Goal: Task Accomplishment & Management: Use online tool/utility

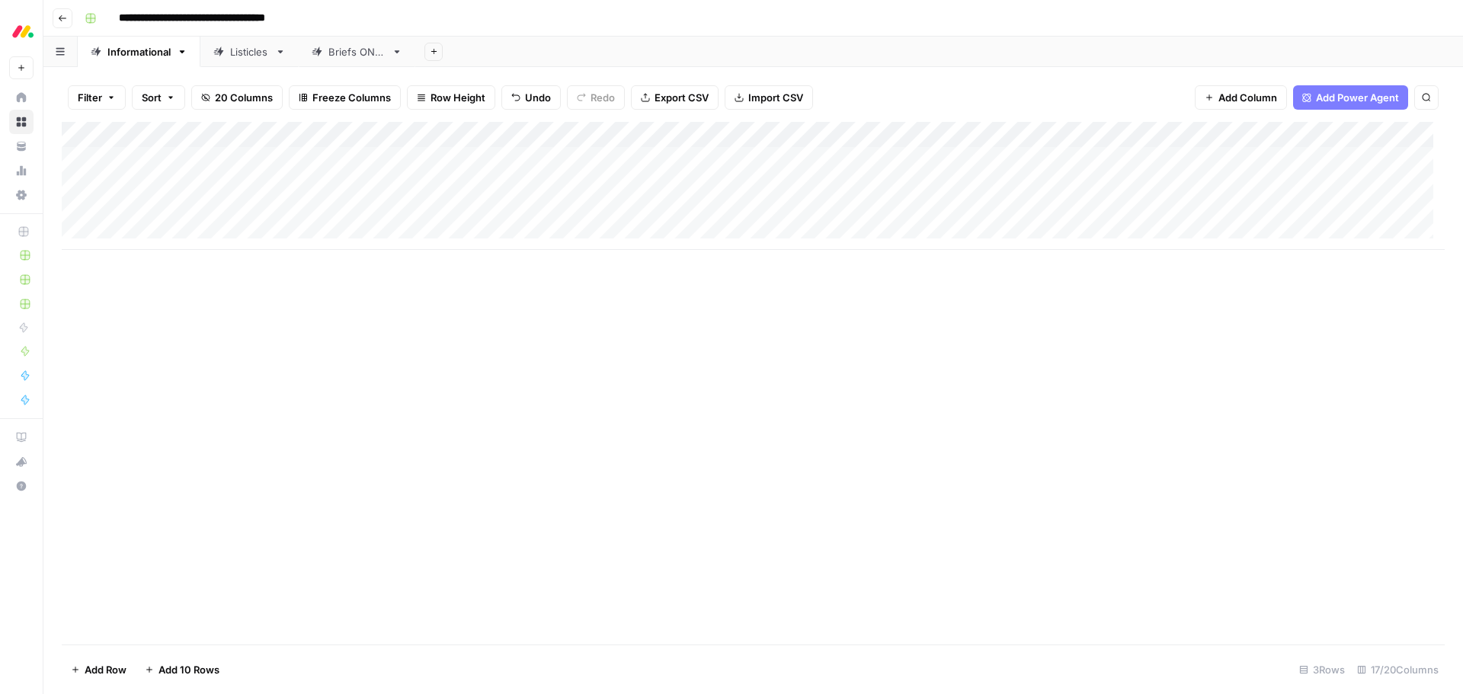
click at [464, 161] on div "Add Column" at bounding box center [753, 186] width 1383 height 128
click at [464, 161] on input "text" at bounding box center [474, 165] width 133 height 14
type input "Head of Marketing"
click at [533, 295] on div "Add Column" at bounding box center [753, 383] width 1383 height 523
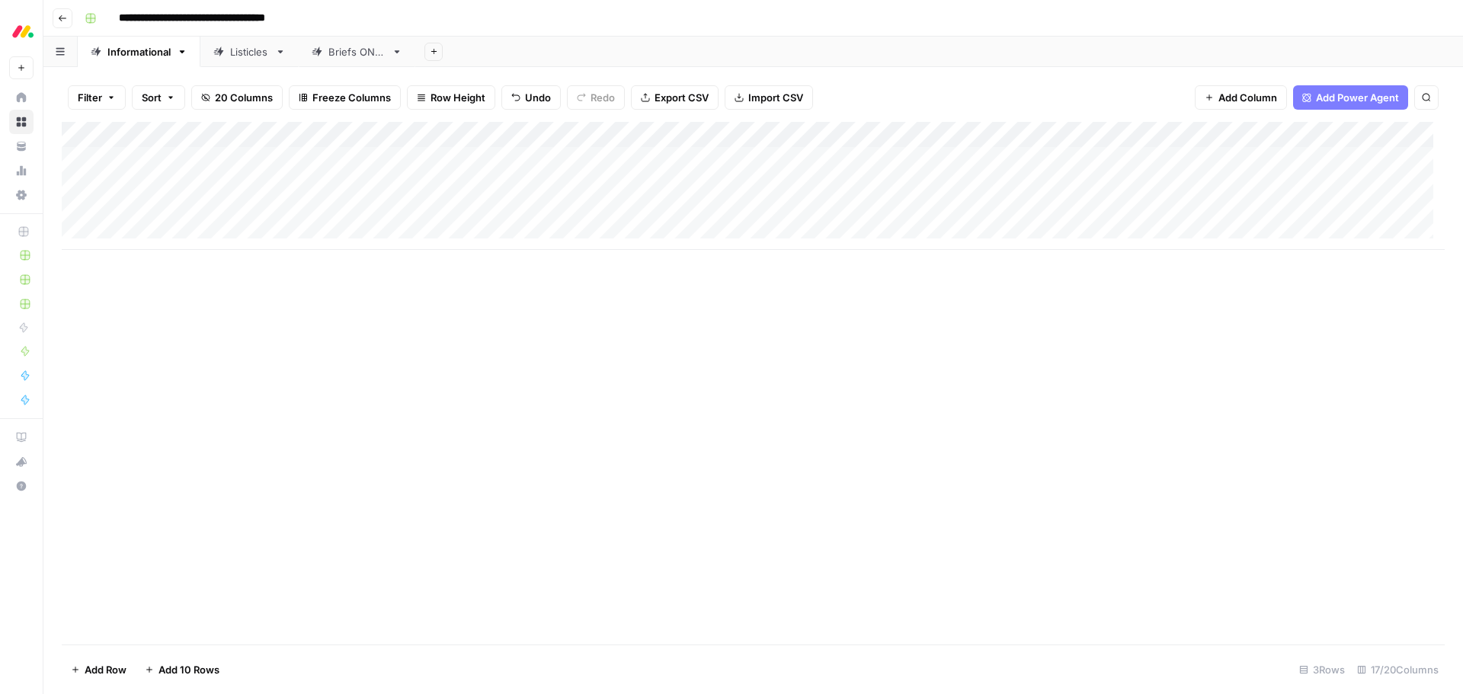
click at [888, 161] on div "Add Column" at bounding box center [753, 186] width 1383 height 128
click at [885, 246] on button "work management" at bounding box center [874, 246] width 101 height 18
click at [875, 317] on div "Add Column" at bounding box center [753, 383] width 1383 height 523
click at [914, 158] on div "Add Column" at bounding box center [753, 186] width 1383 height 128
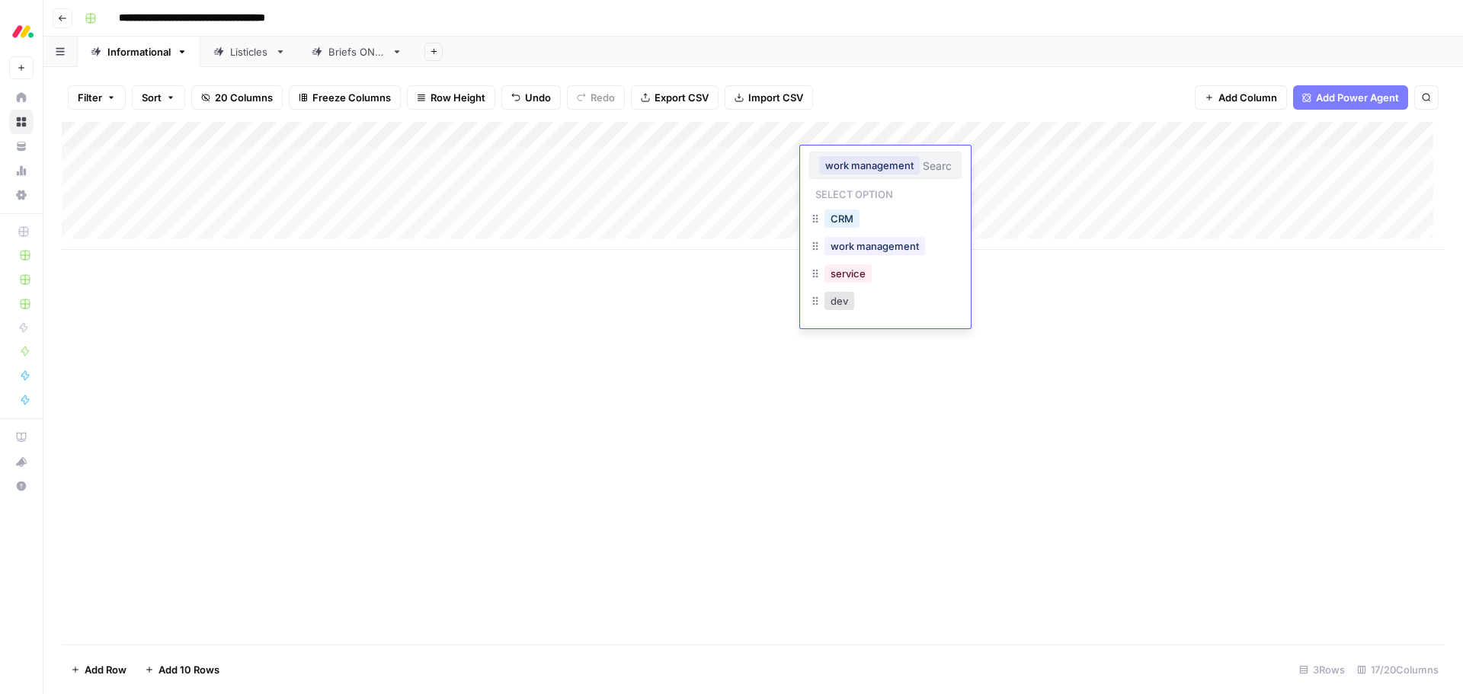
click at [914, 158] on button "work management" at bounding box center [869, 165] width 101 height 18
click at [1145, 365] on div "Add Column" at bounding box center [753, 383] width 1383 height 523
click at [593, 159] on div "Add Column" at bounding box center [753, 186] width 1383 height 128
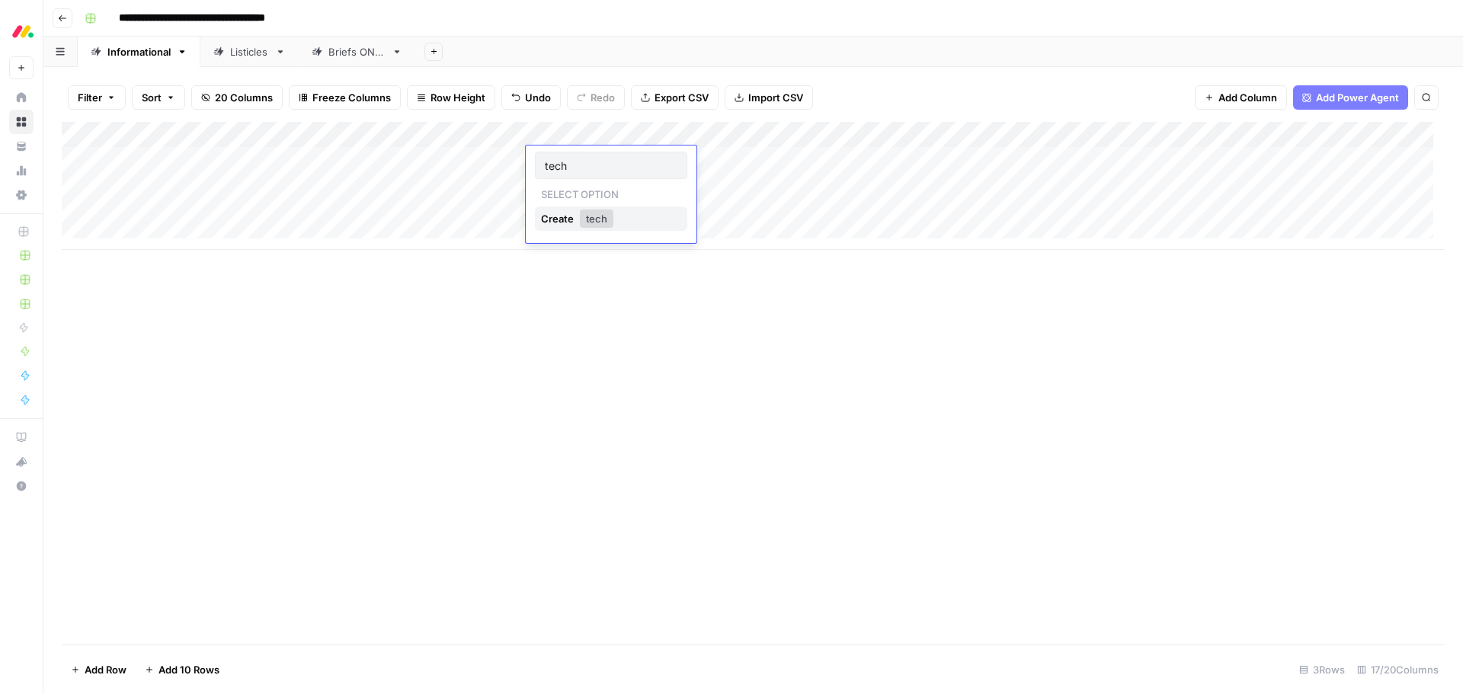
type input "tech"
click at [600, 217] on button "tech" at bounding box center [597, 219] width 34 height 18
click at [597, 163] on div "Add Column" at bounding box center [753, 186] width 1383 height 128
type input "media"
click at [607, 213] on button "media" at bounding box center [600, 219] width 41 height 18
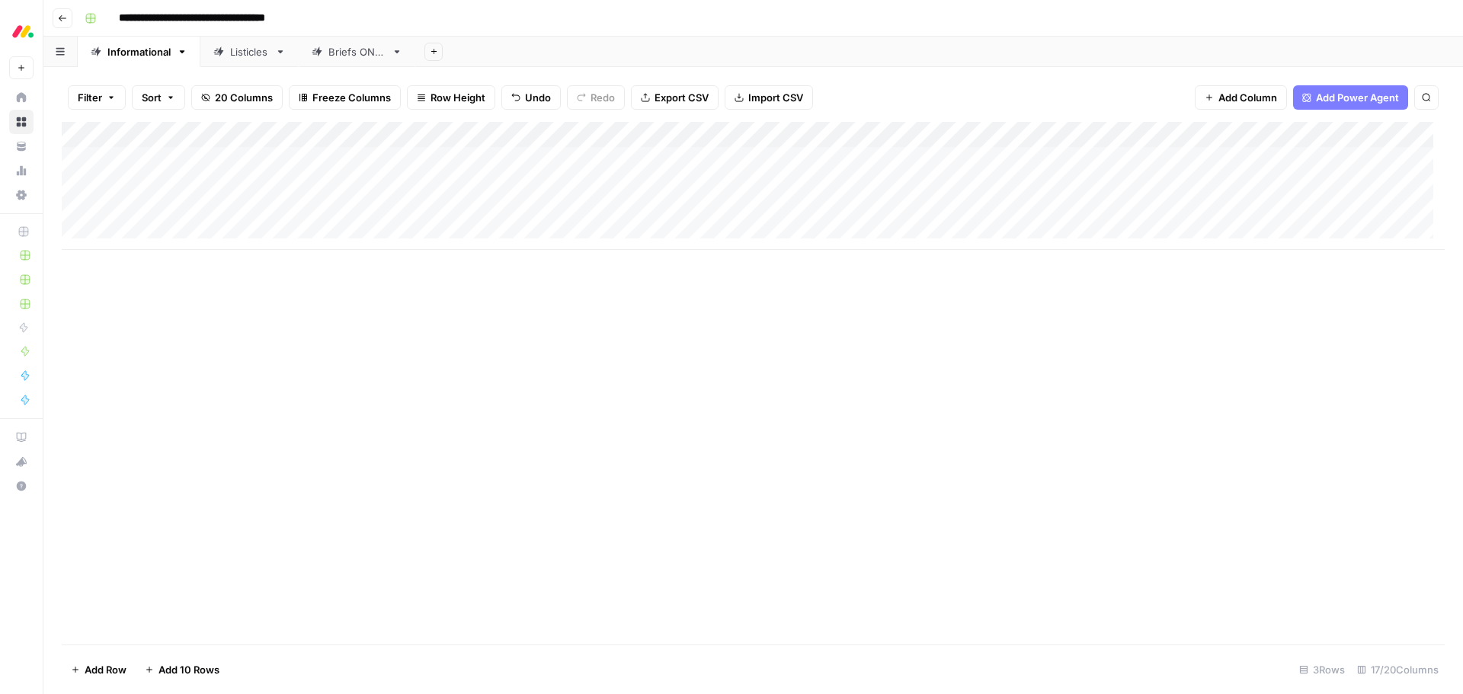
click at [622, 162] on div "Add Column" at bounding box center [753, 186] width 1383 height 128
click at [622, 162] on input "text" at bounding box center [633, 165] width 88 height 14
type input "retail"
click at [609, 216] on button "retail" at bounding box center [597, 219] width 35 height 18
click at [603, 157] on div "Add Column" at bounding box center [753, 186] width 1383 height 128
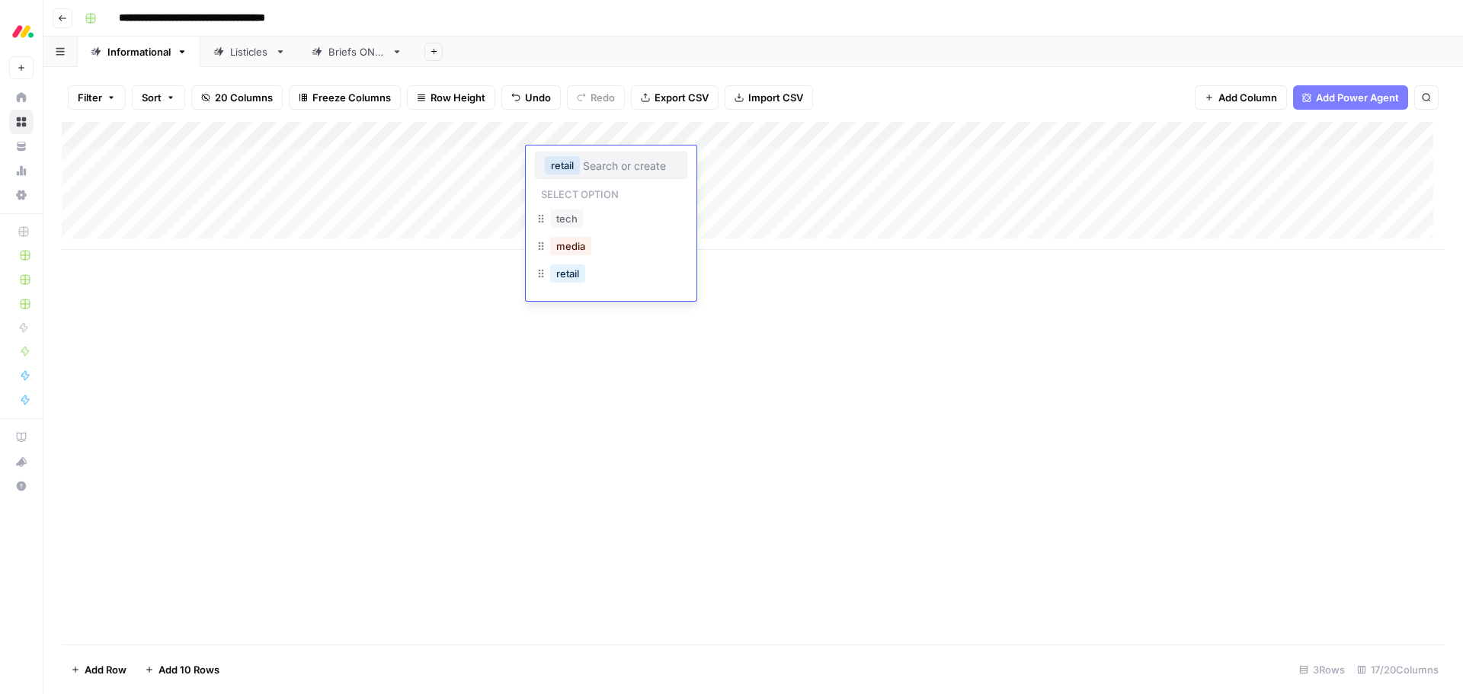
click at [603, 157] on div "retail" at bounding box center [611, 165] width 152 height 27
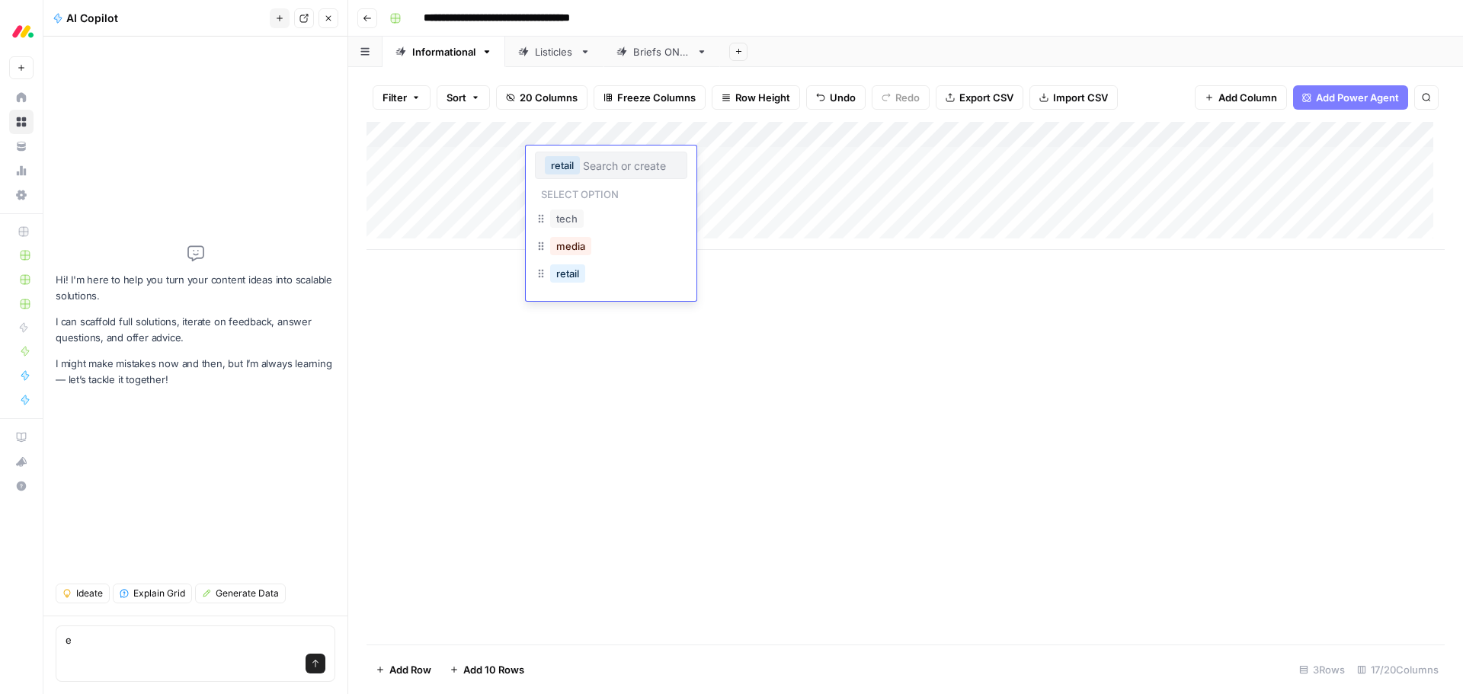
type textarea "e"
click at [635, 168] on input "text" at bounding box center [630, 165] width 94 height 14
type input "finance"
click at [592, 215] on button "finance" at bounding box center [604, 219] width 48 height 18
click at [333, 19] on button "Close" at bounding box center [328, 18] width 20 height 20
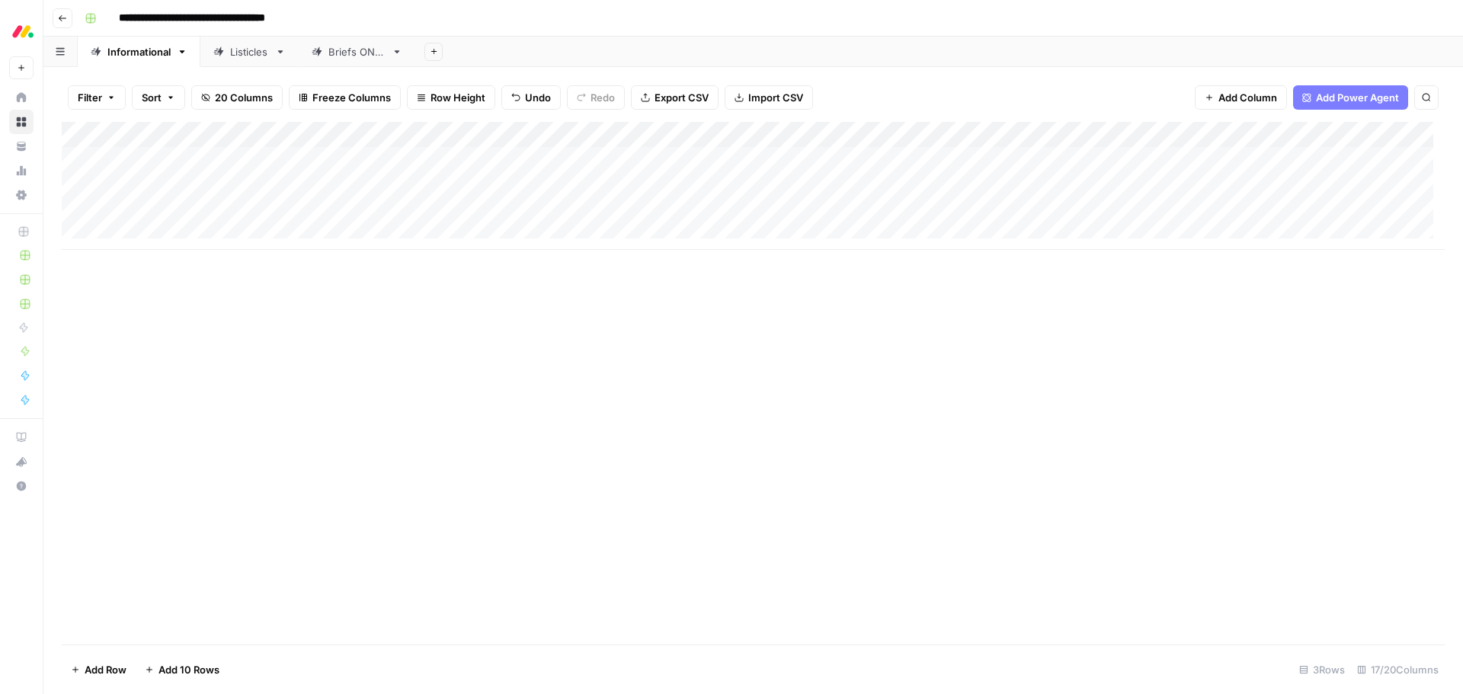
click at [616, 156] on div "Add Column" at bounding box center [753, 186] width 1383 height 128
click at [616, 156] on div "finance" at bounding box center [611, 165] width 152 height 27
click at [633, 164] on input "text" at bounding box center [637, 165] width 82 height 14
type input "services"
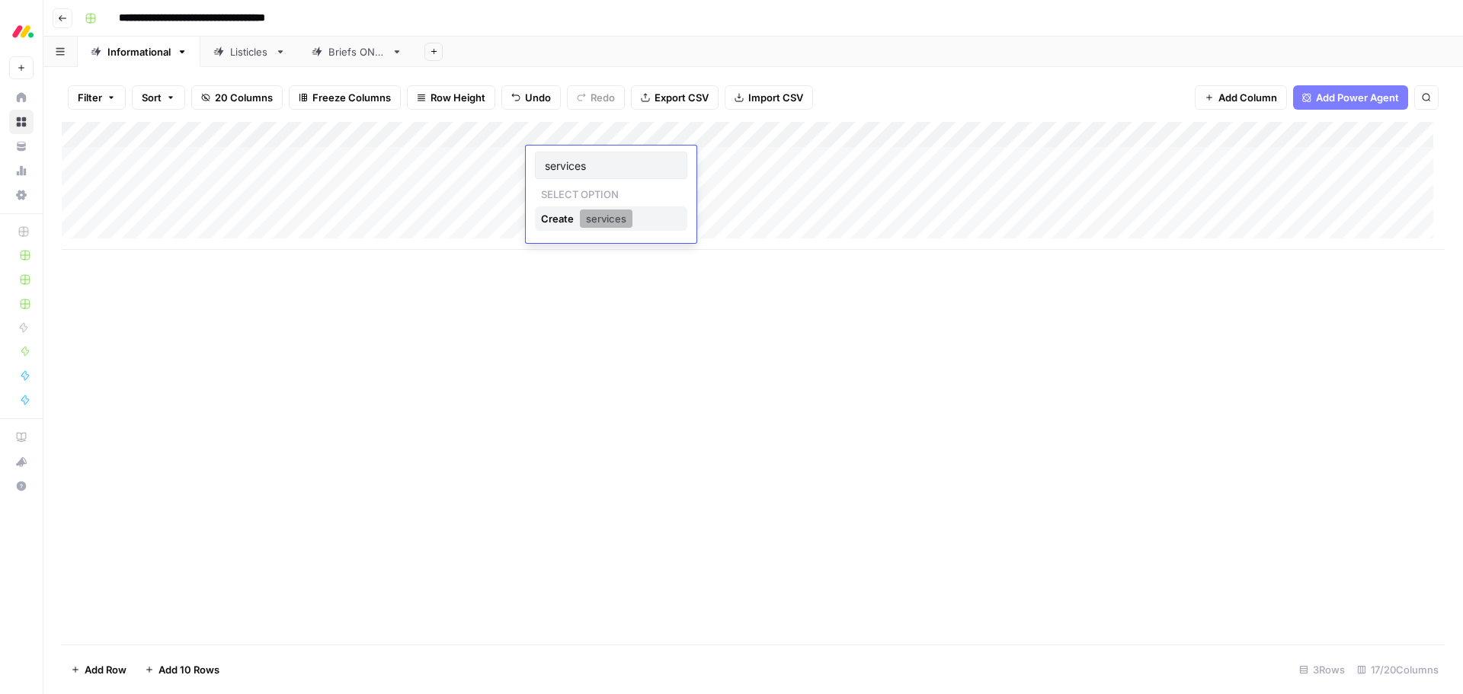
click at [592, 217] on button "services" at bounding box center [606, 219] width 53 height 18
click at [652, 293] on div "Add Column" at bounding box center [753, 383] width 1383 height 523
click at [615, 162] on div "Add Column" at bounding box center [753, 186] width 1383 height 128
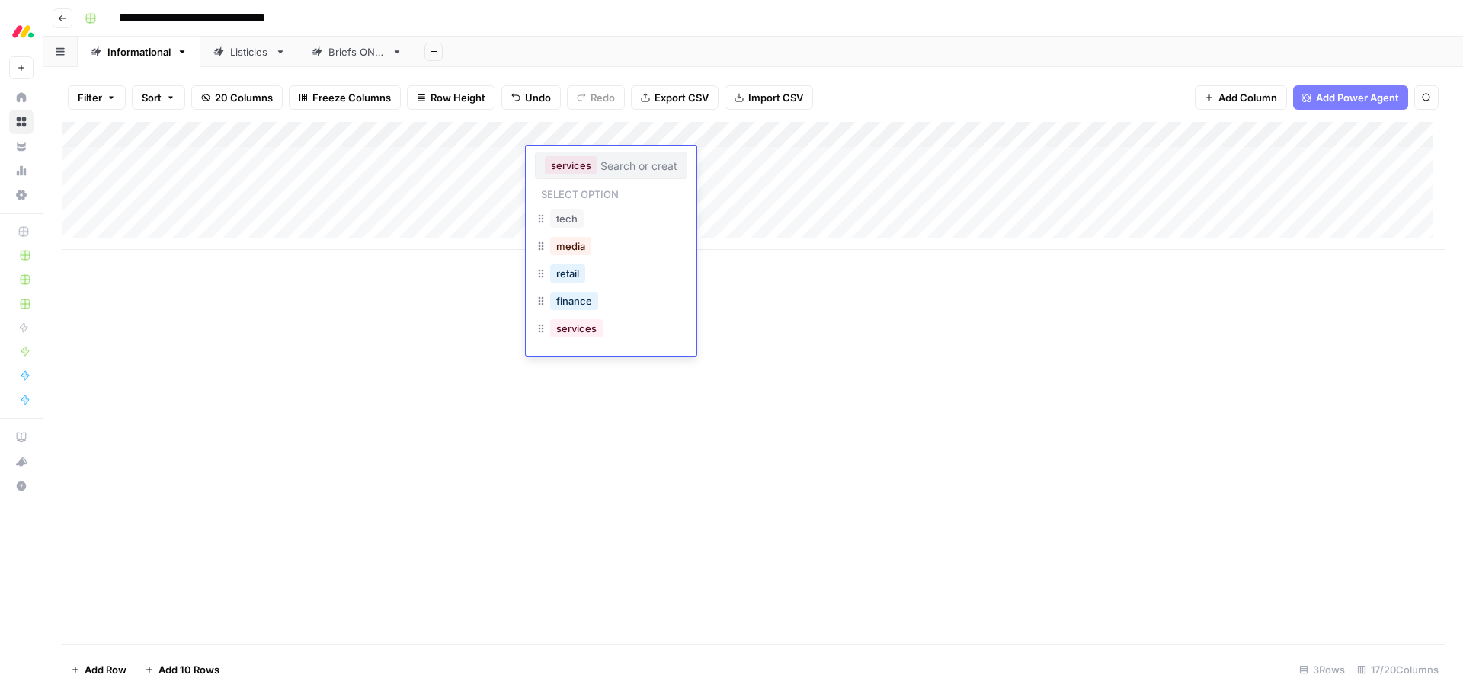
click at [615, 162] on input "text" at bounding box center [638, 165] width 77 height 14
click at [566, 216] on button "tech" at bounding box center [567, 219] width 34 height 18
click at [789, 355] on div "Add Column" at bounding box center [753, 383] width 1383 height 523
click at [618, 161] on div "Add Column" at bounding box center [753, 186] width 1383 height 128
click at [649, 133] on div "Add Column" at bounding box center [753, 186] width 1383 height 128
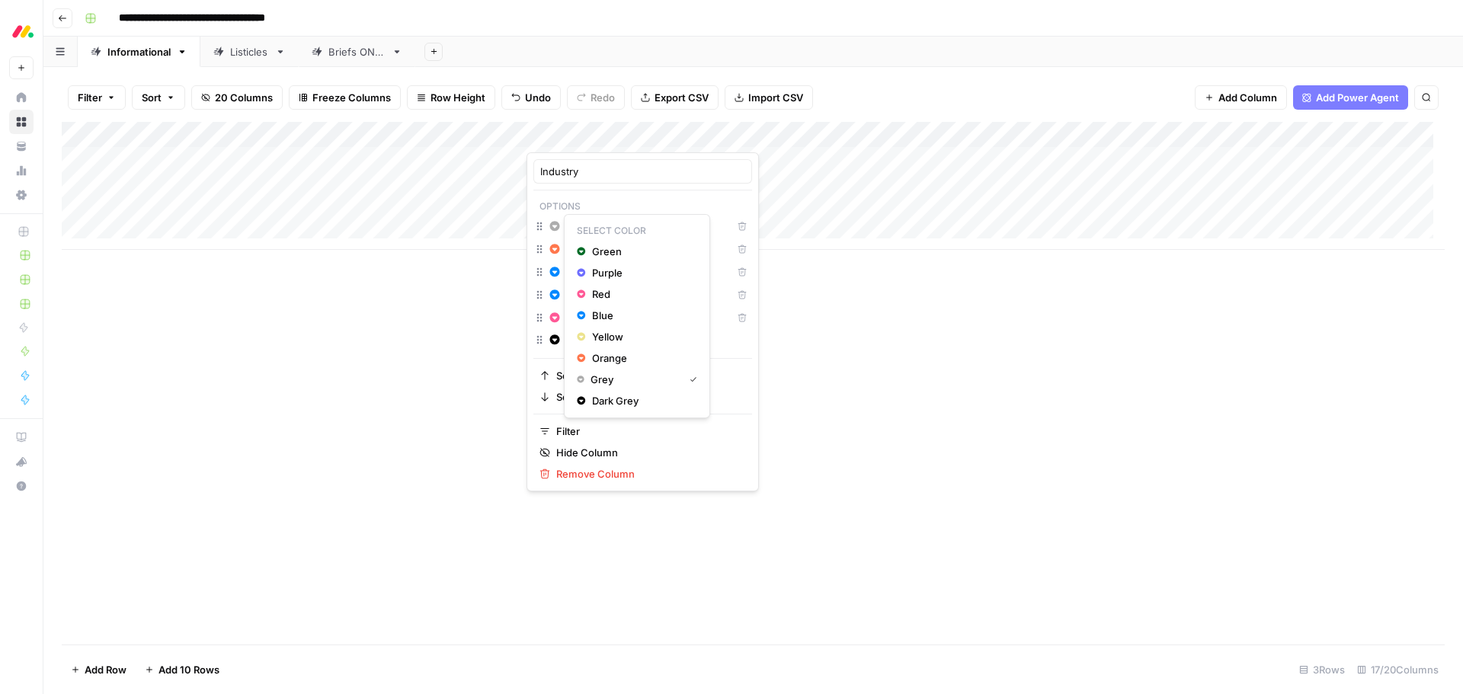
click at [556, 227] on icon "button" at bounding box center [555, 226] width 10 height 10
click at [600, 245] on span "Green" at bounding box center [641, 251] width 99 height 15
click at [840, 411] on div "Add Column" at bounding box center [753, 383] width 1383 height 523
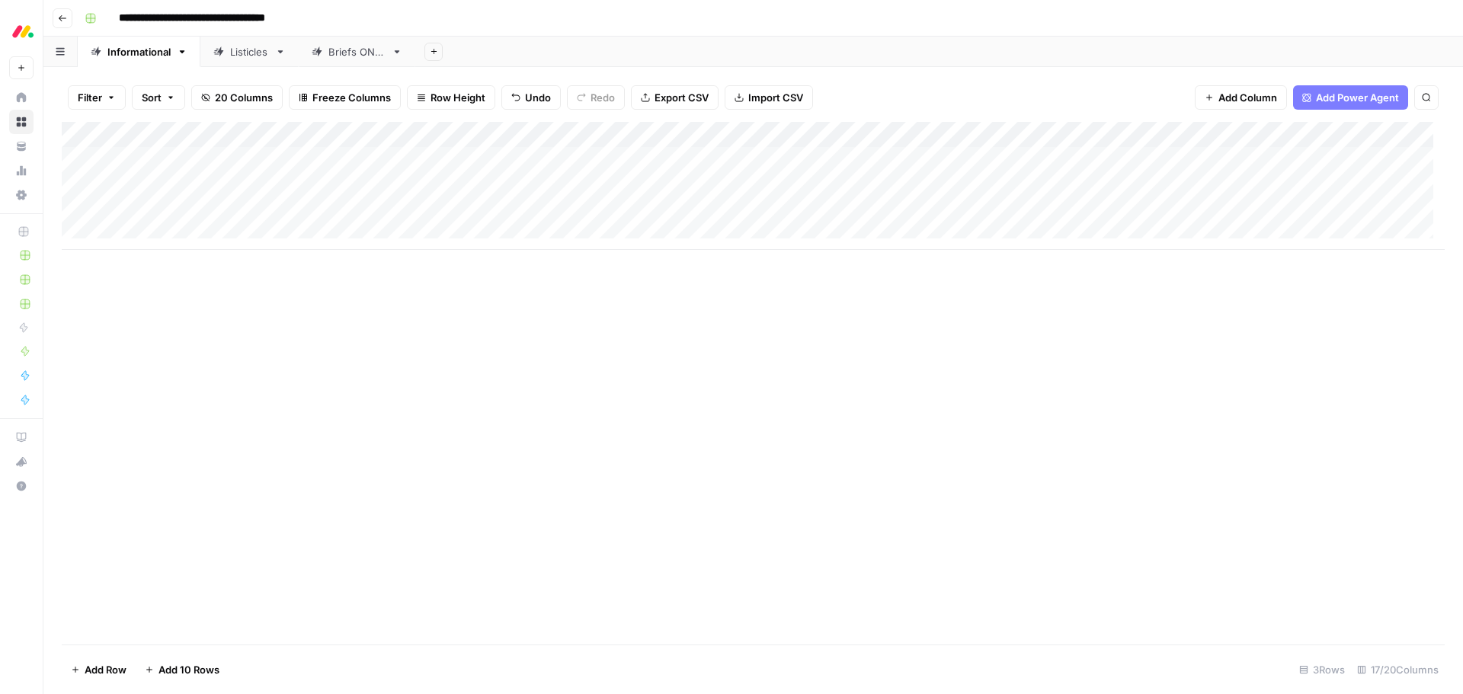
click at [840, 410] on div "Add Column" at bounding box center [753, 383] width 1383 height 523
click at [199, 160] on div "Add Column" at bounding box center [753, 186] width 1383 height 128
type textarea "**********"
drag, startPoint x: 251, startPoint y: 133, endPoint x: 299, endPoint y: 133, distance: 47.2
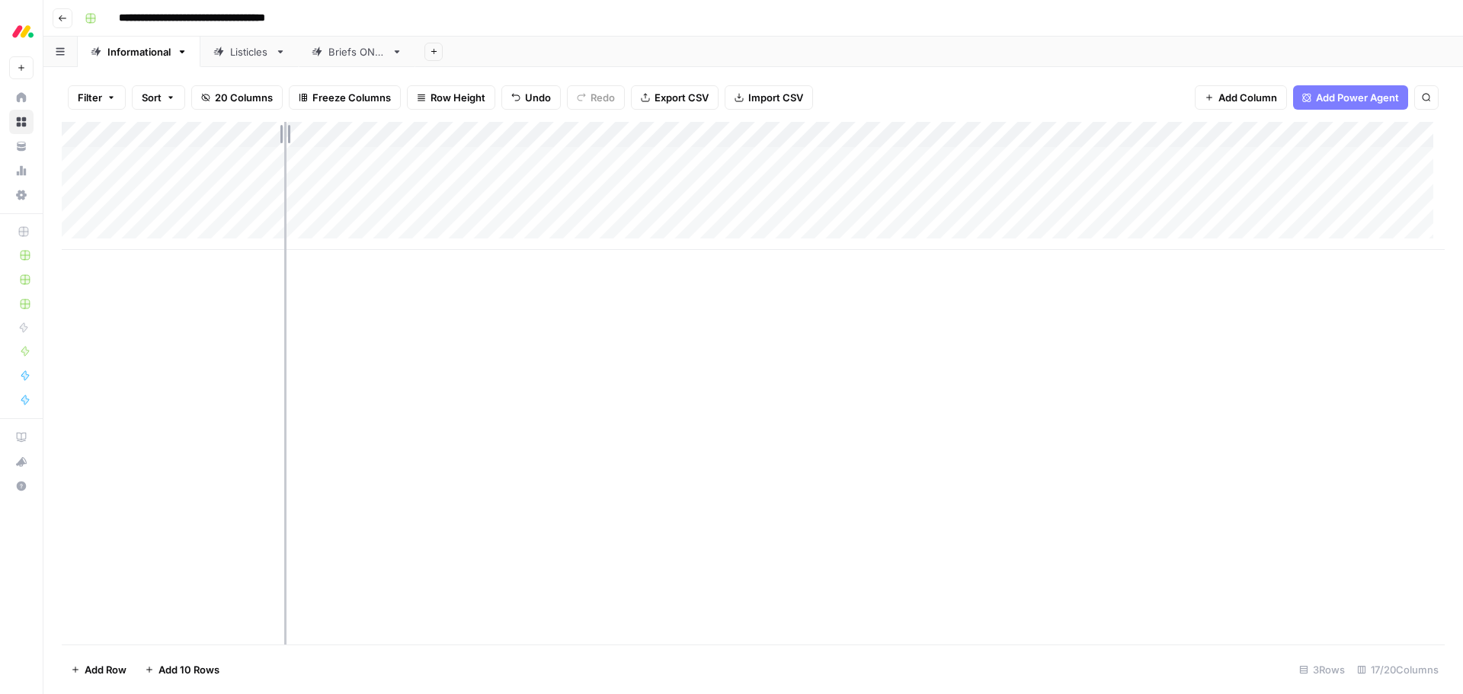
click at [295, 133] on div "Add Column" at bounding box center [753, 186] width 1383 height 128
click at [123, 159] on div "Add Column" at bounding box center [753, 186] width 1383 height 128
click at [121, 162] on textarea "**********" at bounding box center [236, 160] width 244 height 21
type textarea "**********"
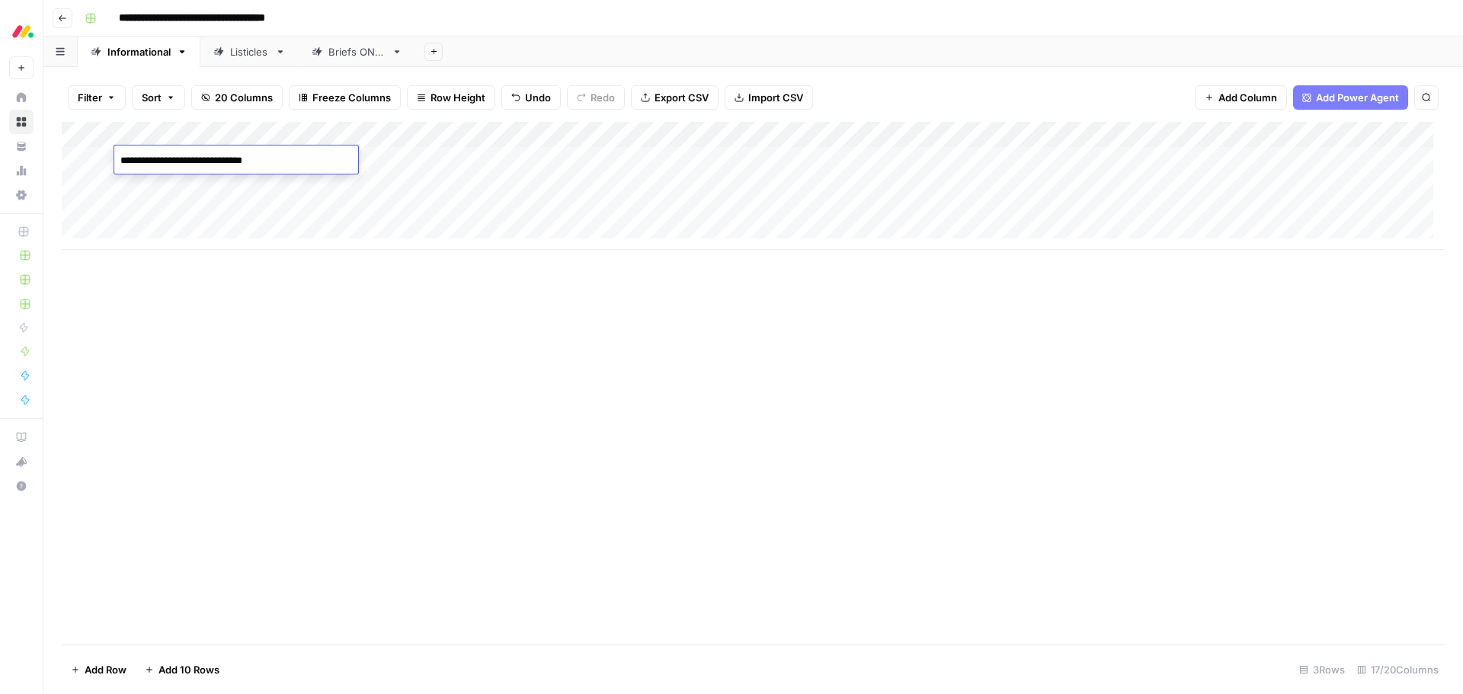
click at [384, 338] on div "Add Column" at bounding box center [753, 383] width 1383 height 523
click at [708, 135] on div "Add Column" at bounding box center [753, 186] width 1383 height 128
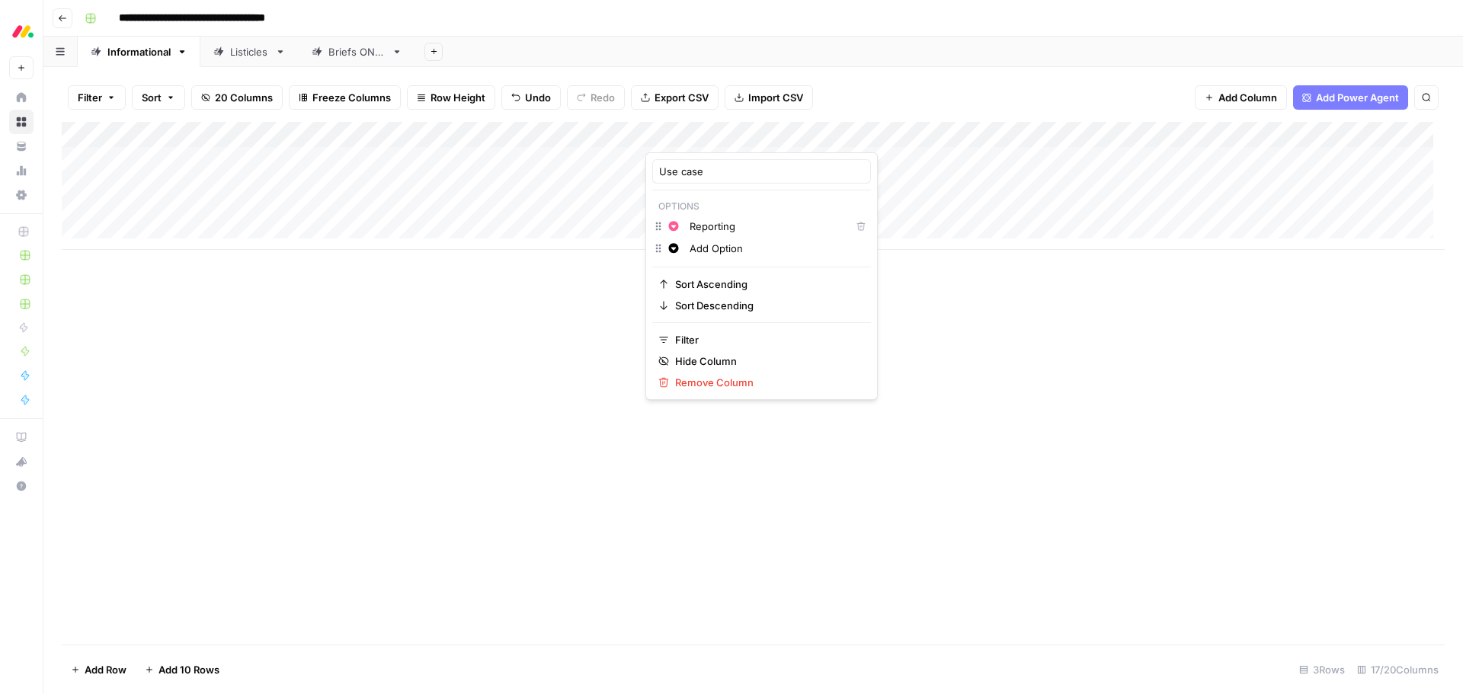
click at [1024, 367] on div "Add Column" at bounding box center [753, 383] width 1383 height 523
click at [779, 135] on div "Add Column" at bounding box center [753, 186] width 1383 height 128
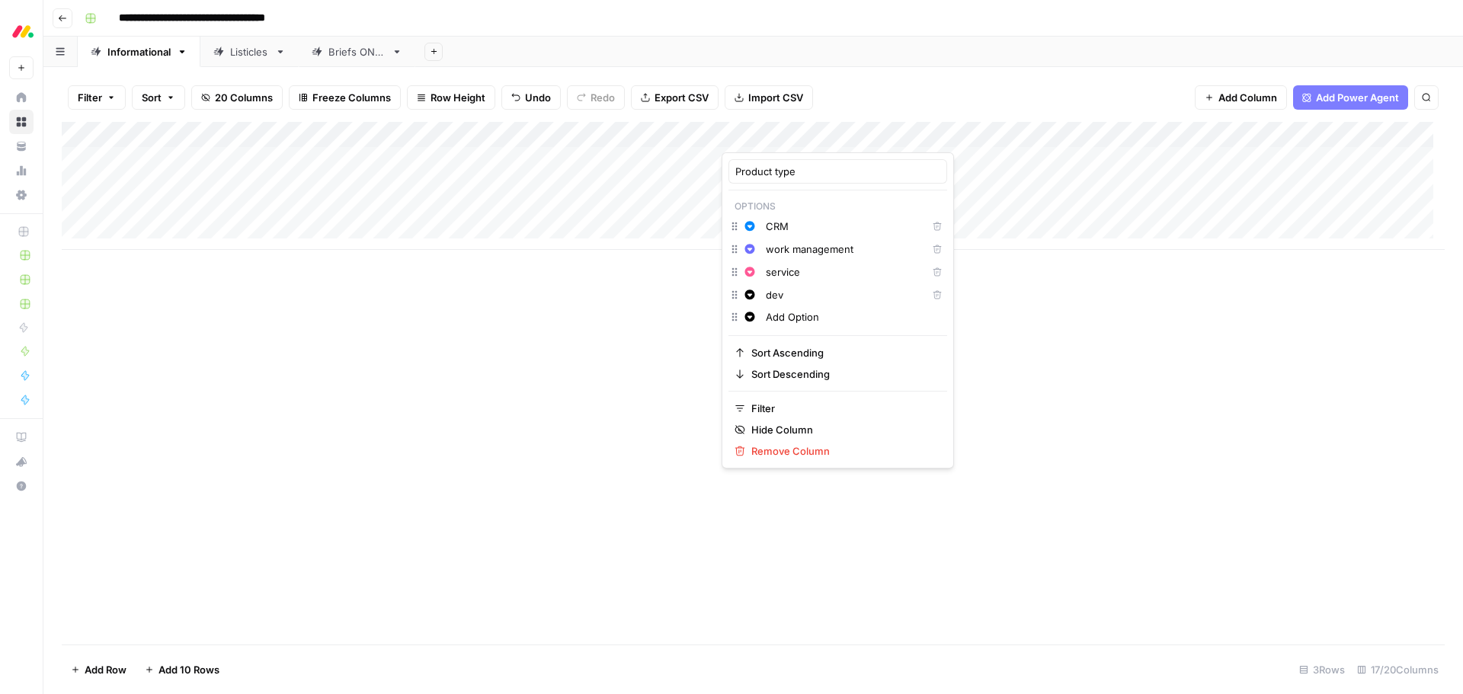
click at [856, 136] on div at bounding box center [790, 137] width 138 height 30
click at [1070, 331] on div "Add Column" at bounding box center [753, 383] width 1383 height 523
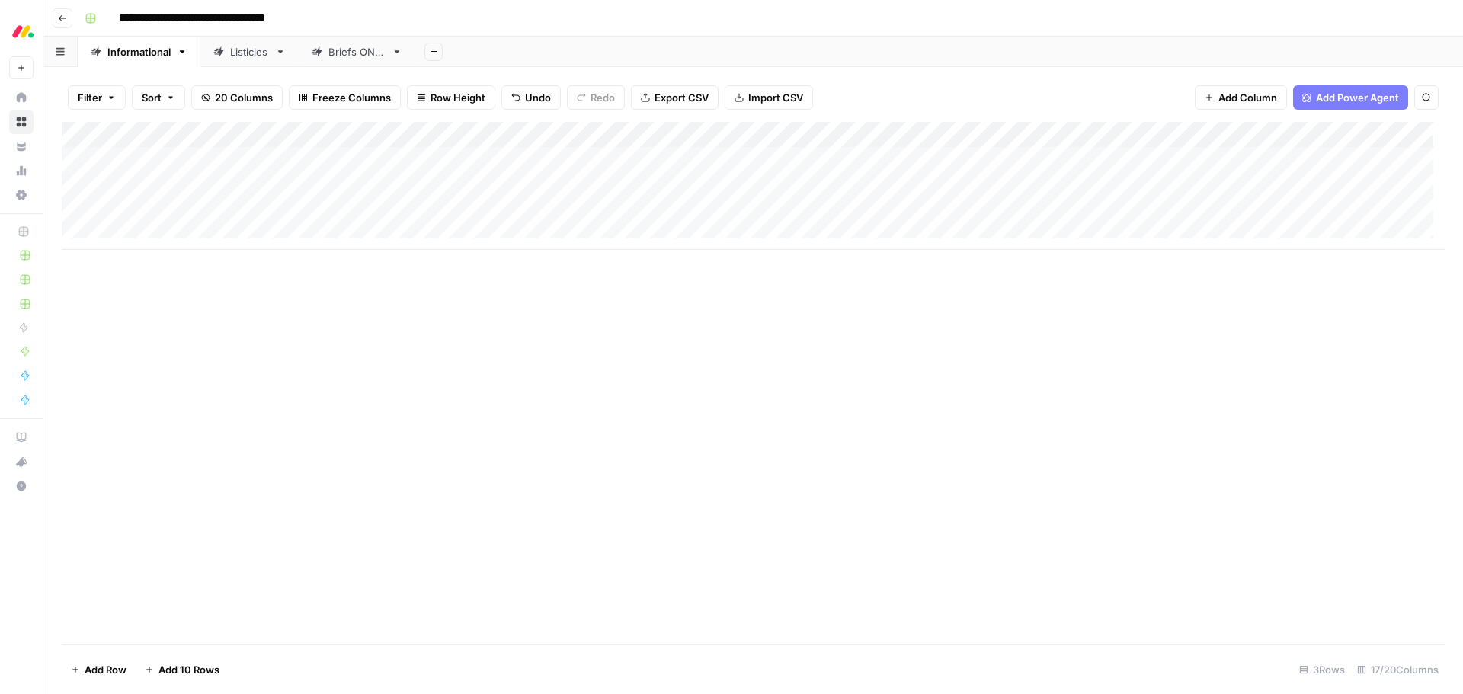
click at [858, 134] on div "Add Column" at bounding box center [753, 186] width 1383 height 128
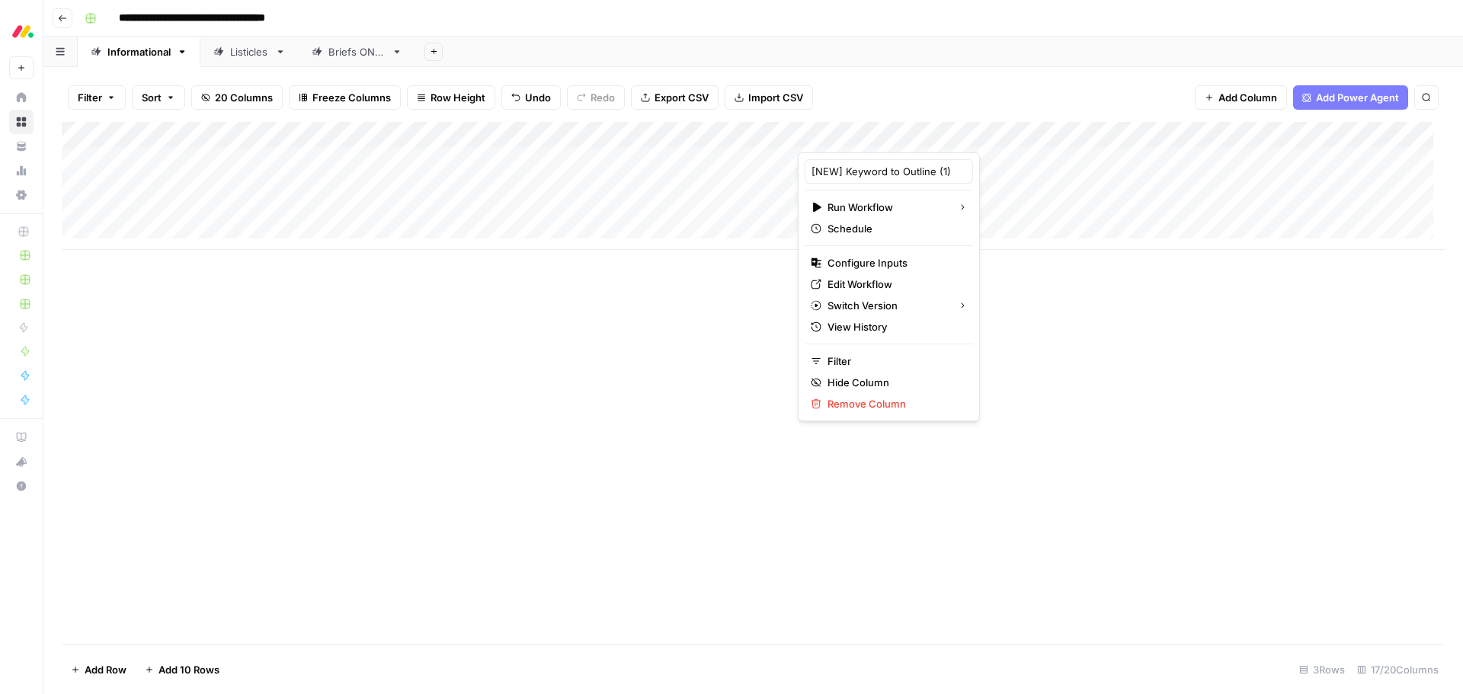
click at [1193, 377] on div "Add Column" at bounding box center [753, 383] width 1383 height 523
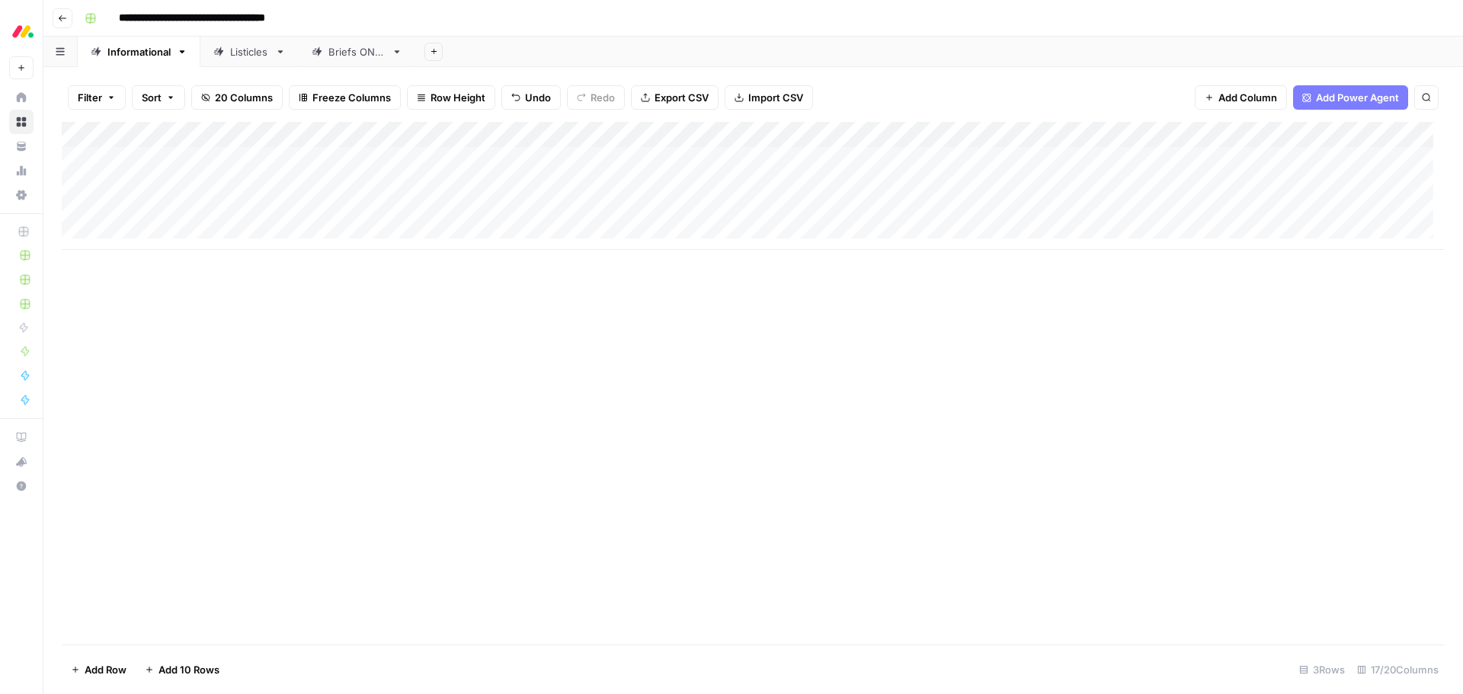
click at [776, 127] on div "Add Column" at bounding box center [753, 186] width 1383 height 128
click at [322, 98] on span "Freeze Columns" at bounding box center [351, 97] width 78 height 15
click at [345, 194] on span "First 3 Columns" at bounding box center [365, 192] width 126 height 15
drag, startPoint x: 724, startPoint y: 136, endPoint x: 769, endPoint y: 133, distance: 45.8
click at [764, 134] on div "Add Column" at bounding box center [753, 186] width 1383 height 128
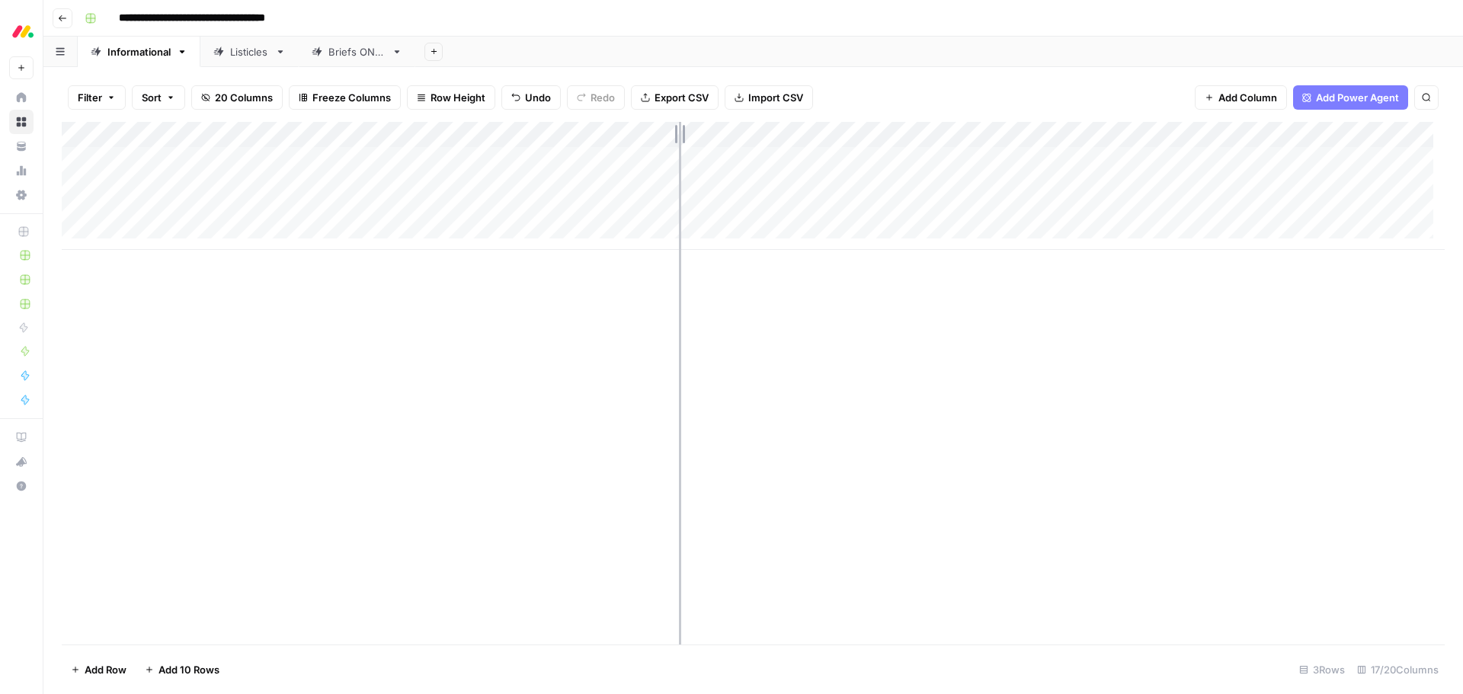
drag, startPoint x: 645, startPoint y: 133, endPoint x: 686, endPoint y: 131, distance: 41.2
click at [685, 131] on div "Add Column" at bounding box center [753, 186] width 1383 height 128
click at [845, 138] on div "Add Column" at bounding box center [753, 186] width 1383 height 128
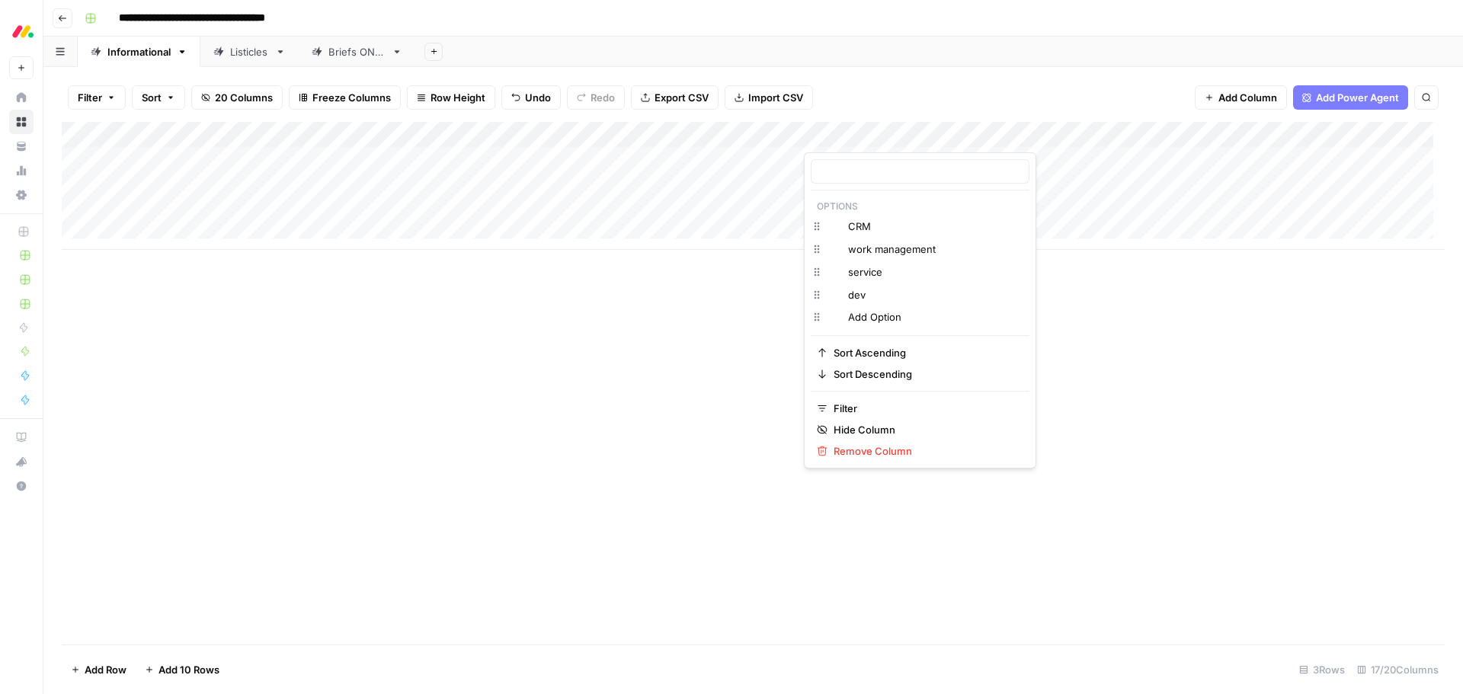
type input "Product type"
click at [845, 138] on div at bounding box center [842, 137] width 77 height 30
click at [744, 334] on div "Add Column" at bounding box center [753, 383] width 1383 height 523
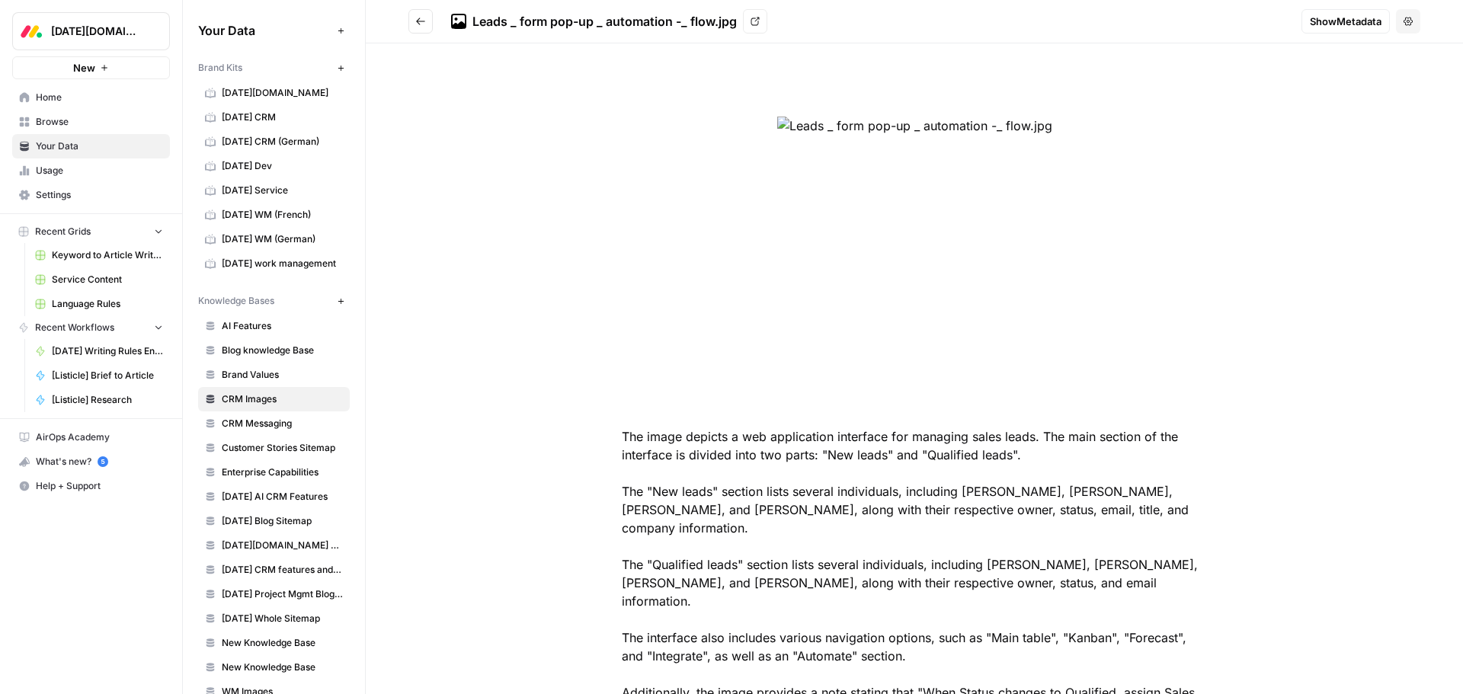
scroll to position [48, 0]
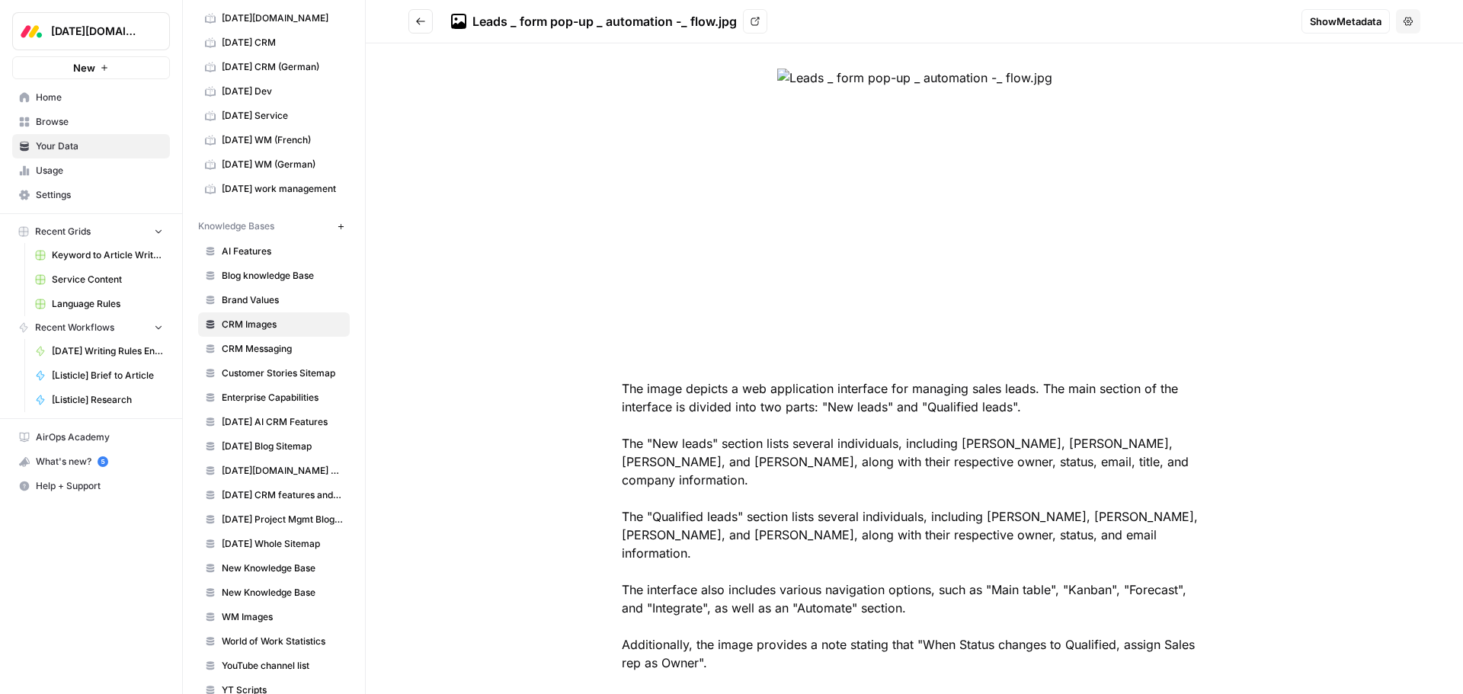
click at [81, 126] on span "Browse" at bounding box center [99, 122] width 127 height 14
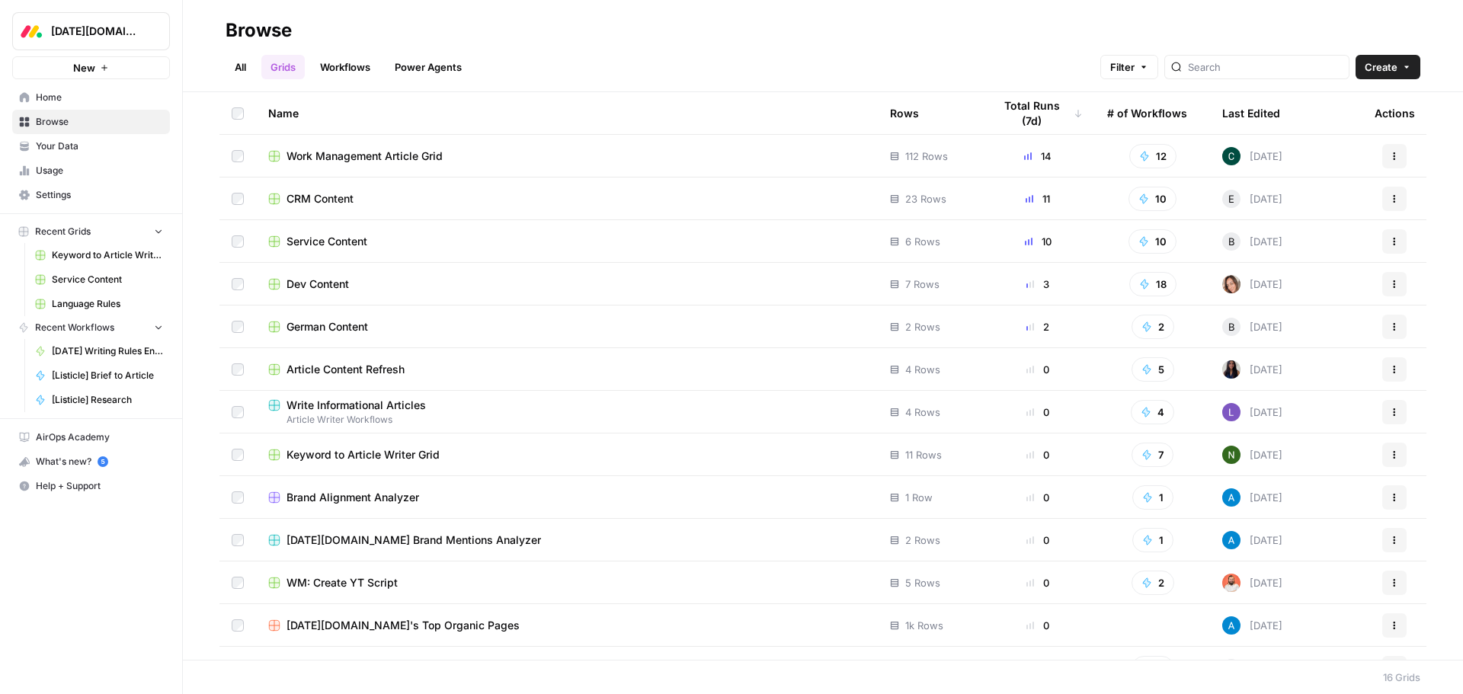
click at [379, 159] on span "Work Management Article Grid" at bounding box center [364, 156] width 156 height 15
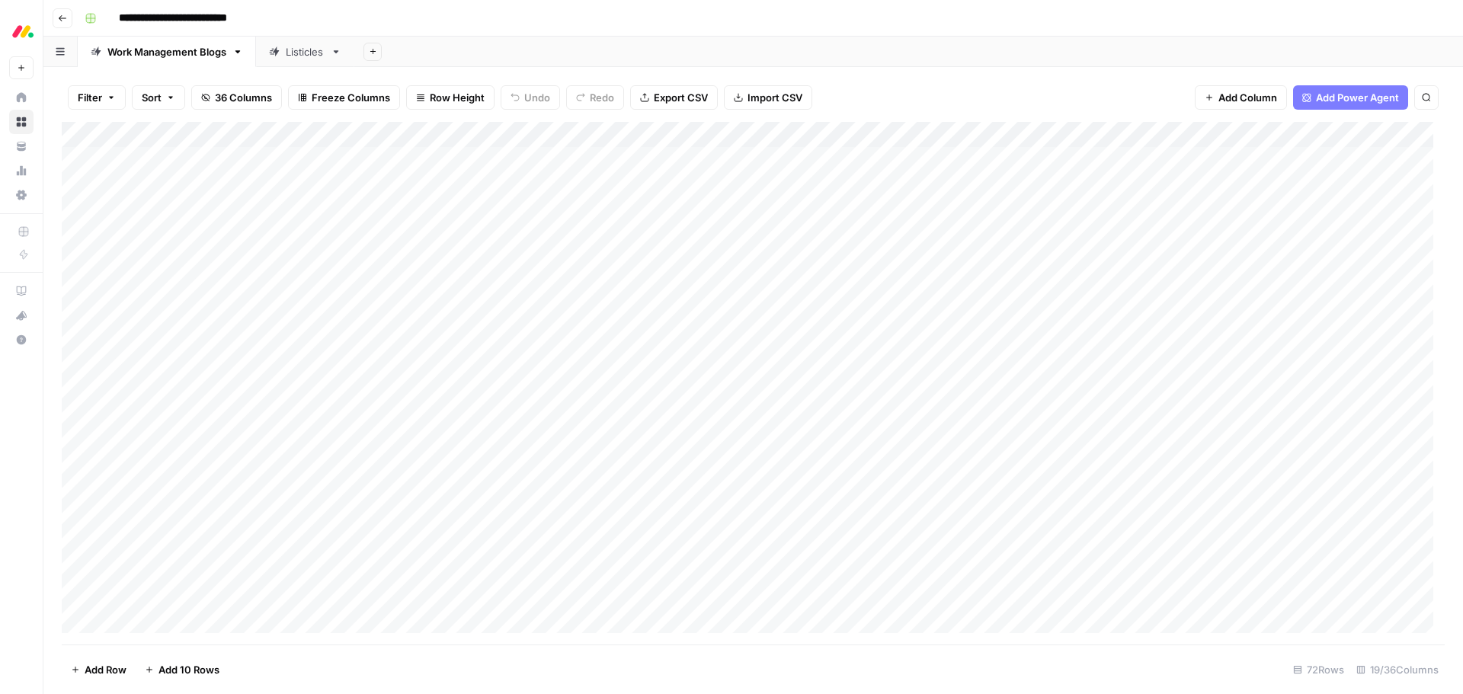
click at [849, 135] on div "Add Column" at bounding box center [753, 383] width 1383 height 523
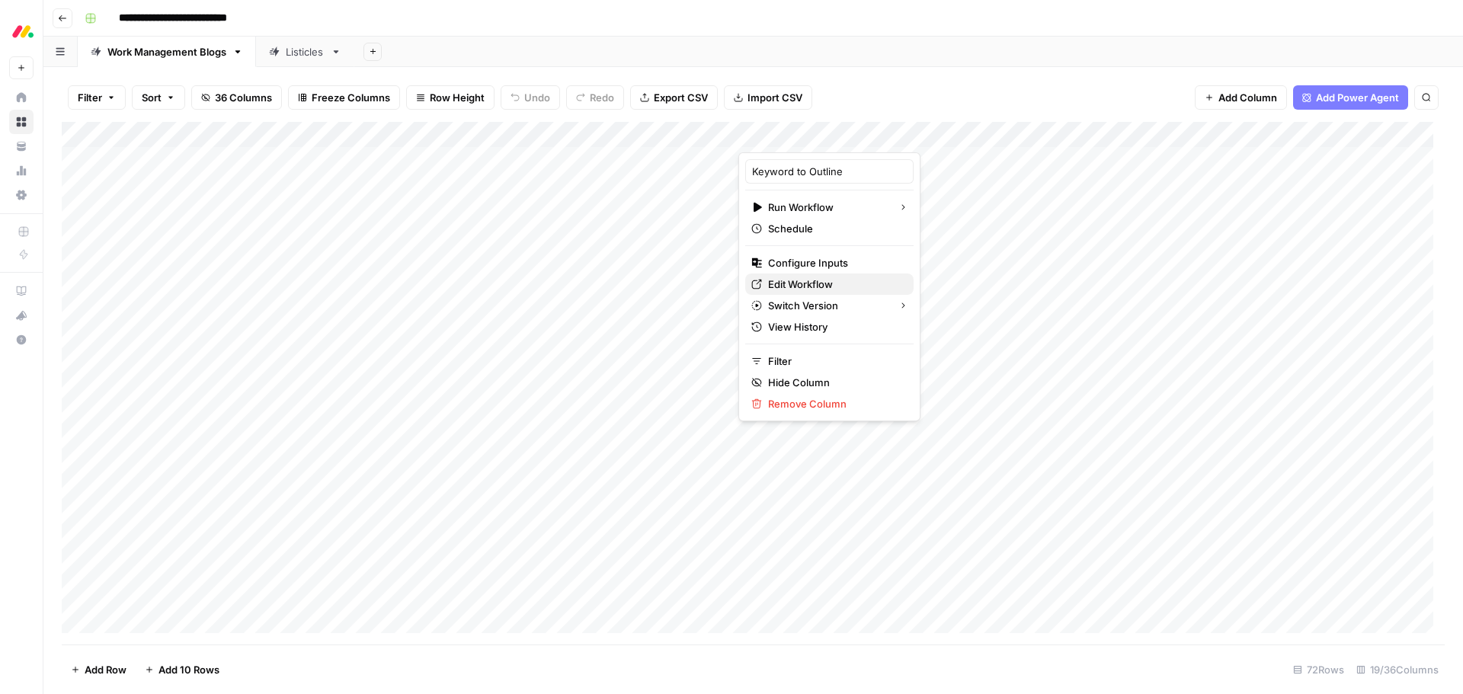
click at [835, 287] on span "Edit Workflow" at bounding box center [834, 284] width 133 height 15
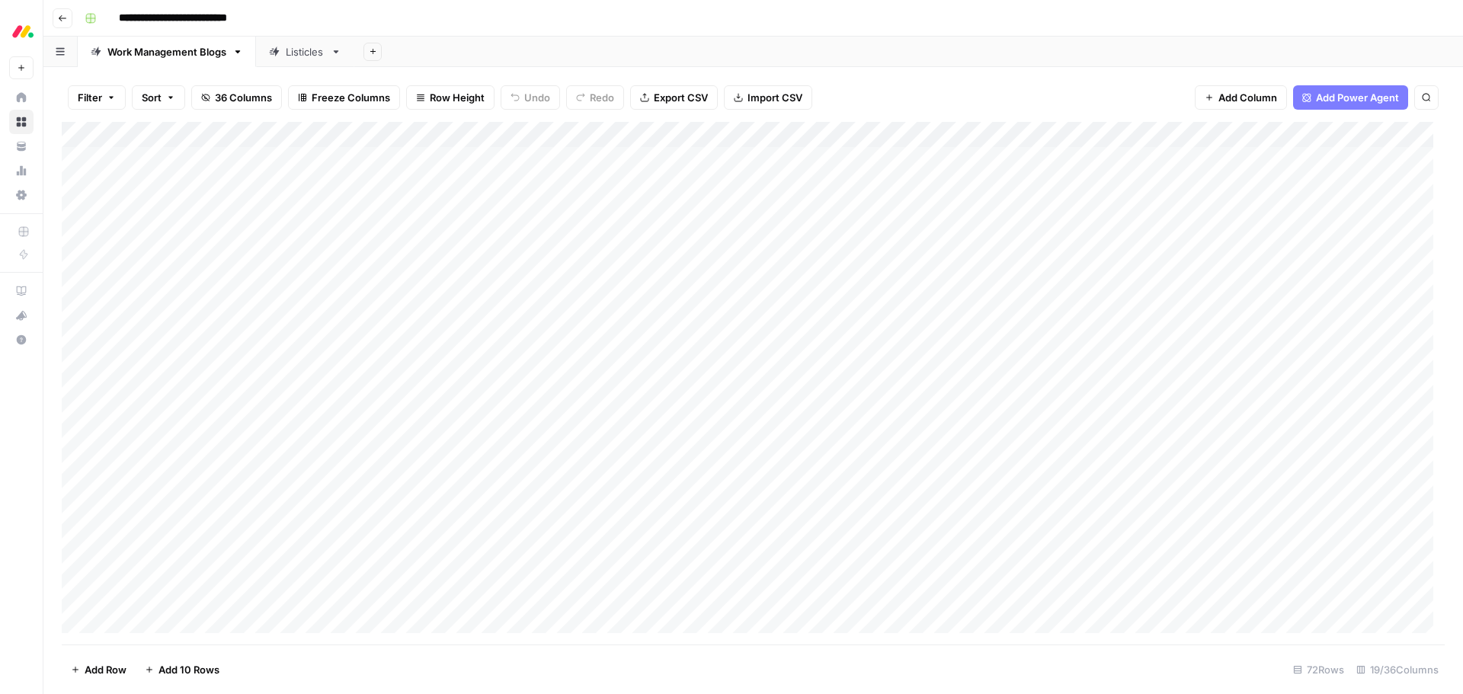
click at [847, 135] on div "Add Column" at bounding box center [753, 383] width 1383 height 523
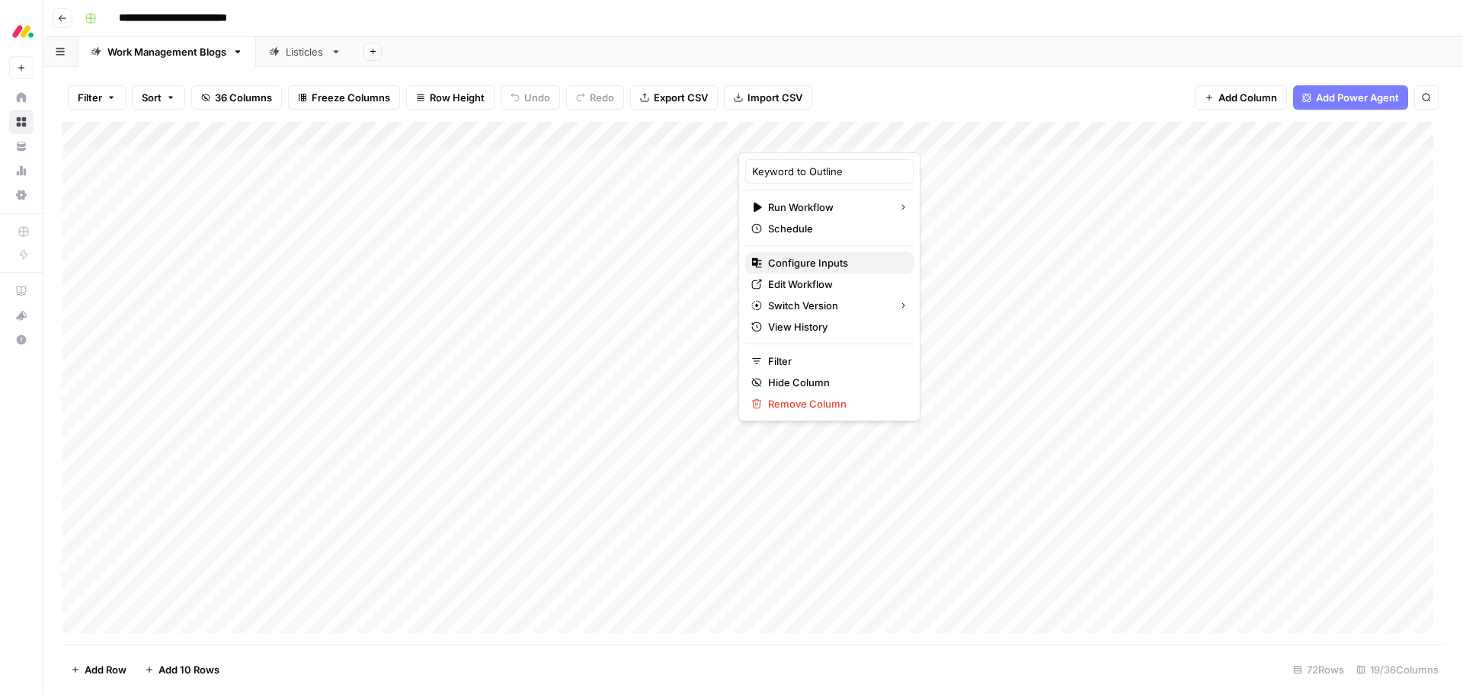
click at [837, 260] on span "Configure Inputs" at bounding box center [834, 262] width 133 height 15
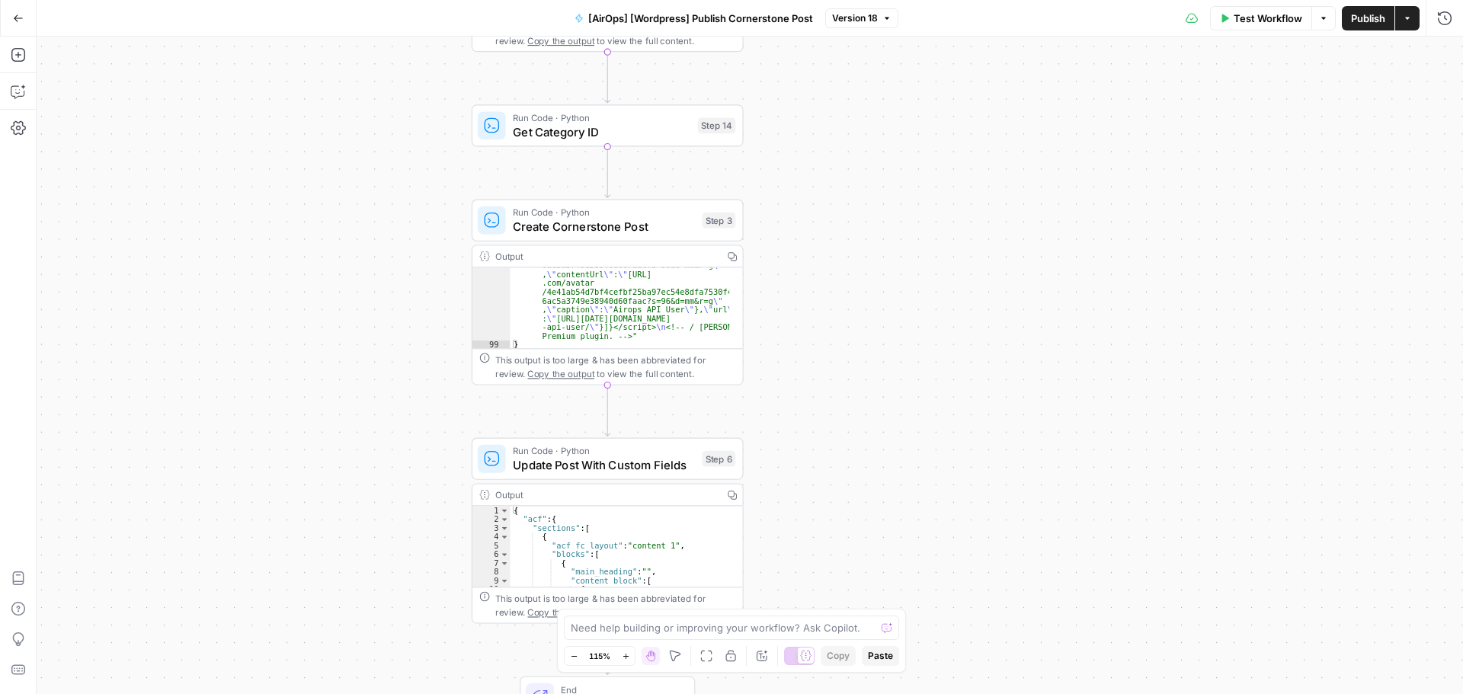
scroll to position [1735, 0]
click at [18, 16] on icon "button" at bounding box center [18, 18] width 11 height 11
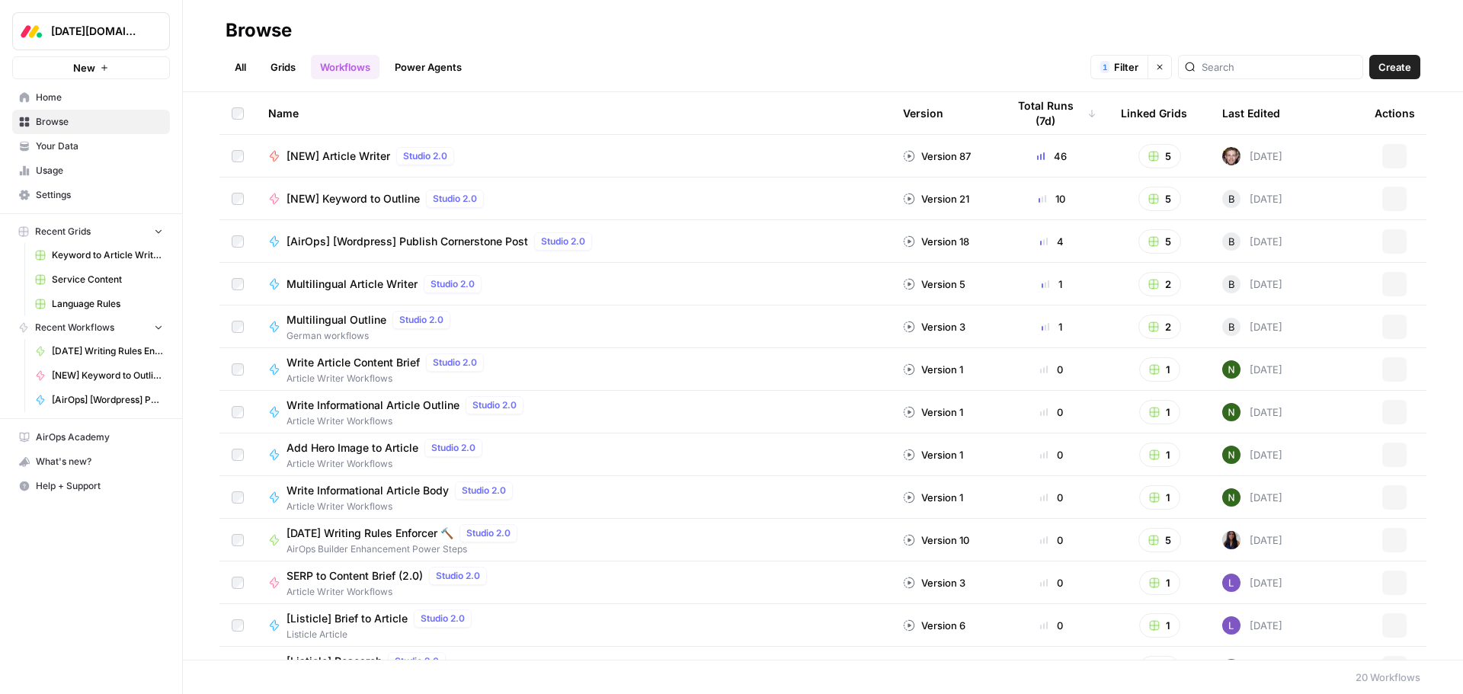
click at [93, 69] on span "New" at bounding box center [84, 67] width 22 height 15
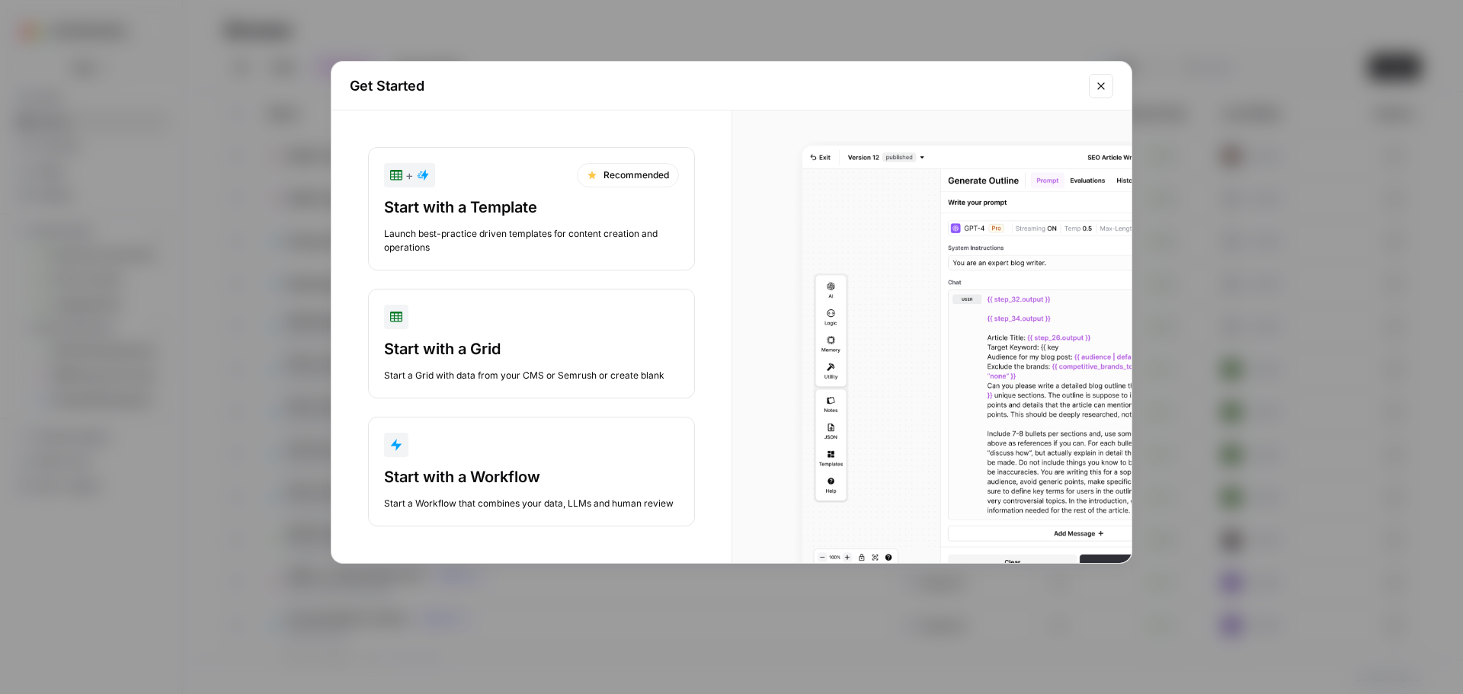
click at [567, 478] on div "Start with a Workflow" at bounding box center [531, 476] width 295 height 21
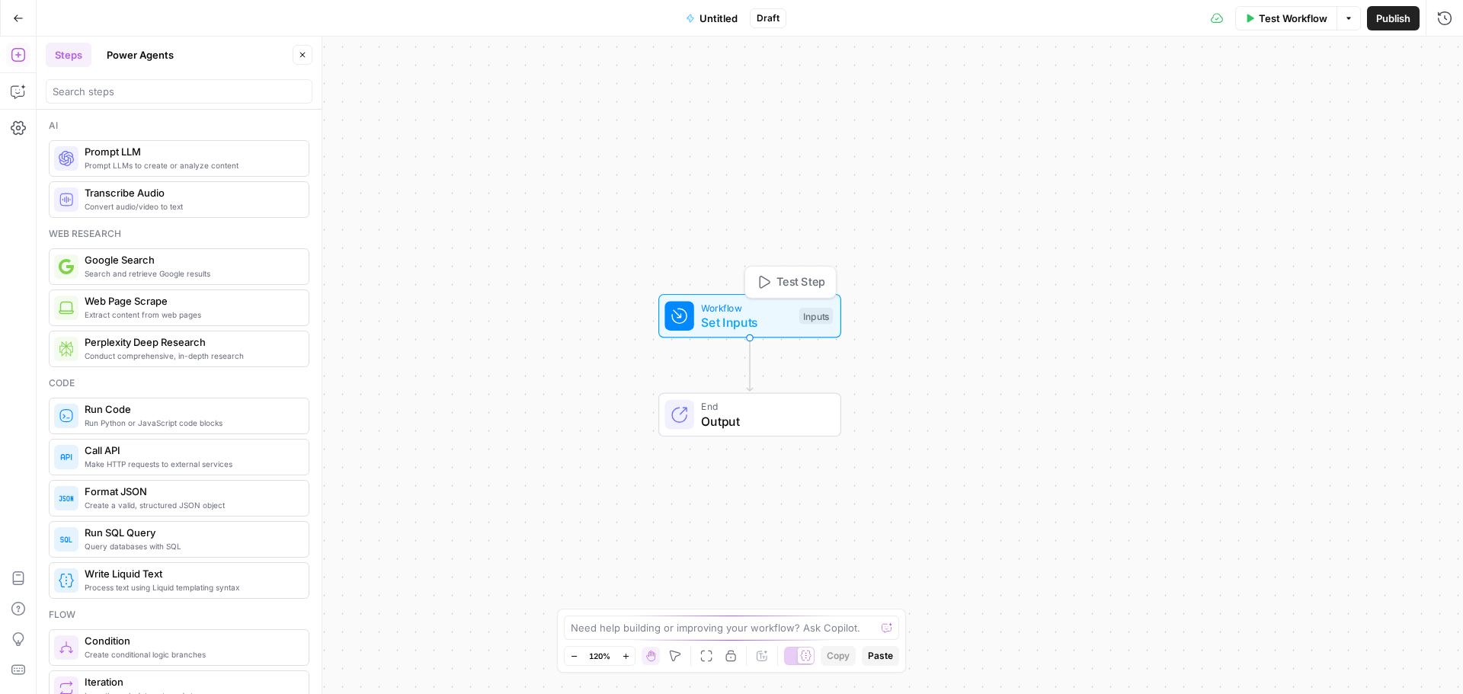
click at [777, 316] on span "Set Inputs" at bounding box center [746, 322] width 91 height 18
click at [1149, 101] on span "Add Field" at bounding box center [1139, 103] width 44 height 15
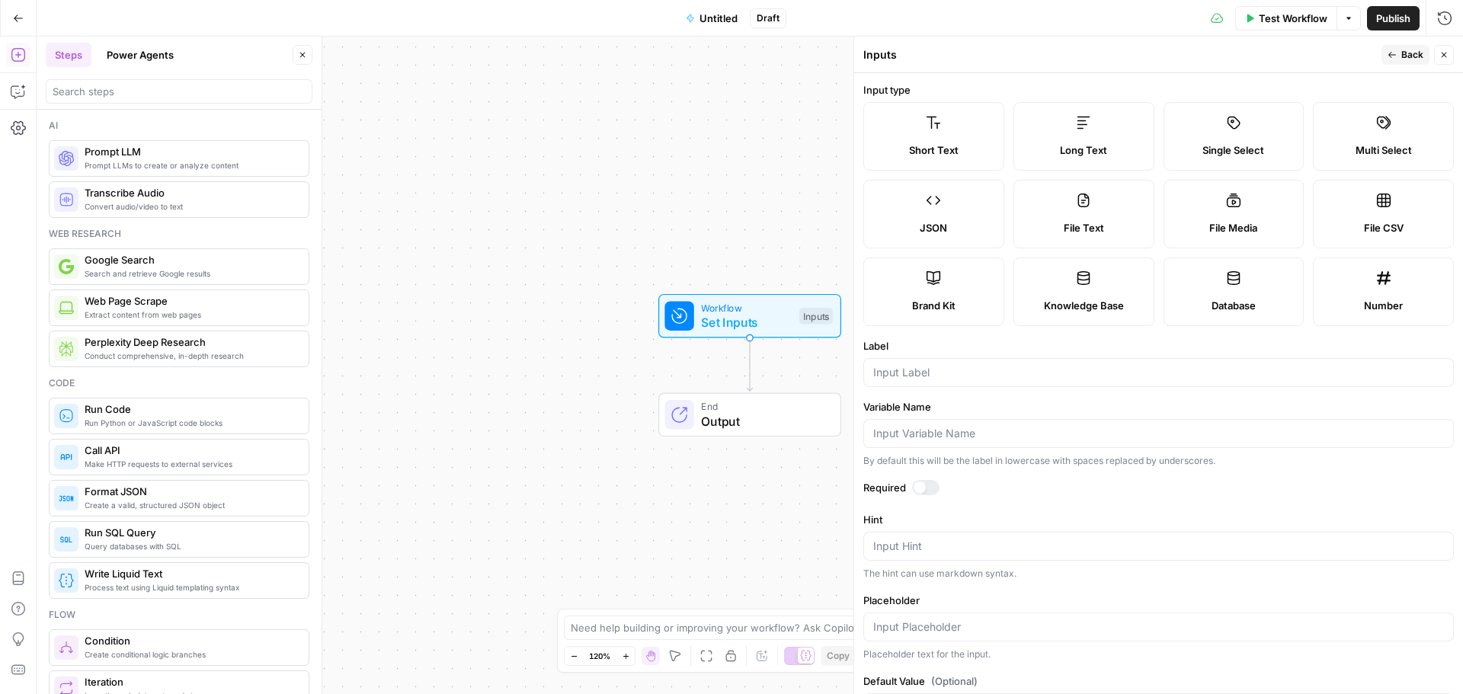
click at [604, 225] on div "Workflow Set Inputs Inputs End Output" at bounding box center [750, 365] width 1426 height 657
click at [718, 19] on span "Untitled" at bounding box center [718, 18] width 38 height 15
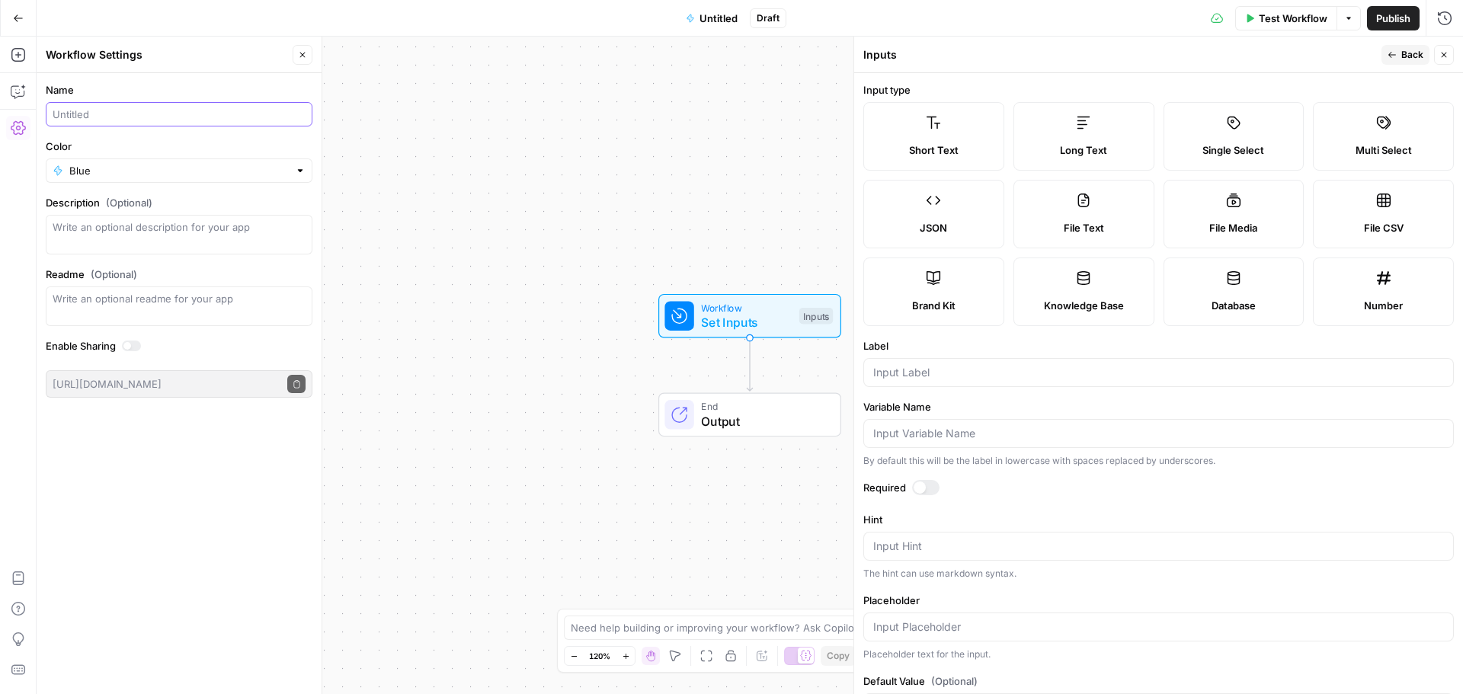
click at [128, 117] on input "Name" at bounding box center [179, 114] width 253 height 15
type input "CM - Keyword to Outline"
click at [229, 183] on form "Name CM - Keyword to Outline Color Blue Description (Optional) Readme (Optional…" at bounding box center [179, 240] width 285 height 334
click at [232, 171] on input "Color" at bounding box center [178, 170] width 219 height 15
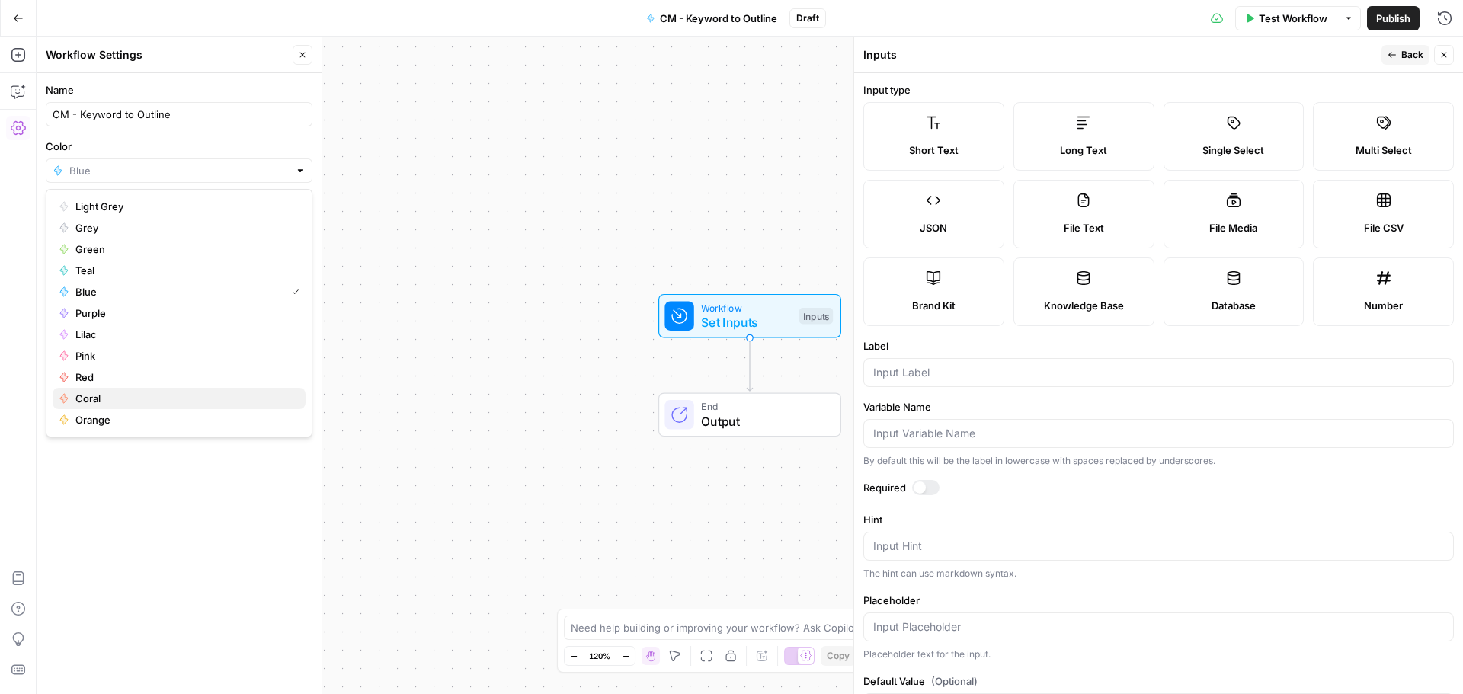
click at [108, 402] on span "Coral" at bounding box center [184, 398] width 218 height 15
type input "Coral"
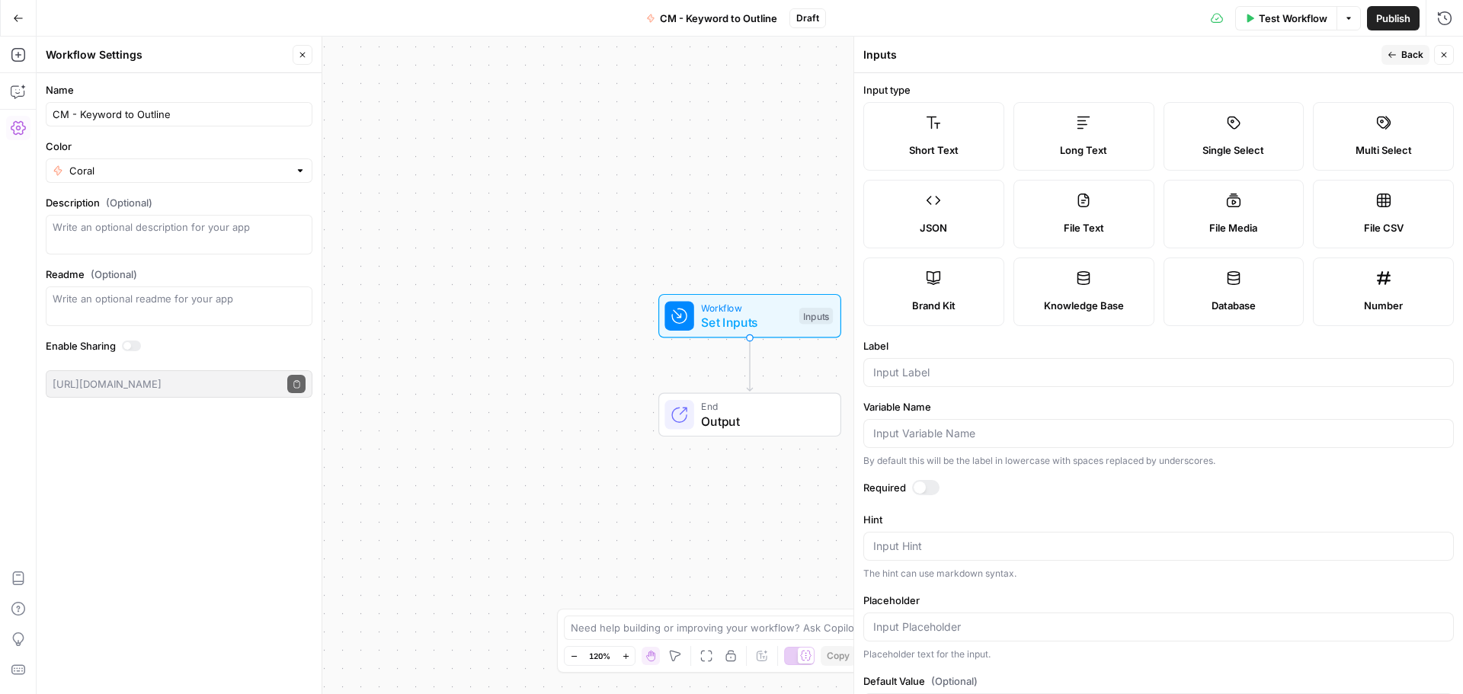
click at [231, 140] on label "Color" at bounding box center [179, 146] width 267 height 15
click at [231, 163] on input "Coral" at bounding box center [178, 170] width 219 height 15
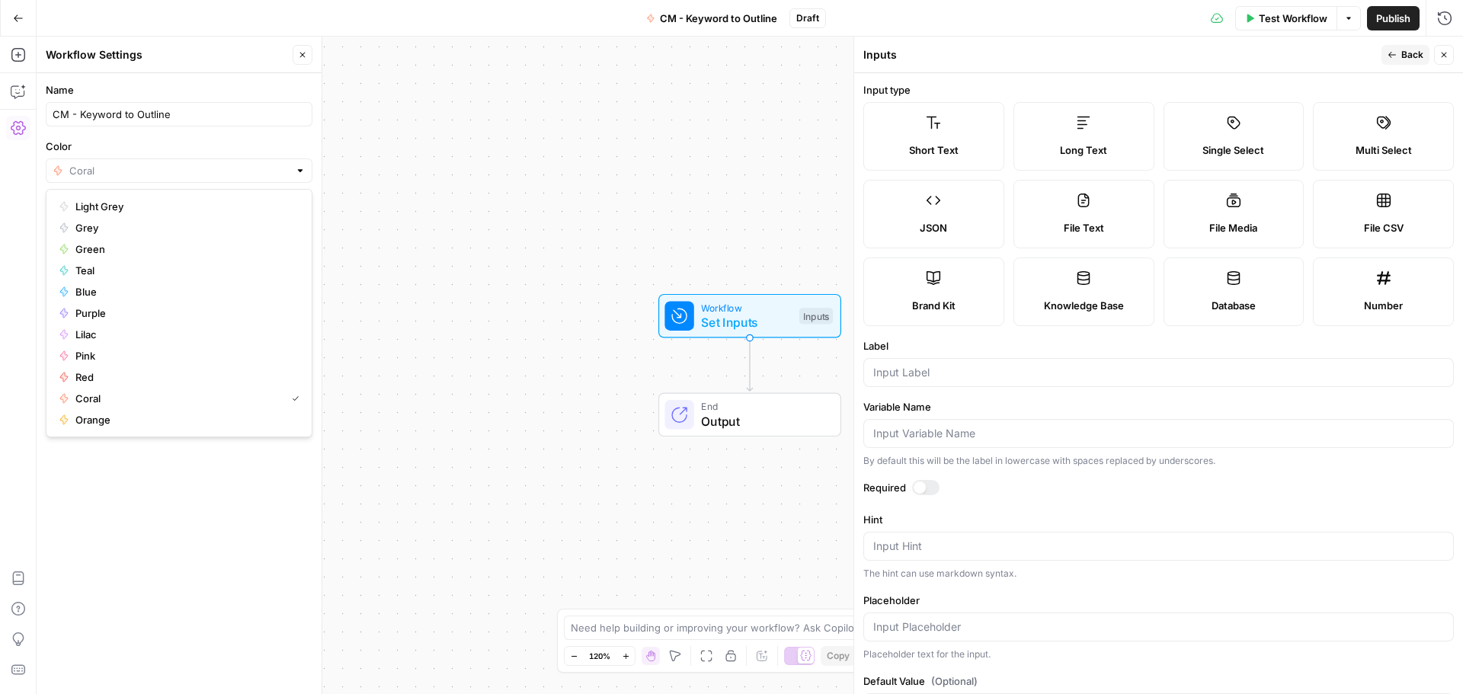
type input "Coral"
click at [247, 488] on div "Name CM - Keyword to Outline Color Coral Description (Optional) Readme (Optiona…" at bounding box center [179, 383] width 285 height 621
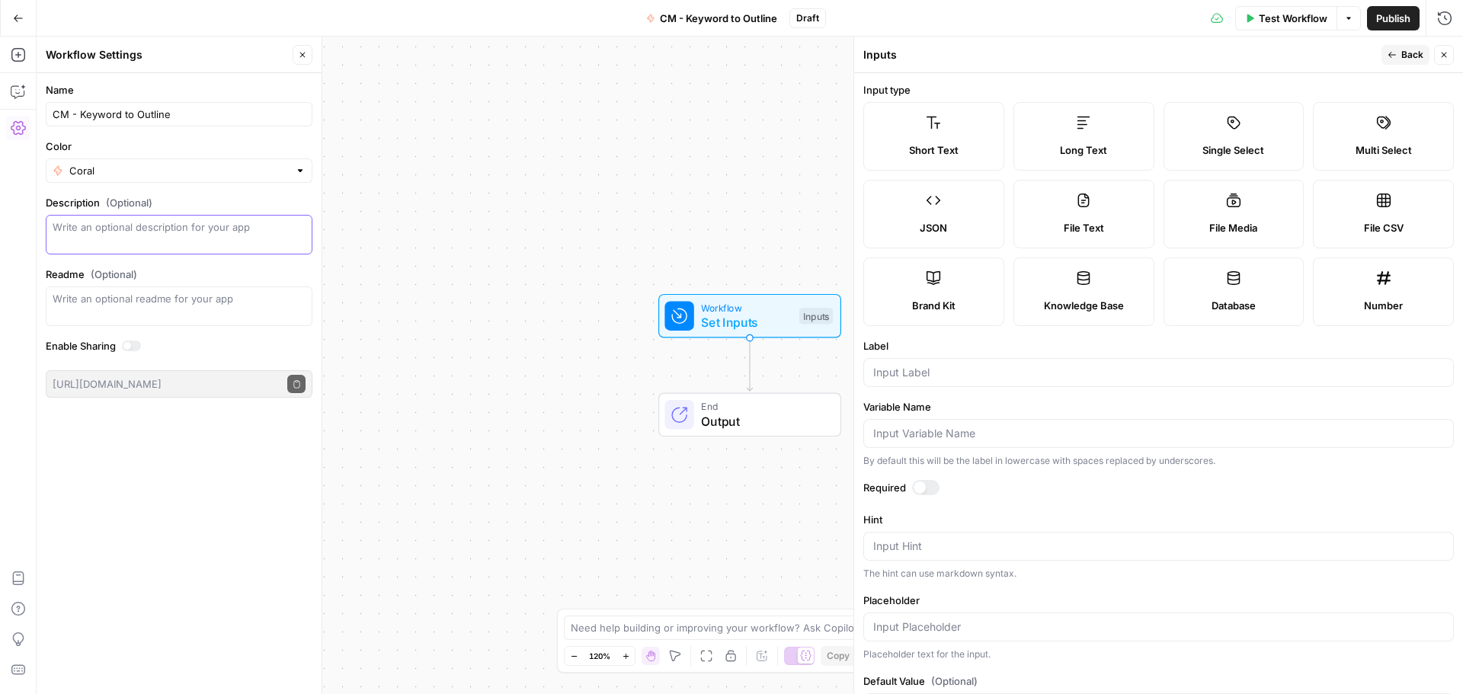
click at [186, 231] on textarea "Description (Optional)" at bounding box center [179, 234] width 253 height 30
type textarea "Keyword to outline workflow for our user persona content"
click at [285, 477] on div "Name CM - Keyword to Outline Color Coral Description (Optional) Keyword to outl…" at bounding box center [179, 383] width 285 height 621
click at [765, 319] on span "Set Inputs" at bounding box center [746, 322] width 91 height 18
click at [1007, 83] on label "Input type" at bounding box center [1158, 89] width 590 height 15
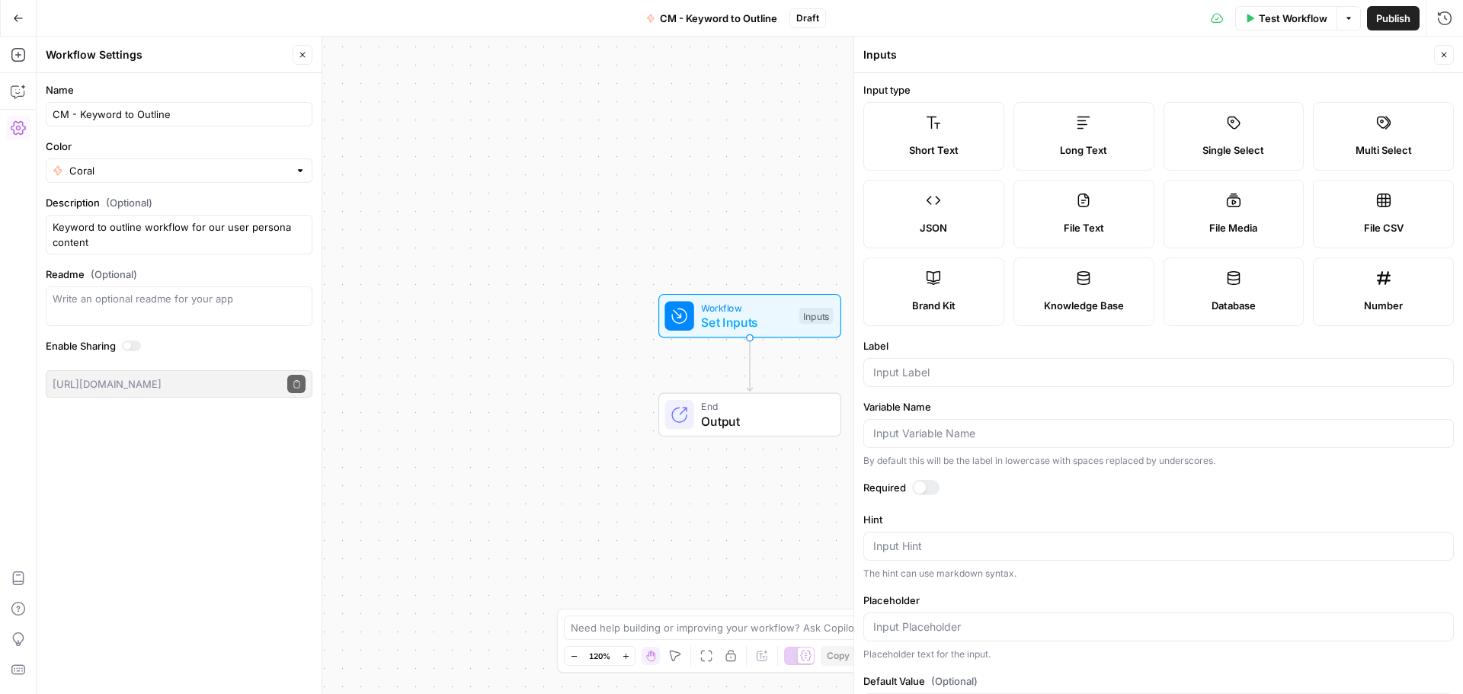
click at [1009, 85] on label "Input type" at bounding box center [1158, 89] width 590 height 15
click at [904, 281] on label "Brand Kit" at bounding box center [933, 292] width 141 height 69
click at [968, 370] on input "Label" at bounding box center [1158, 372] width 571 height 15
type input "brand kit"
click at [922, 485] on div at bounding box center [919, 488] width 12 height 12
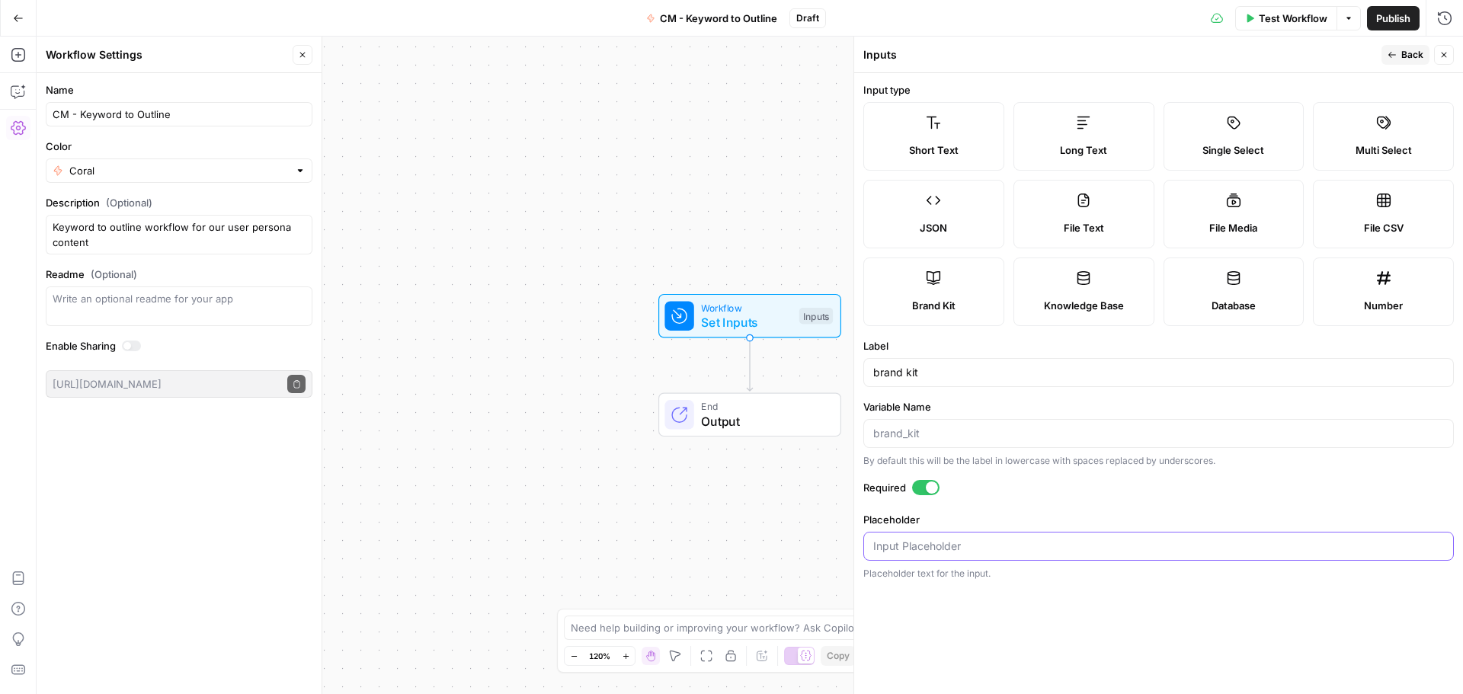
click at [972, 542] on input "Placeholder" at bounding box center [1158, 546] width 571 height 15
click at [985, 508] on form "Input type Short Text Long Text Single Select Multi Select JSON File Text File …" at bounding box center [1158, 383] width 609 height 621
click at [1398, 57] on button "Back" at bounding box center [1405, 55] width 48 height 20
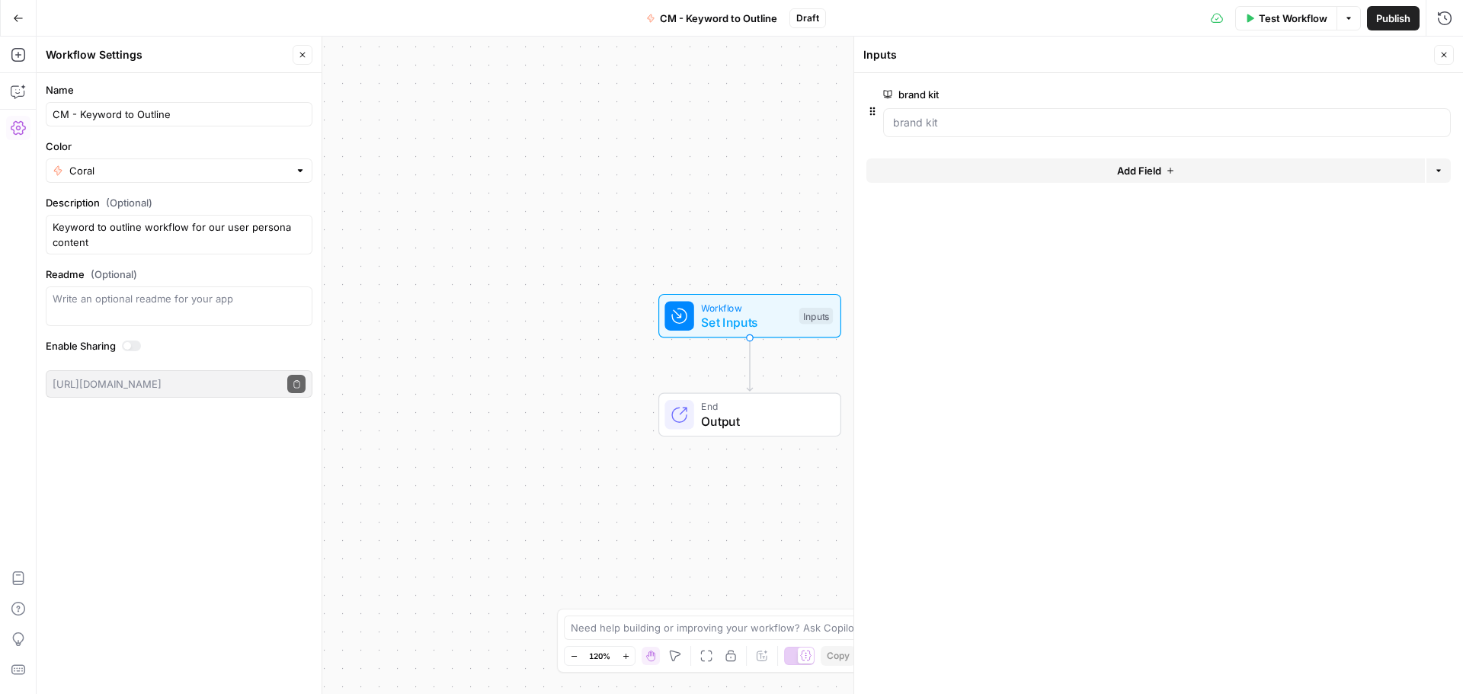
click at [1025, 169] on button "Add Field" at bounding box center [1145, 170] width 558 height 24
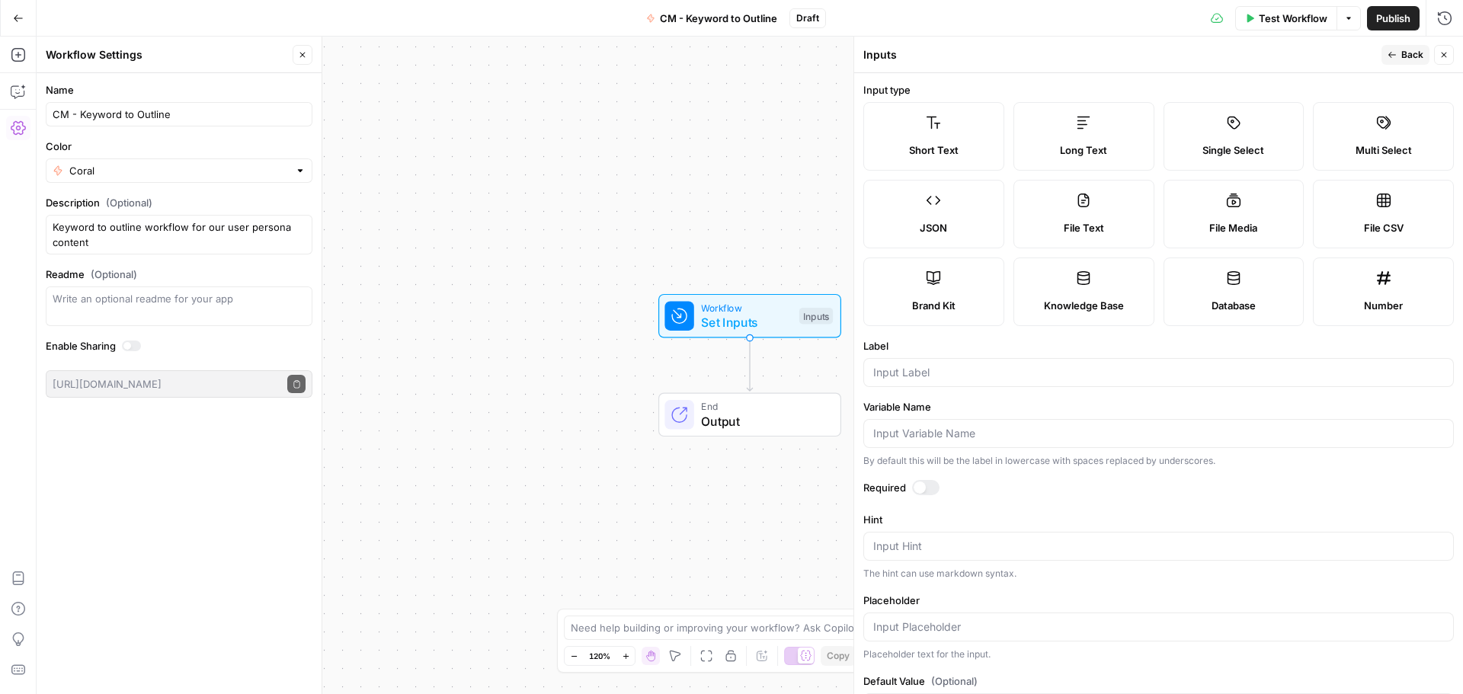
click at [955, 138] on label "Short Text" at bounding box center [933, 136] width 141 height 69
click at [918, 371] on input "Label" at bounding box center [1158, 372] width 571 height 15
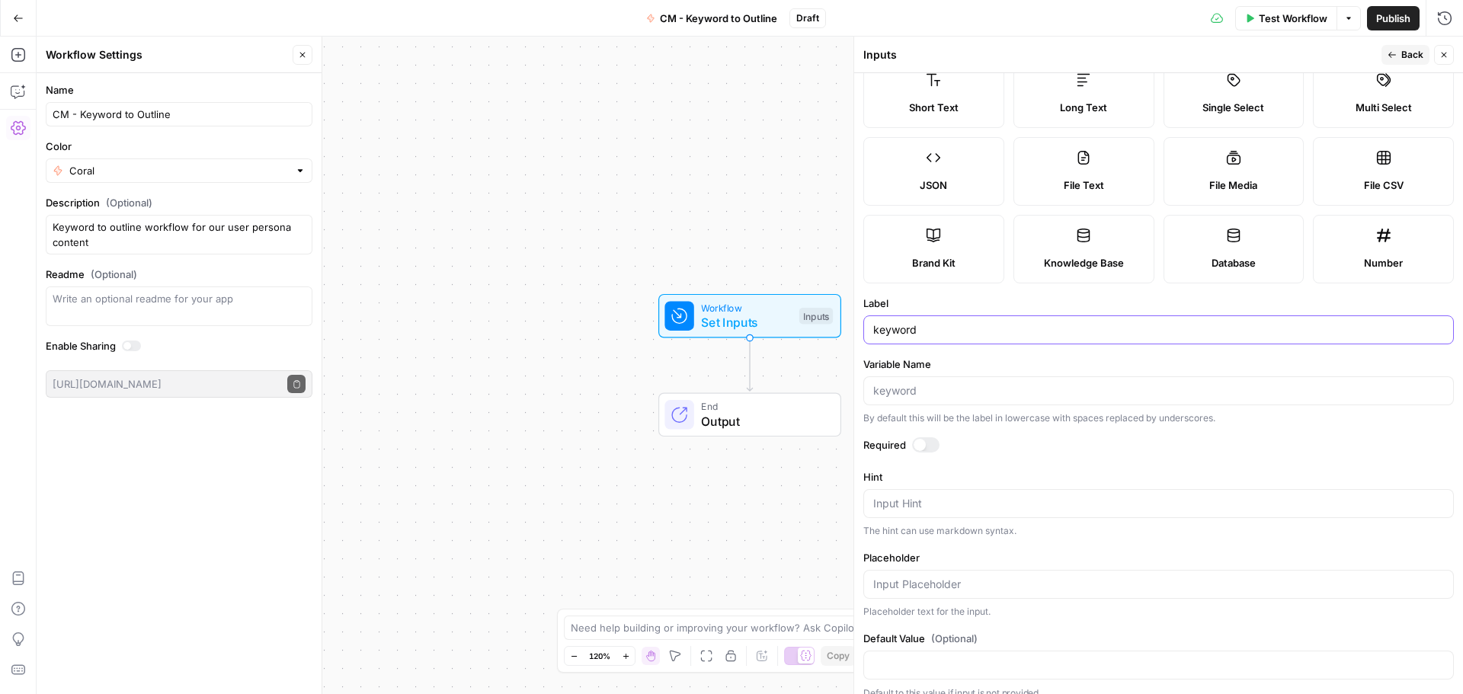
scroll to position [59, 0]
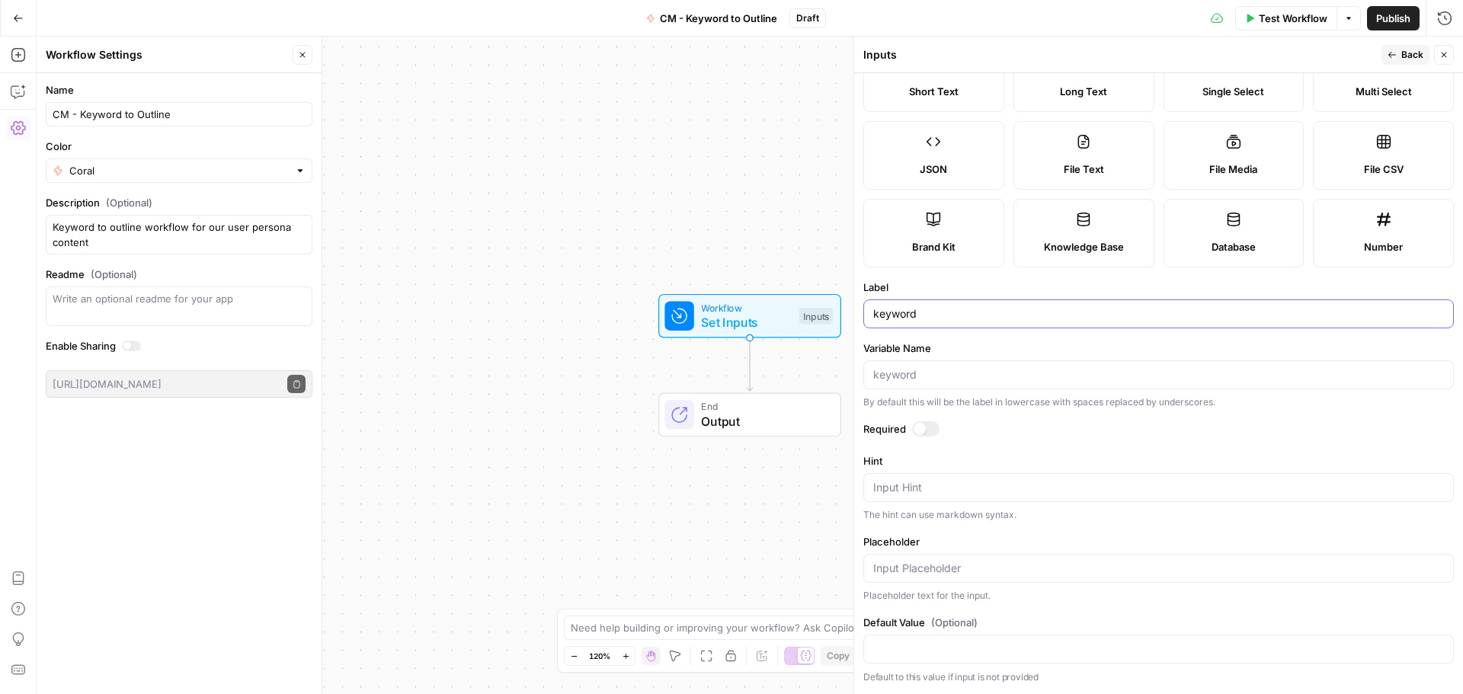
type input "keyword"
click at [1397, 53] on icon "button" at bounding box center [1391, 54] width 9 height 9
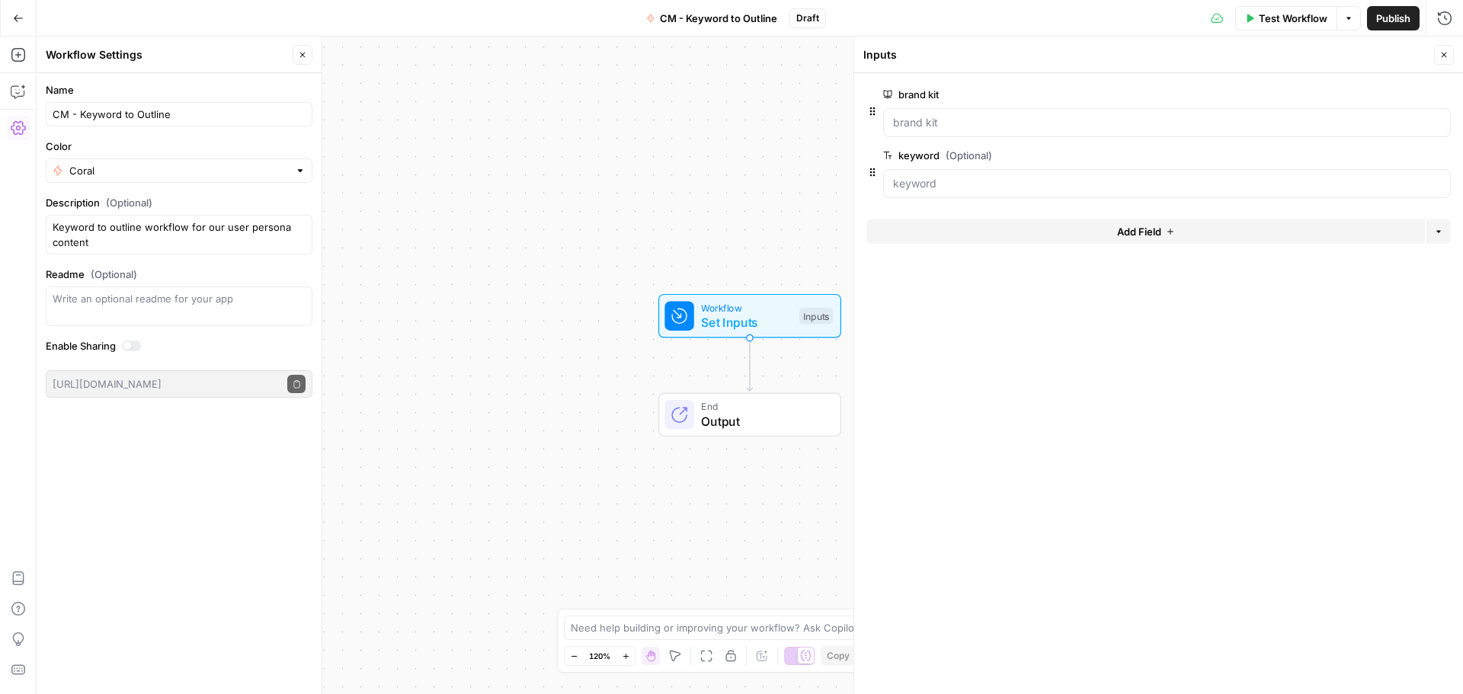
click at [978, 226] on button "Add Field" at bounding box center [1145, 231] width 558 height 24
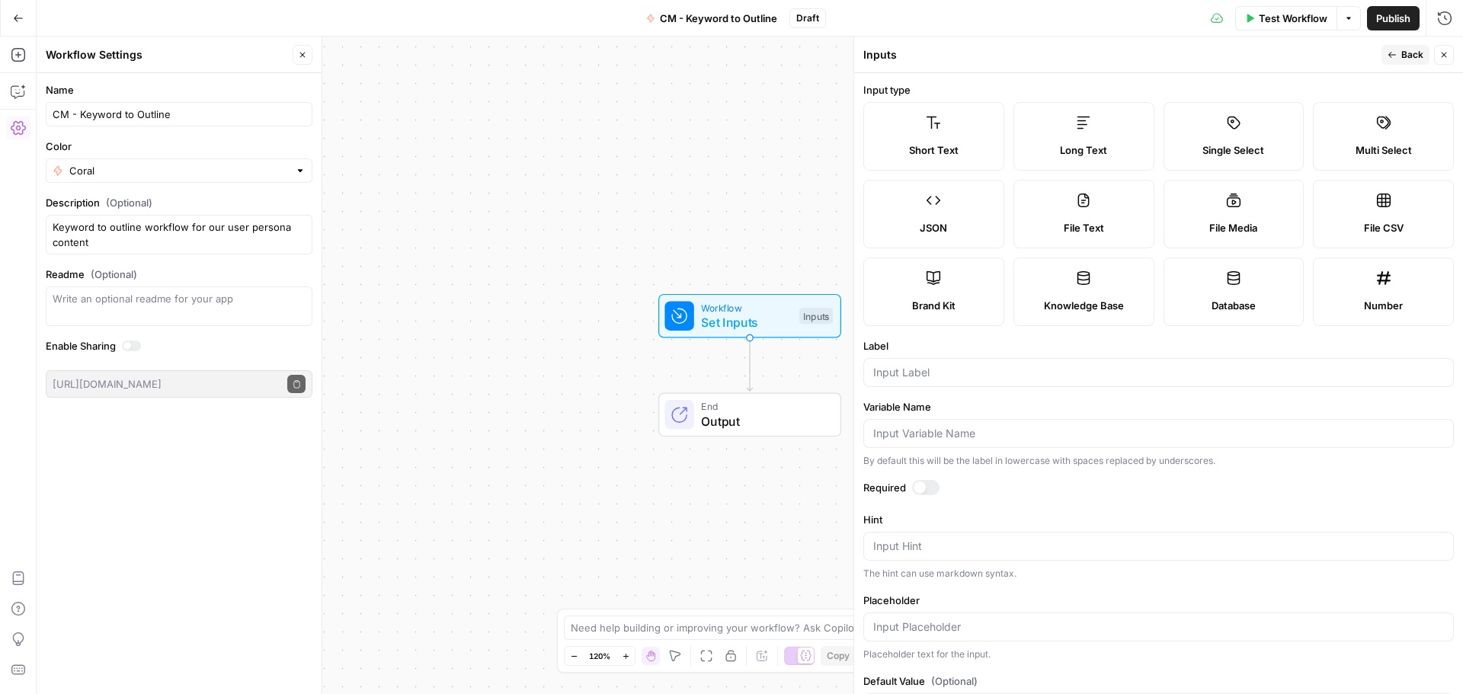
click at [1244, 142] on label "Single Select" at bounding box center [1233, 136] width 141 height 69
click at [943, 377] on input "Label" at bounding box center [1158, 372] width 571 height 15
type input "persona"
click at [923, 483] on div at bounding box center [919, 488] width 12 height 12
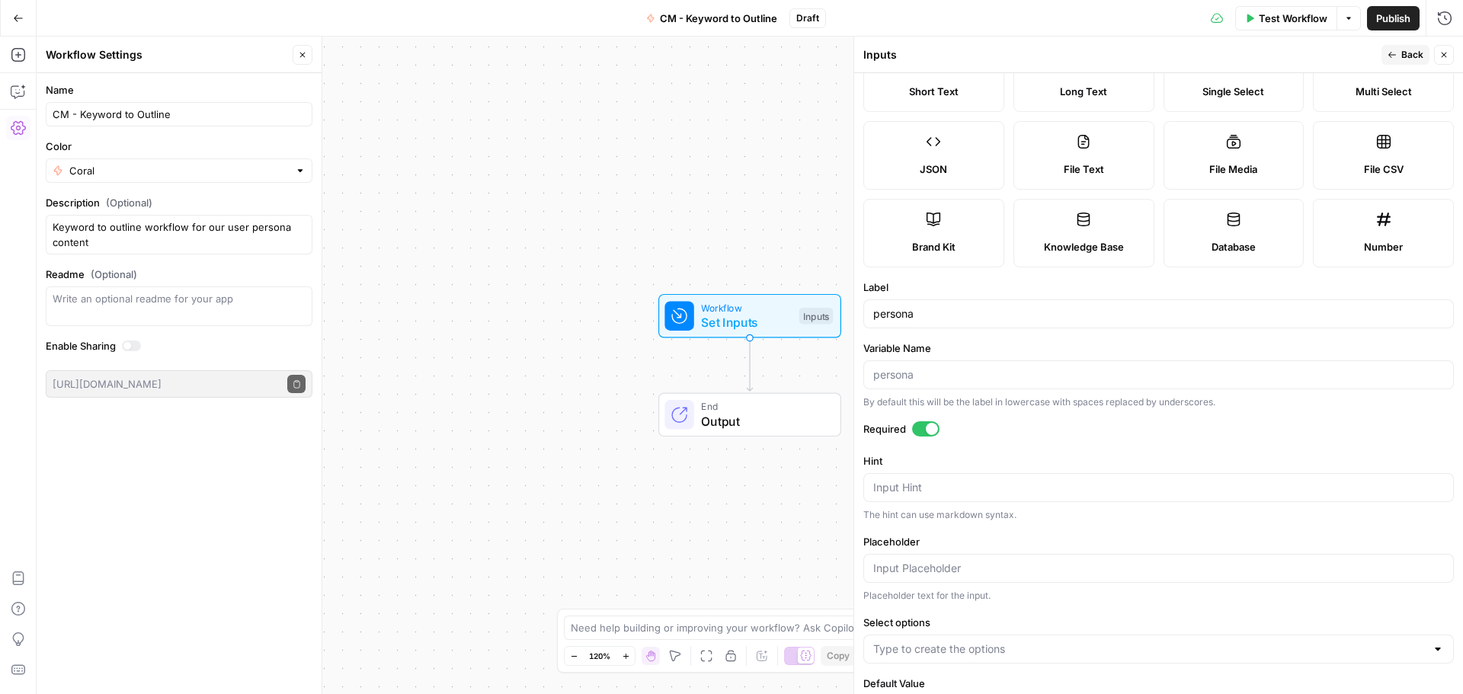
scroll to position [120, 0]
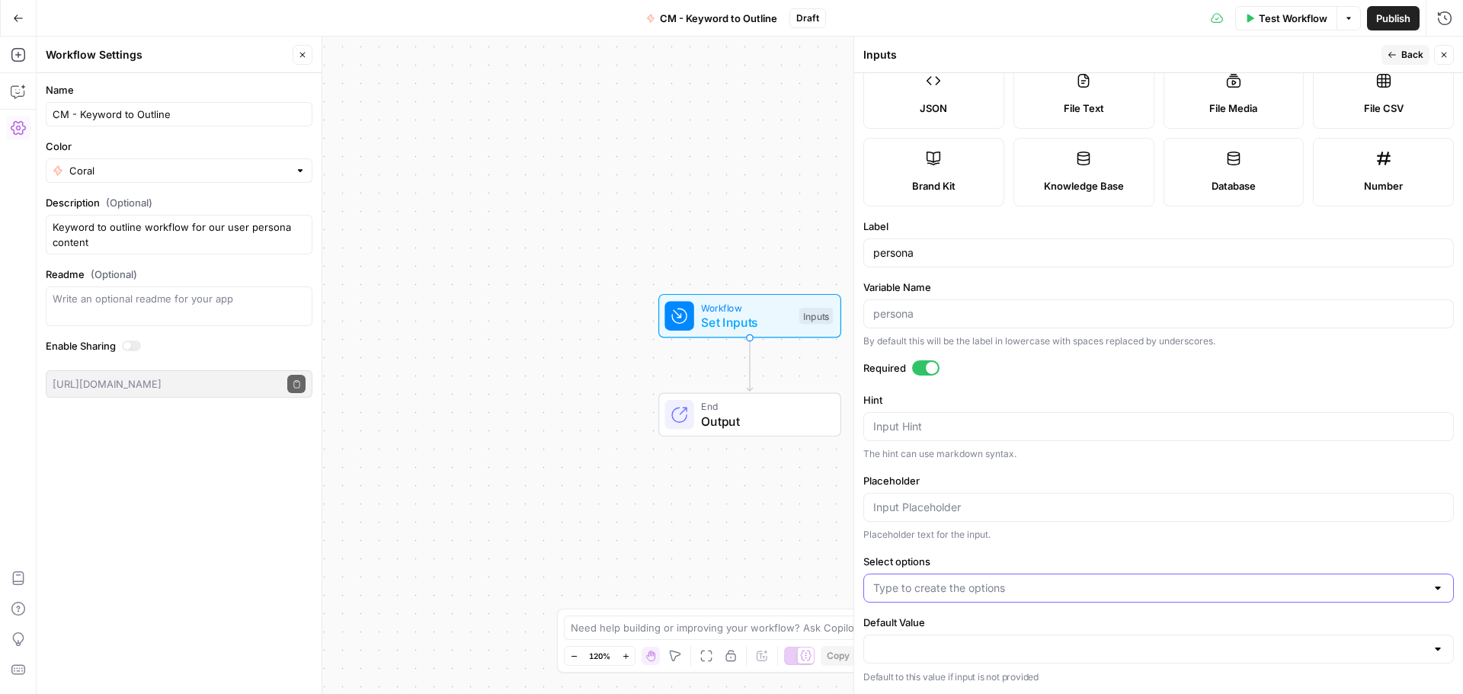
click at [1034, 591] on input "Select options" at bounding box center [1149, 588] width 552 height 15
type input "Head of Marketing"
click at [1027, 632] on span "Press enter to create an option" at bounding box center [1160, 626] width 526 height 15
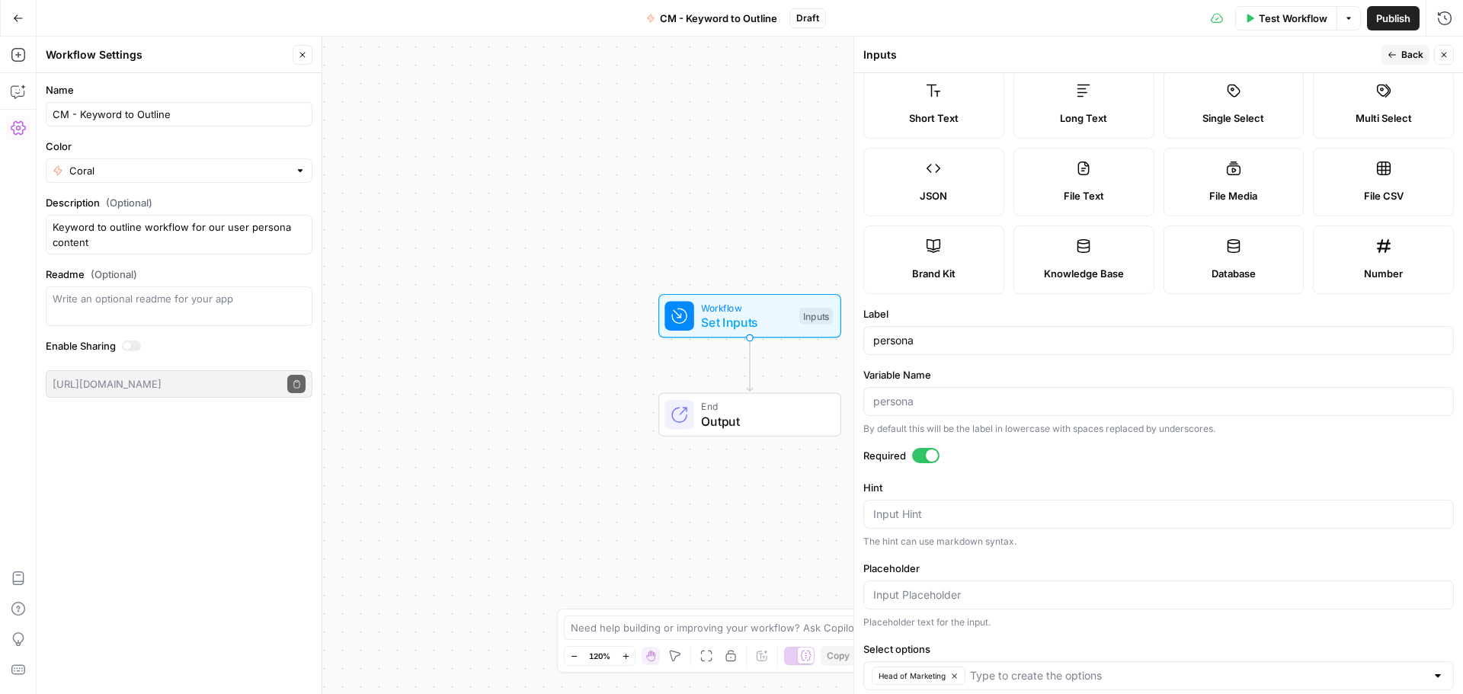
scroll to position [0, 0]
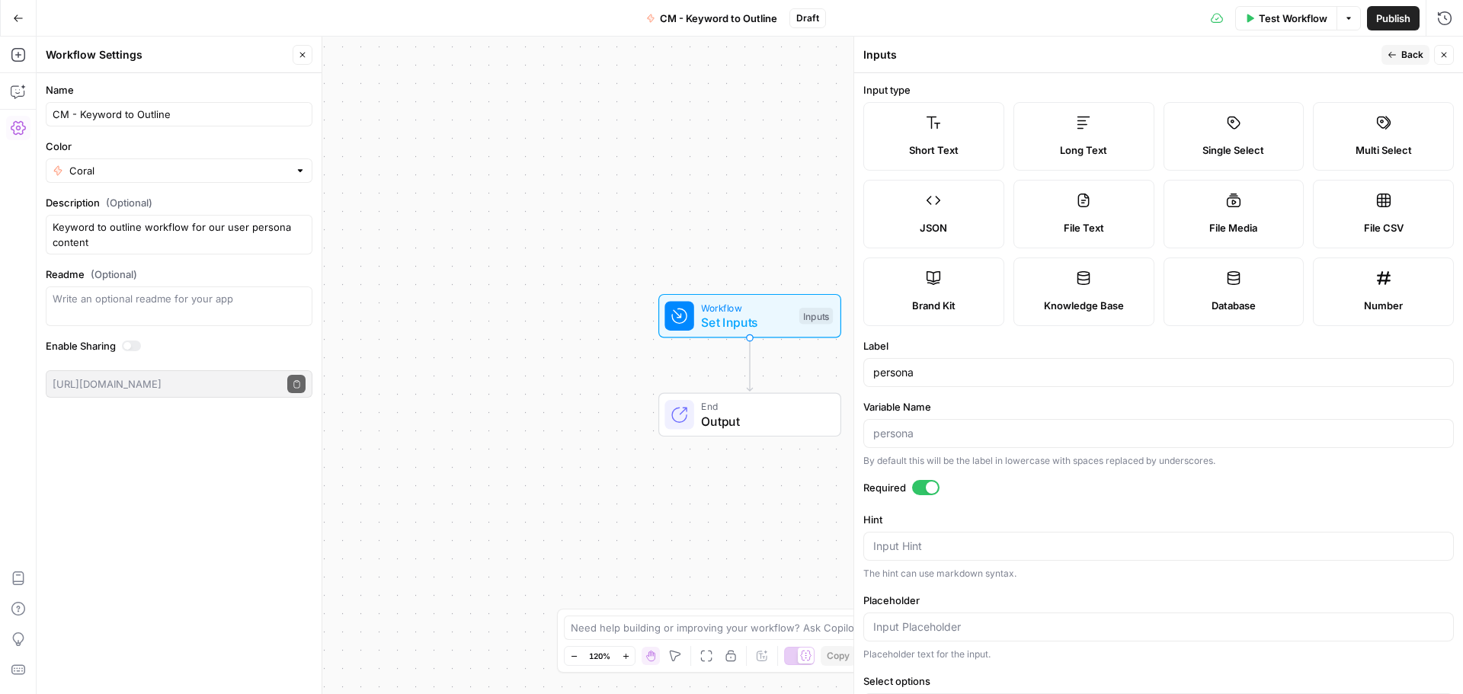
click at [1393, 56] on icon "button" at bounding box center [1391, 54] width 9 height 9
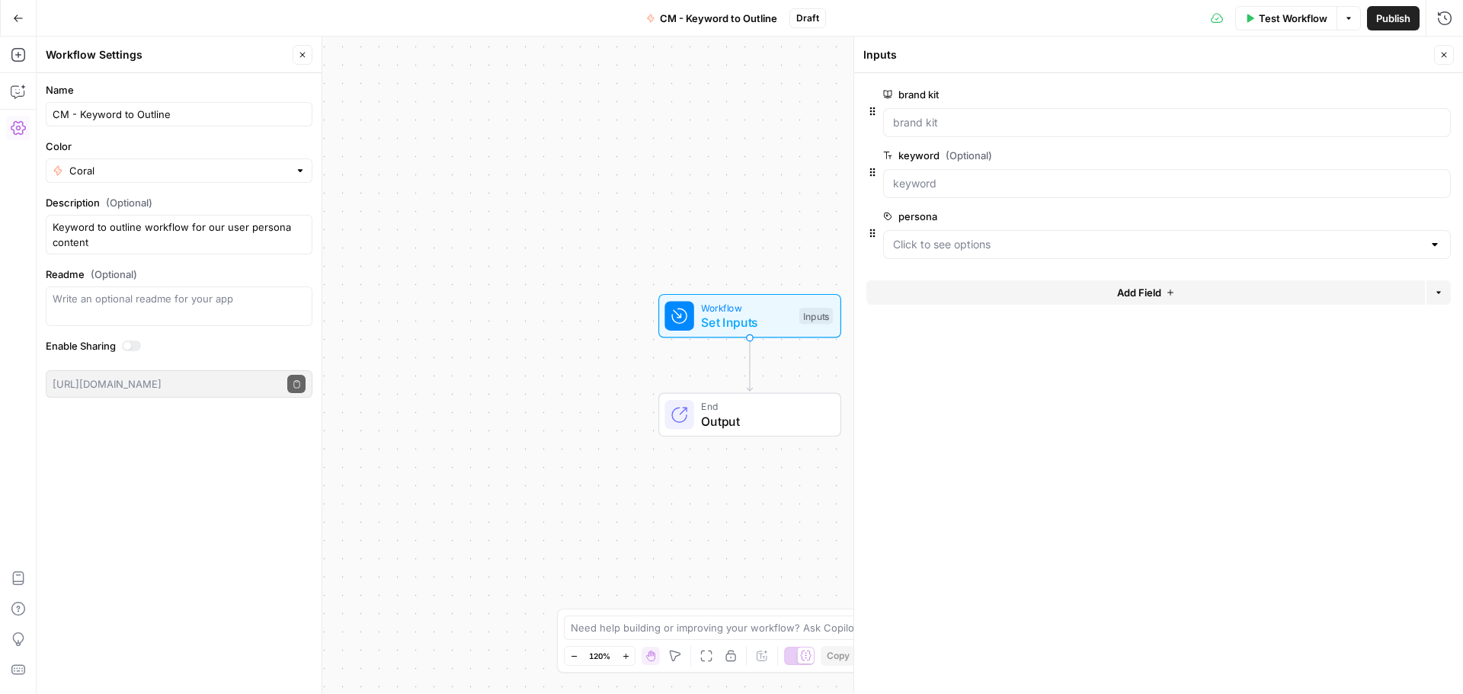
click at [1117, 291] on span "Add Field" at bounding box center [1139, 292] width 44 height 15
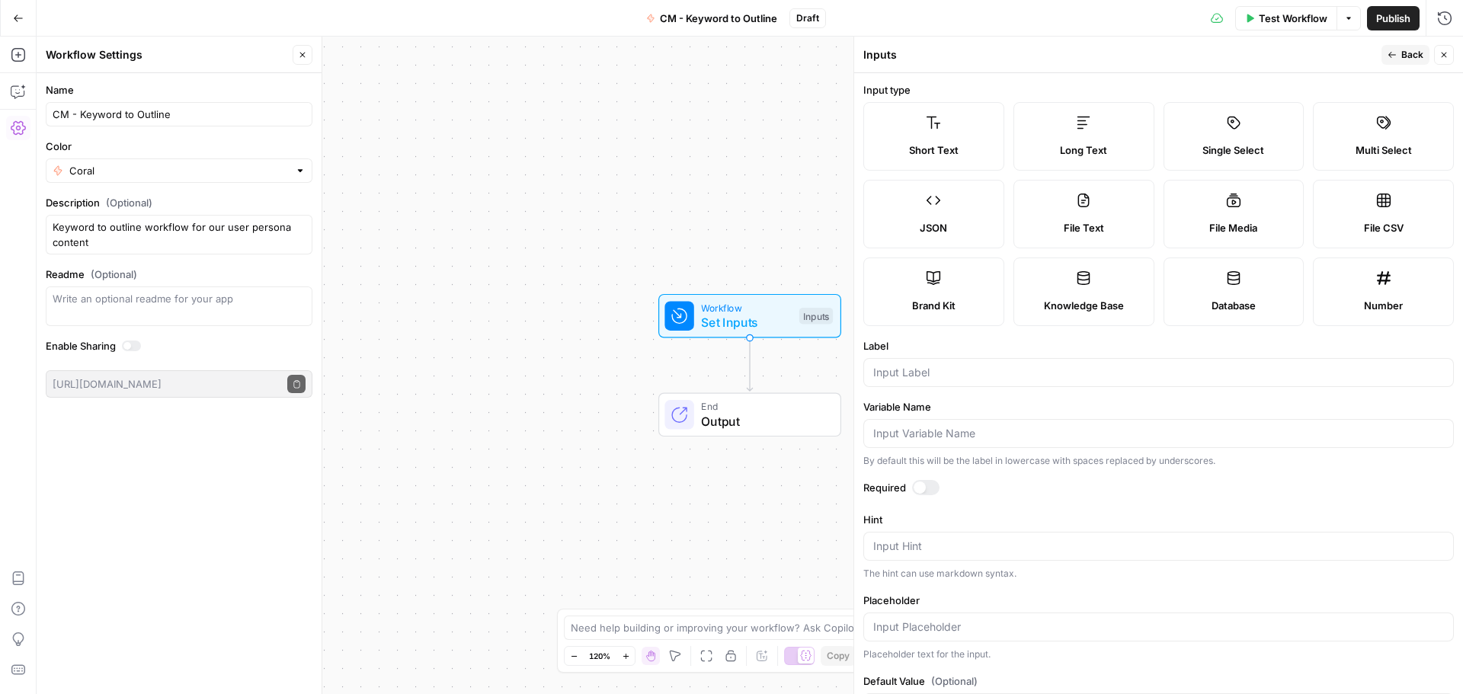
click at [1249, 133] on label "Single Select" at bounding box center [1233, 136] width 141 height 69
click at [951, 367] on input "Label" at bounding box center [1158, 372] width 571 height 15
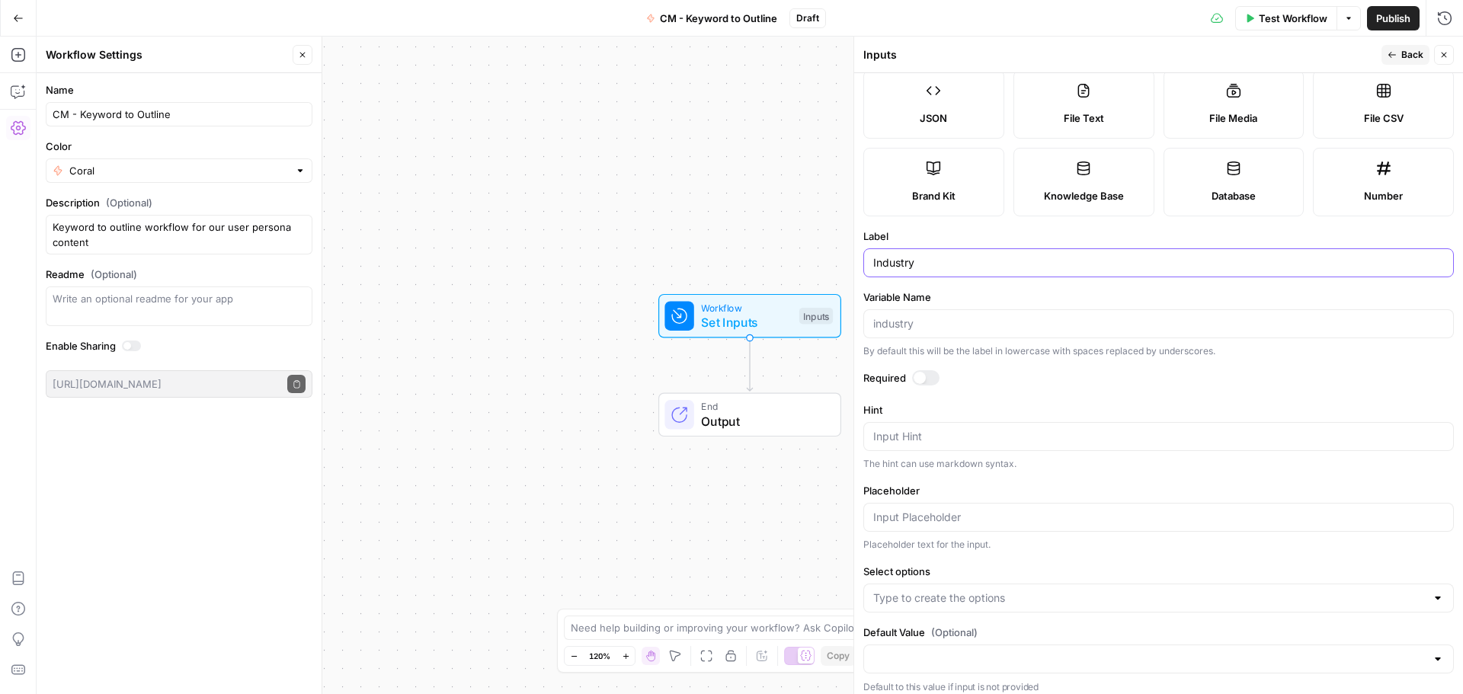
scroll to position [120, 0]
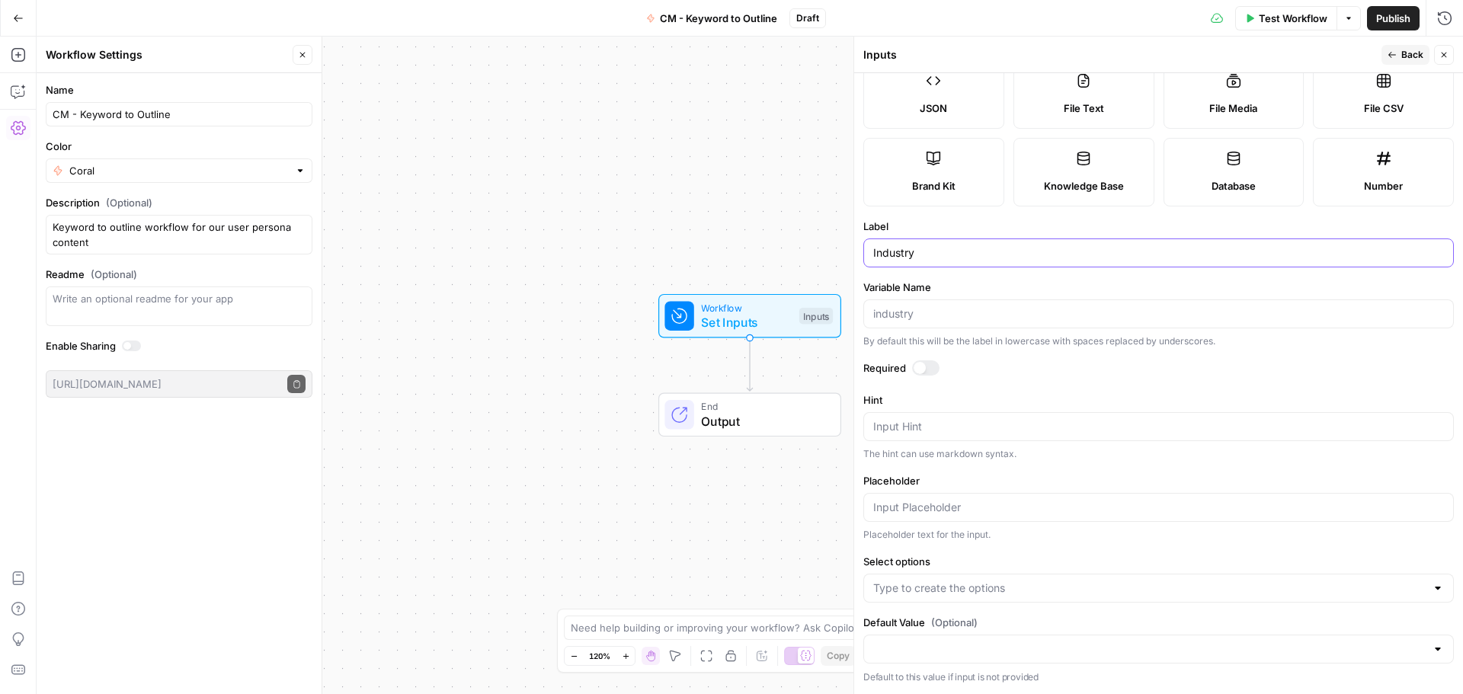
type input "Industry"
click at [924, 369] on div at bounding box center [919, 368] width 12 height 12
click at [991, 593] on input "Select options" at bounding box center [1149, 588] width 552 height 15
click at [1118, 532] on div "Placeholder text for the input." at bounding box center [1158, 535] width 590 height 14
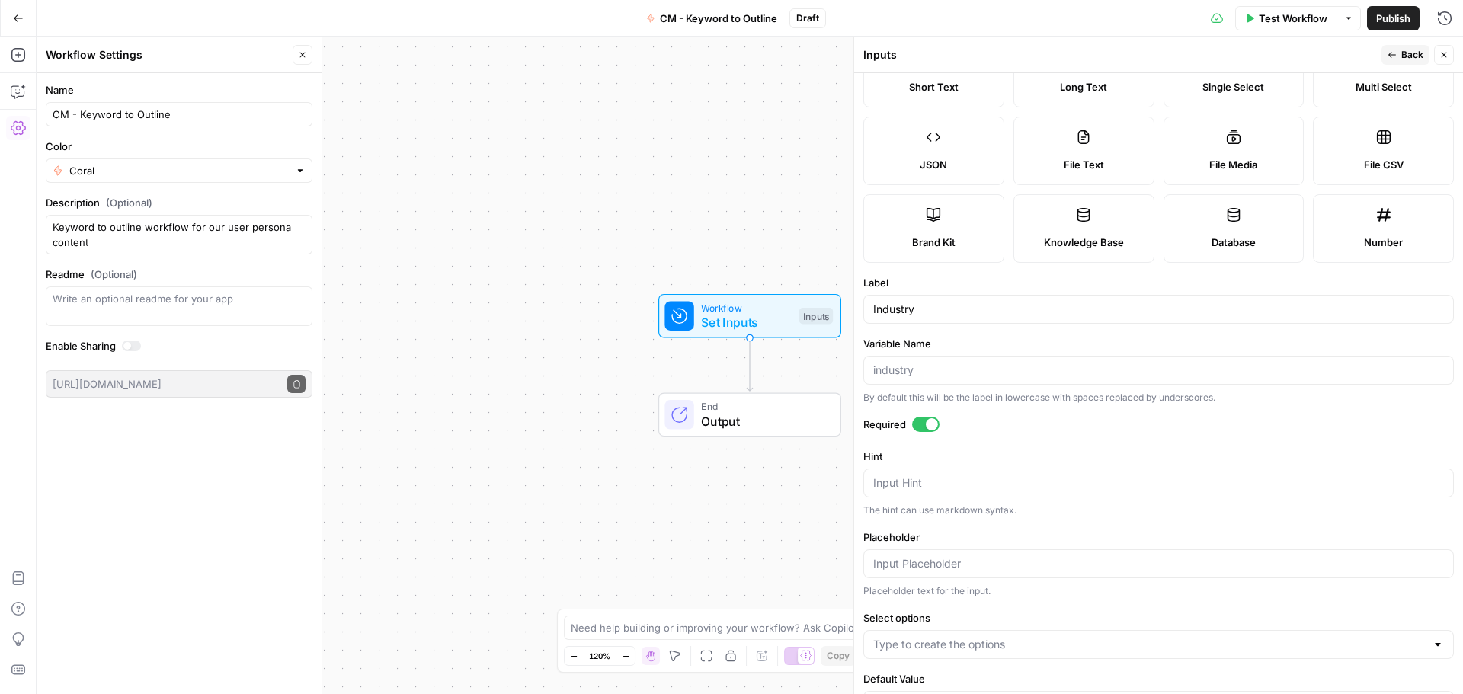
scroll to position [0, 0]
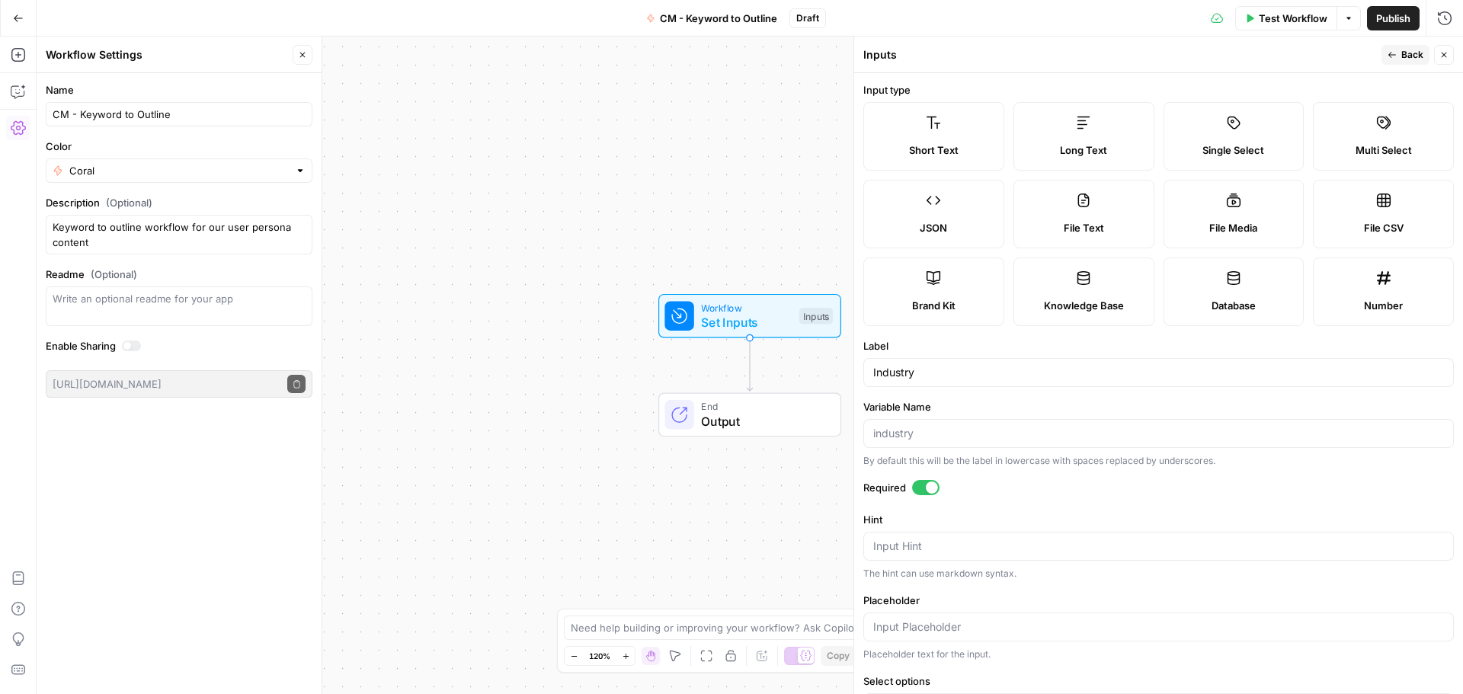
click at [965, 147] on div "Short Text" at bounding box center [933, 149] width 115 height 15
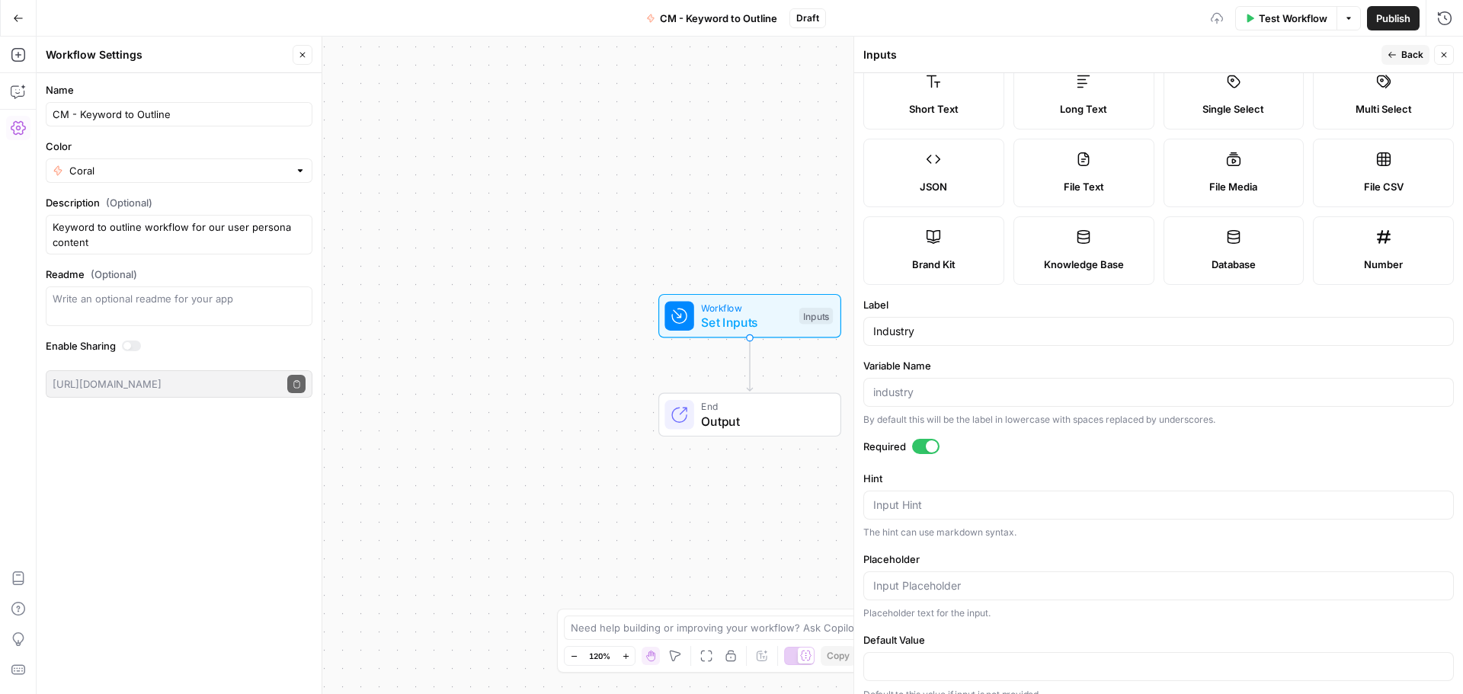
scroll to position [59, 0]
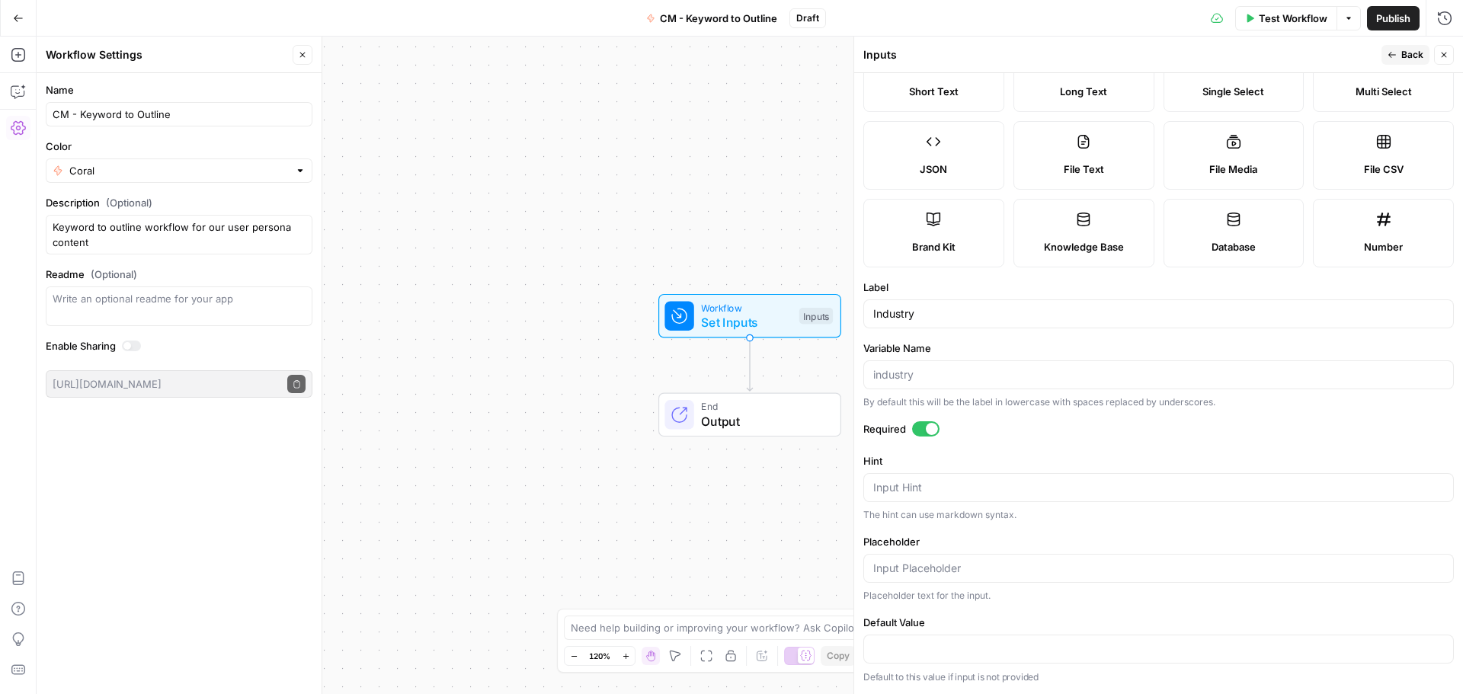
click at [1391, 57] on icon "button" at bounding box center [1392, 55] width 8 height 6
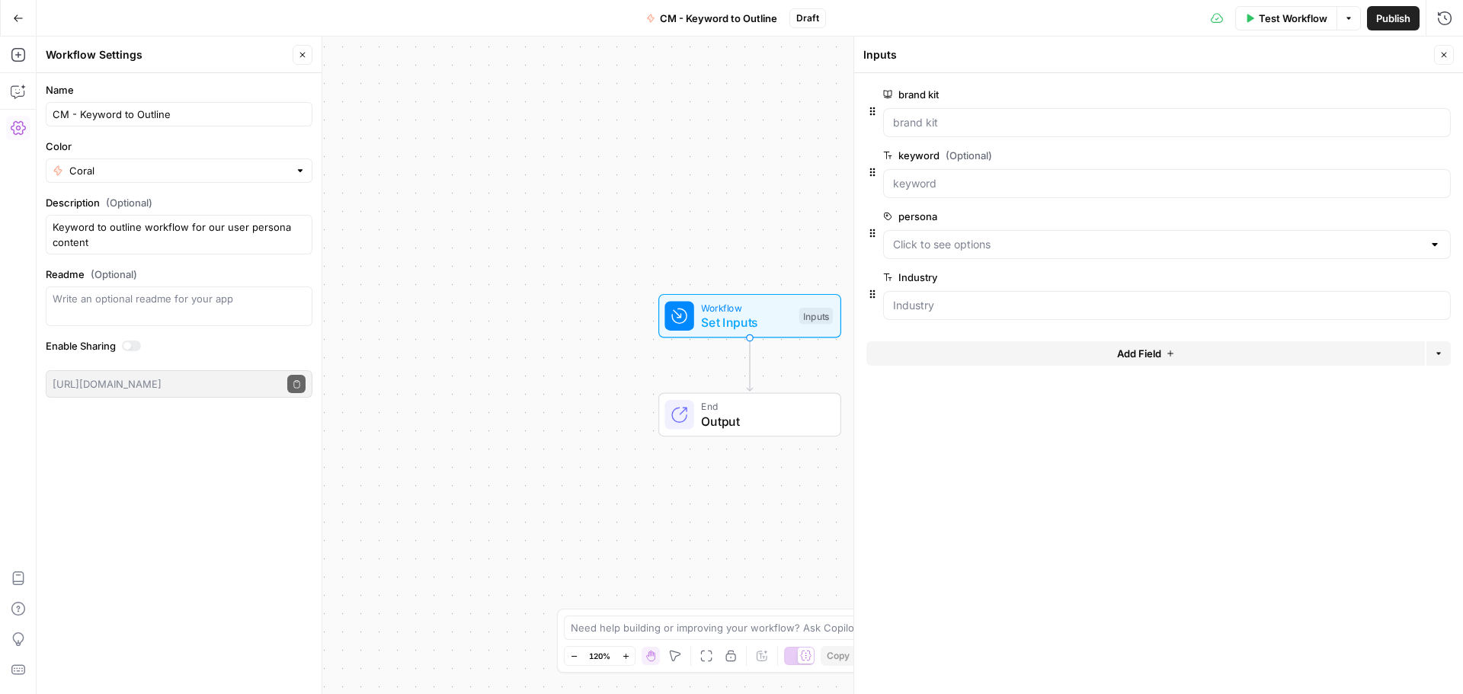
click at [1394, 217] on span "edit field" at bounding box center [1394, 216] width 34 height 12
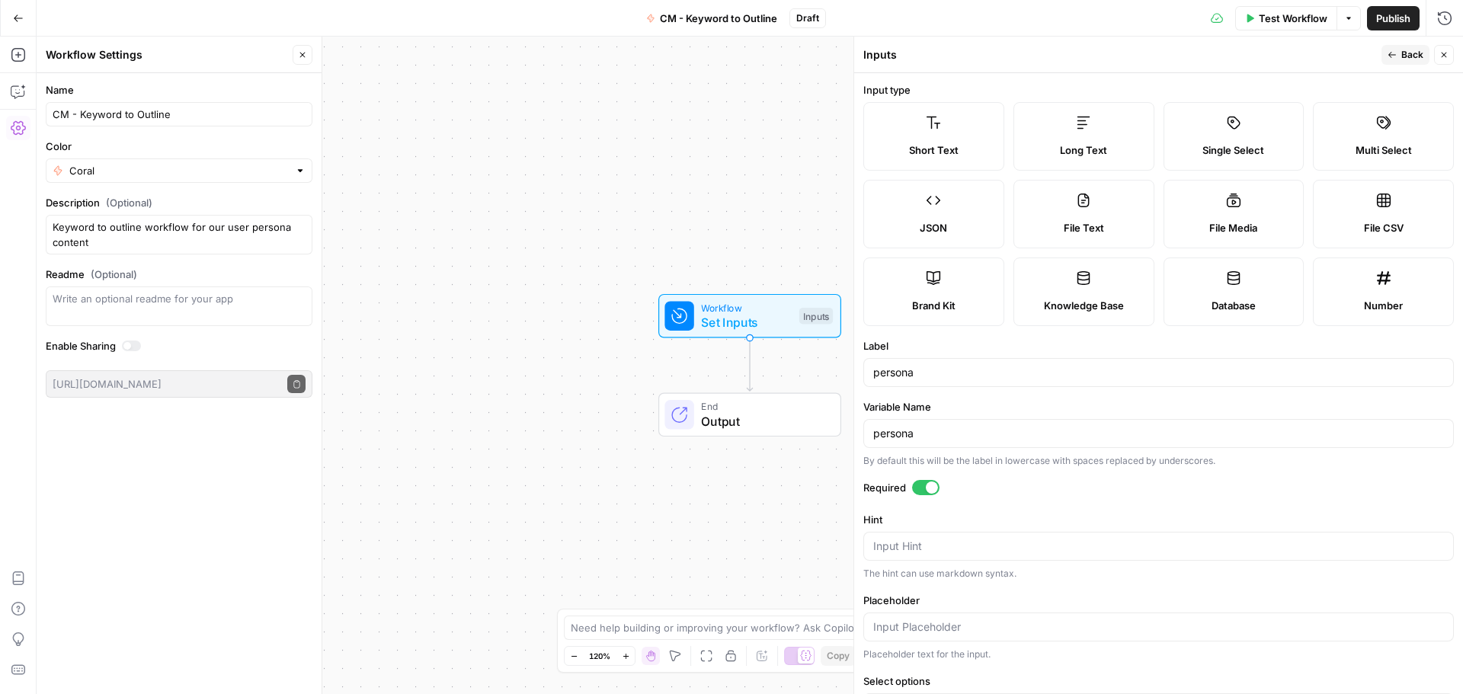
click at [981, 144] on div "Short Text" at bounding box center [933, 149] width 115 height 15
click at [1395, 55] on icon "button" at bounding box center [1392, 55] width 8 height 6
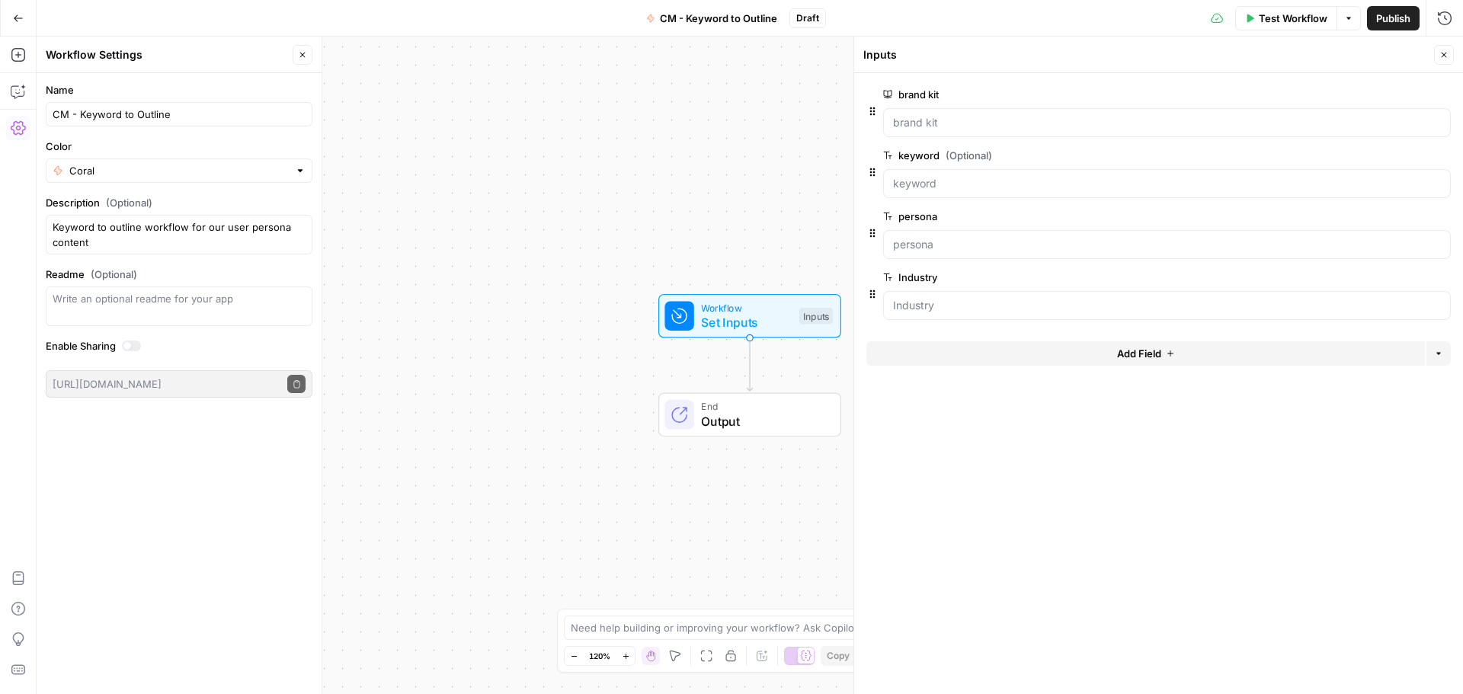
click at [980, 354] on button "Add Field" at bounding box center [1145, 353] width 558 height 24
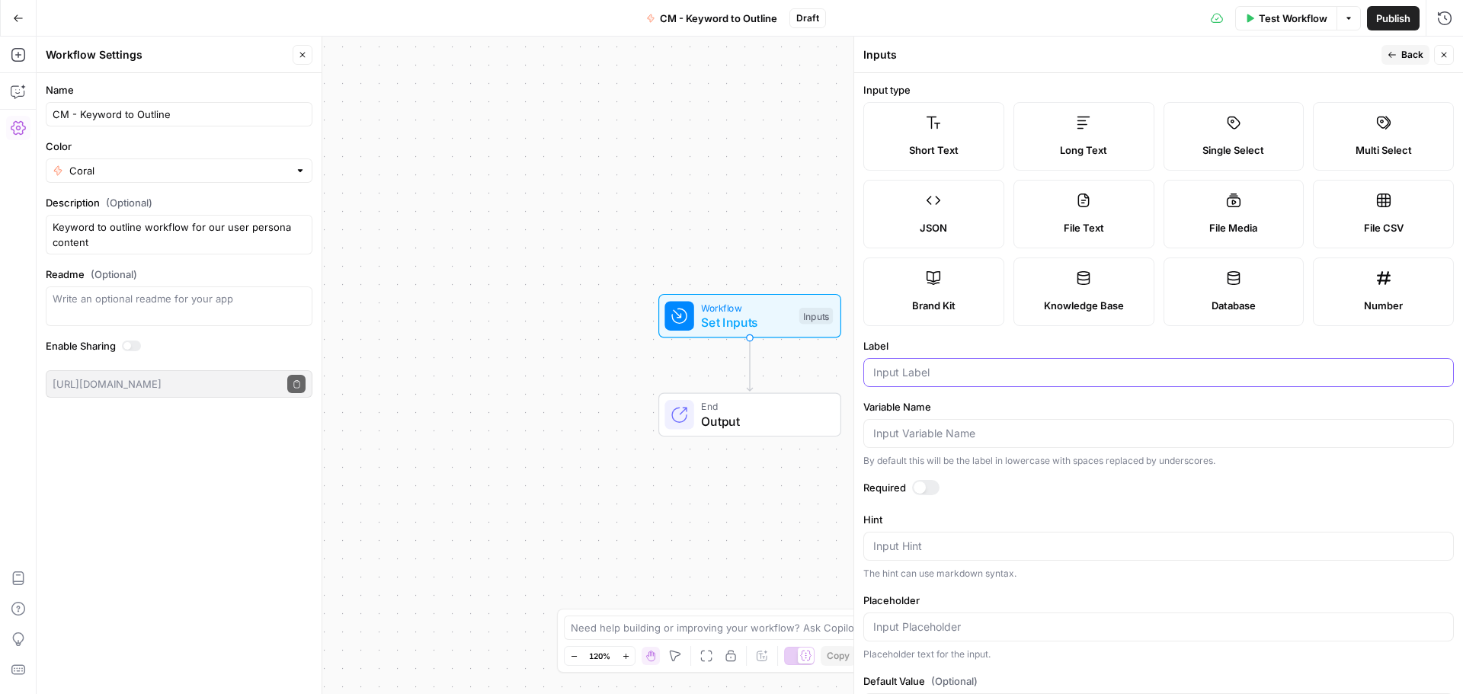
click at [943, 374] on input "Label" at bounding box center [1158, 372] width 571 height 15
type input "Use case"
drag, startPoint x: 923, startPoint y: 477, endPoint x: 926, endPoint y: 485, distance: 8.2
click at [923, 478] on form "Input type Short Text Long Text Single Select Multi Select JSON File Text File …" at bounding box center [1158, 383] width 609 height 621
click at [926, 485] on div at bounding box center [925, 487] width 27 height 15
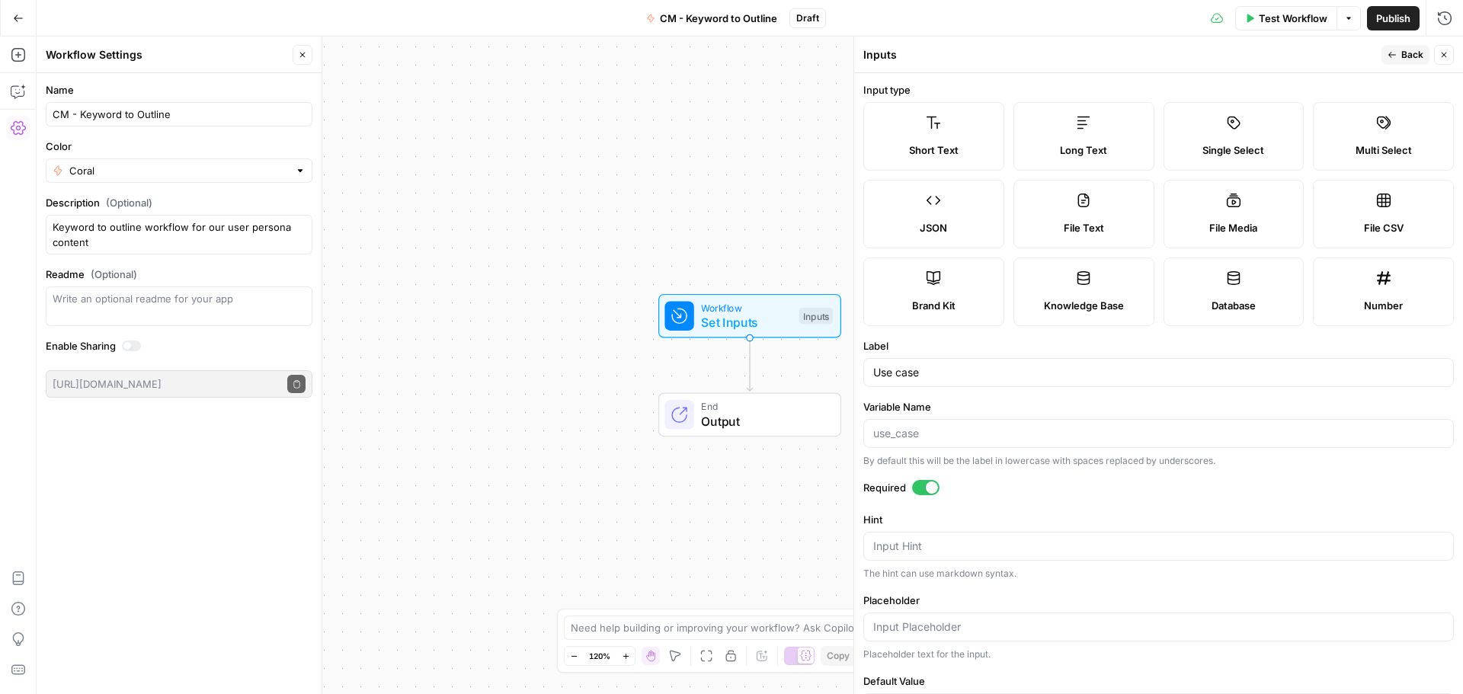
click at [1394, 58] on icon "button" at bounding box center [1391, 54] width 9 height 9
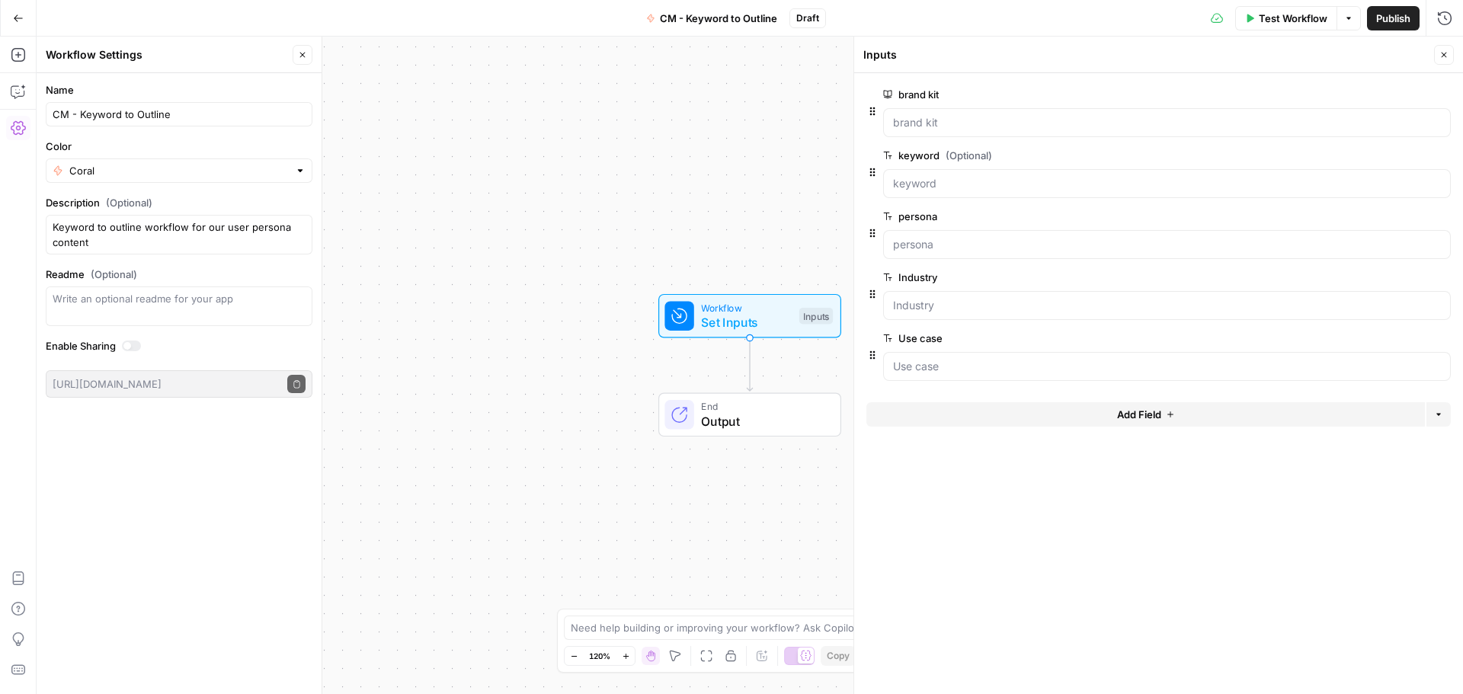
click at [1000, 413] on button "Add Field" at bounding box center [1145, 414] width 558 height 24
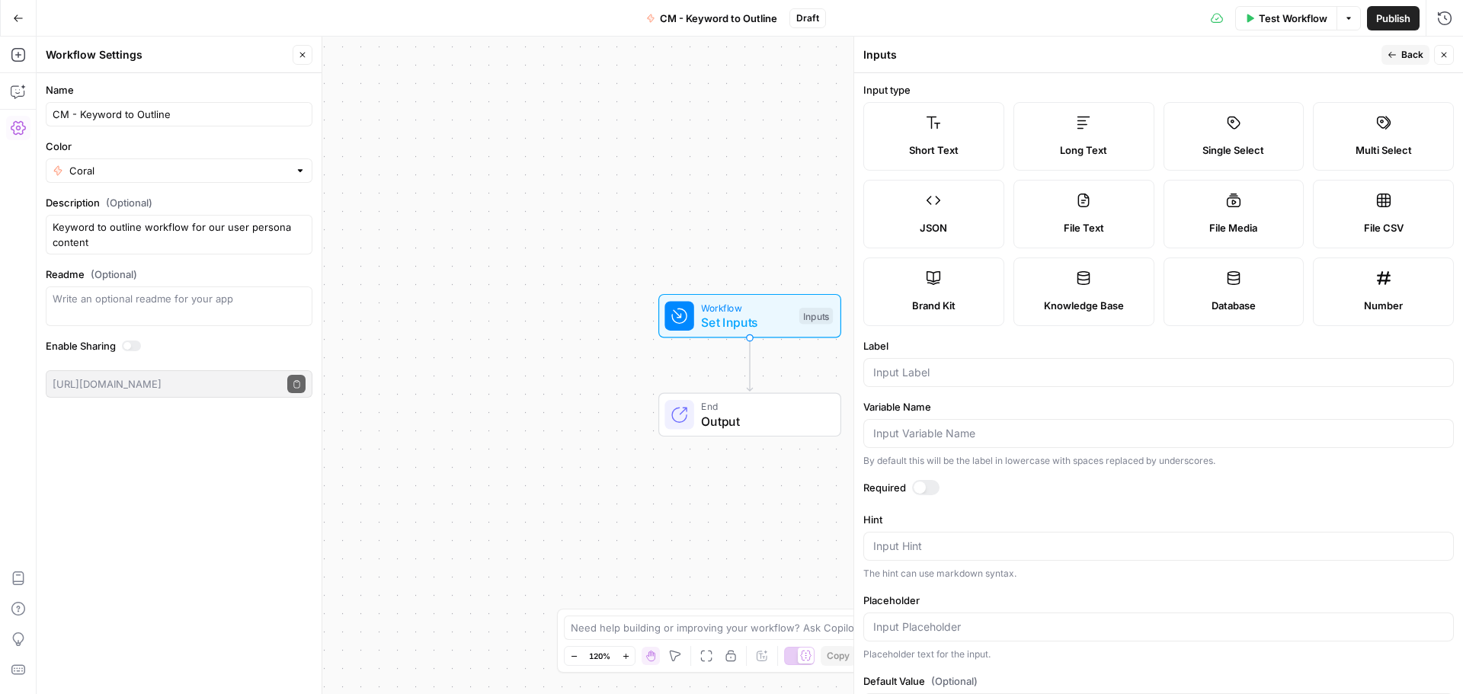
click at [1243, 128] on label "Single Select" at bounding box center [1233, 136] width 141 height 69
click at [945, 376] on input "Label" at bounding box center [1158, 372] width 571 height 15
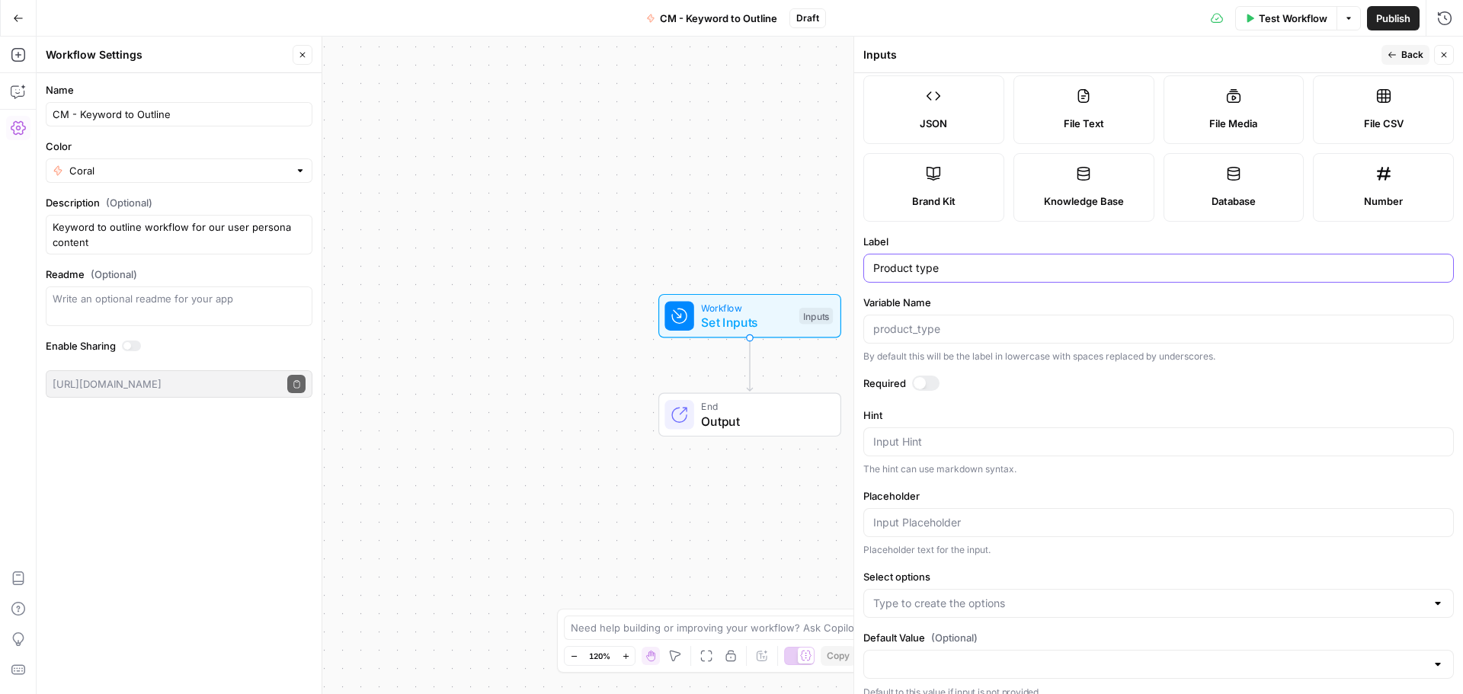
scroll to position [120, 0]
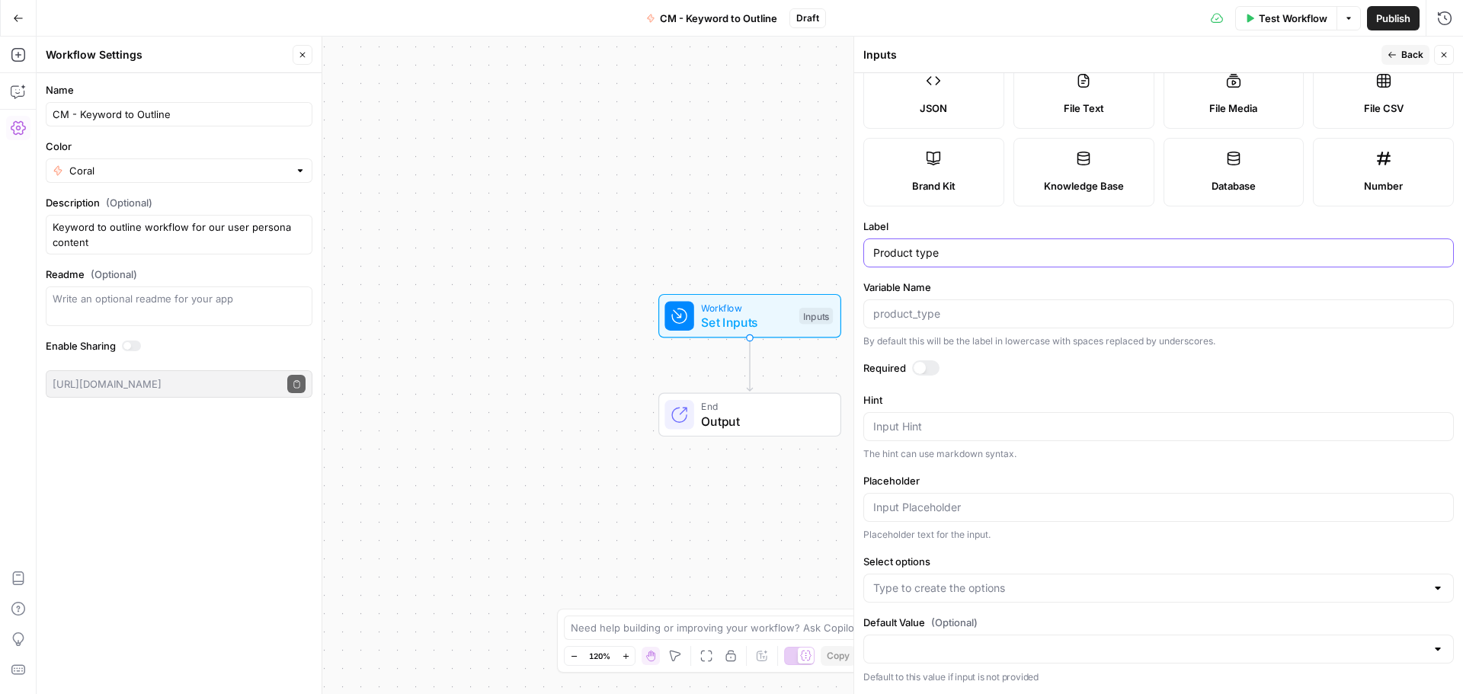
type input "Product type"
click at [969, 510] on input "Placeholder" at bounding box center [1158, 507] width 571 height 15
click at [987, 589] on input "Select options" at bounding box center [1149, 588] width 552 height 15
click at [981, 587] on input "Select options" at bounding box center [1149, 588] width 552 height 15
type input "work management"
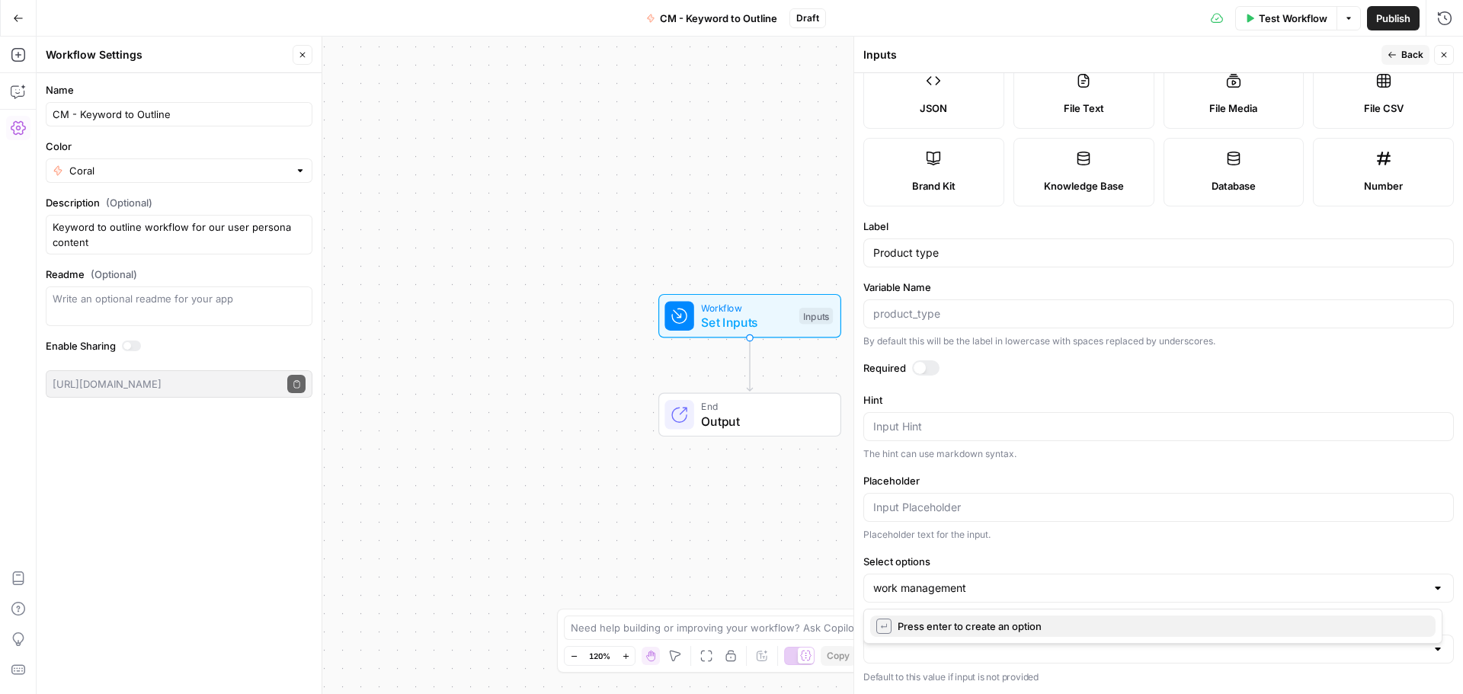
click at [980, 621] on span "Press enter to create an option" at bounding box center [1160, 626] width 526 height 15
click at [1004, 594] on input "Select options" at bounding box center [1198, 588] width 455 height 15
type input "CRM"
click at [998, 625] on span "Press enter to create an option" at bounding box center [1160, 626] width 526 height 15
click at [1057, 600] on div "work management CRM" at bounding box center [1158, 588] width 590 height 29
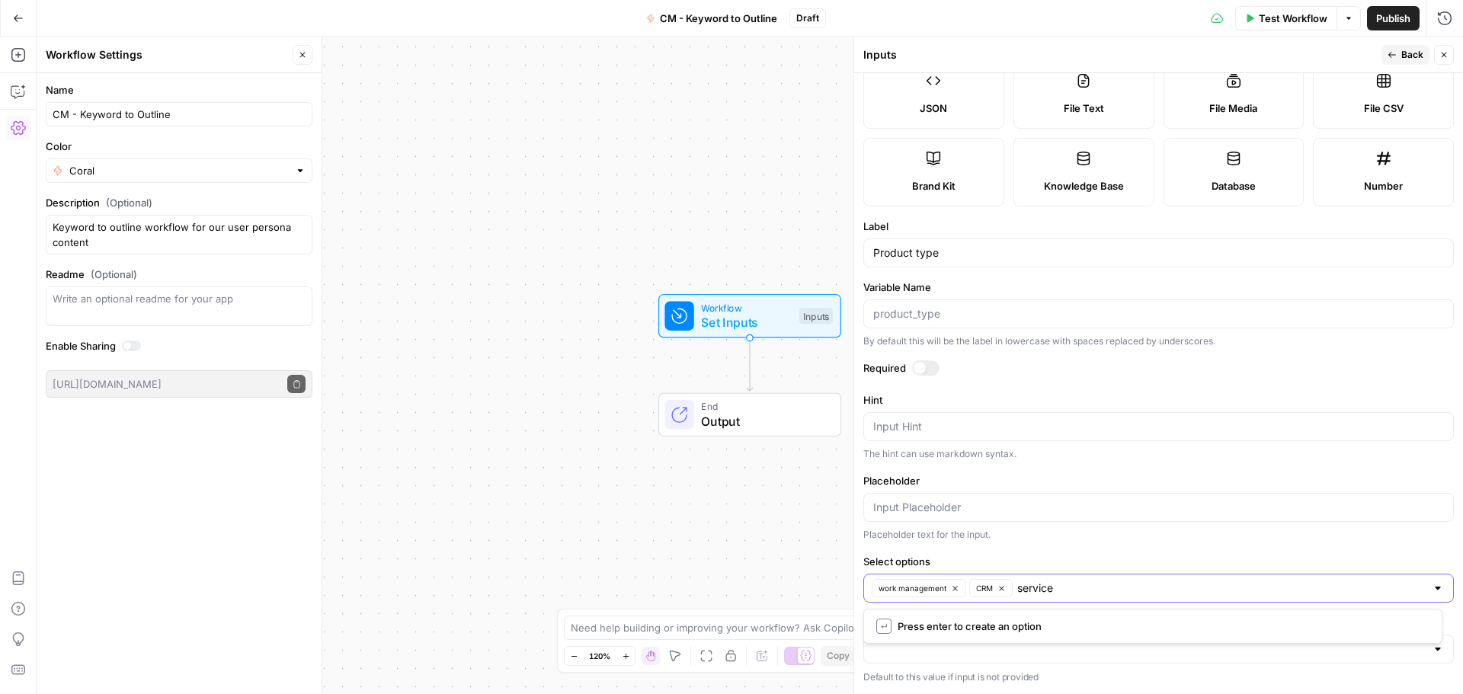
type input "service"
click at [1036, 623] on span "Press enter to create an option" at bounding box center [1160, 626] width 526 height 15
click at [1115, 593] on input "Select options" at bounding box center [1249, 588] width 352 height 15
type input "dev"
click at [1050, 628] on span "Press enter to create an option" at bounding box center [1160, 626] width 526 height 15
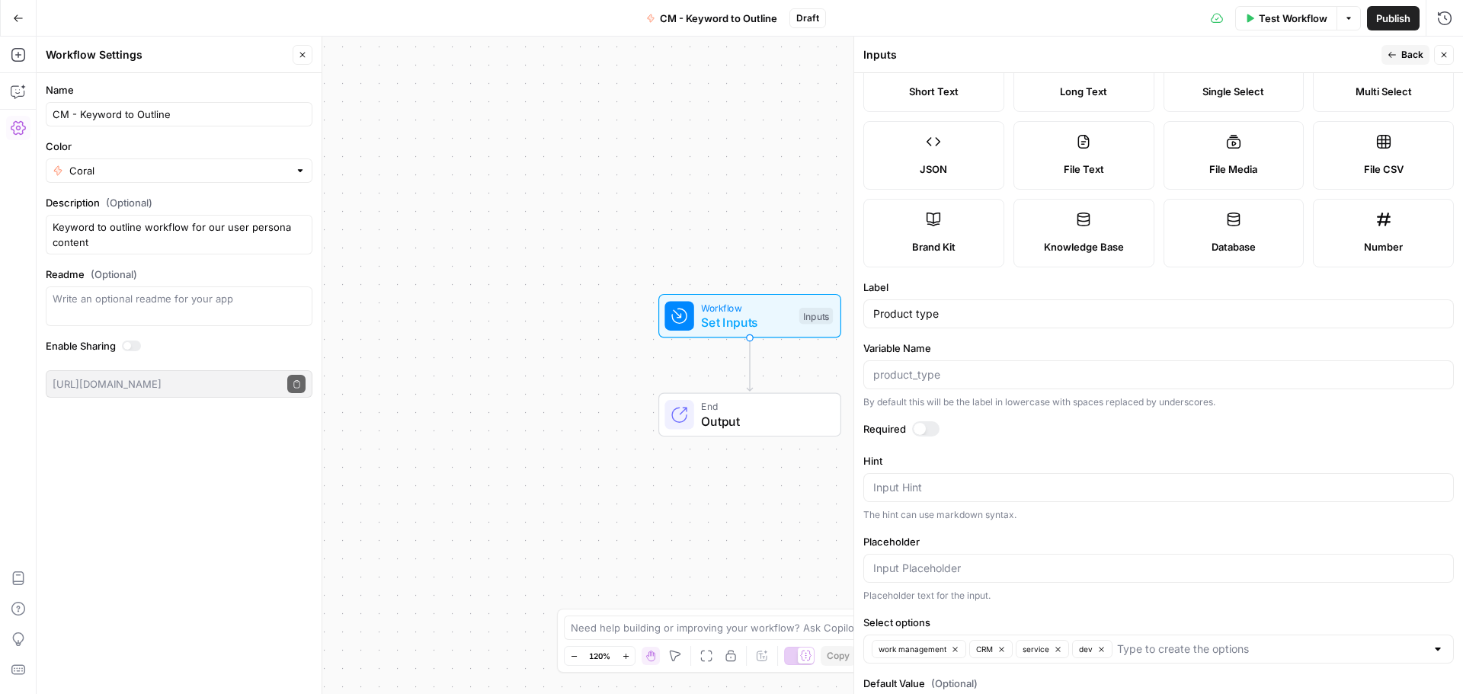
scroll to position [0, 0]
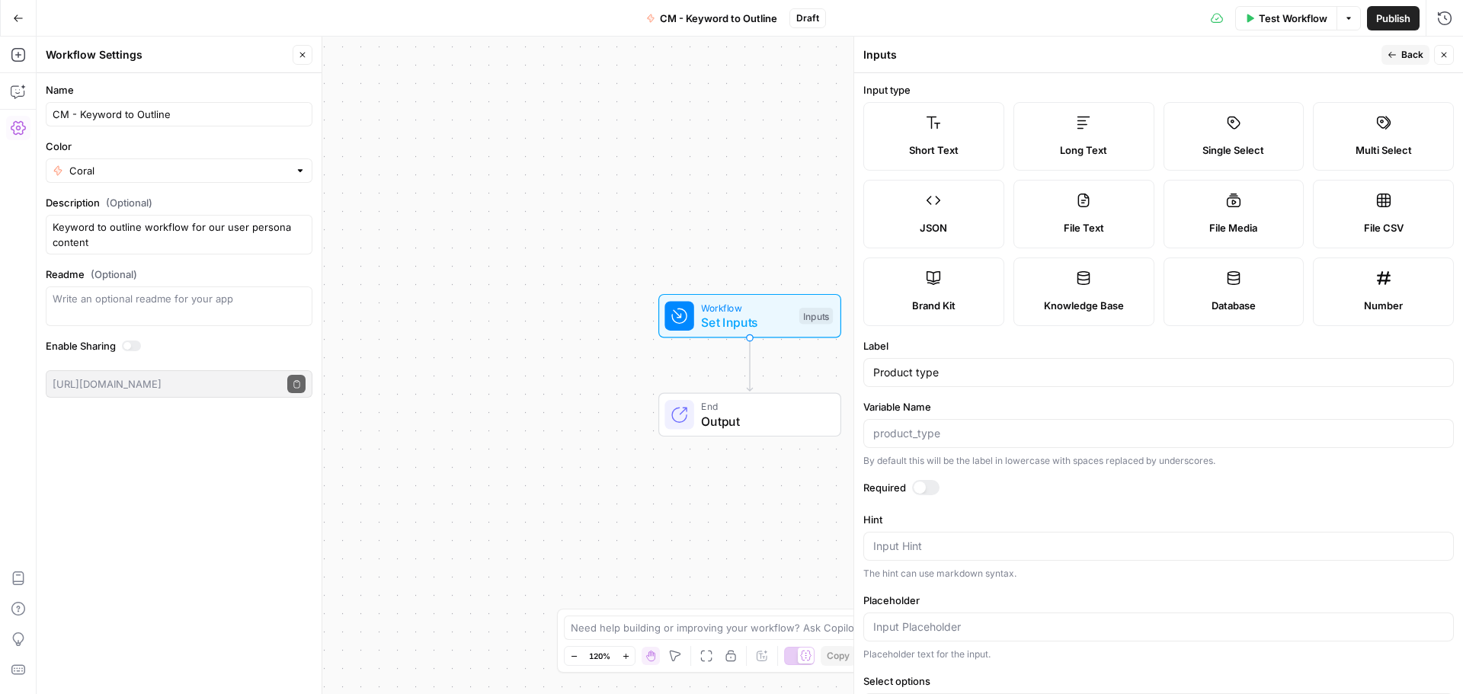
click at [1402, 55] on span "Back" at bounding box center [1412, 55] width 22 height 14
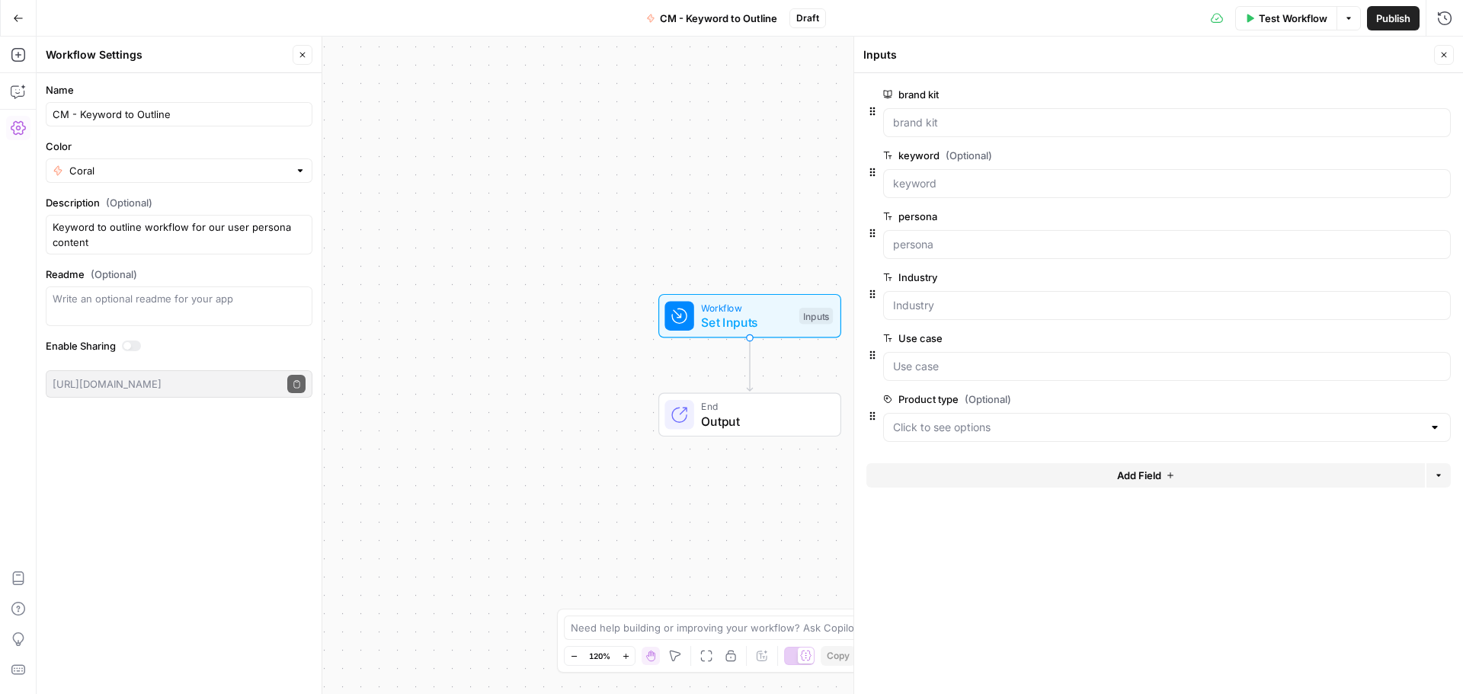
click at [151, 438] on div "Name CM - Keyword to Outline Color Coral Description (Optional) Keyword to outl…" at bounding box center [179, 383] width 285 height 621
click at [630, 354] on div "Workflow Set Inputs Inputs End Output" at bounding box center [750, 365] width 1426 height 657
click at [299, 52] on icon "button" at bounding box center [302, 54] width 9 height 9
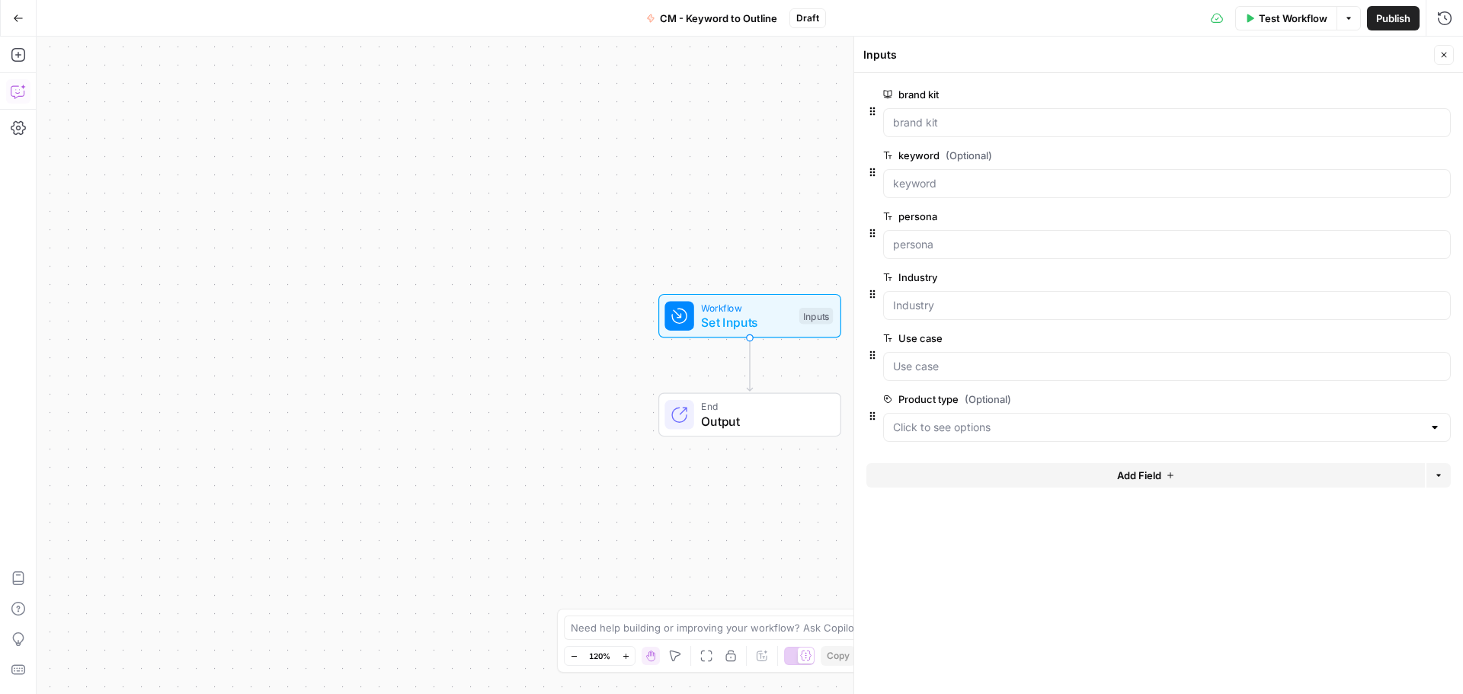
click at [28, 94] on button "Copilot" at bounding box center [18, 91] width 24 height 24
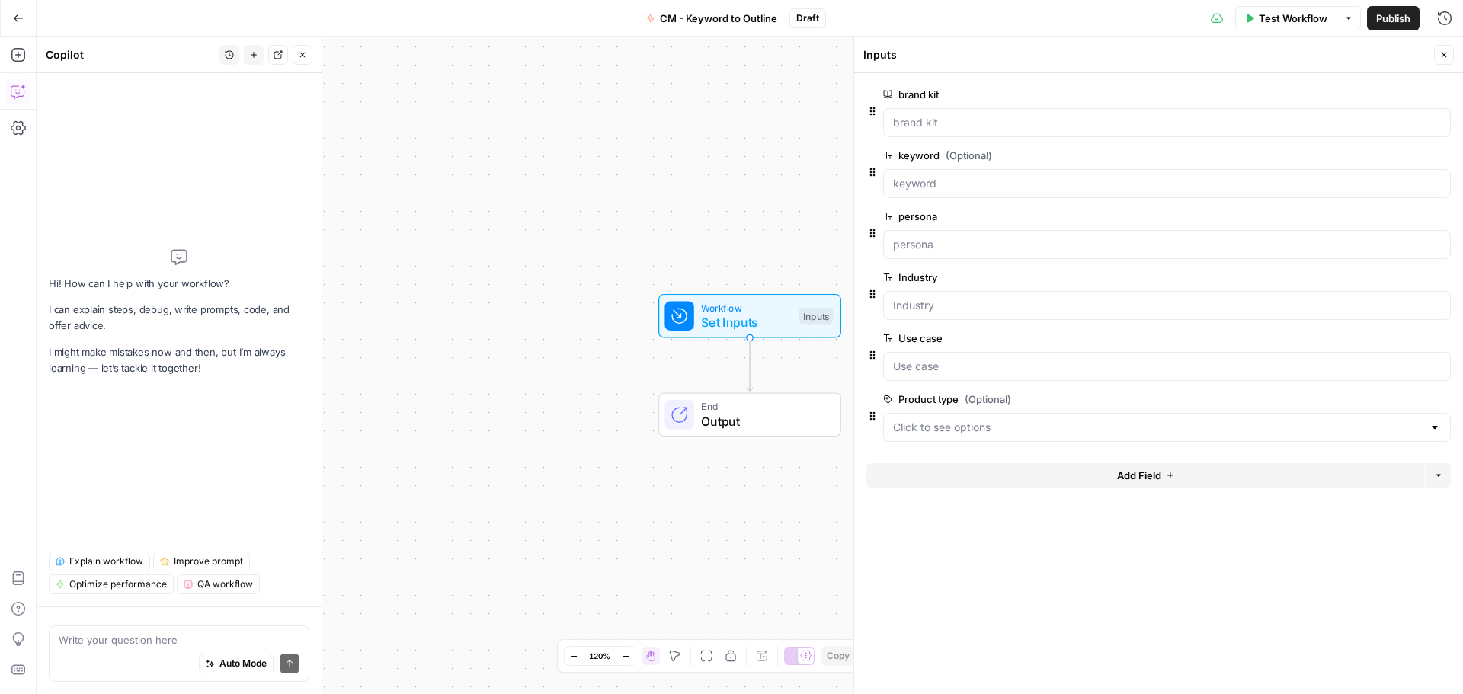
click at [24, 65] on button "Add Steps" at bounding box center [18, 55] width 24 height 24
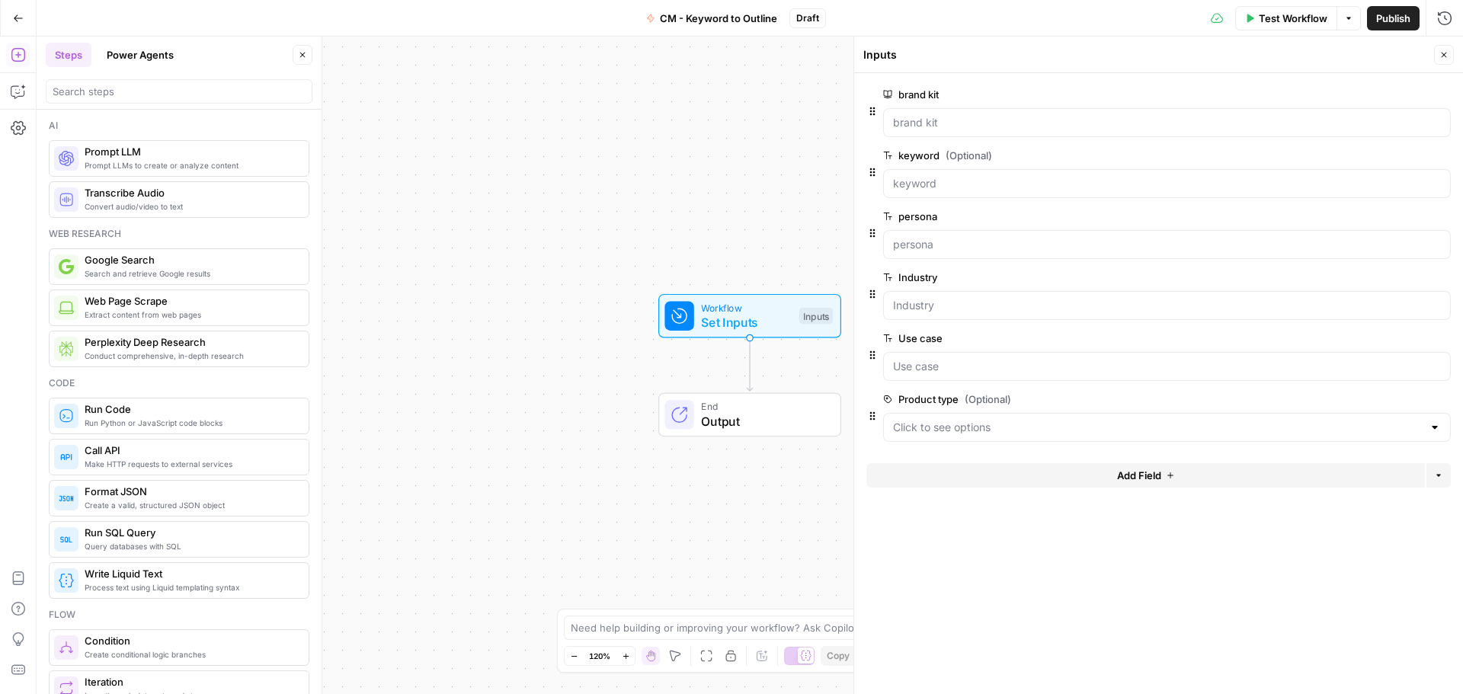
click at [160, 56] on button "Power Agents" at bounding box center [140, 55] width 85 height 24
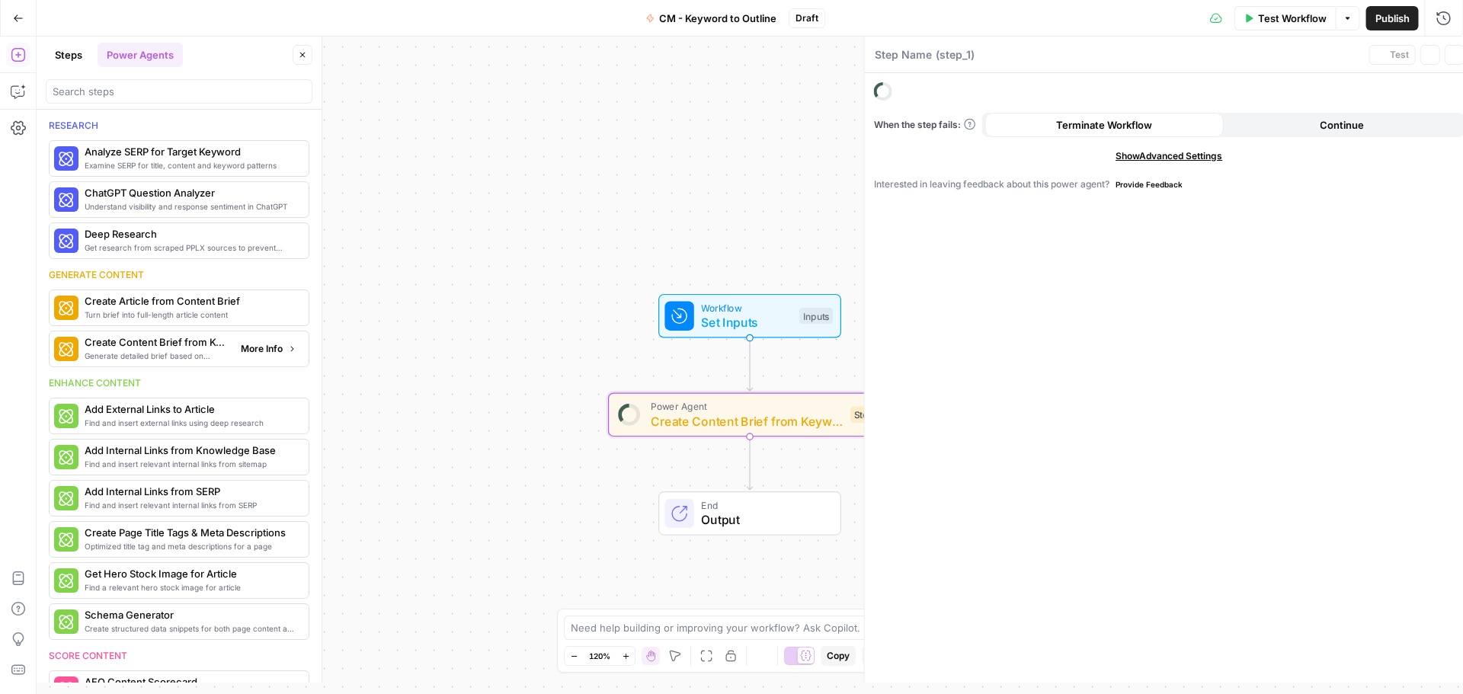
type textarea "Create Content Brief from Keyword"
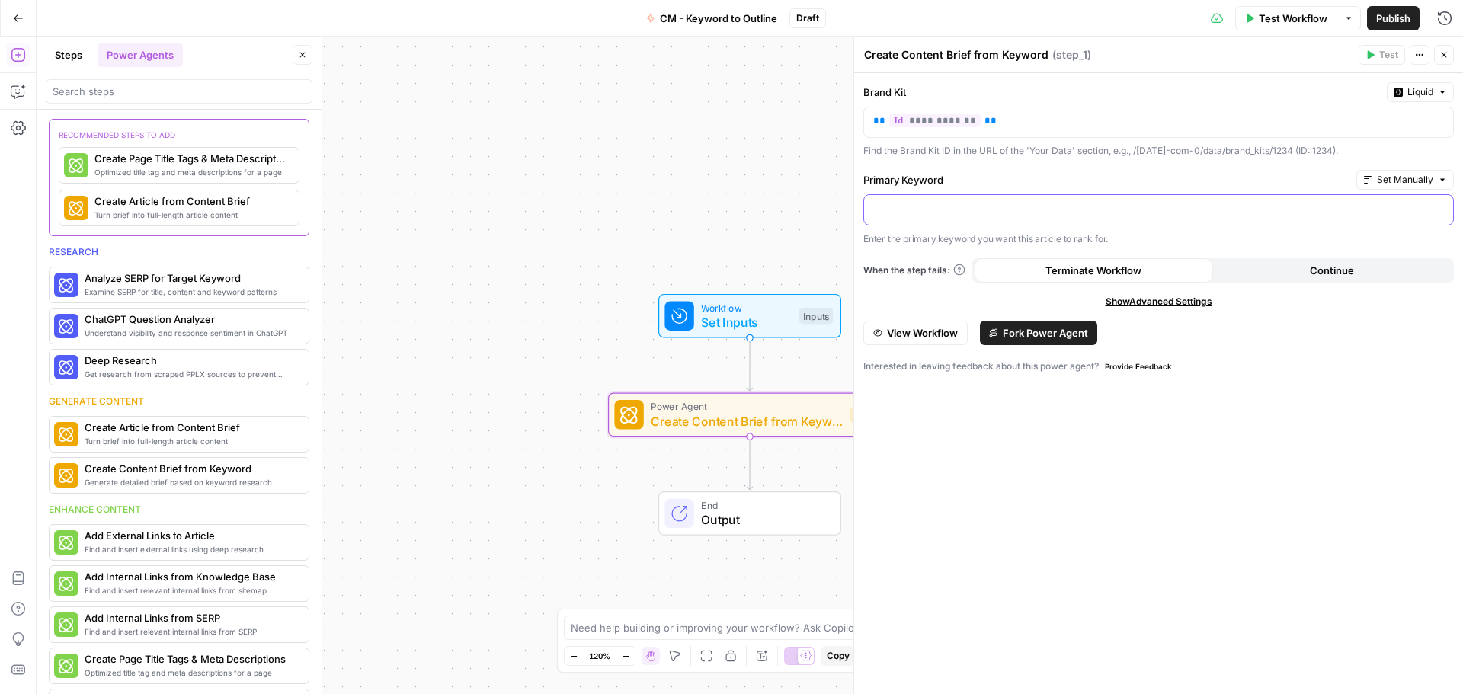
click at [955, 209] on p at bounding box center [1158, 208] width 571 height 15
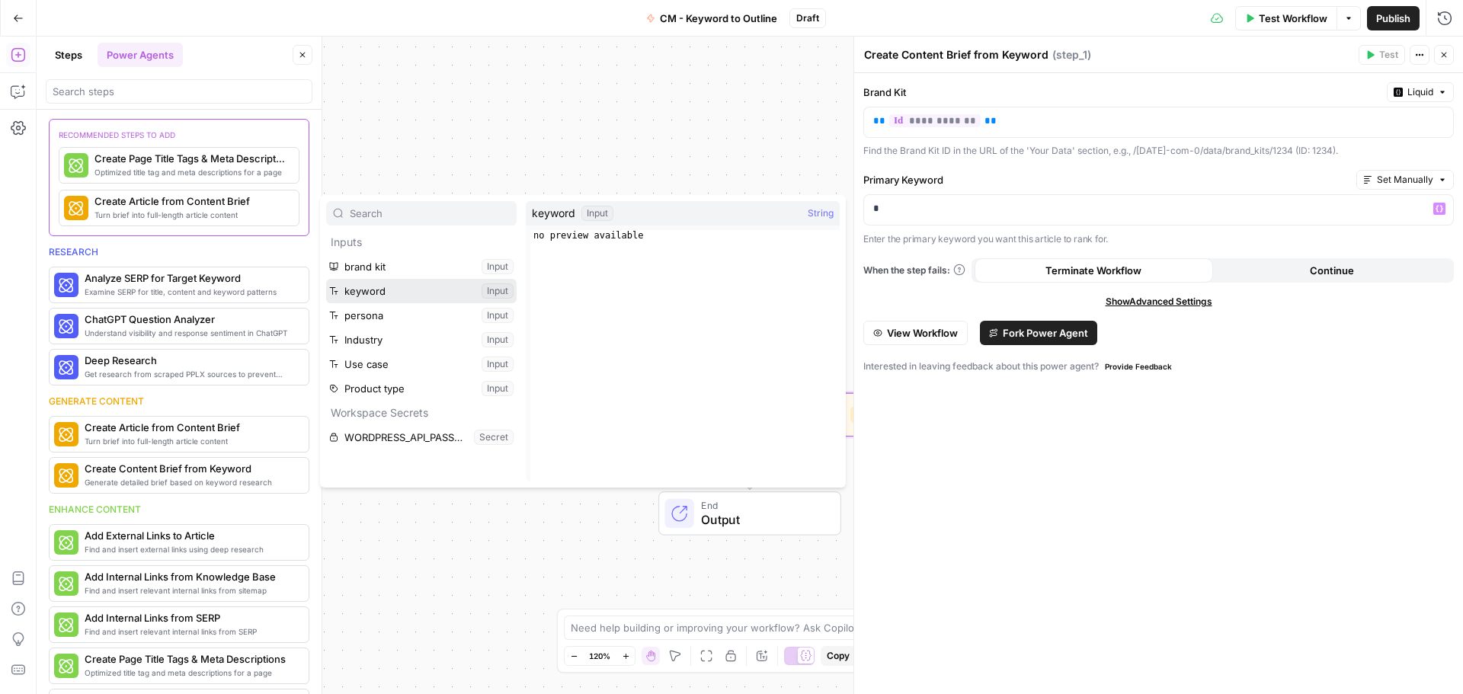
click at [406, 299] on button "Select variable keyword" at bounding box center [421, 291] width 190 height 24
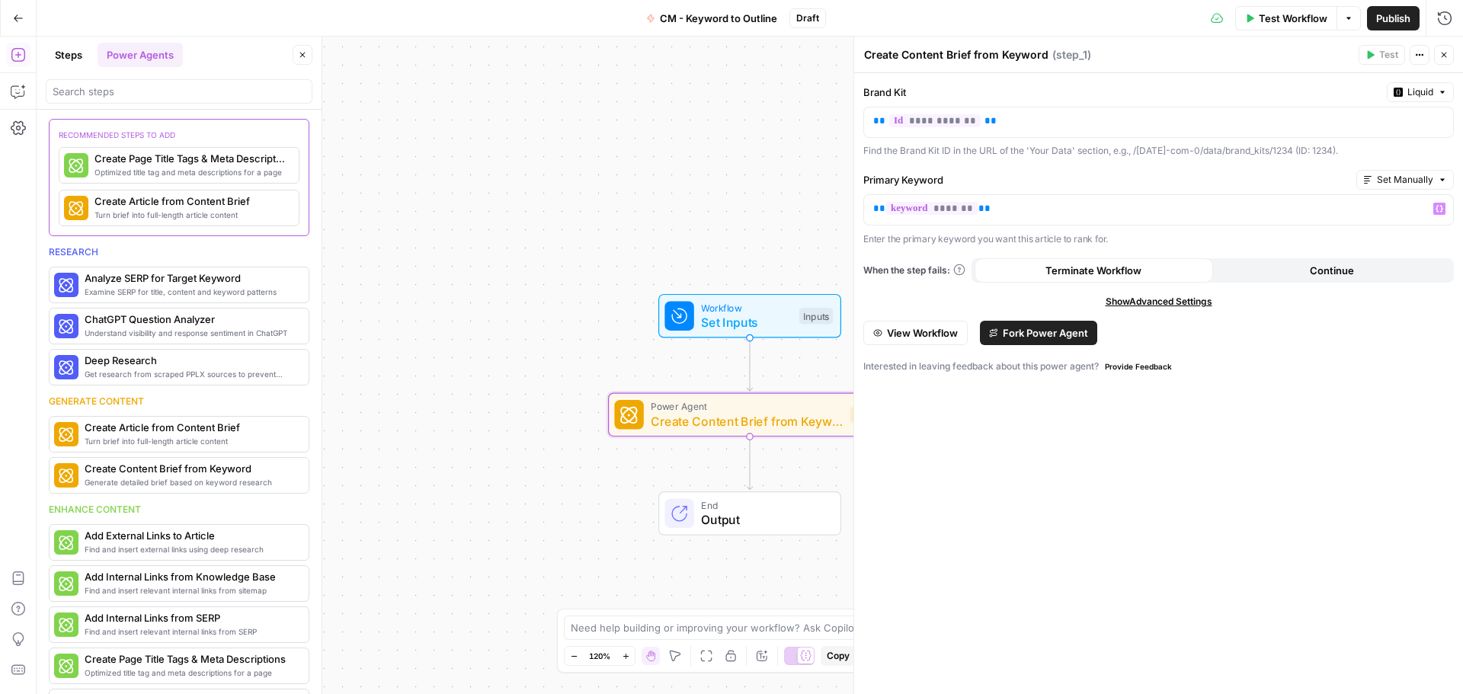
click at [1185, 482] on div "**********" at bounding box center [1158, 383] width 609 height 621
click at [1056, 335] on span "Fork Power Agent" at bounding box center [1045, 332] width 85 height 15
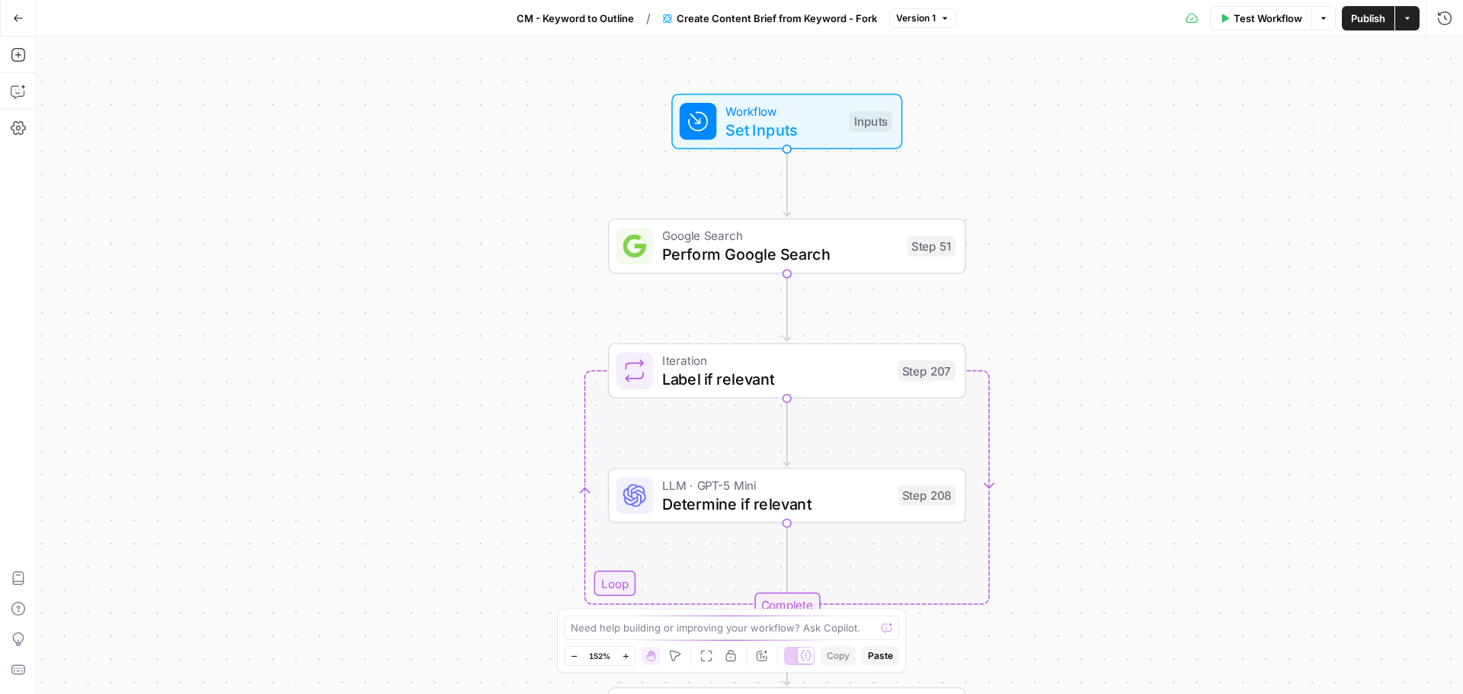
drag, startPoint x: 689, startPoint y: 184, endPoint x: 542, endPoint y: 405, distance: 264.8
click at [542, 405] on div "Workflow Set Inputs Inputs Google Search Perform Google Search Step 51 Loop Ite…" at bounding box center [750, 365] width 1426 height 657
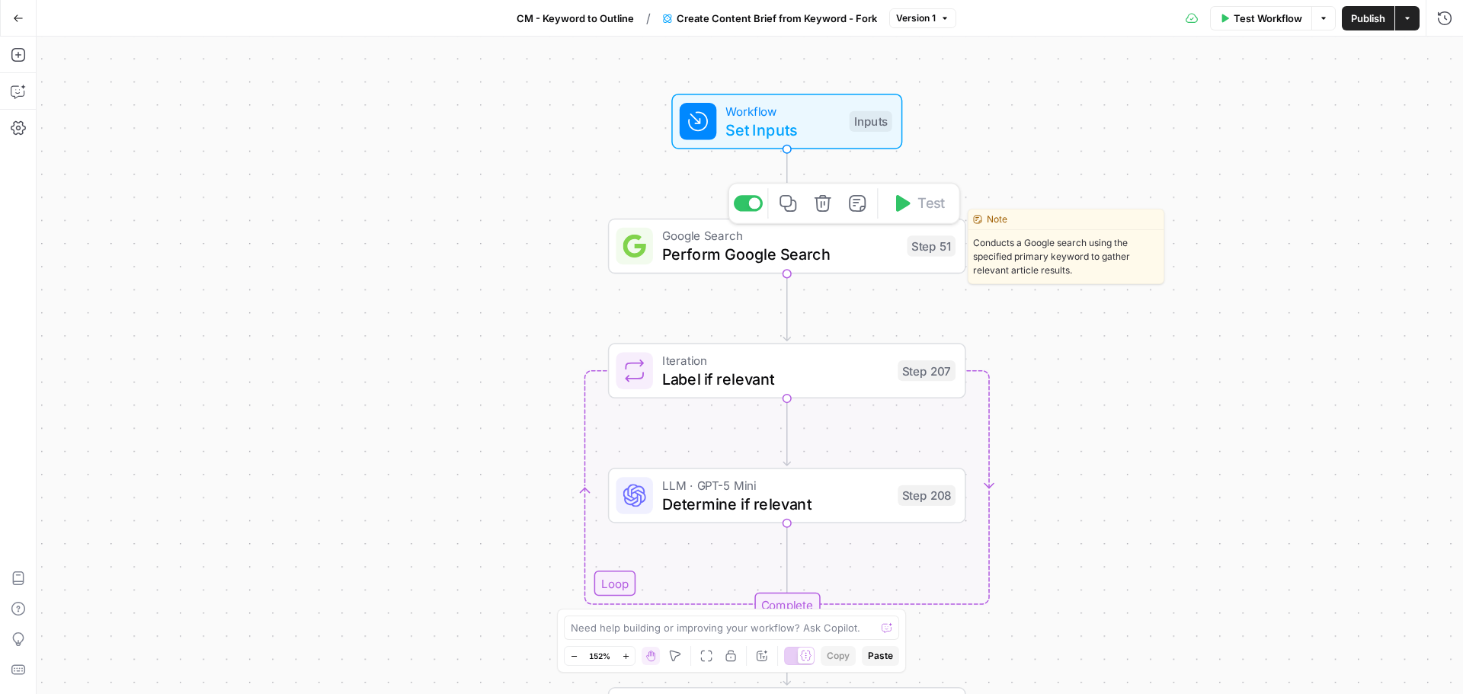
click at [856, 245] on span "Perform Google Search" at bounding box center [779, 253] width 235 height 23
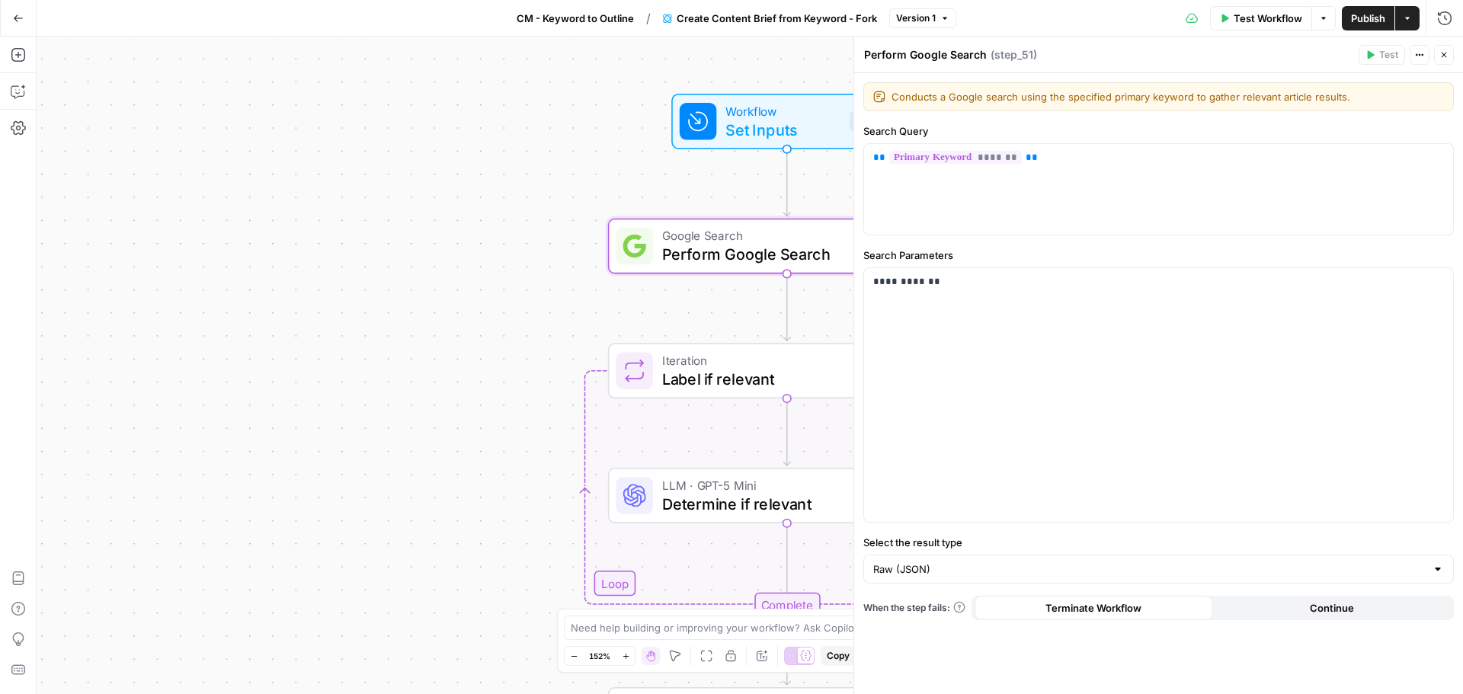
click at [120, 433] on div "Workflow Set Inputs Inputs Google Search Perform Google Search Step 51 Loop Ite…" at bounding box center [750, 365] width 1426 height 657
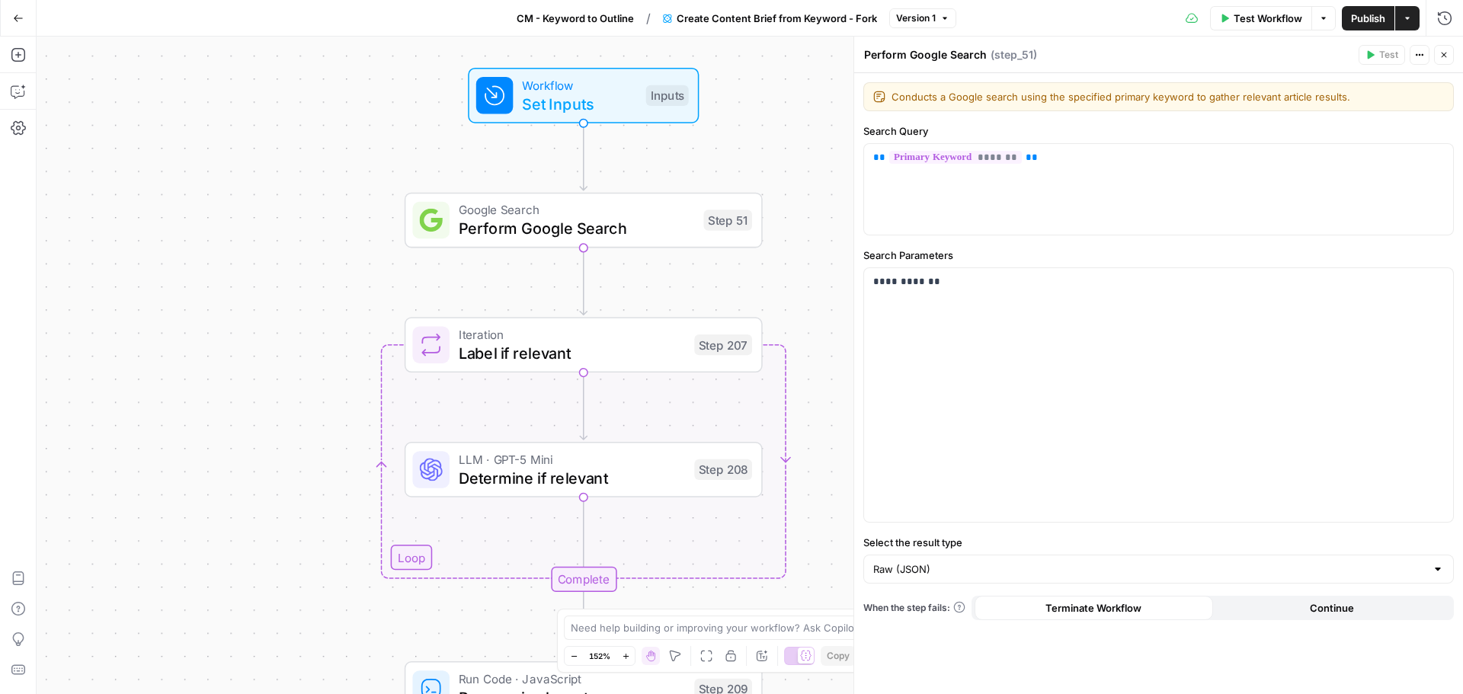
drag, startPoint x: 437, startPoint y: 436, endPoint x: 272, endPoint y: 434, distance: 165.3
click at [272, 434] on div "Workflow Set Inputs Inputs Google Search Perform Google Search Step 51 Loop Ite…" at bounding box center [750, 365] width 1426 height 657
click at [350, 281] on div "Workflow Set Inputs Inputs Google Search Perform Google Search Step 51 Loop Ite…" at bounding box center [750, 365] width 1426 height 657
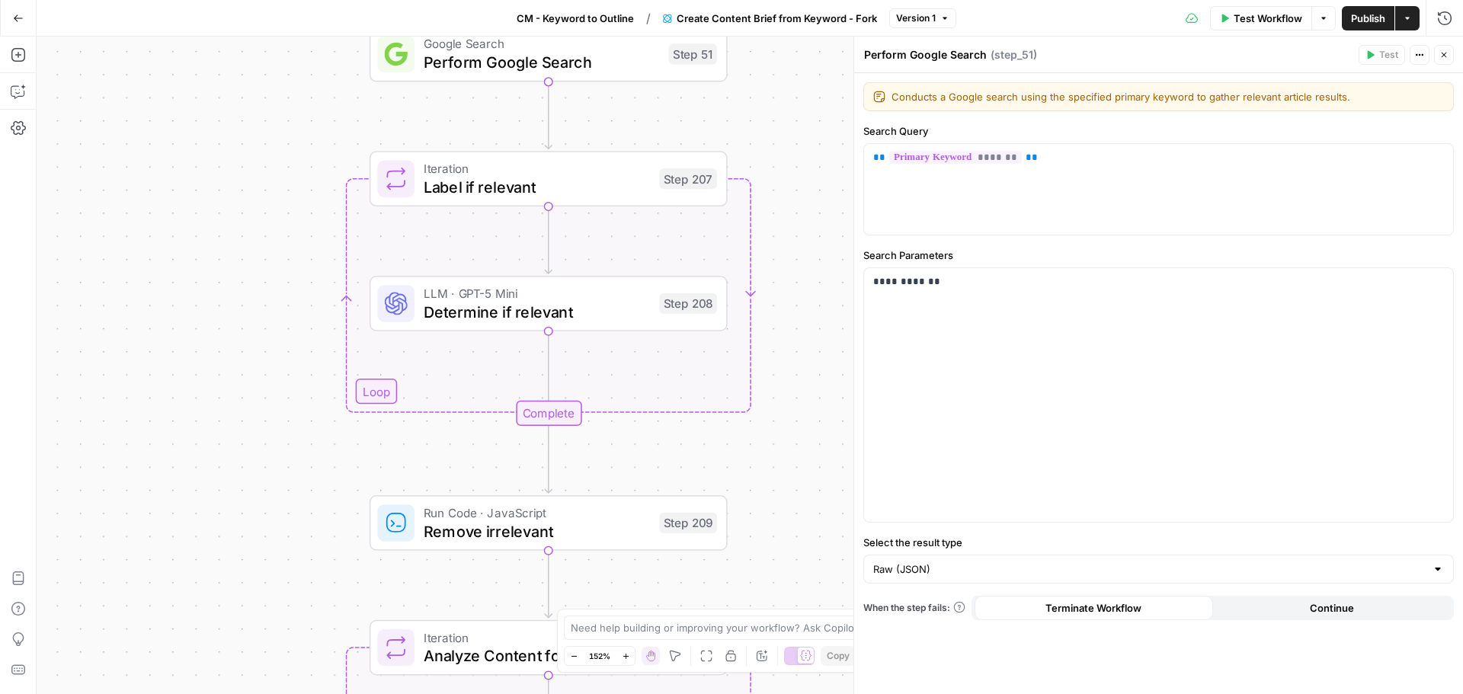
drag, startPoint x: 354, startPoint y: 435, endPoint x: 305, endPoint y: 198, distance: 242.1
click at [306, 200] on div "Workflow Set Inputs Inputs Google Search Perform Google Search Step 51 Loop Ite…" at bounding box center [750, 365] width 1426 height 657
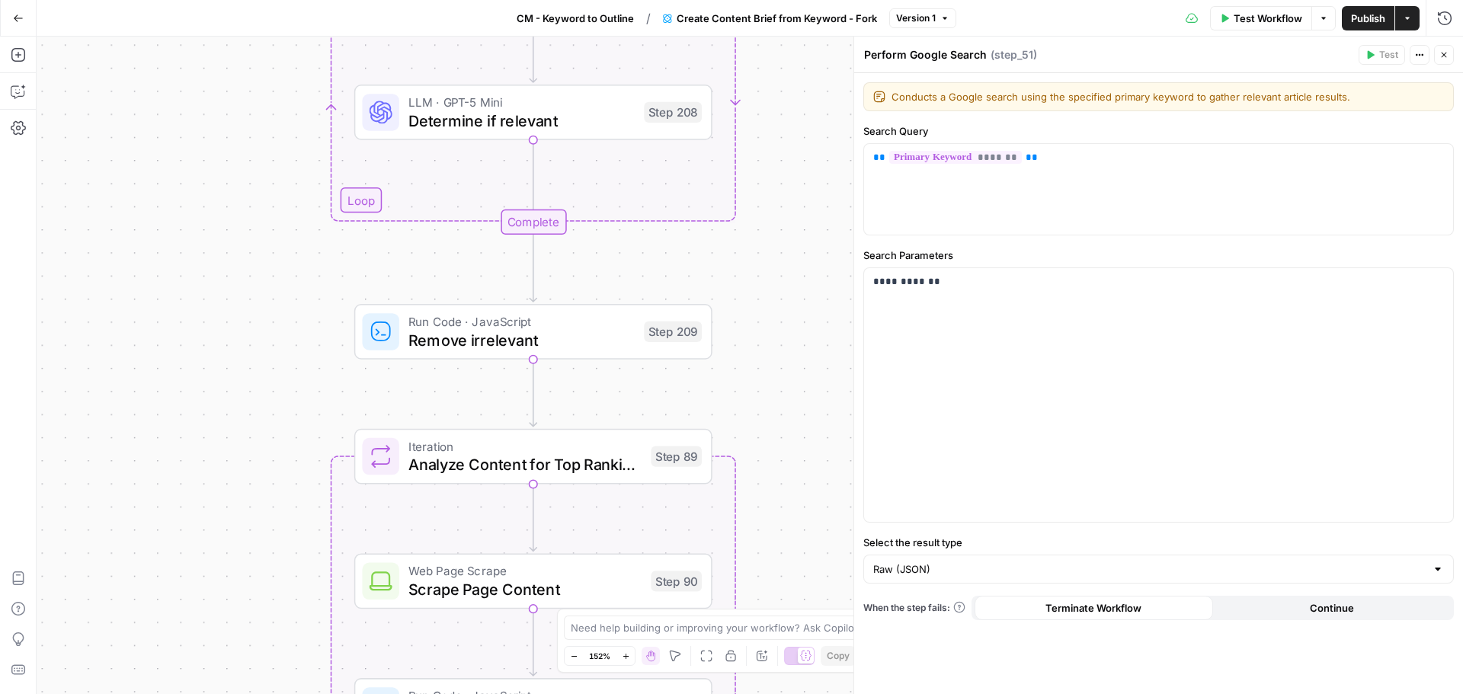
drag, startPoint x: 305, startPoint y: 434, endPoint x: 304, endPoint y: 274, distance: 160.8
click at [304, 278] on div "Workflow Set Inputs Inputs Google Search Perform Google Search Step 51 Loop Ite…" at bounding box center [750, 365] width 1426 height 657
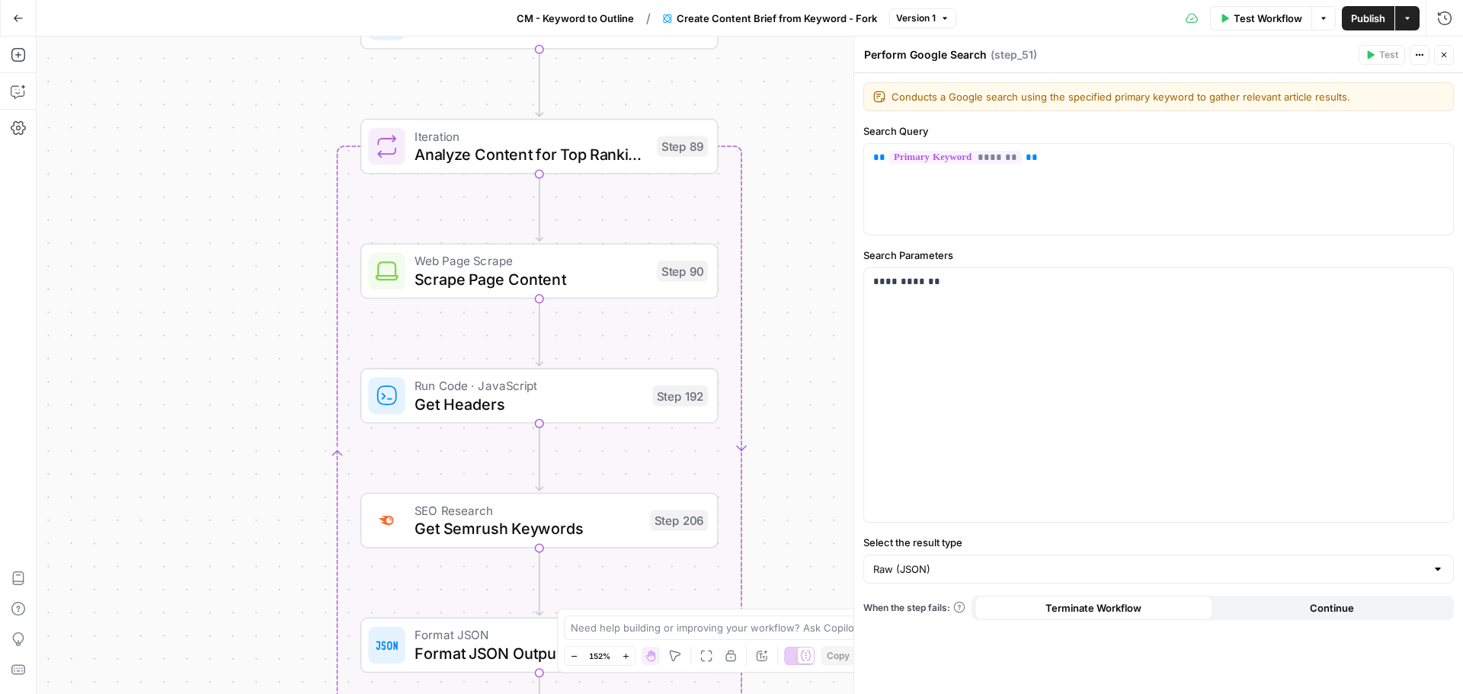
drag, startPoint x: 290, startPoint y: 546, endPoint x: 294, endPoint y: 301, distance: 244.6
click at [294, 301] on div "Workflow Set Inputs Inputs Google Search Perform Google Search Step 51 Loop Ite…" at bounding box center [750, 365] width 1426 height 657
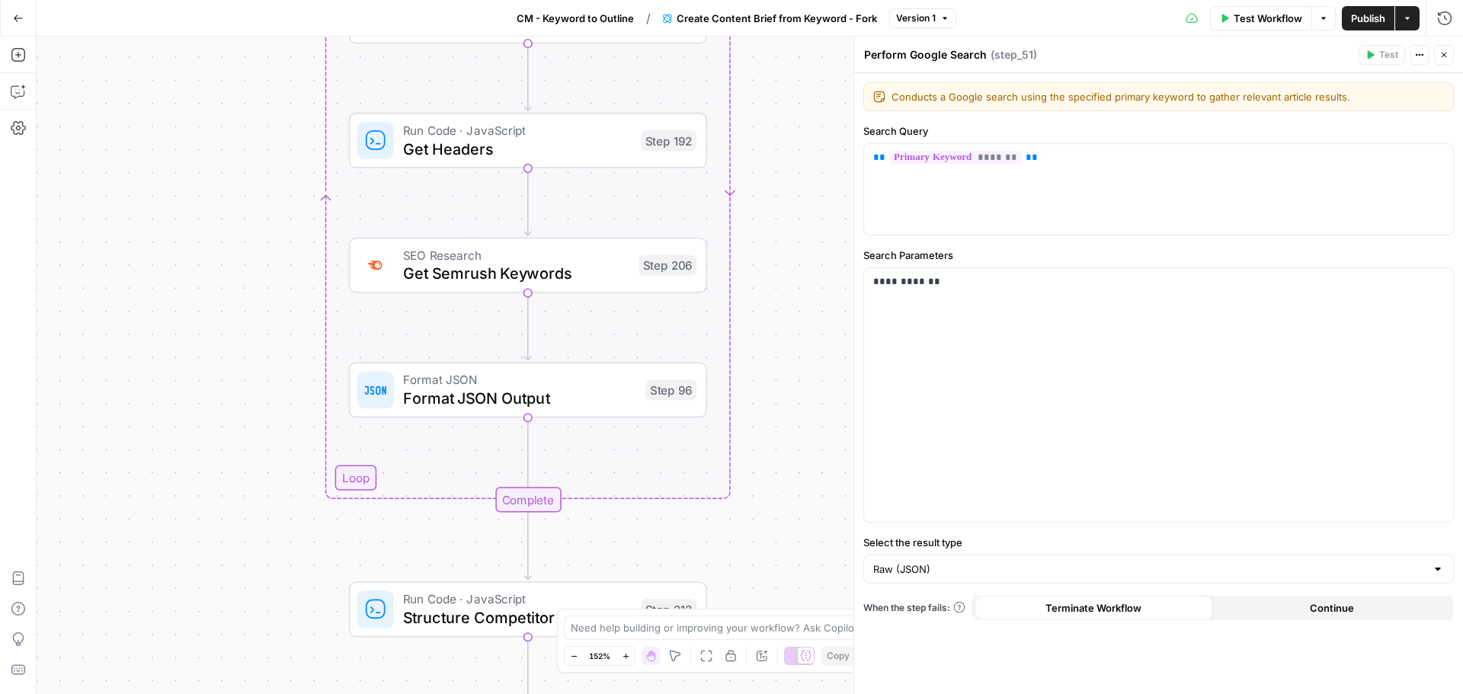
drag, startPoint x: 299, startPoint y: 564, endPoint x: 283, endPoint y: 418, distance: 147.1
click at [290, 325] on div "Workflow Set Inputs Inputs Google Search Perform Google Search Step 51 Loop Ite…" at bounding box center [750, 365] width 1426 height 657
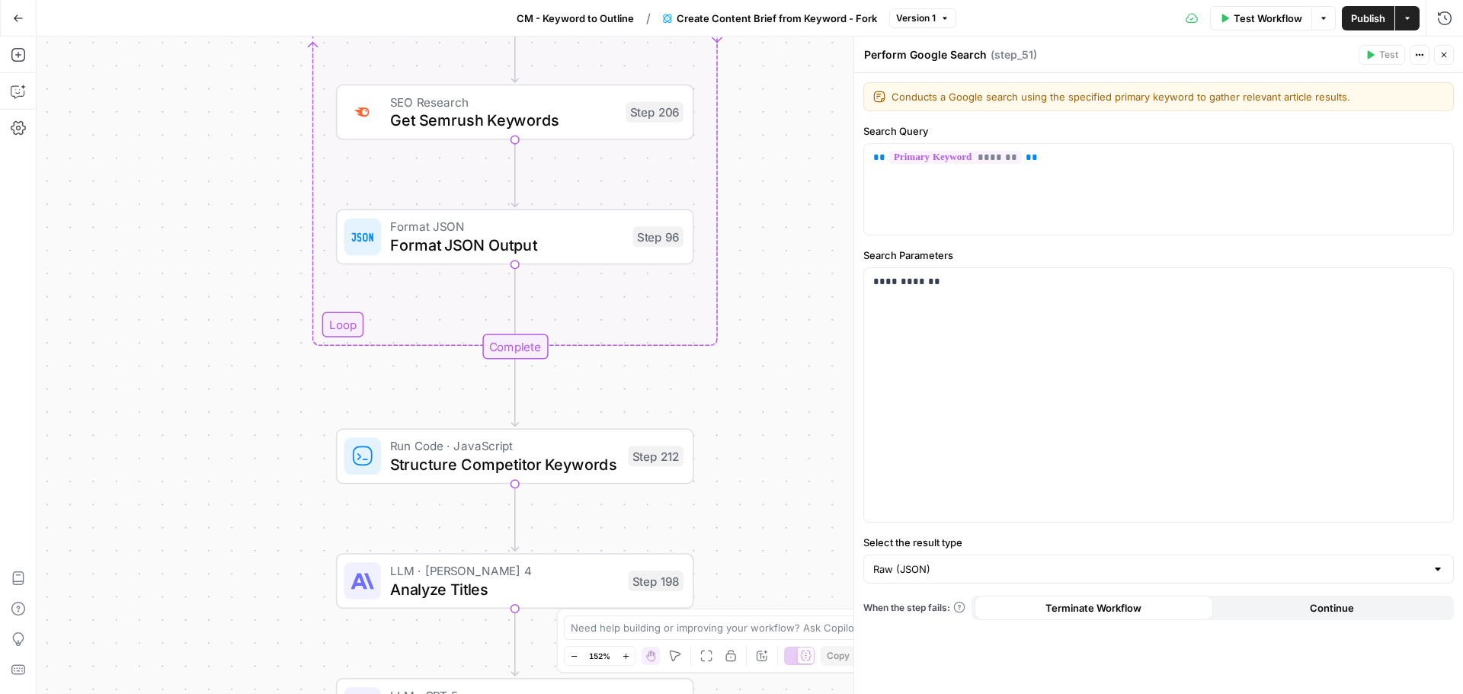
drag, startPoint x: 284, startPoint y: 535, endPoint x: 271, endPoint y: 354, distance: 181.0
click at [271, 354] on div "Workflow Set Inputs Inputs Google Search Perform Google Search Step 51 Loop Ite…" at bounding box center [750, 365] width 1426 height 657
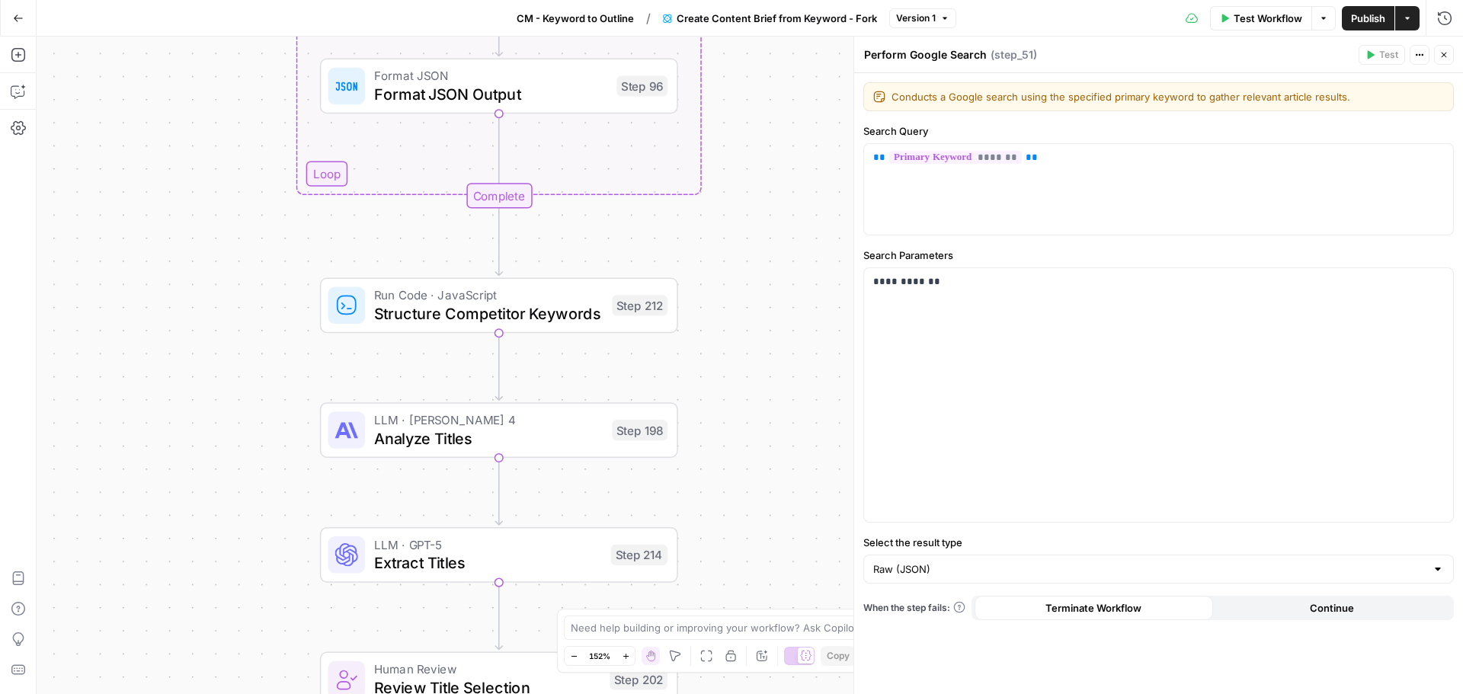
drag, startPoint x: 289, startPoint y: 524, endPoint x: 273, endPoint y: 414, distance: 111.6
click at [273, 414] on div "Workflow Set Inputs Inputs Google Search Perform Google Search Step 51 Loop Ite…" at bounding box center [750, 365] width 1426 height 657
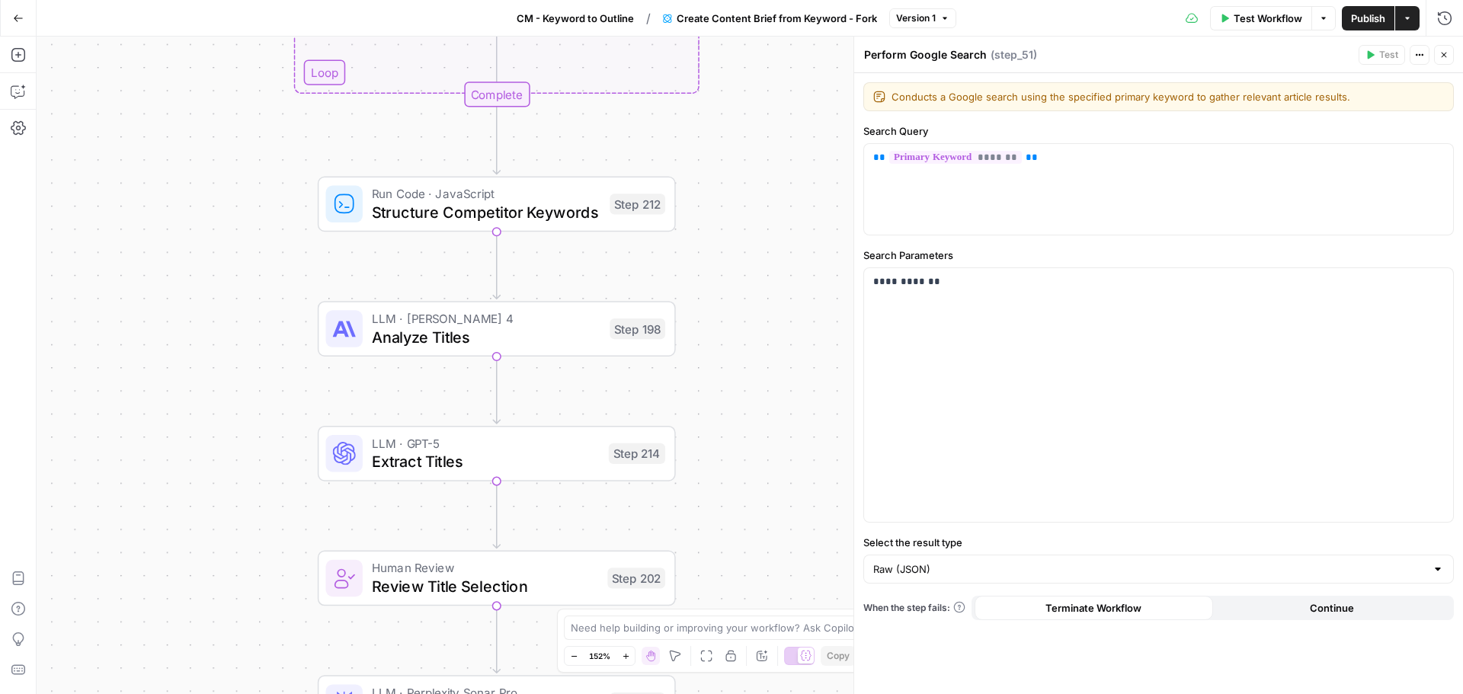
drag, startPoint x: 267, startPoint y: 555, endPoint x: 263, endPoint y: 350, distance: 205.8
click at [263, 357] on div "Workflow Set Inputs Inputs Google Search Perform Google Search Step 51 Loop Ite…" at bounding box center [750, 365] width 1426 height 657
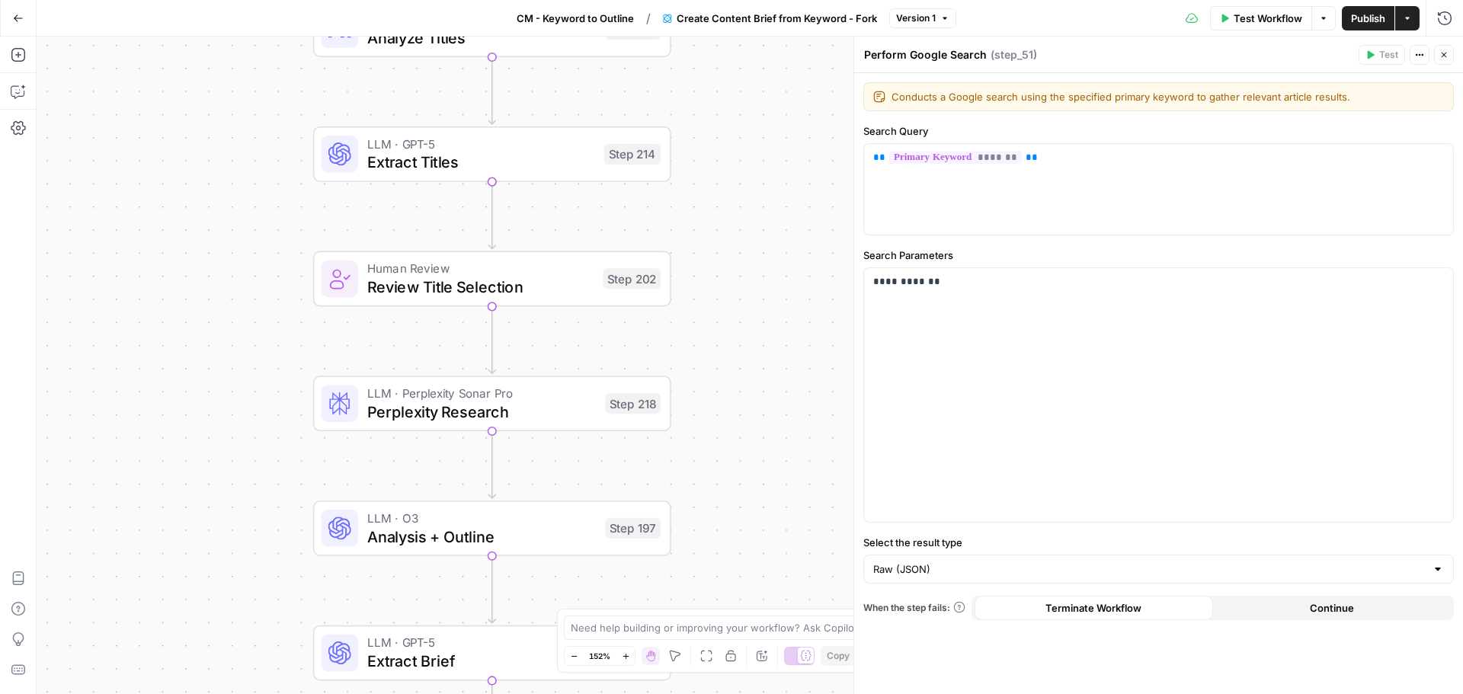
drag, startPoint x: 273, startPoint y: 529, endPoint x: 270, endPoint y: 324, distance: 205.0
click at [270, 324] on div "Workflow Set Inputs Inputs Google Search Perform Google Search Step 51 Loop Ite…" at bounding box center [750, 365] width 1426 height 657
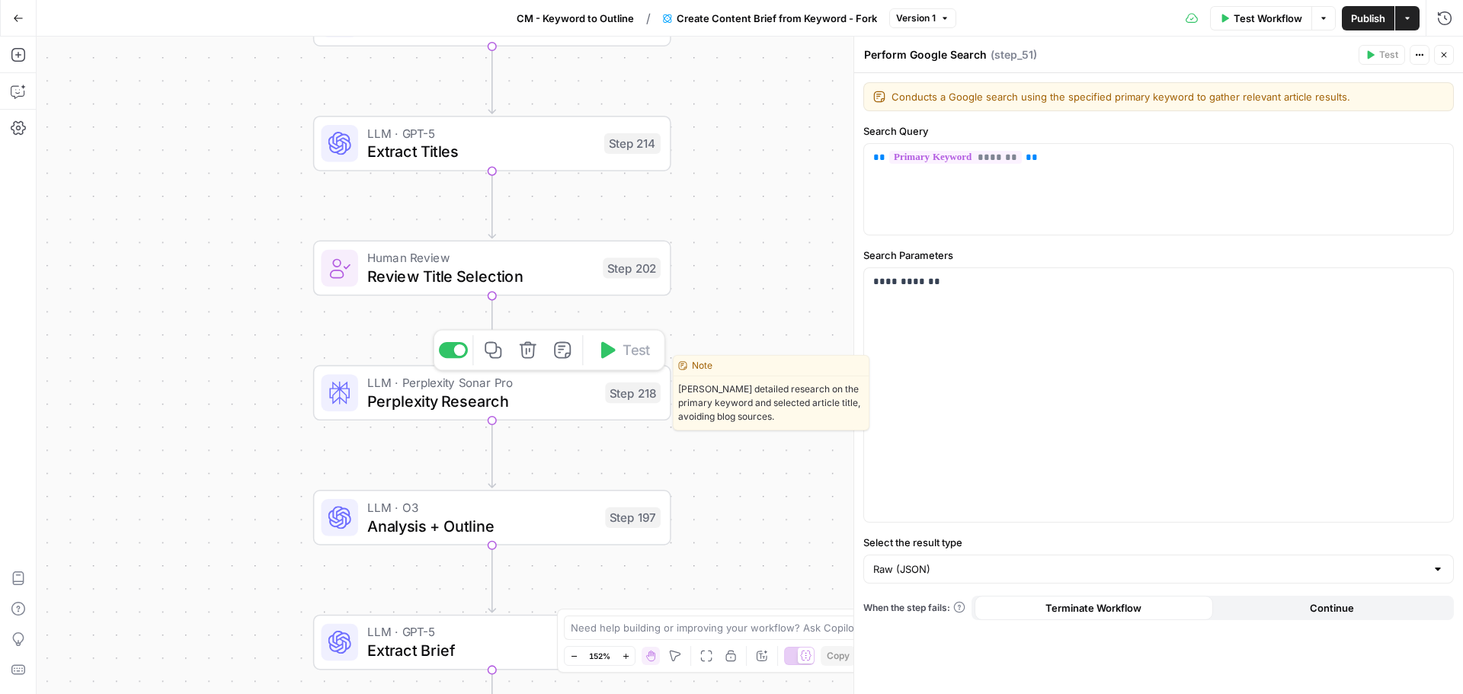
click at [454, 402] on span "Perplexity Research" at bounding box center [481, 400] width 229 height 23
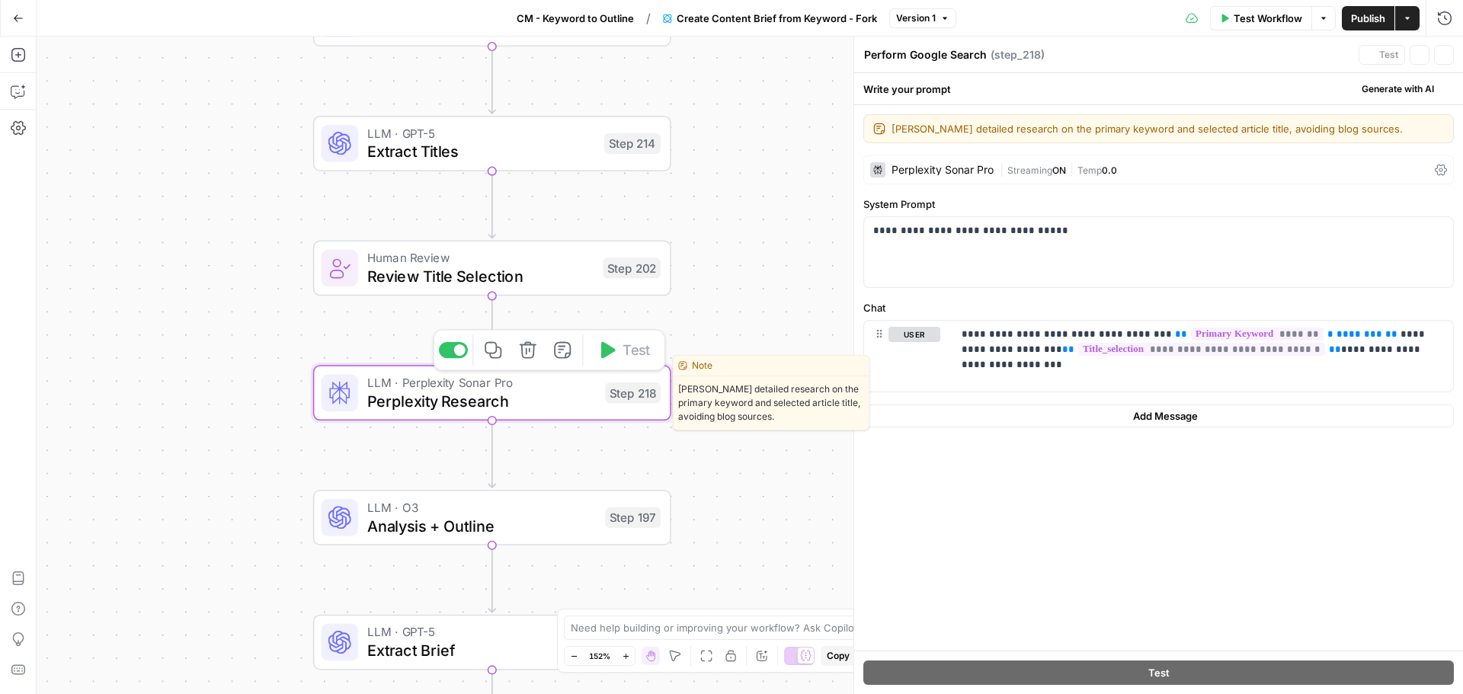
type textarea "Perplexity Research"
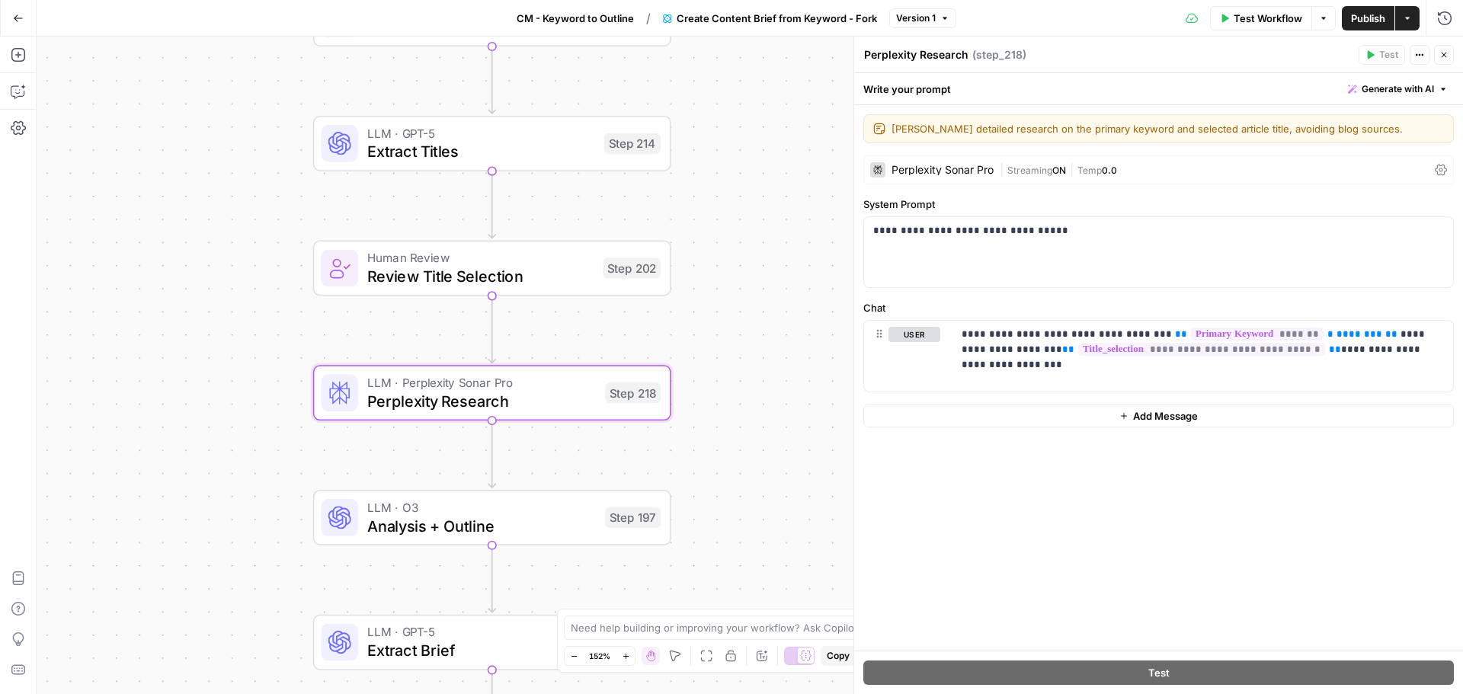
click at [153, 322] on div "Workflow Set Inputs Inputs Google Search Perform Google Search Step 51 Loop Ite…" at bounding box center [750, 365] width 1426 height 657
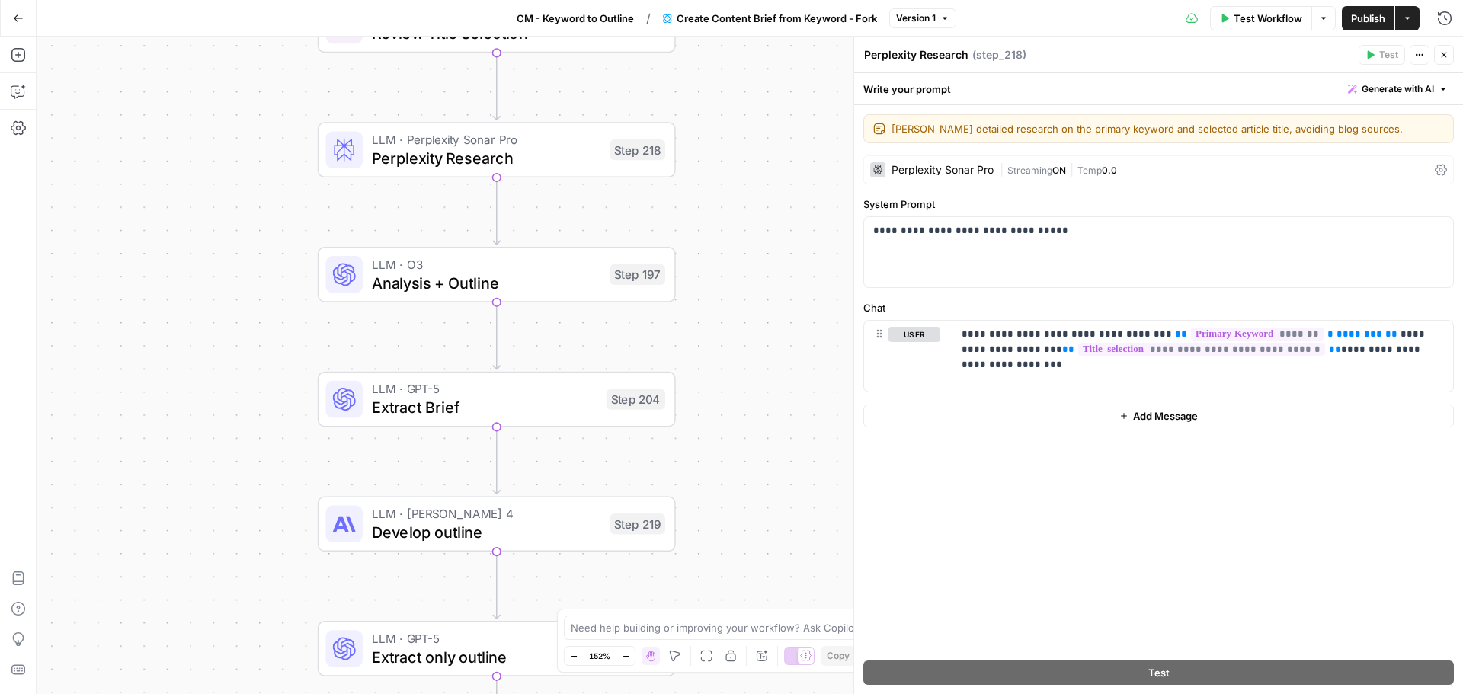
drag, startPoint x: 709, startPoint y: 467, endPoint x: 713, endPoint y: 224, distance: 243.1
click at [713, 224] on div "Workflow Set Inputs Inputs Google Search Perform Google Search Step 51 Loop Ite…" at bounding box center [750, 365] width 1426 height 657
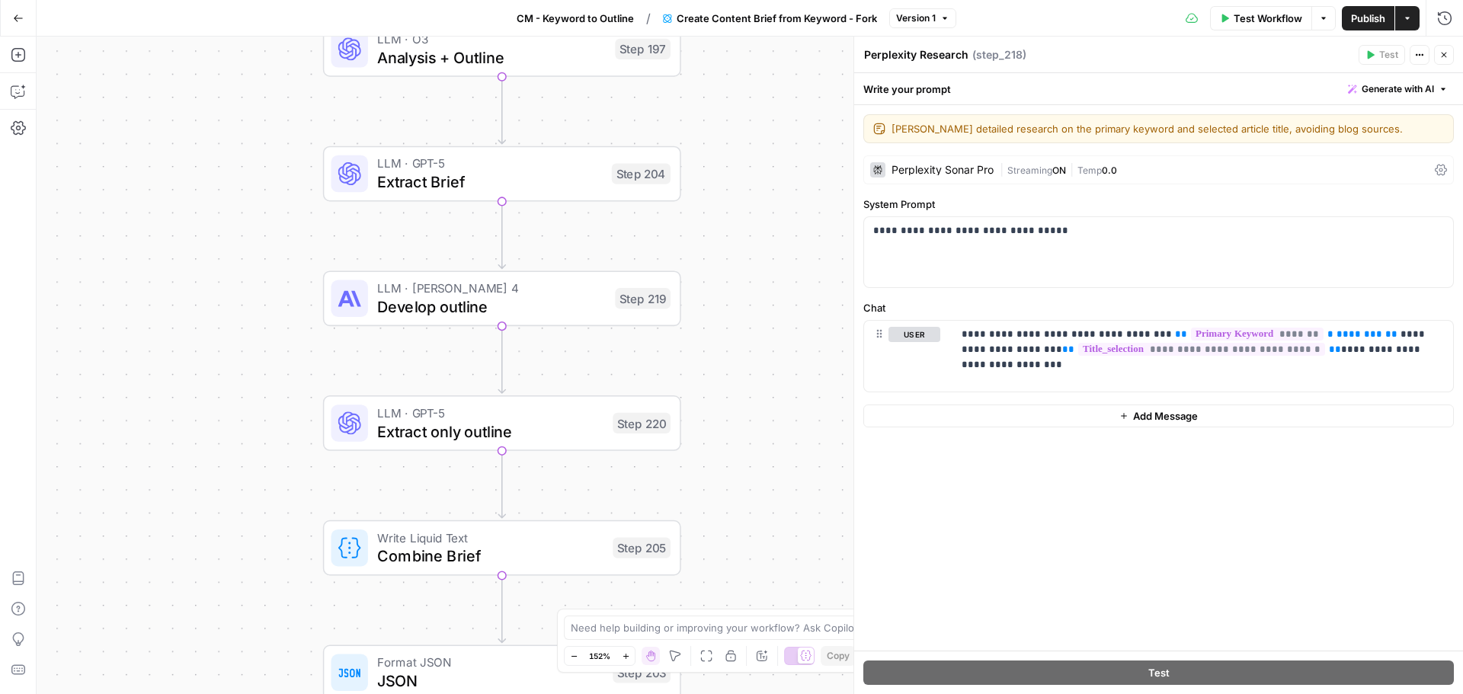
drag, startPoint x: 718, startPoint y: 528, endPoint x: 724, endPoint y: 286, distance: 242.3
click at [724, 286] on div "Workflow Set Inputs Inputs Google Search Perform Google Search Step 51 Loop Ite…" at bounding box center [750, 365] width 1426 height 657
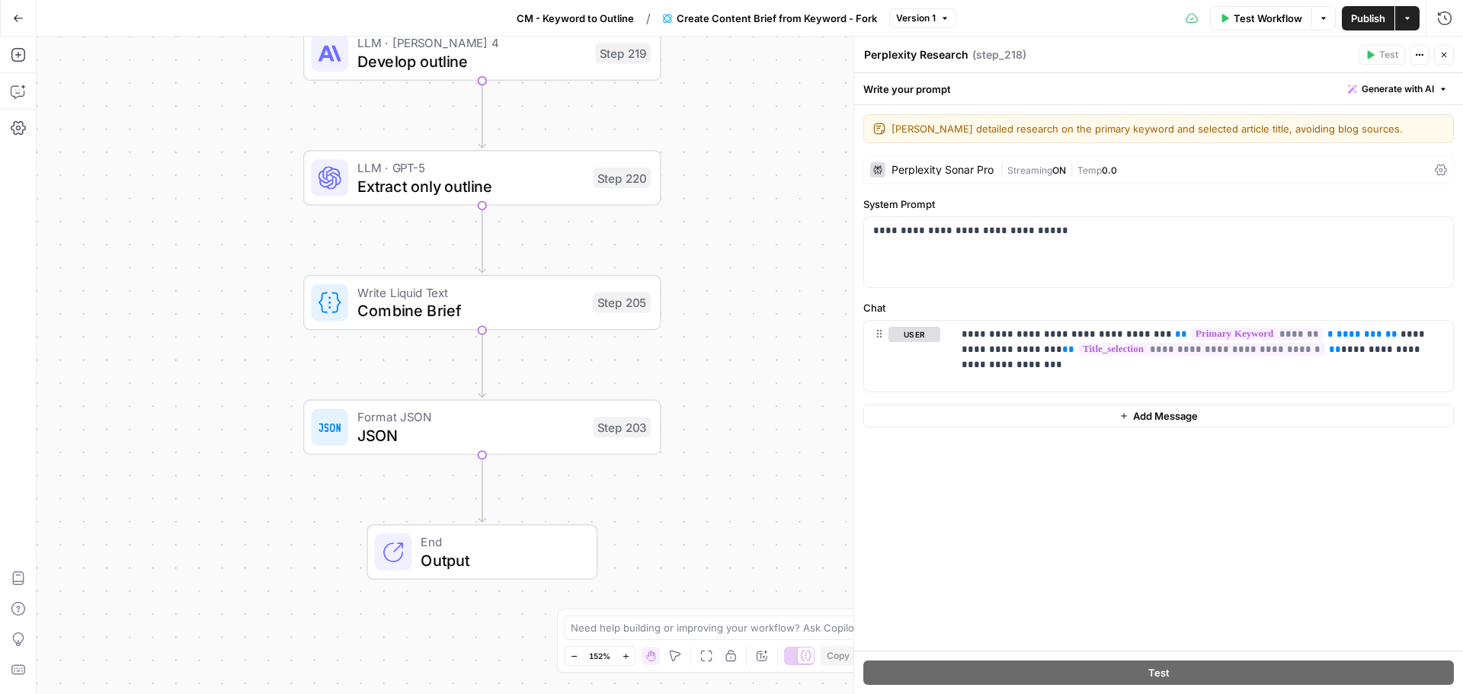
drag, startPoint x: 726, startPoint y: 492, endPoint x: 705, endPoint y: 280, distance: 212.8
click at [705, 280] on div "Workflow Set Inputs Inputs Google Search Perform Google Search Step 51 Loop Ite…" at bounding box center [750, 365] width 1426 height 657
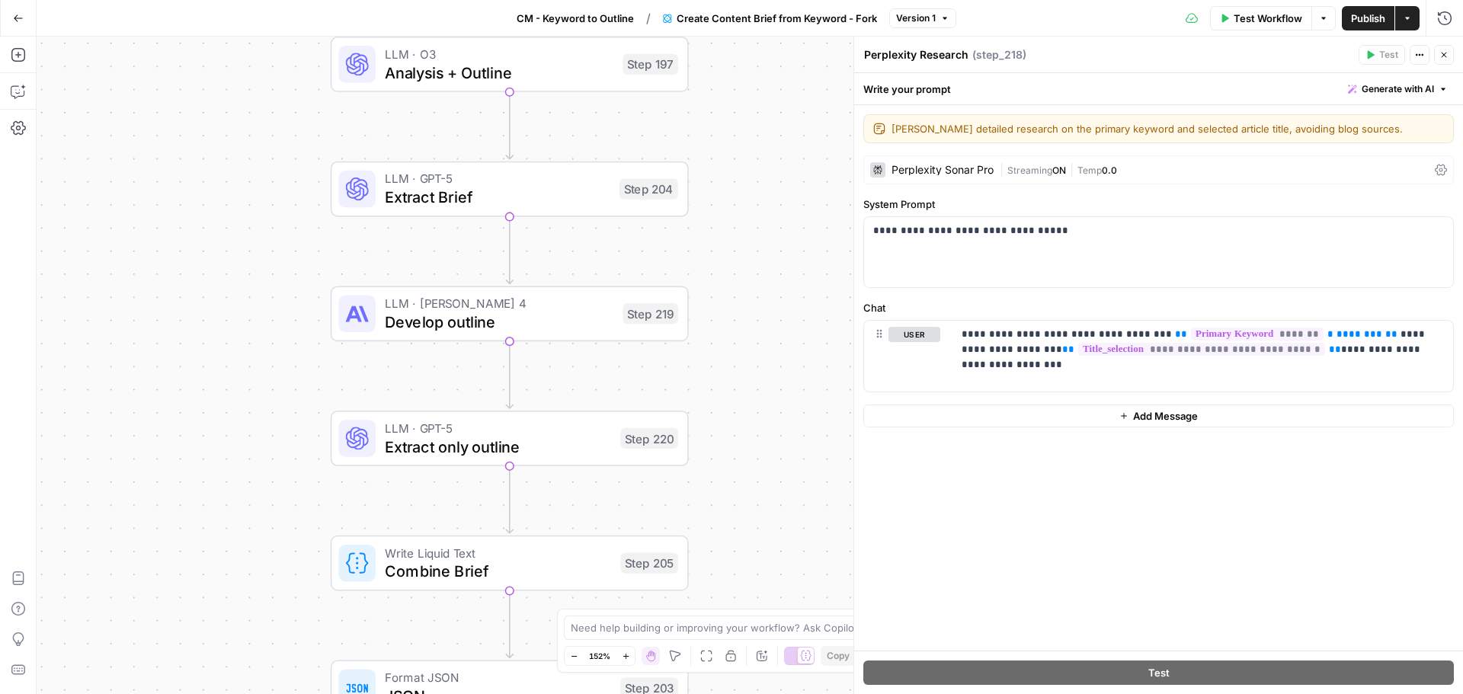
drag, startPoint x: 714, startPoint y: 296, endPoint x: 741, endPoint y: 428, distance: 134.6
click at [741, 558] on div "Workflow Set Inputs Inputs Google Search Perform Google Search Step 51 Loop Ite…" at bounding box center [750, 365] width 1426 height 657
drag, startPoint x: 715, startPoint y: 282, endPoint x: 716, endPoint y: 504, distance: 222.5
click at [716, 498] on div "Workflow Set Inputs Inputs Google Search Perform Google Search Step 51 Loop Ite…" at bounding box center [750, 365] width 1426 height 657
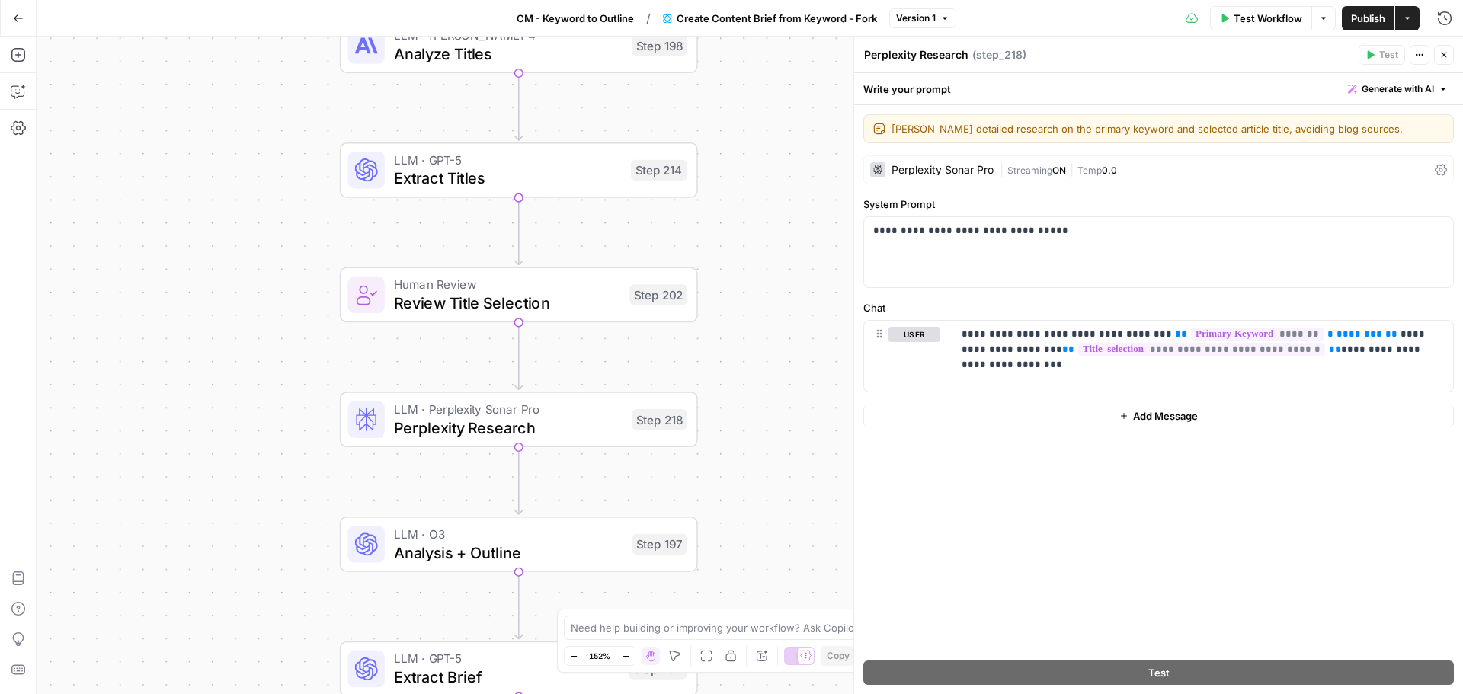
drag, startPoint x: 726, startPoint y: 225, endPoint x: 734, endPoint y: 457, distance: 232.5
click at [734, 491] on div "Workflow Set Inputs Inputs Google Search Perform Google Search Step 51 Loop Ite…" at bounding box center [750, 365] width 1426 height 657
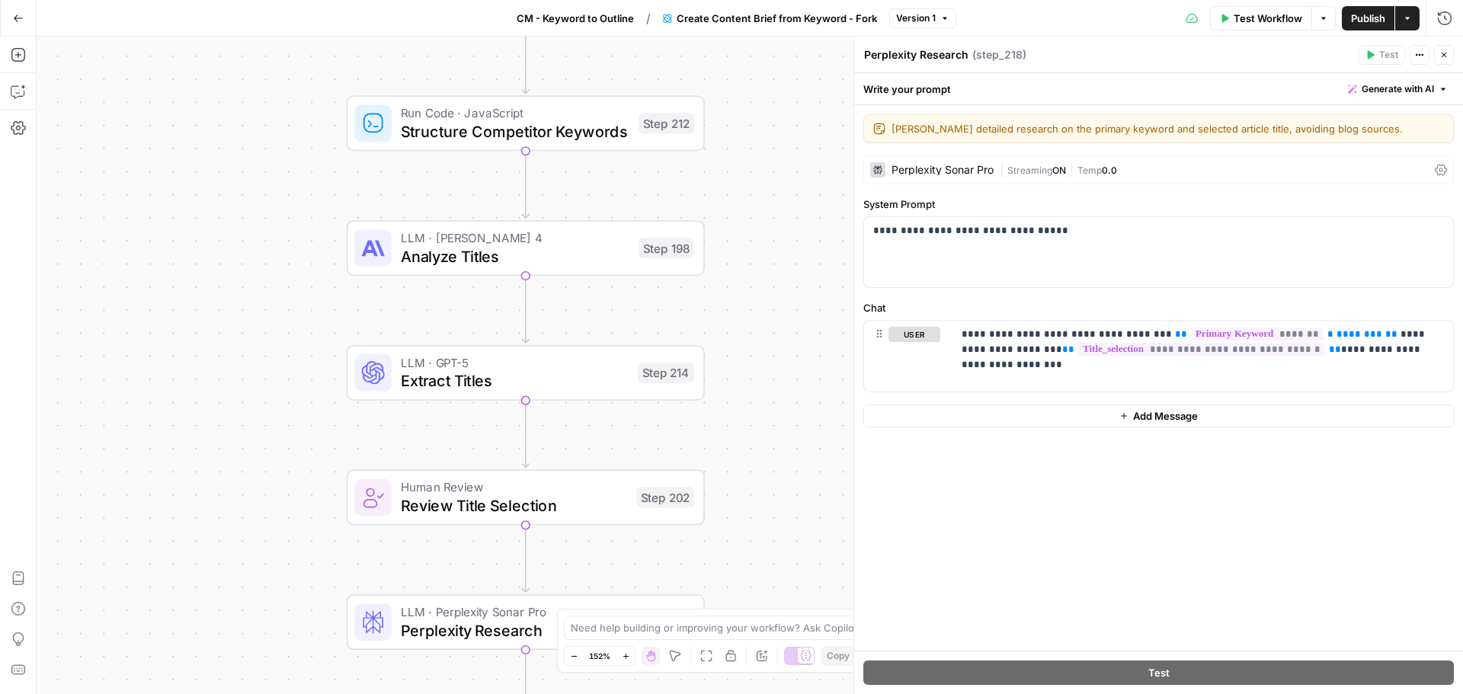
drag, startPoint x: 740, startPoint y: 277, endPoint x: 747, endPoint y: 430, distance: 153.3
click at [747, 429] on div "Workflow Set Inputs Inputs Google Search Perform Google Search Step 51 Loop Ite…" at bounding box center [750, 365] width 1426 height 657
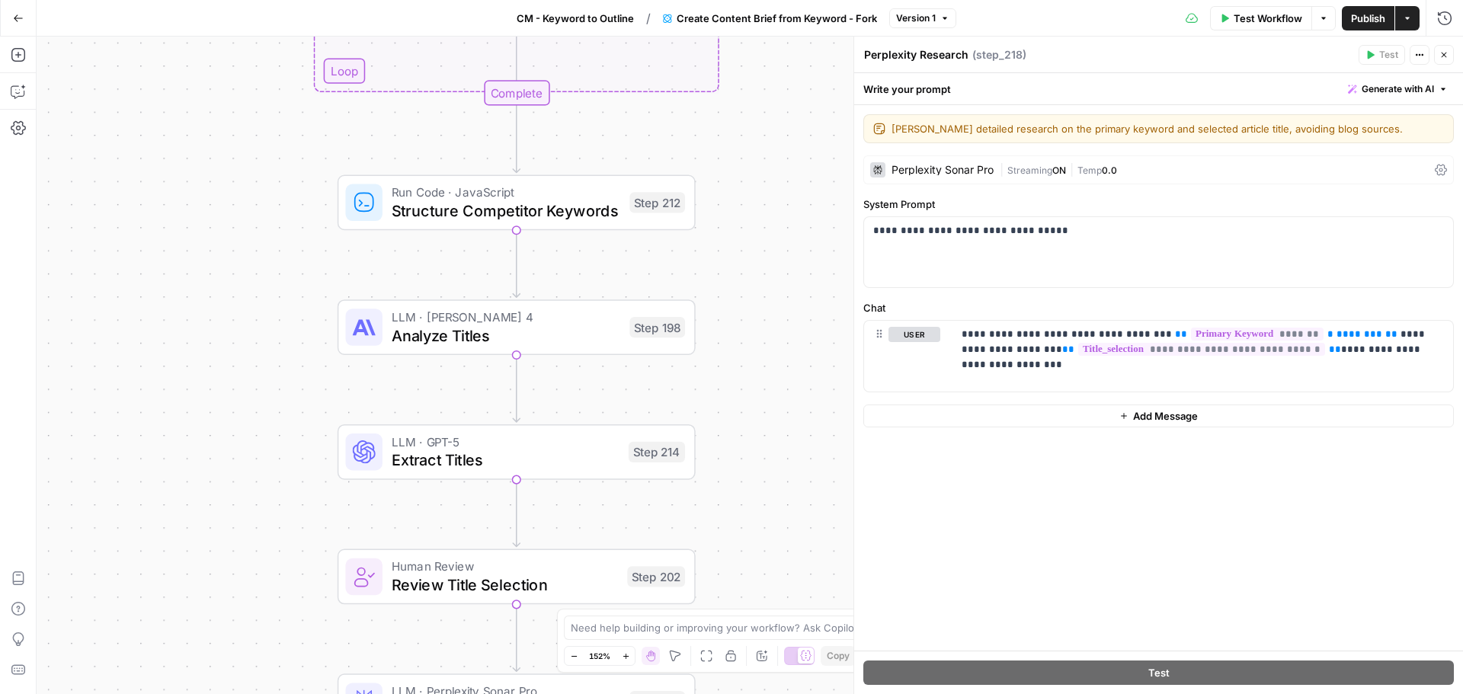
drag, startPoint x: 742, startPoint y: 251, endPoint x: 715, endPoint y: 341, distance: 93.0
click at [716, 342] on div "Workflow Set Inputs Inputs Google Search Perform Google Search Step 51 Loop Ite…" at bounding box center [750, 365] width 1426 height 657
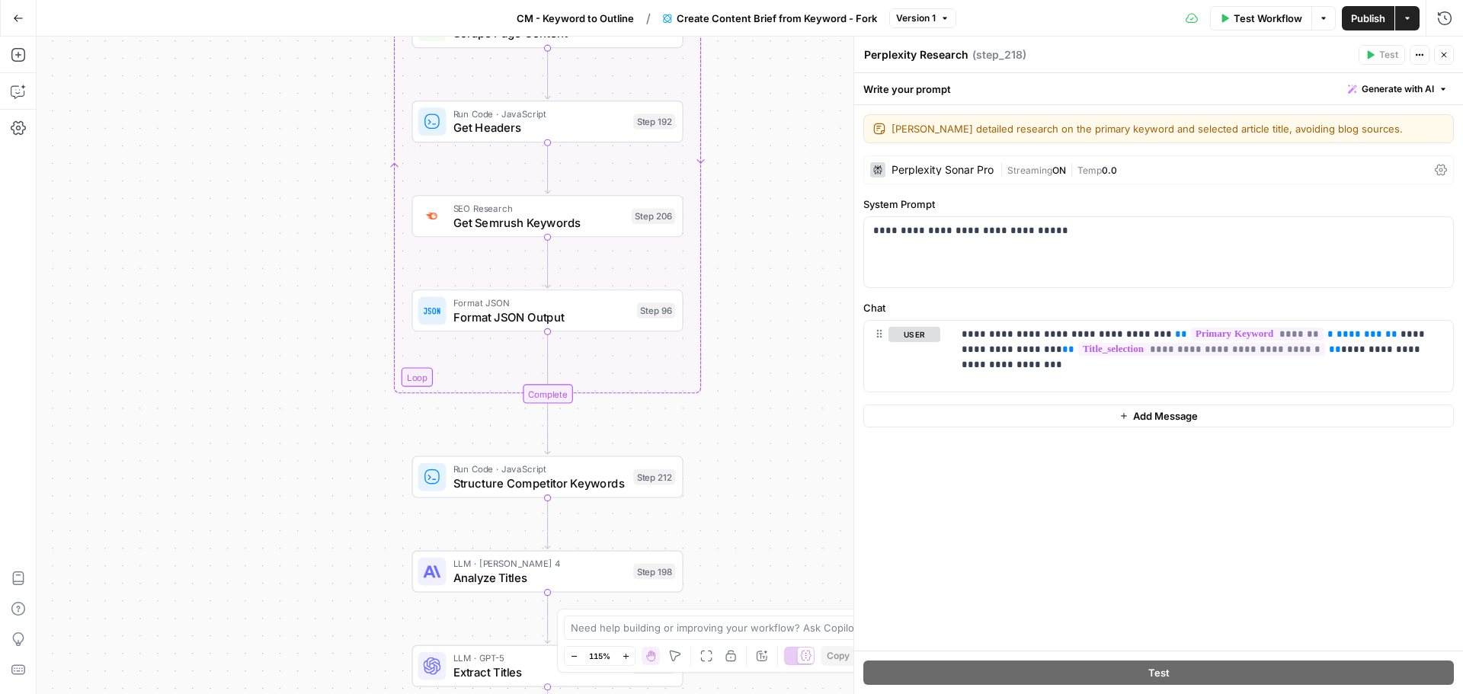
drag, startPoint x: 739, startPoint y: 216, endPoint x: 735, endPoint y: 434, distance: 217.2
click at [735, 446] on div "Workflow Set Inputs Inputs Google Search Perform Google Search Step 51 Loop Ite…" at bounding box center [750, 365] width 1426 height 657
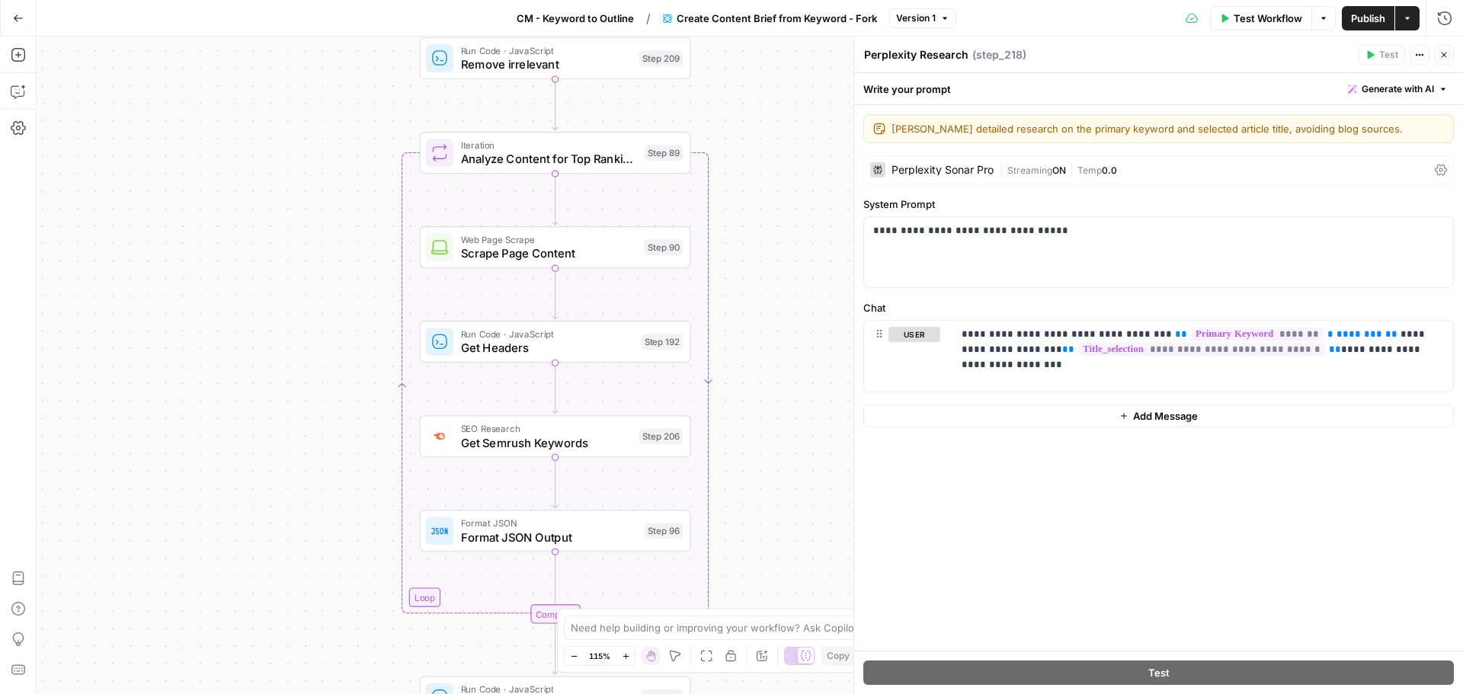
drag, startPoint x: 744, startPoint y: 101, endPoint x: 751, endPoint y: 325, distance: 223.4
click at [751, 325] on div "Workflow Set Inputs Inputs Google Search Perform Google Search Step 51 Loop Ite…" at bounding box center [750, 365] width 1426 height 657
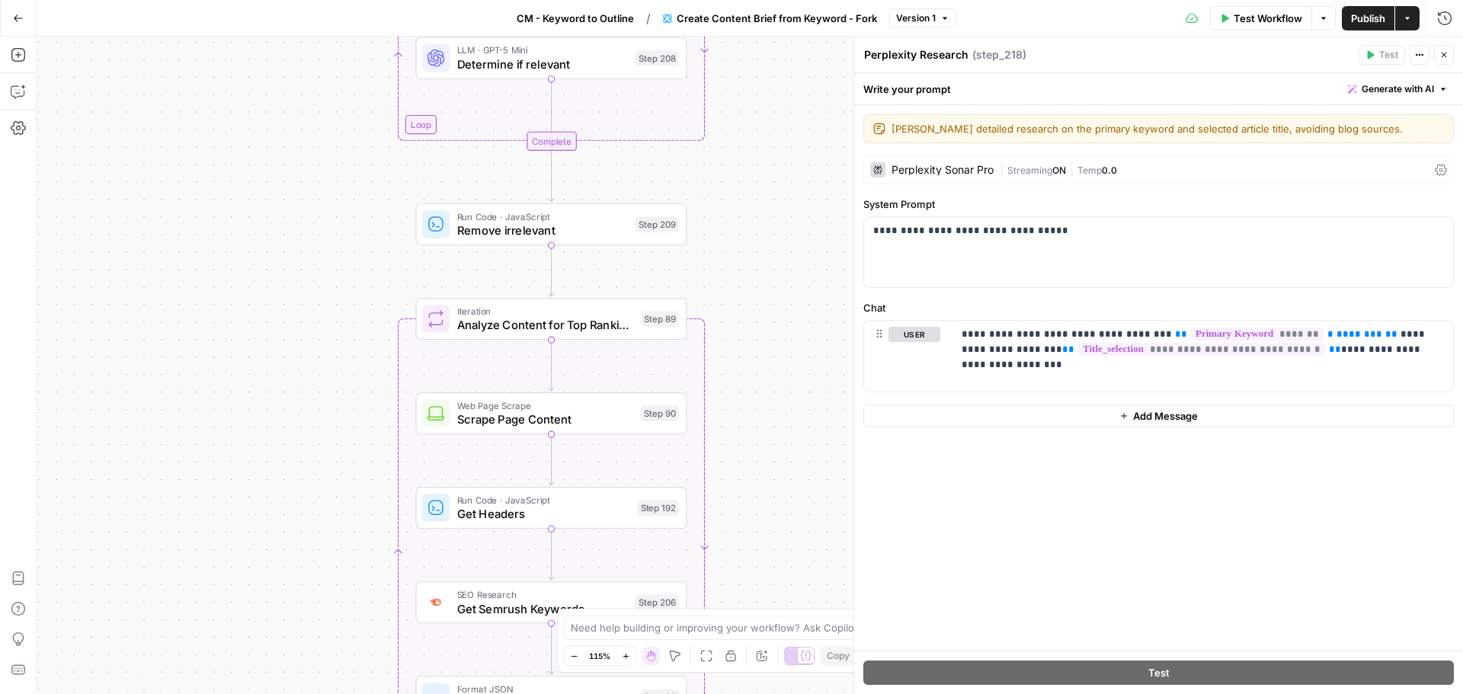
drag, startPoint x: 747, startPoint y: 137, endPoint x: 743, endPoint y: 366, distance: 229.4
click at [743, 366] on div "Workflow Set Inputs Inputs Google Search Perform Google Search Step 51 Loop Ite…" at bounding box center [750, 365] width 1426 height 657
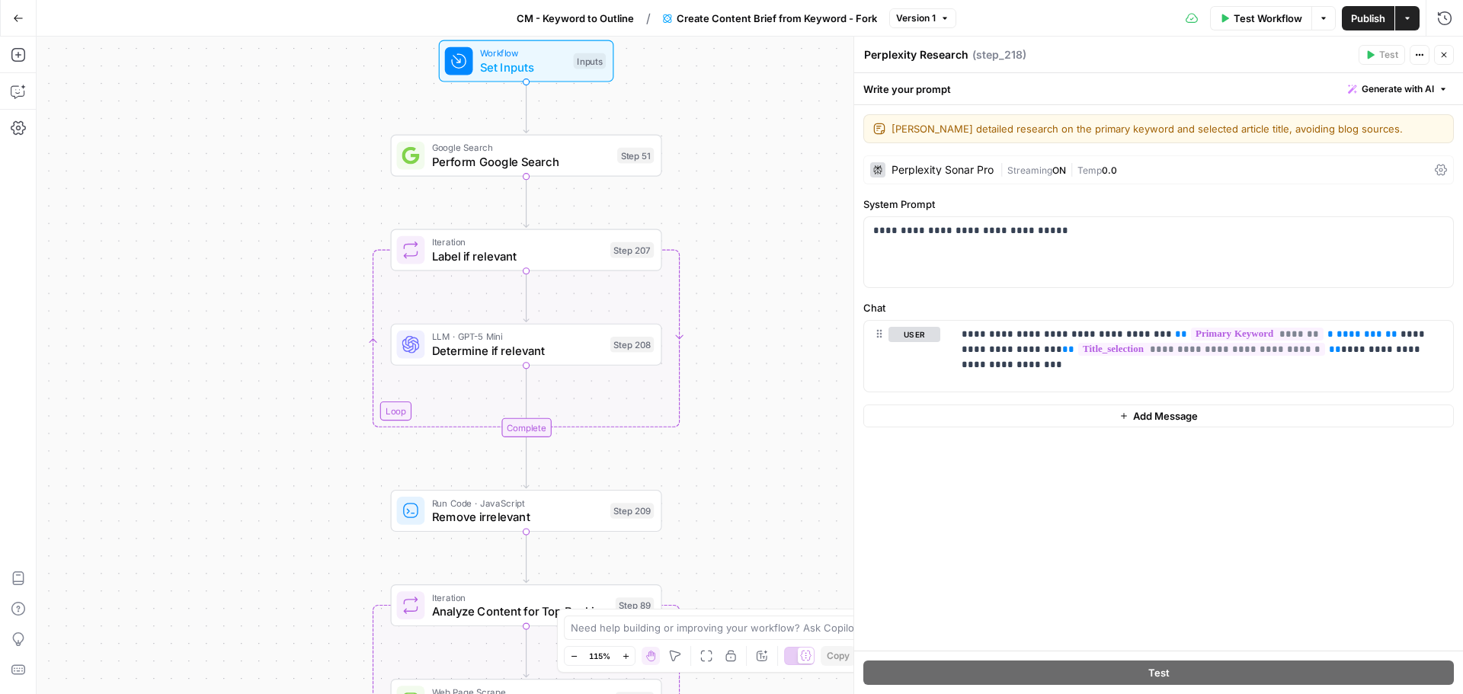
drag, startPoint x: 764, startPoint y: 208, endPoint x: 745, endPoint y: 357, distance: 149.8
click at [737, 417] on div "Workflow Set Inputs Inputs Google Search Perform Google Search Step 51 Loop Ite…" at bounding box center [750, 365] width 1426 height 657
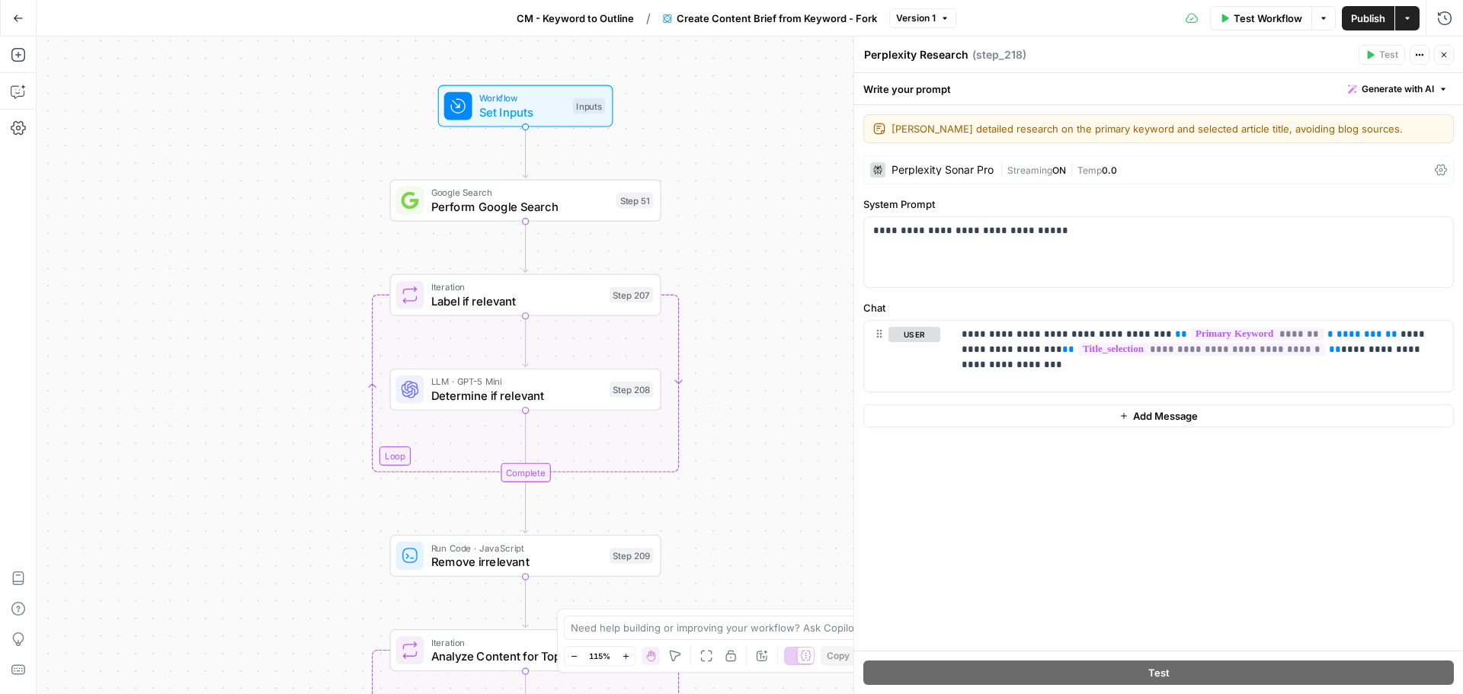
drag, startPoint x: 729, startPoint y: 263, endPoint x: 730, endPoint y: 235, distance: 28.2
click at [730, 235] on div "Workflow Set Inputs Inputs Google Search Perform Google Search Step 51 Loop Ite…" at bounding box center [750, 365] width 1426 height 657
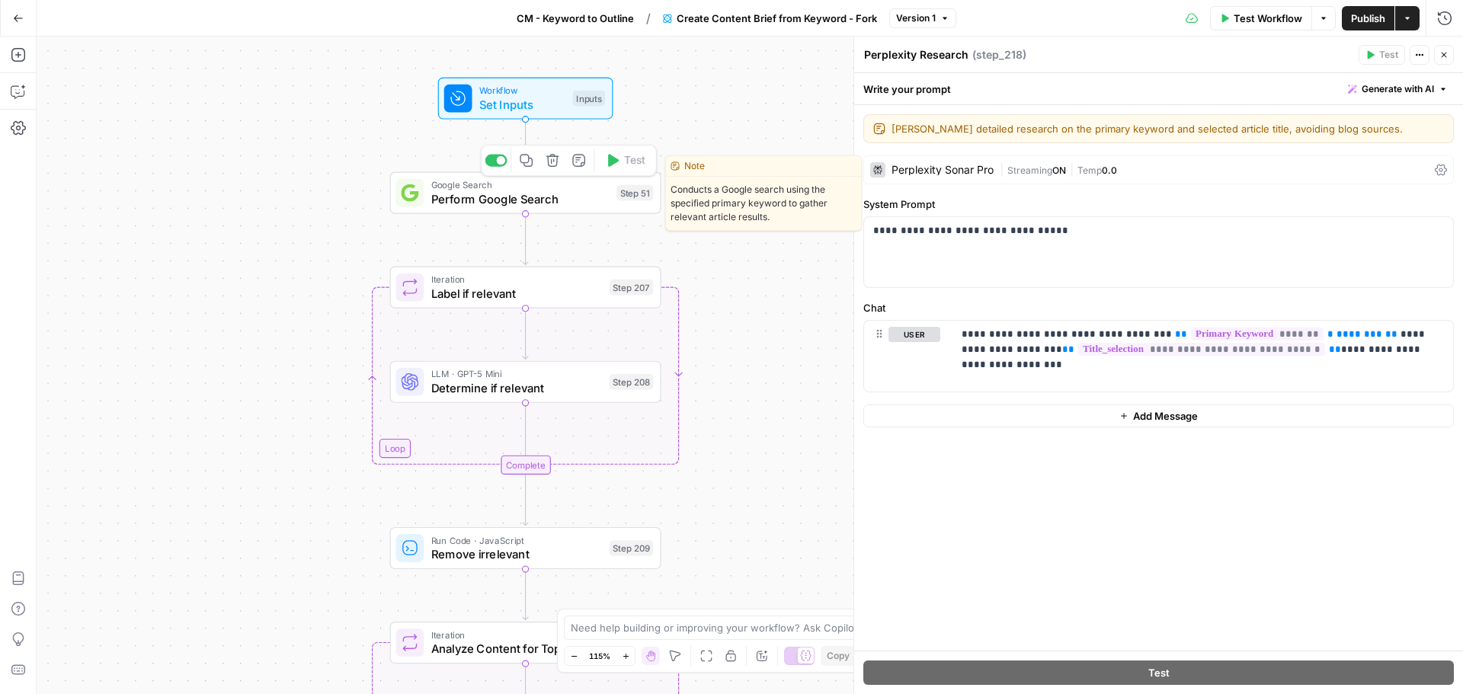
click at [578, 193] on span "Perform Google Search" at bounding box center [520, 199] width 178 height 18
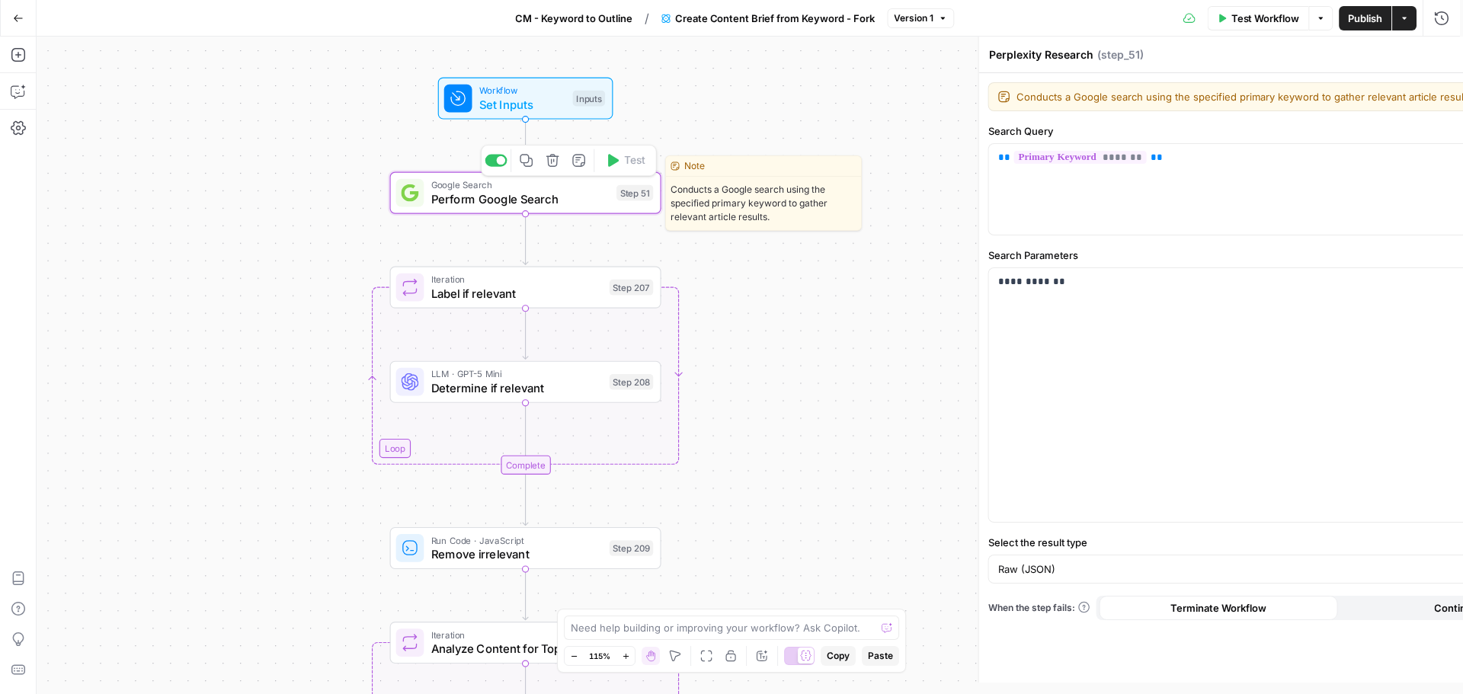
type textarea "Perform Google Search"
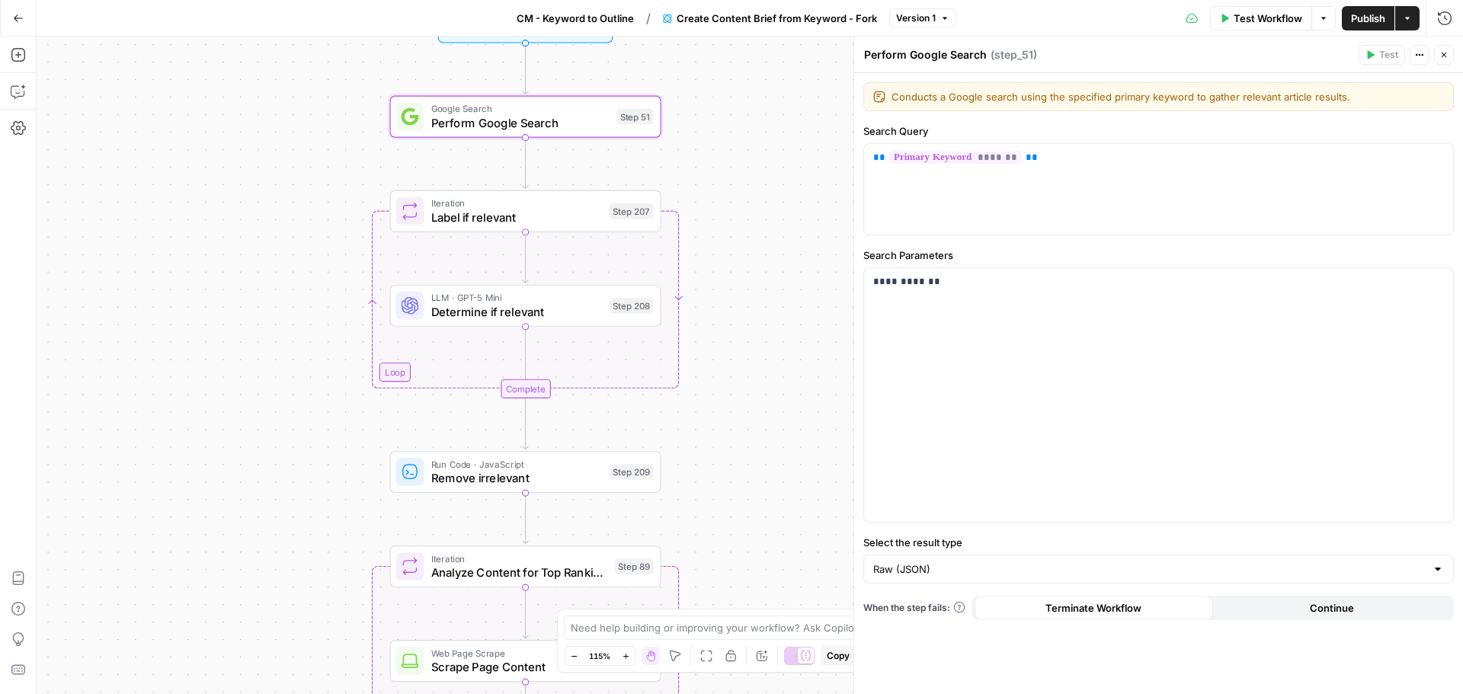
click at [563, 307] on span "Determine if relevant" at bounding box center [516, 312] width 171 height 18
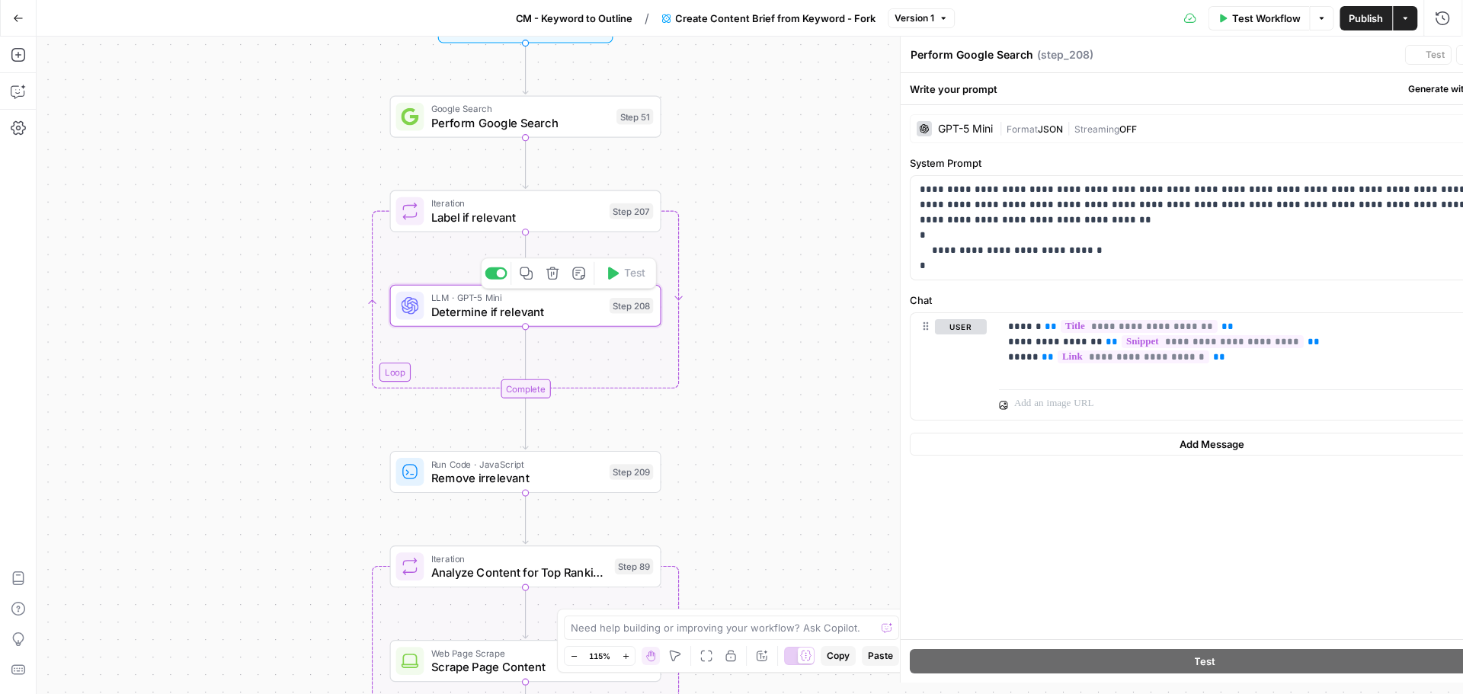
type textarea "Determine if relevant"
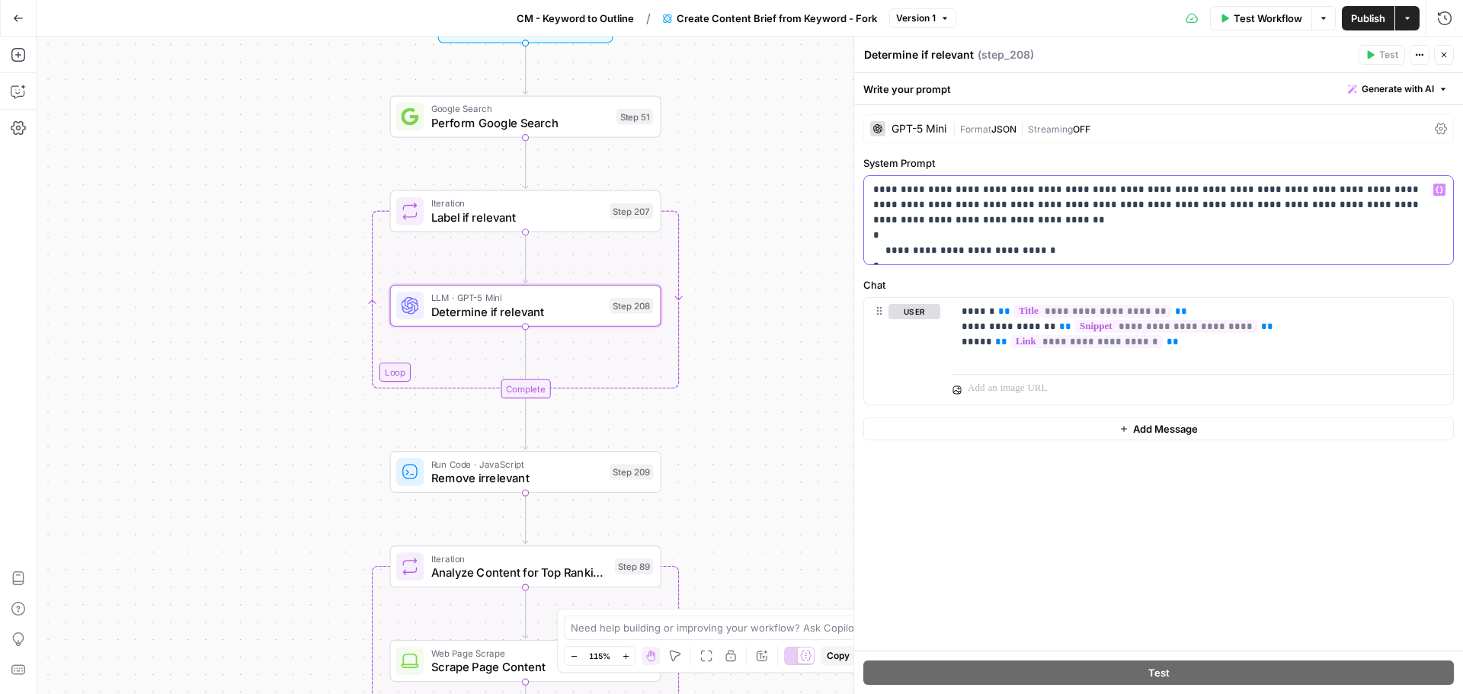
click at [1230, 192] on p "**********" at bounding box center [1158, 220] width 571 height 76
click at [1228, 192] on p "**********" at bounding box center [1158, 220] width 571 height 76
click at [1252, 192] on p "**********" at bounding box center [1158, 220] width 571 height 76
click at [584, 277] on icon "button" at bounding box center [578, 273] width 13 height 13
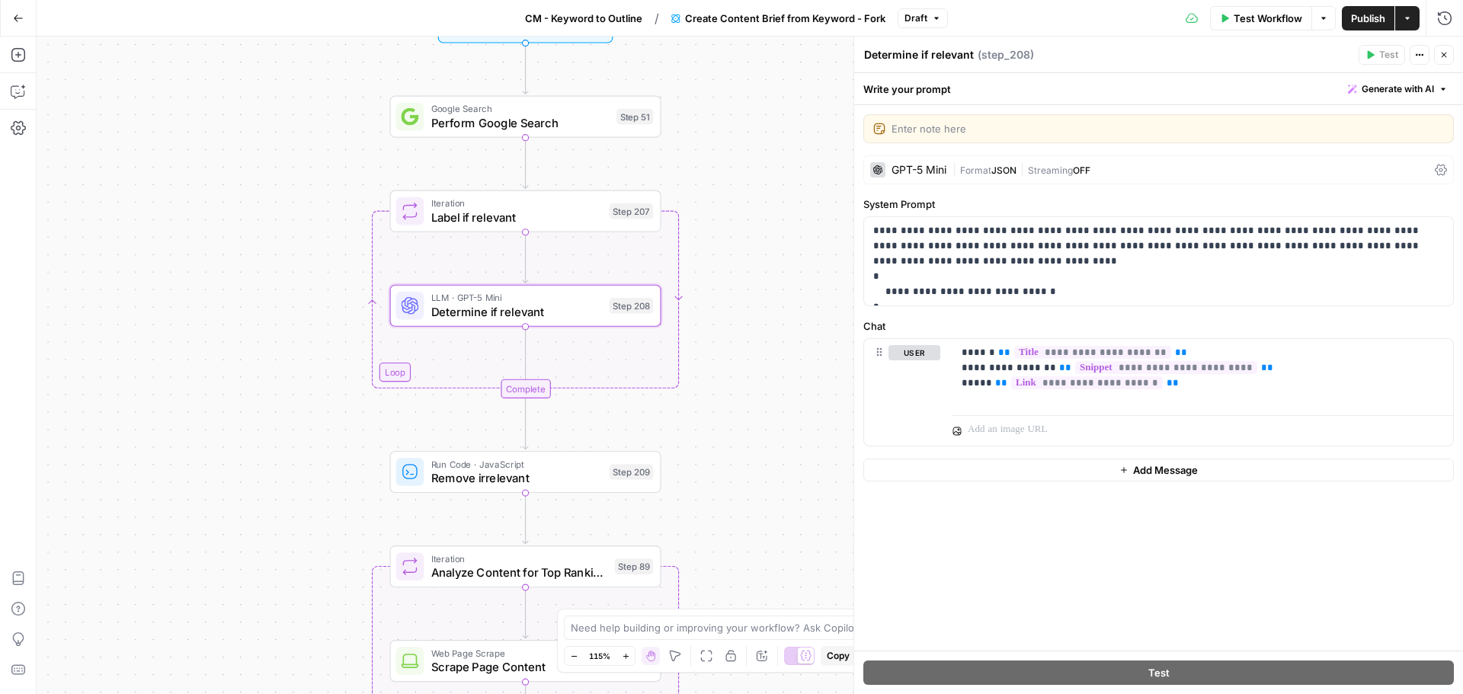
click at [945, 127] on textarea at bounding box center [1167, 128] width 552 height 15
type textarea "Changed Reddit to be relevant here"
click at [818, 379] on div "Workflow Set Inputs Inputs Google Search Perform Google Search Step 51 Loop Ite…" at bounding box center [750, 365] width 1426 height 657
click at [1448, 52] on button "Close" at bounding box center [1444, 55] width 20 height 20
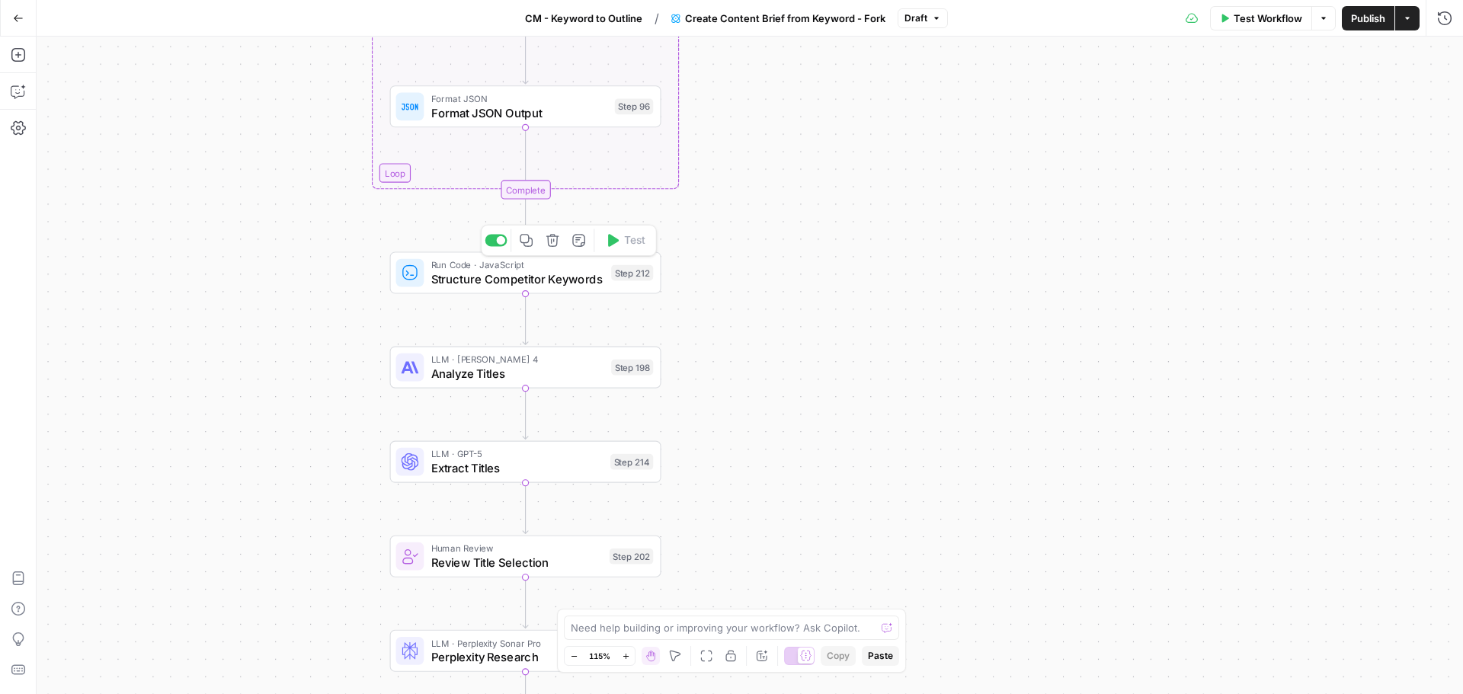
click at [563, 274] on span "Structure Competitor Keywords" at bounding box center [517, 279] width 173 height 18
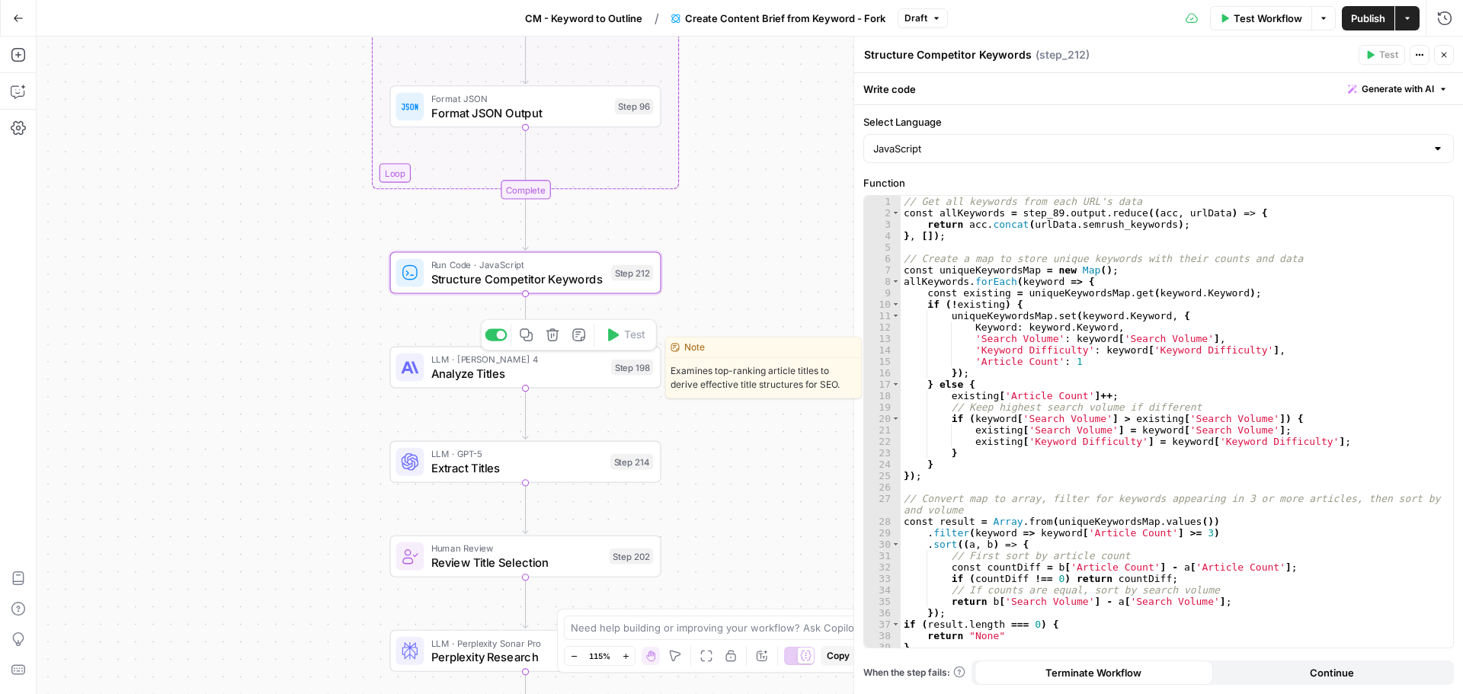
click at [554, 367] on span "Analyze Titles" at bounding box center [517, 374] width 173 height 18
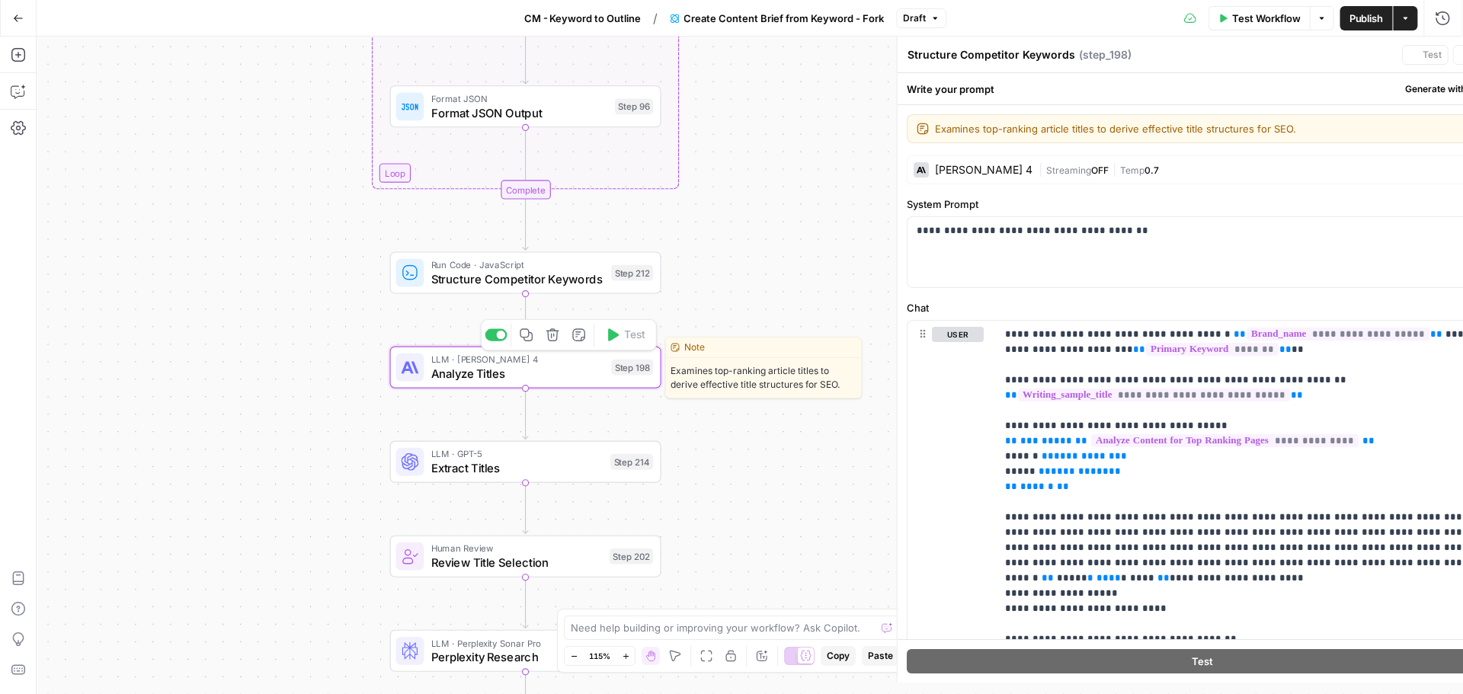
type textarea "Analyze Titles"
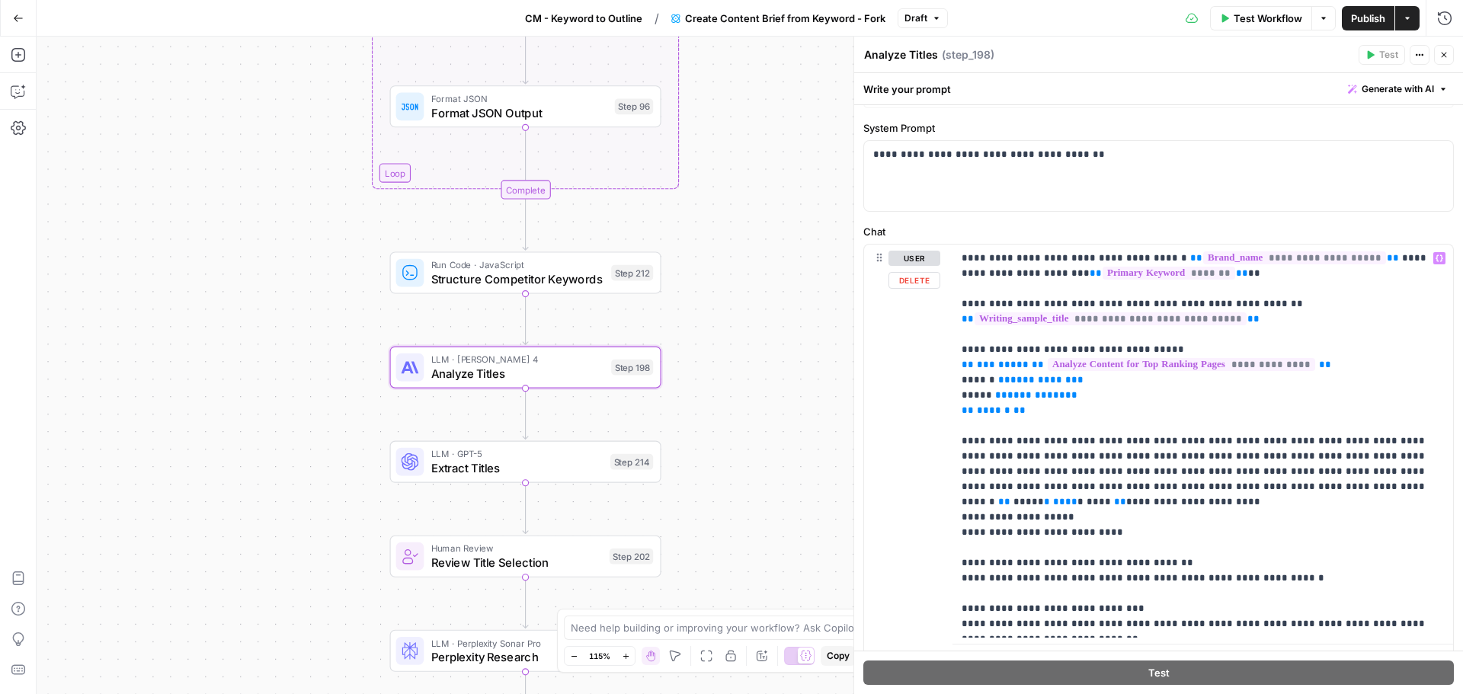
scroll to position [145, 0]
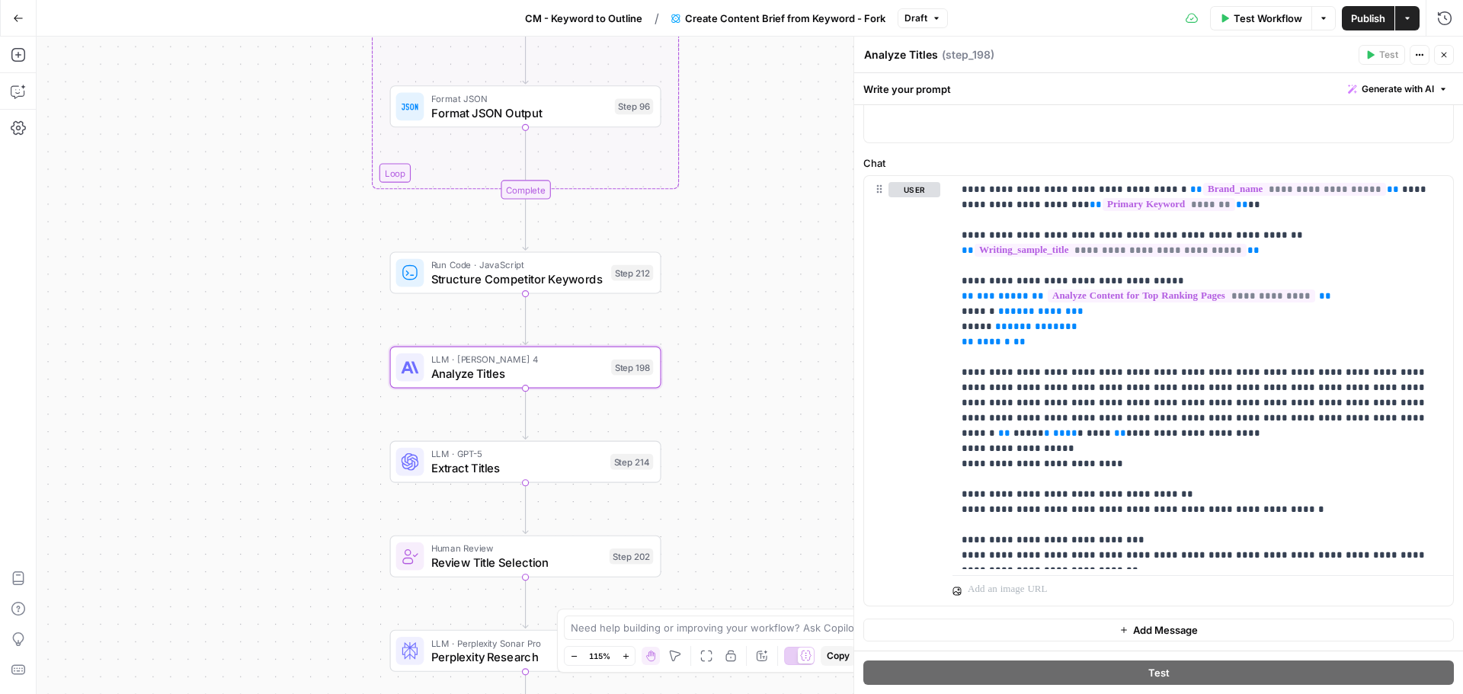
click at [148, 438] on div "Workflow Set Inputs Inputs Google Search Perform Google Search Step 51 Loop Ite…" at bounding box center [750, 365] width 1426 height 657
drag, startPoint x: 979, startPoint y: 418, endPoint x: 1125, endPoint y: 421, distance: 145.5
click at [1125, 421] on p "**********" at bounding box center [1196, 372] width 471 height 381
drag, startPoint x: 1003, startPoint y: 433, endPoint x: 1080, endPoint y: 432, distance: 77.7
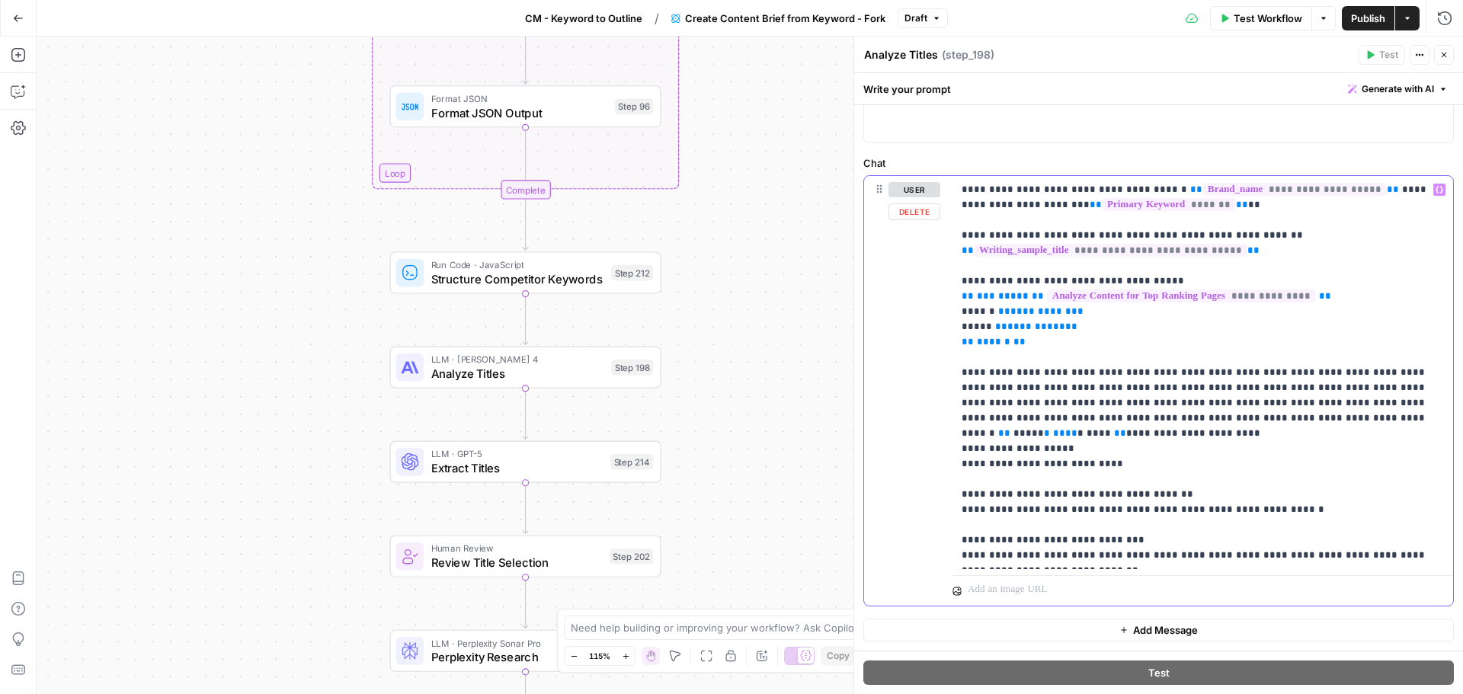
click at [1071, 432] on p "**********" at bounding box center [1196, 372] width 471 height 381
click at [1145, 449] on p "**********" at bounding box center [1196, 372] width 471 height 381
drag, startPoint x: 1001, startPoint y: 539, endPoint x: 1319, endPoint y: 543, distance: 317.7
click at [1319, 543] on p "**********" at bounding box center [1196, 372] width 471 height 381
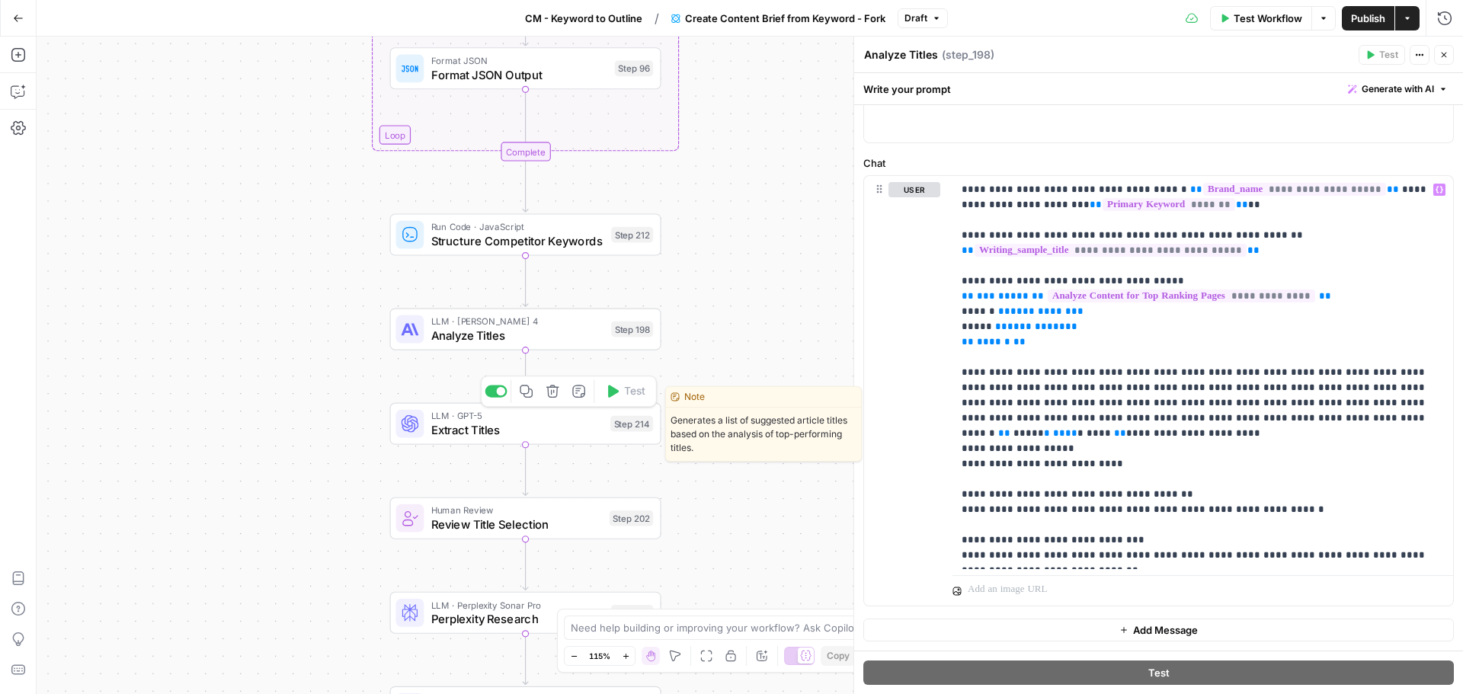
click at [542, 426] on span "Extract Titles" at bounding box center [517, 430] width 172 height 18
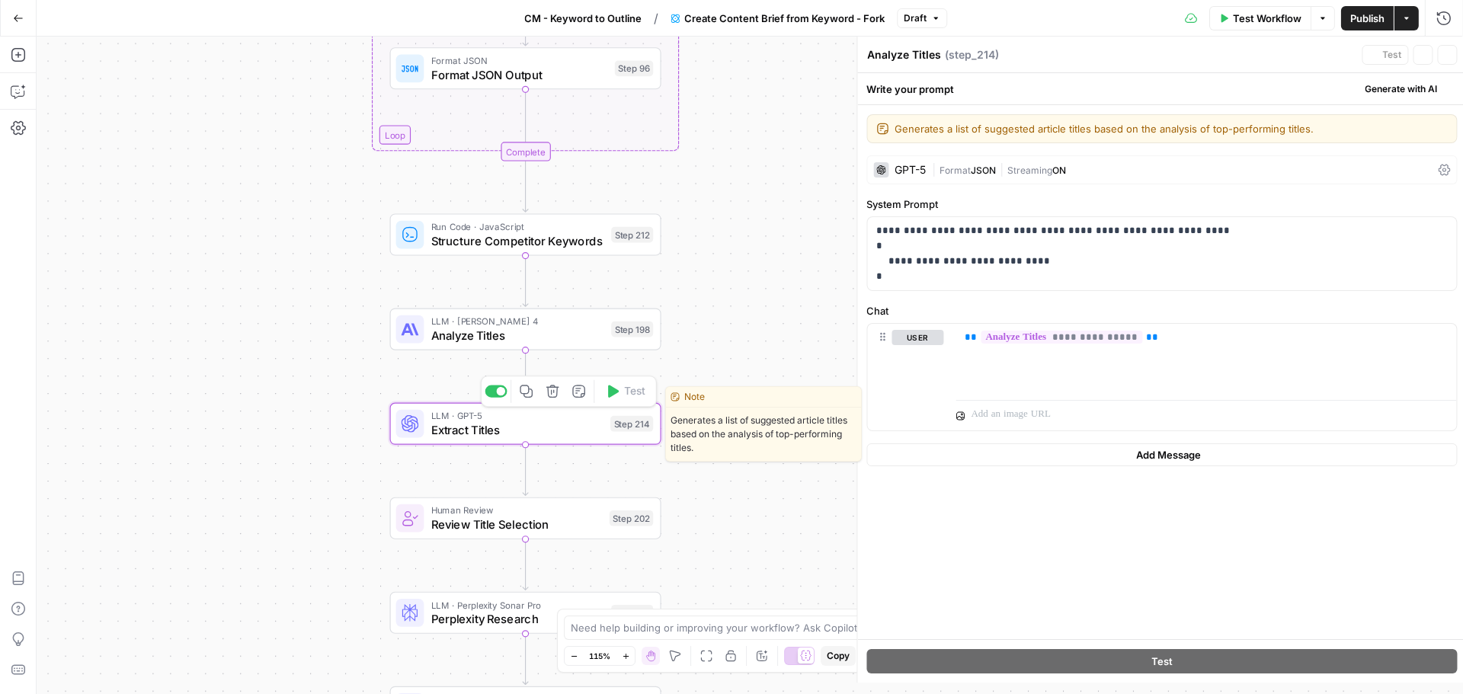
type textarea "Extract Titles"
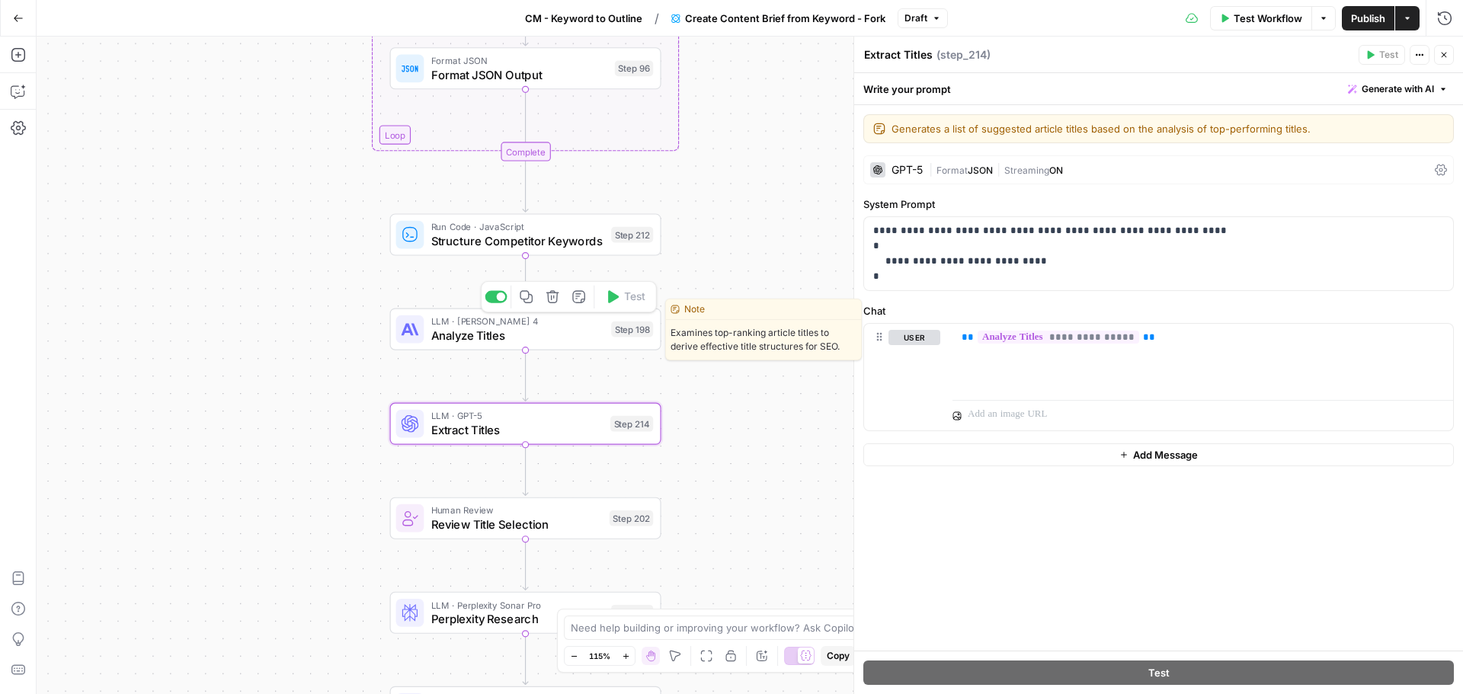
click at [553, 329] on span "Analyze Titles" at bounding box center [517, 336] width 173 height 18
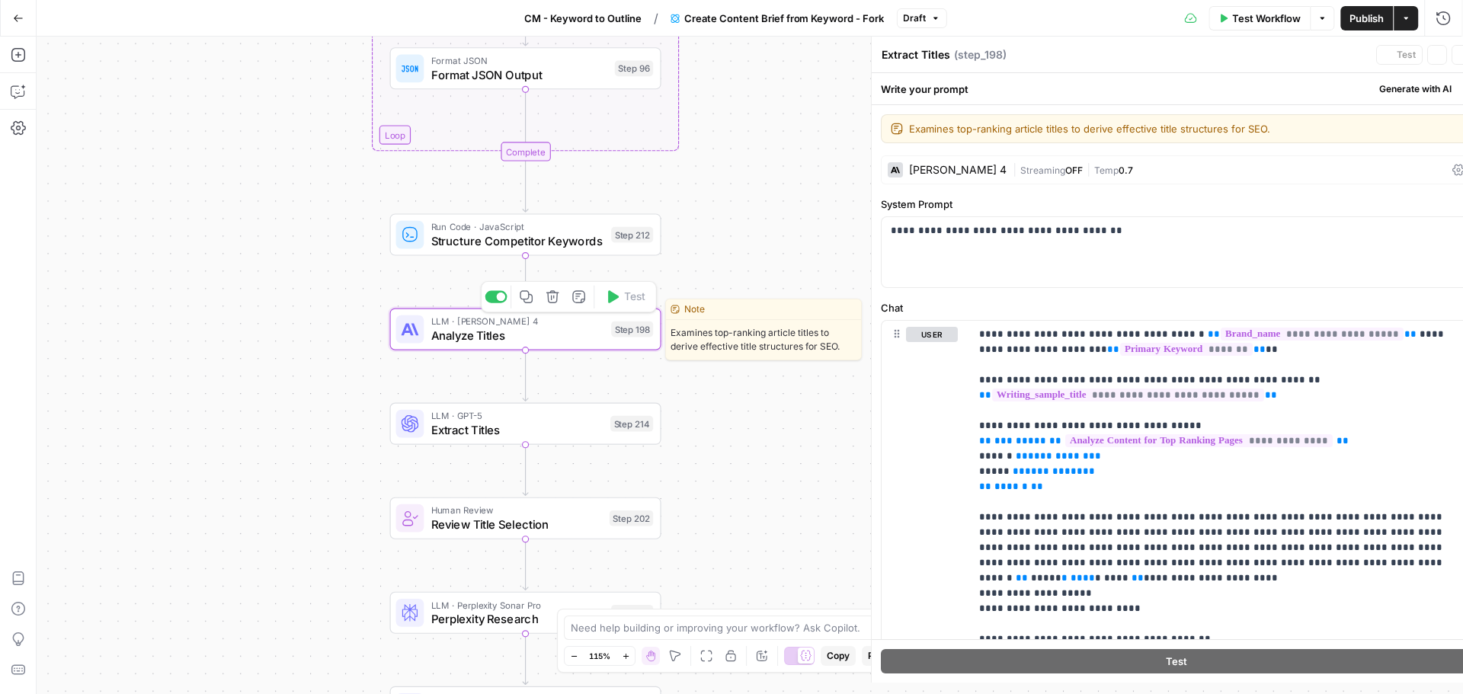
type textarea "Analyze Titles"
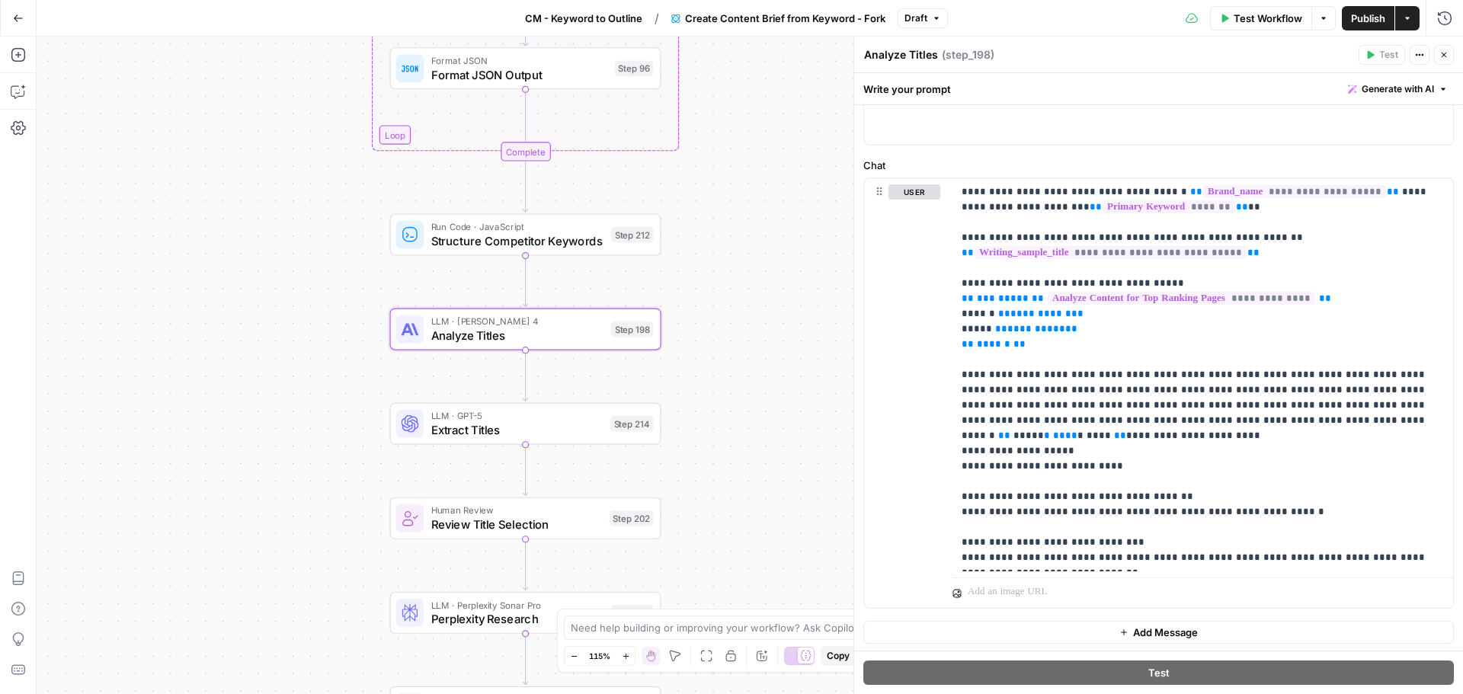
scroll to position [142, 0]
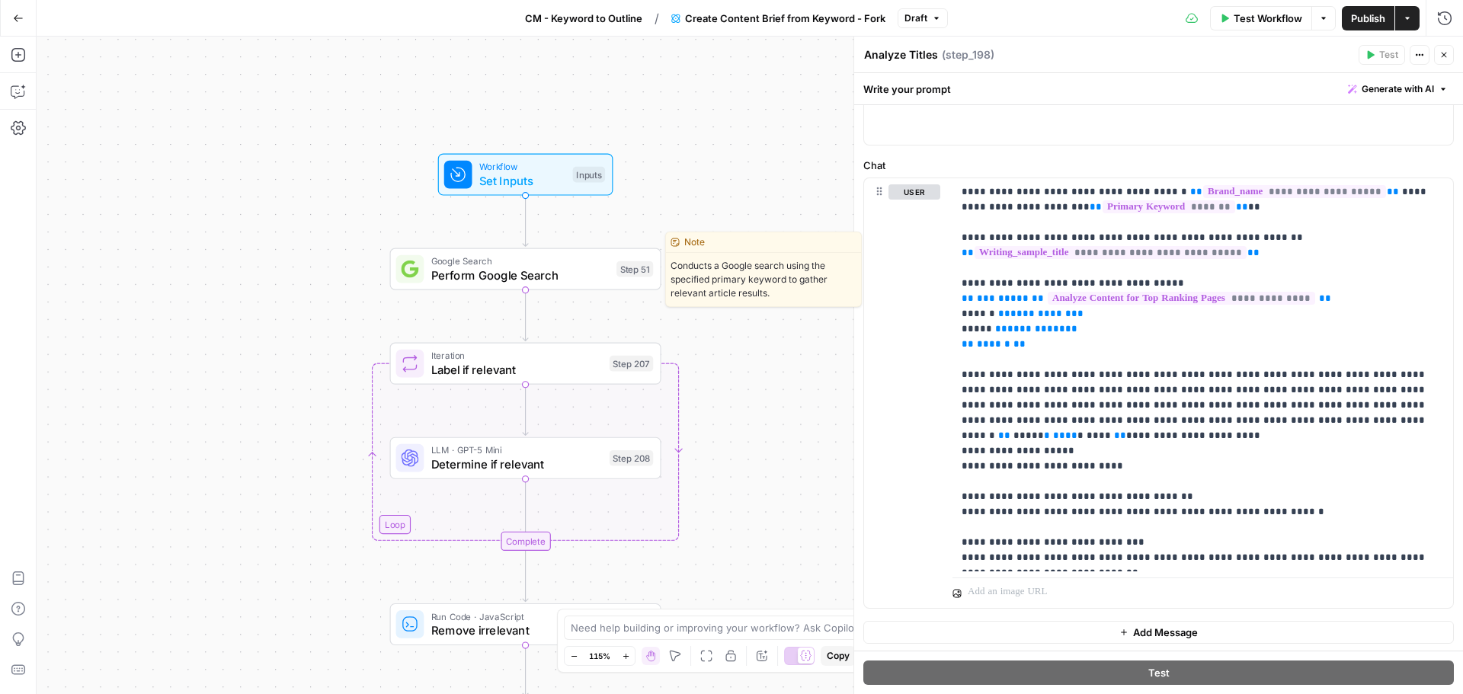
click at [517, 271] on span "Perform Google Search" at bounding box center [520, 276] width 178 height 18
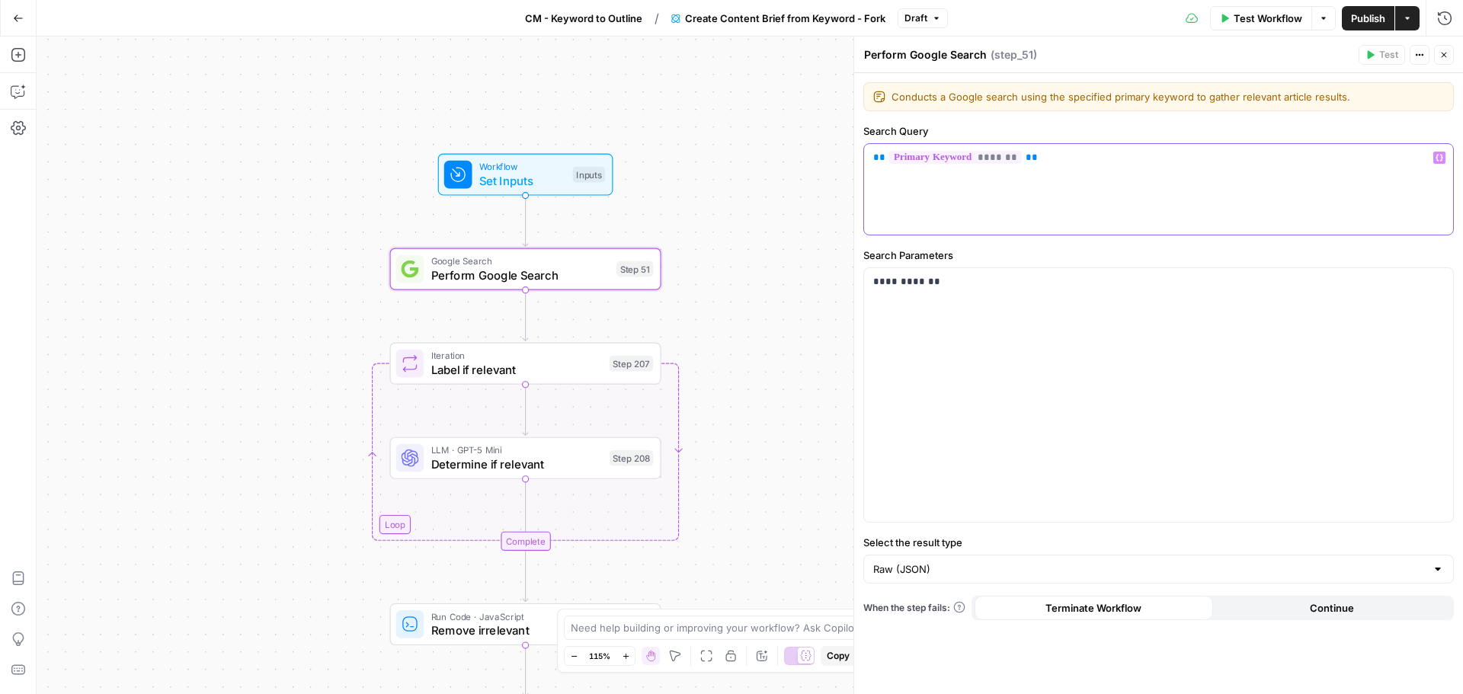
click at [1069, 159] on p "** ******* **" at bounding box center [1158, 157] width 571 height 15
click at [872, 163] on div "** ******* **" at bounding box center [1158, 189] width 589 height 91
click at [873, 164] on p "** ******* **" at bounding box center [1158, 157] width 571 height 15
click at [1041, 158] on p "** ******* **" at bounding box center [1158, 157] width 571 height 15
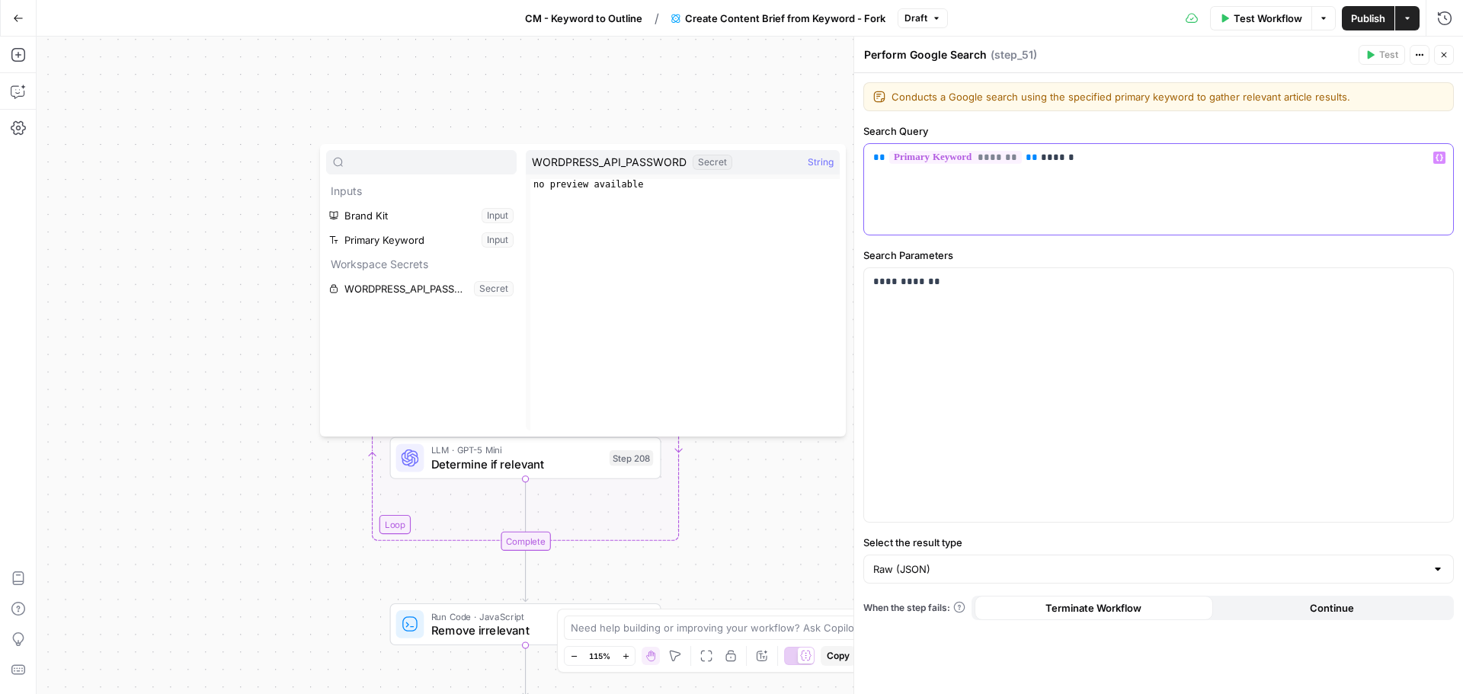
click at [1062, 162] on p "** ******* ** ******" at bounding box center [1158, 157] width 571 height 15
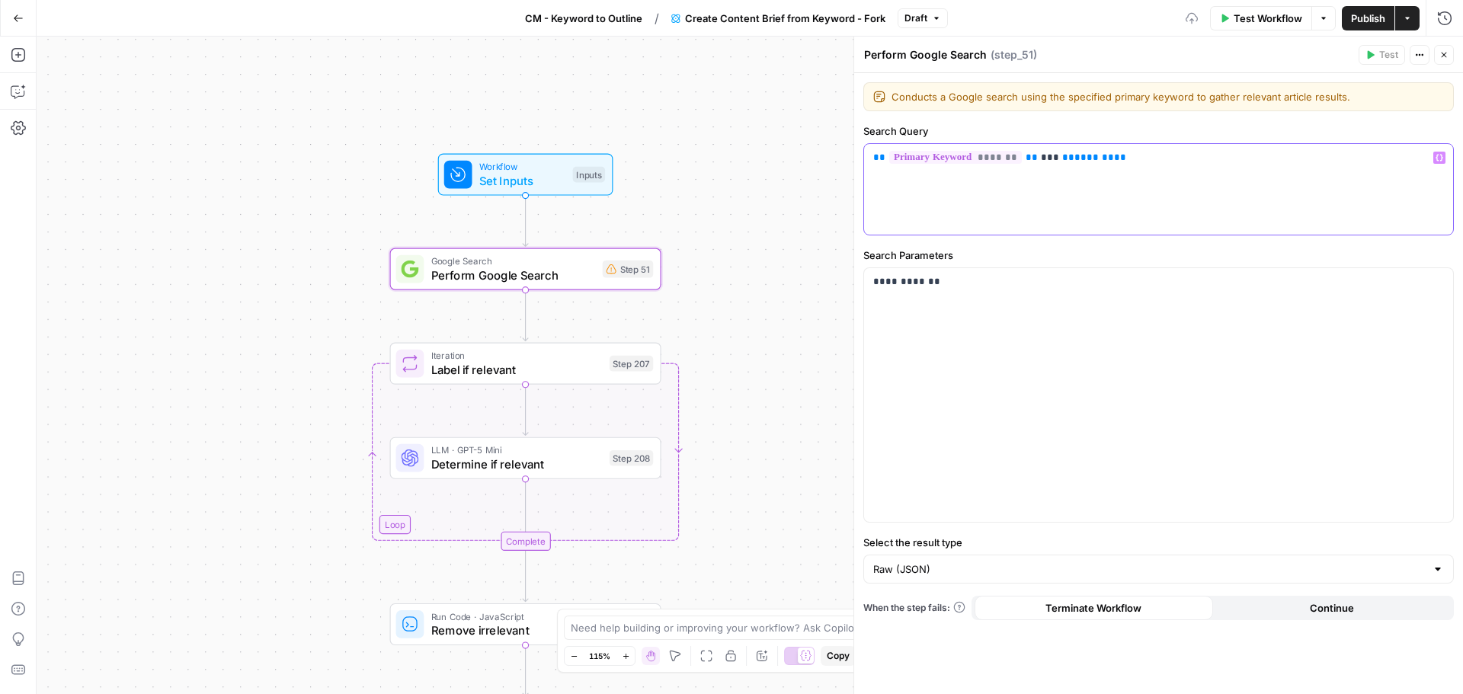
click at [1161, 181] on div "** ******* ** *** ** ******* **" at bounding box center [1158, 189] width 589 height 91
click at [1075, 157] on span "*******" at bounding box center [1094, 157] width 40 height 10
click at [1438, 158] on icon "button" at bounding box center [1439, 158] width 8 height 8
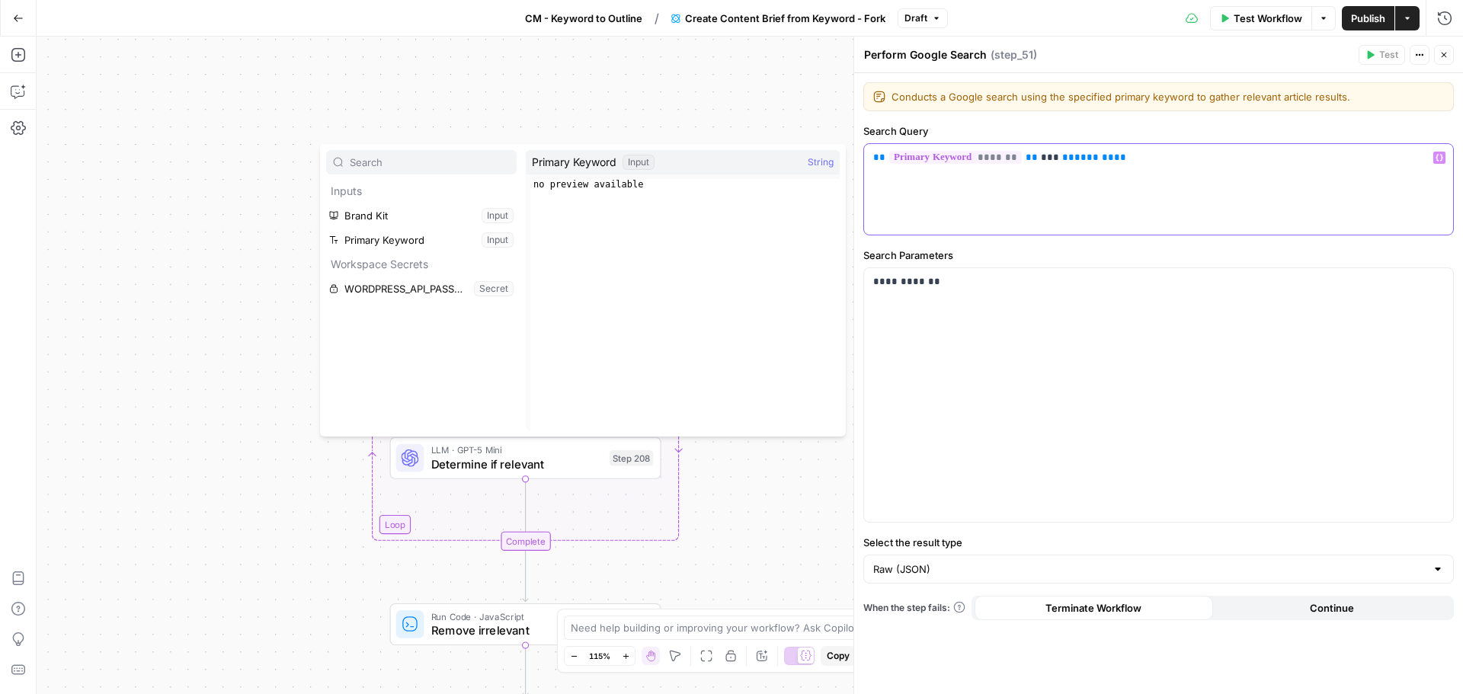
click at [1013, 204] on div "** ******* ** *** ** ******* **" at bounding box center [1158, 189] width 589 height 91
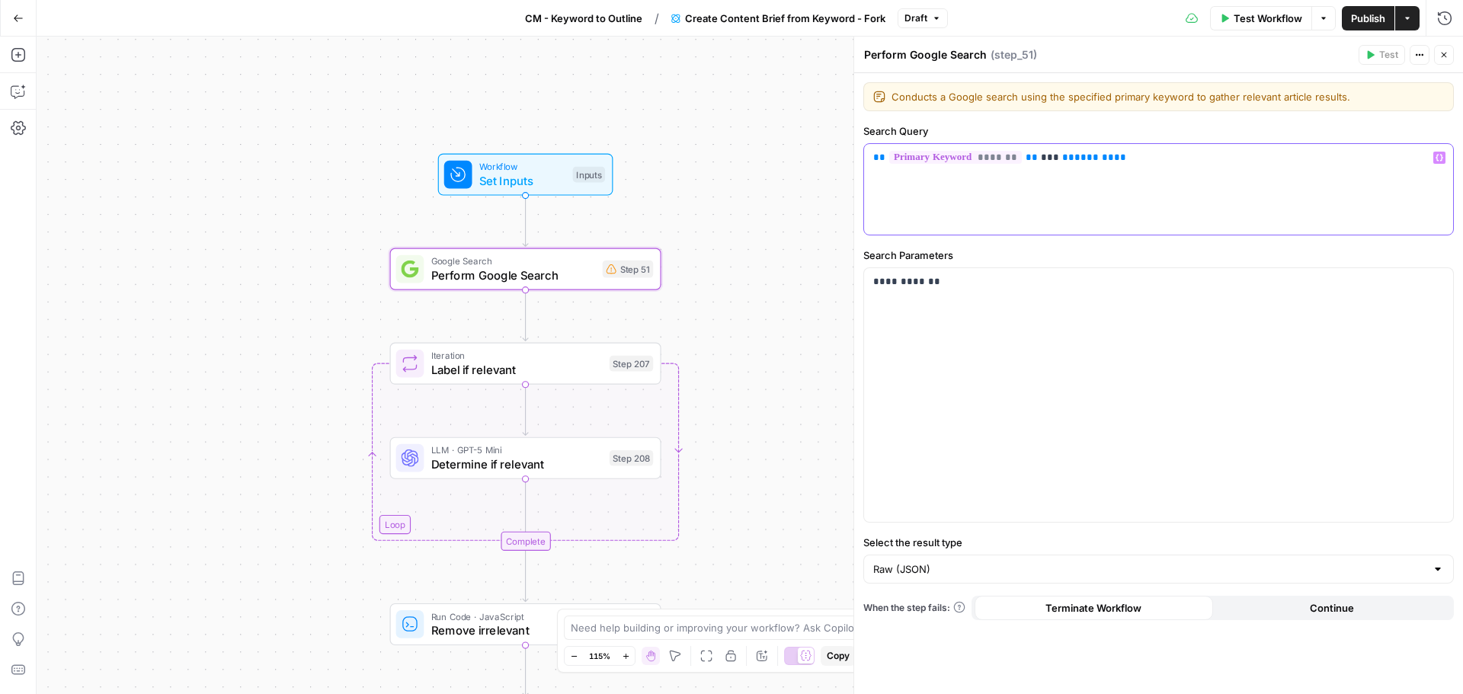
click at [1140, 159] on p "** ******* ** *** ** ******* **" at bounding box center [1158, 157] width 571 height 15
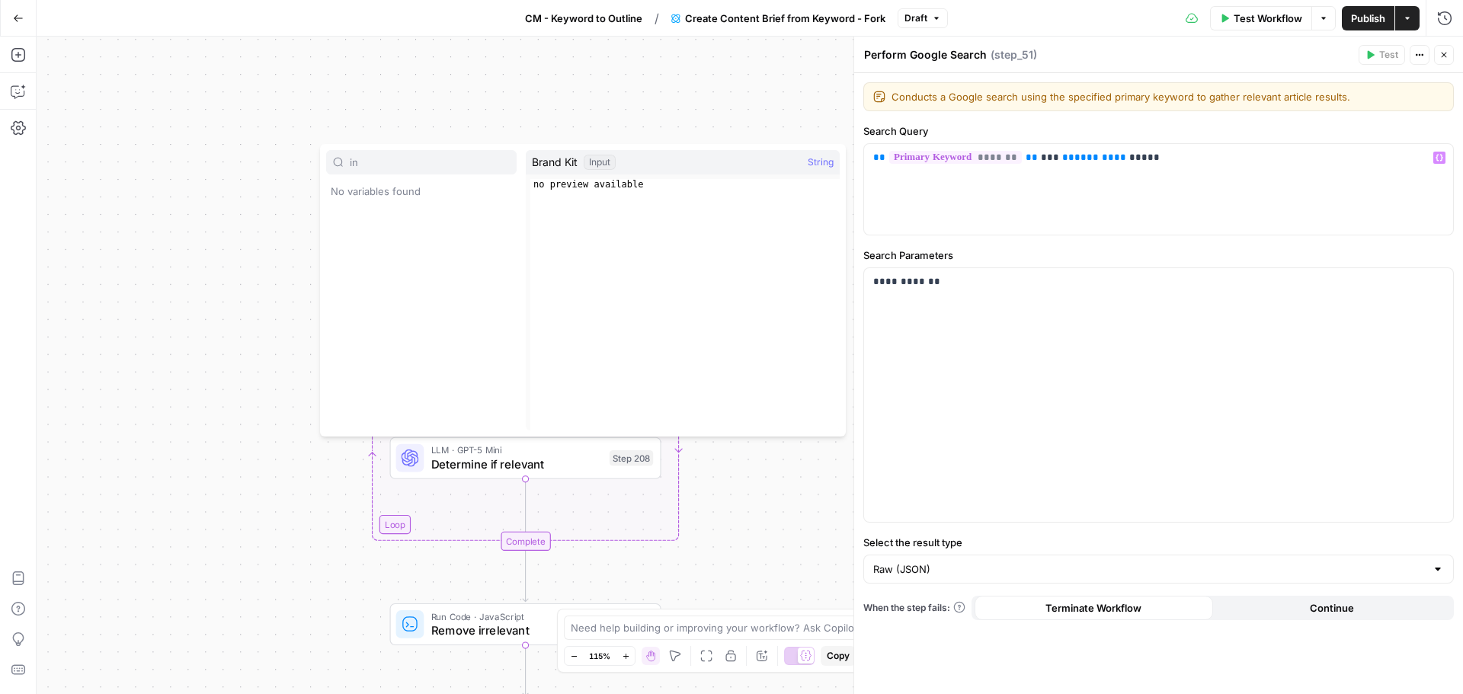
type input "i"
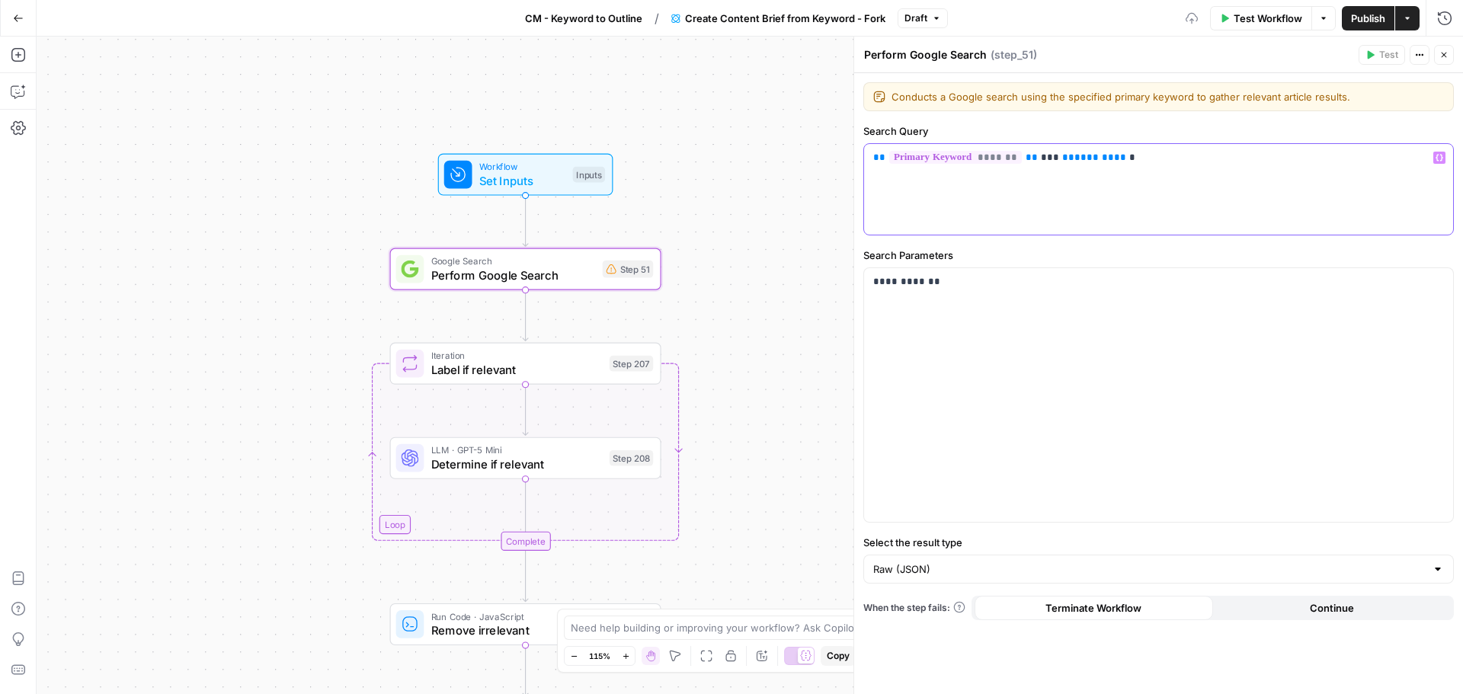
click at [1140, 159] on p "** ******* ** *** ** ******* ** *" at bounding box center [1158, 157] width 571 height 15
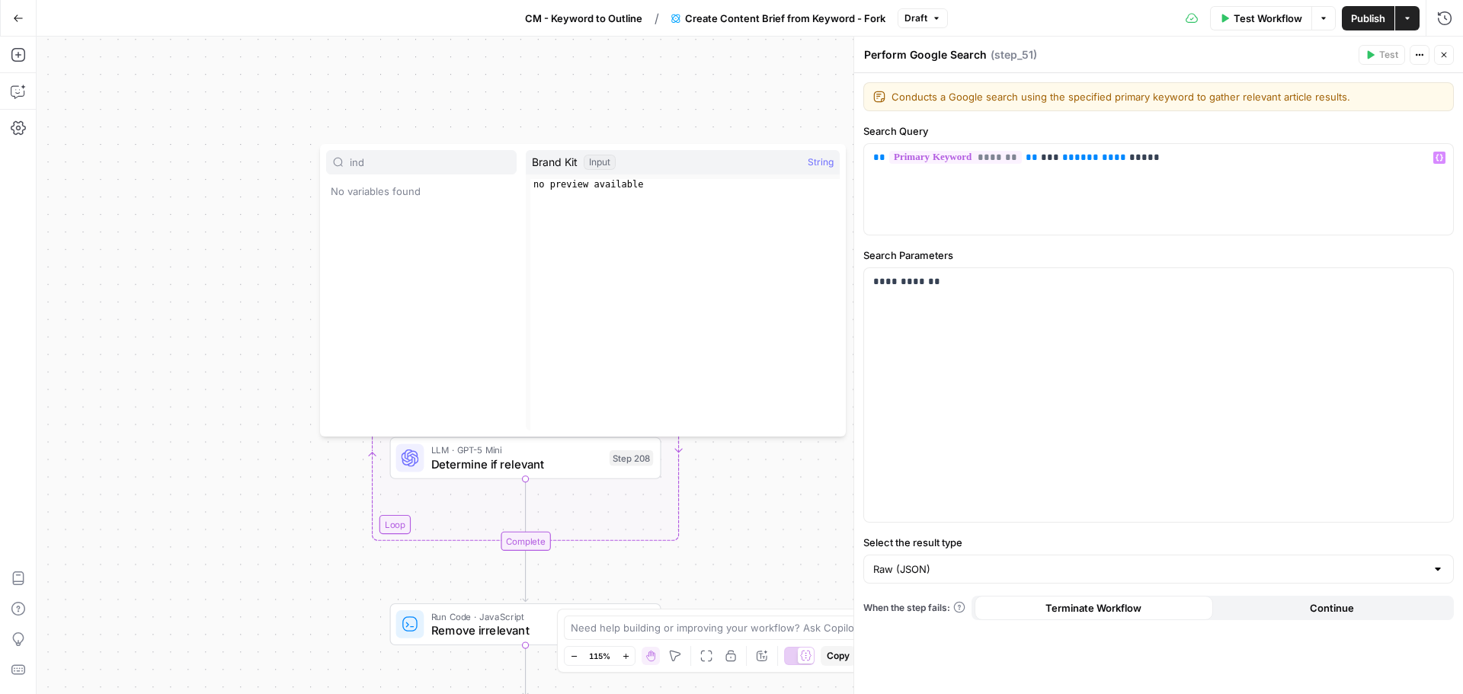
type input "ind"
click at [1140, 159] on p "** ******* ** *** ** ******* ** *****" at bounding box center [1158, 157] width 571 height 15
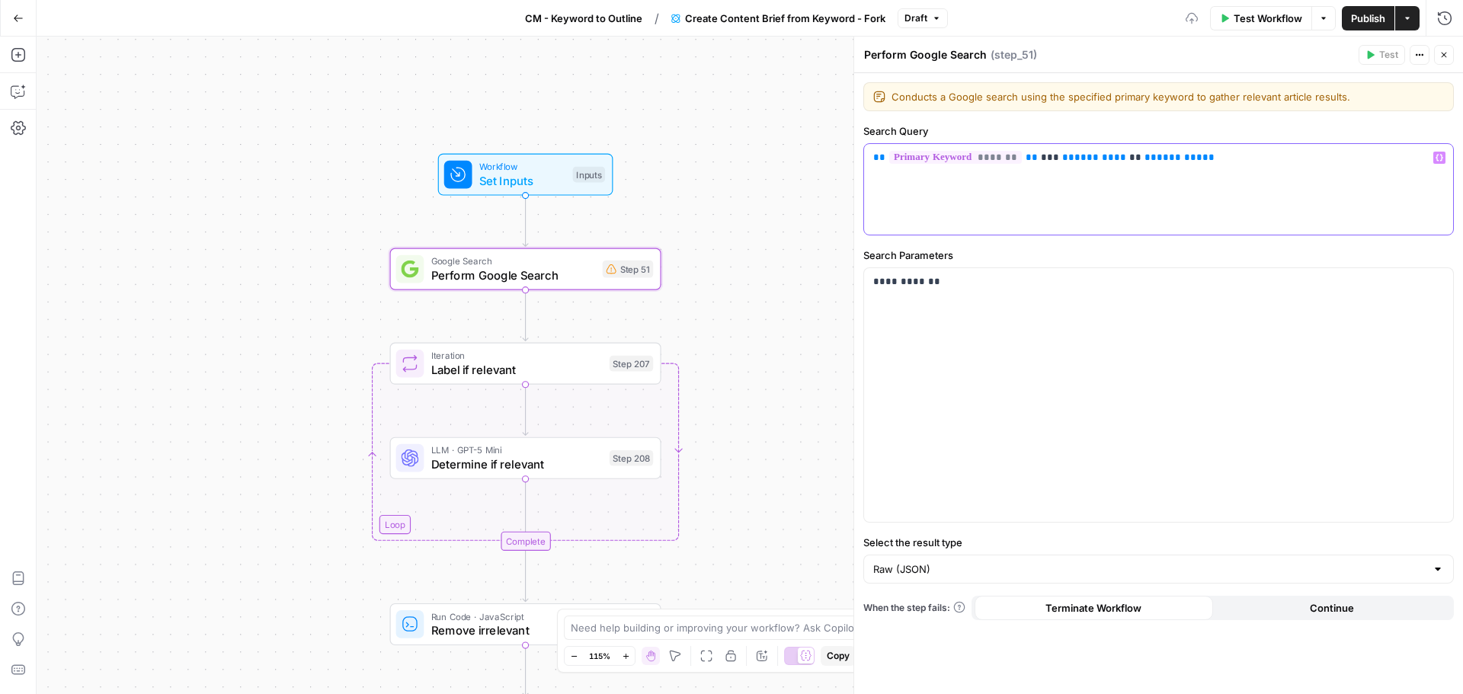
click at [1214, 192] on div "** ******* ** *** ** ******* ** ** ** ******** **" at bounding box center [1158, 189] width 589 height 91
click at [1372, 18] on span "Publish" at bounding box center [1368, 18] width 34 height 15
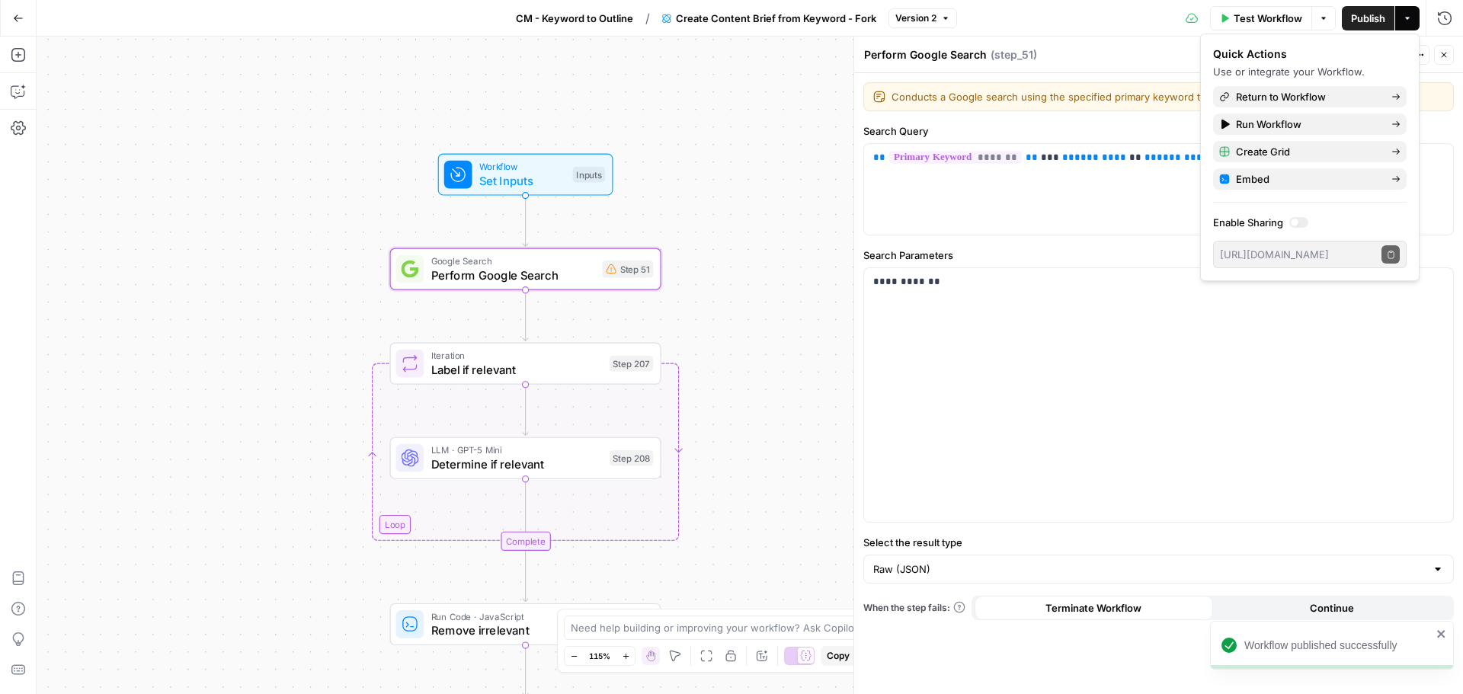
click at [915, 14] on span "Version 2" at bounding box center [915, 18] width 41 height 14
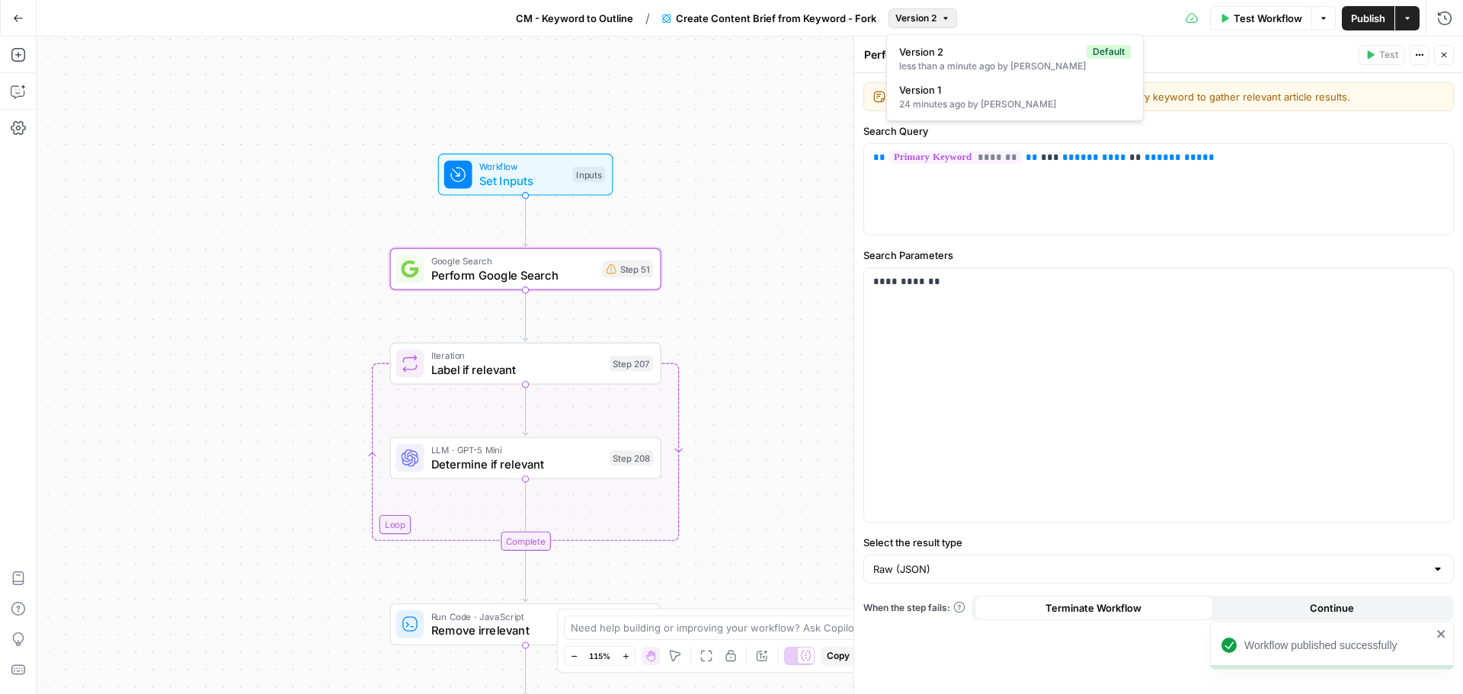
click at [915, 14] on span "Version 2" at bounding box center [915, 18] width 41 height 14
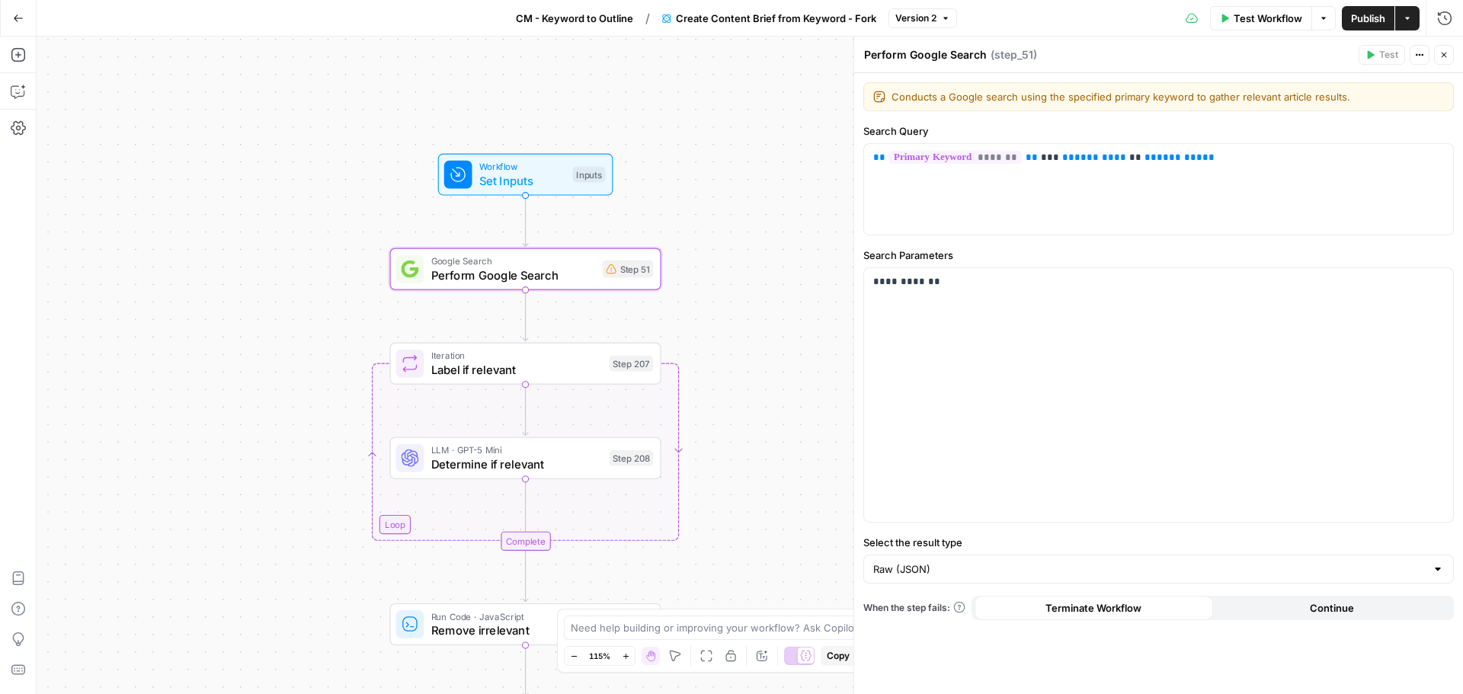
click at [662, 22] on icon "button" at bounding box center [666, 18] width 9 height 9
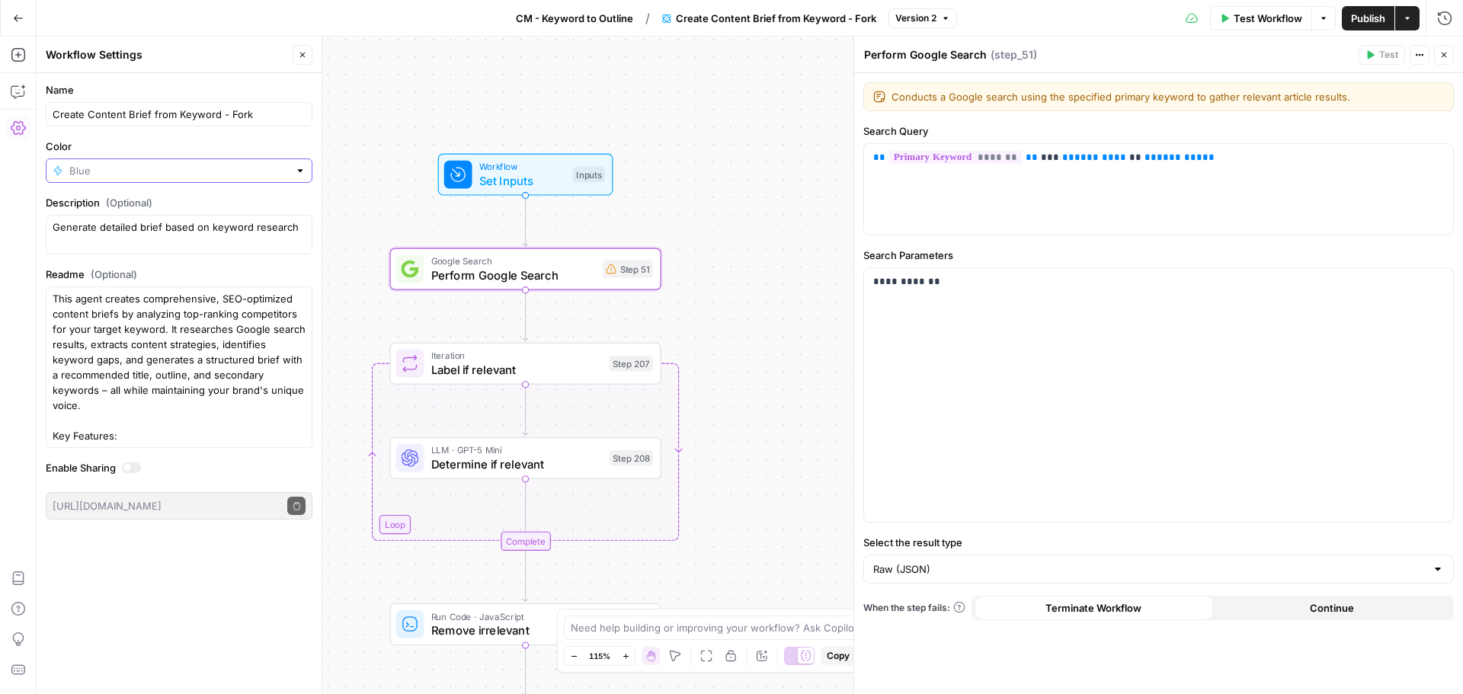
click at [163, 171] on input "Color" at bounding box center [178, 170] width 219 height 15
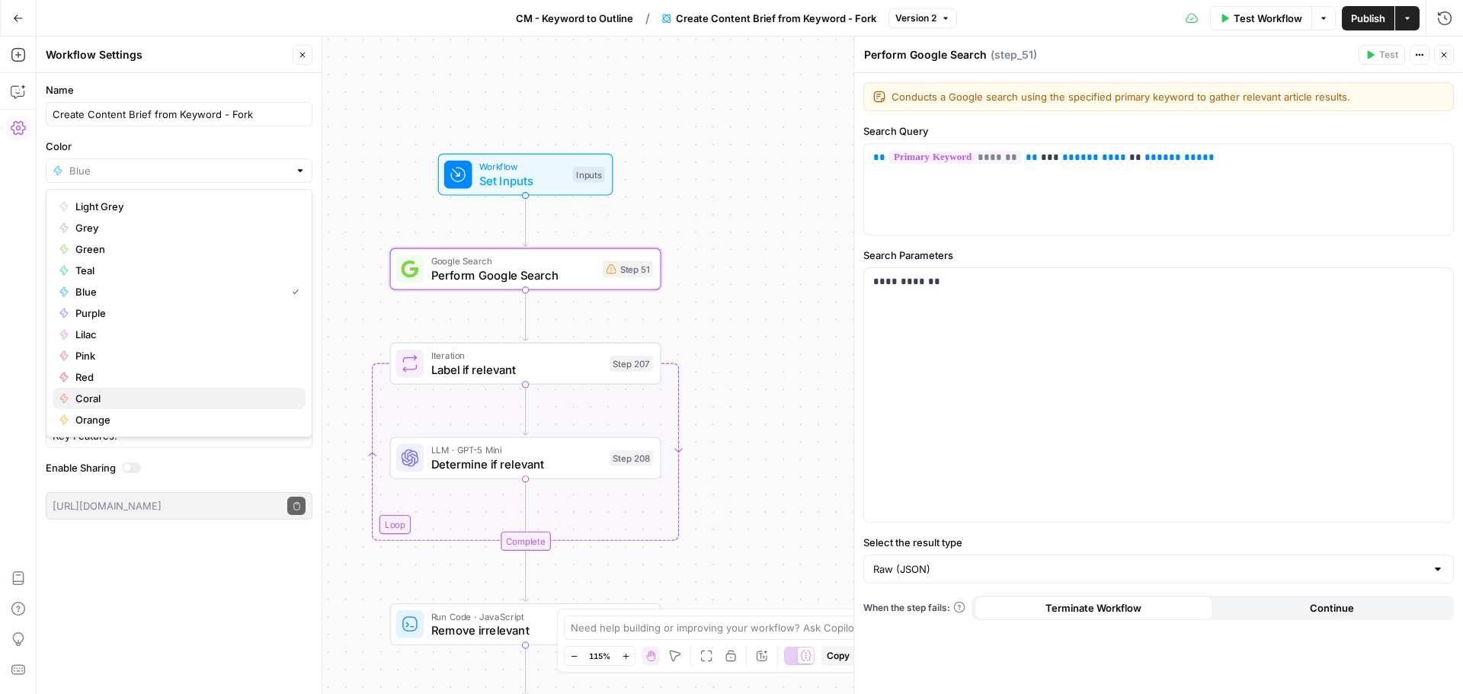
click at [117, 394] on span "Coral" at bounding box center [184, 398] width 218 height 15
type input "Coral"
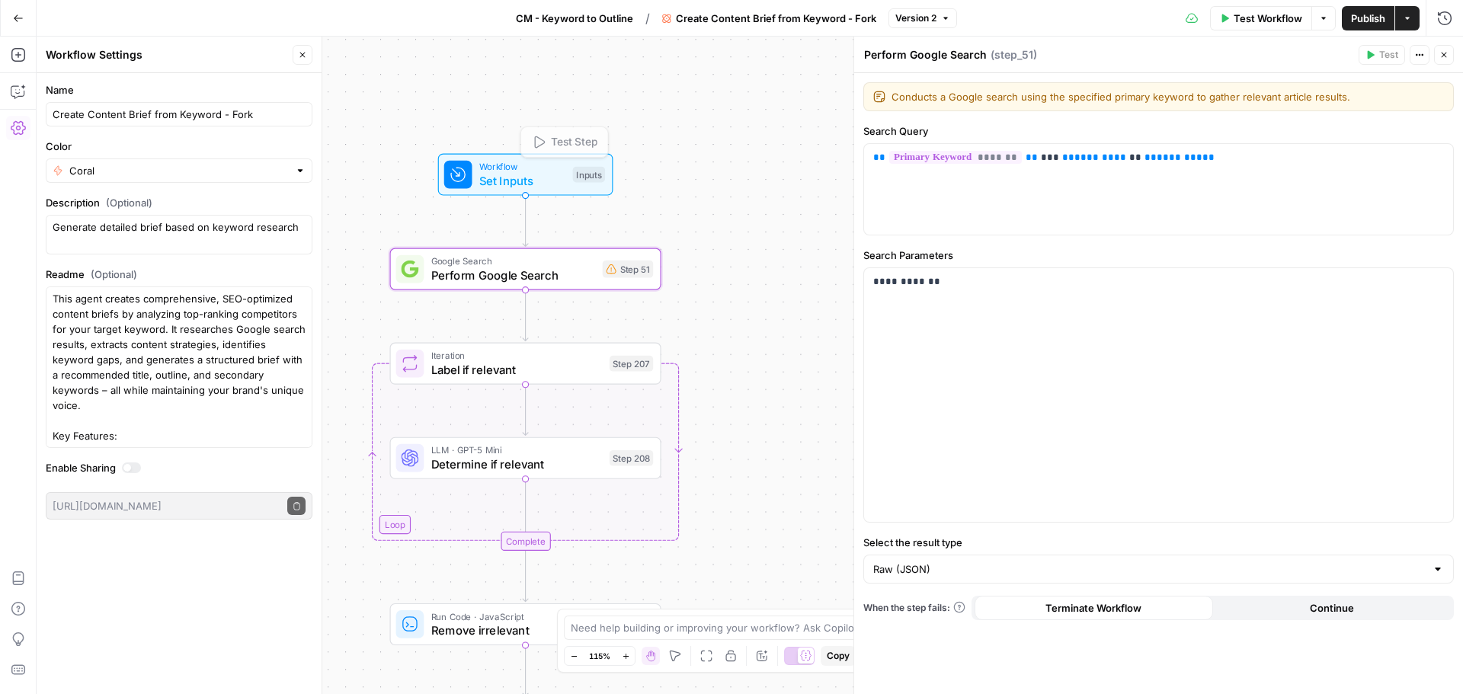
click at [717, 190] on div "Workflow Set Inputs Inputs Test Step Google Search Perform Google Search Step 5…" at bounding box center [750, 365] width 1426 height 657
click at [1157, 160] on span "********" at bounding box center [1180, 157] width 46 height 10
click at [1440, 155] on icon "button" at bounding box center [1439, 158] width 8 height 8
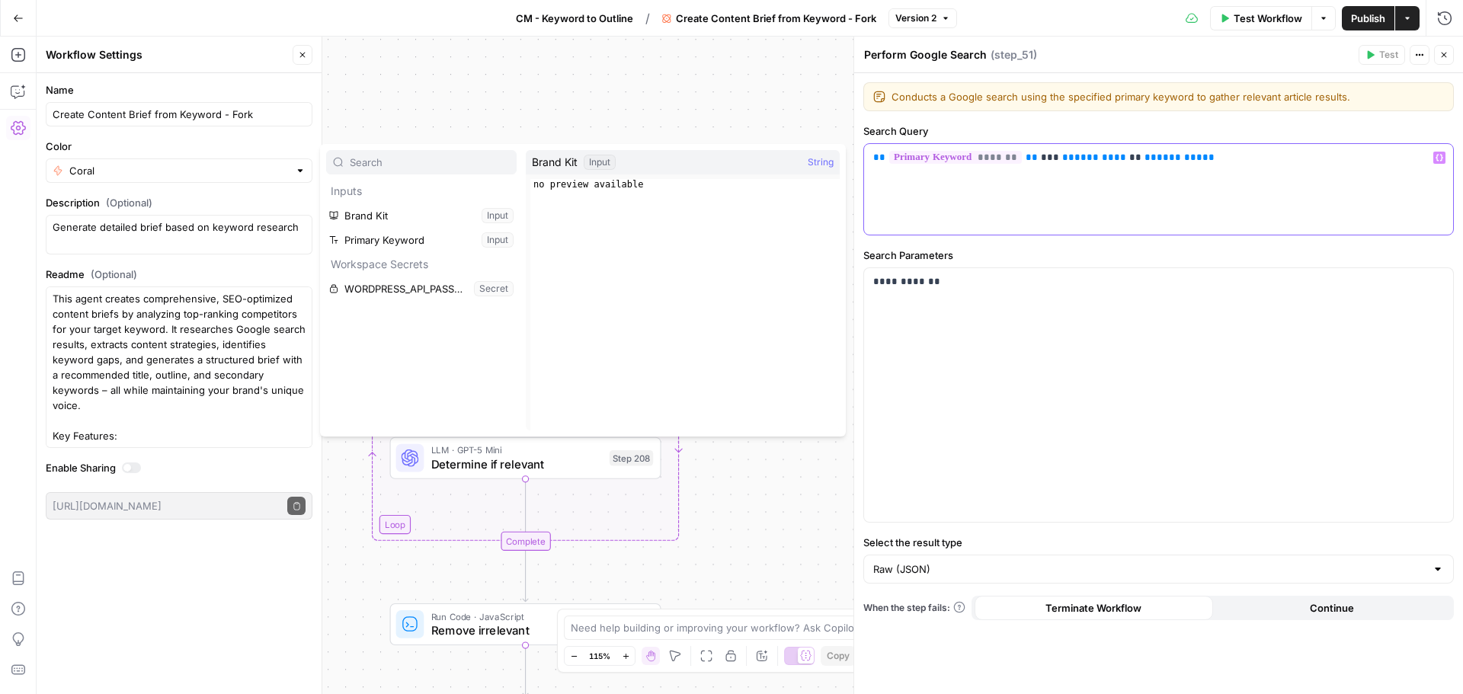
click at [1352, 178] on div "** ******* ** *** ** ******* ** ** ** ******** **" at bounding box center [1158, 189] width 589 height 91
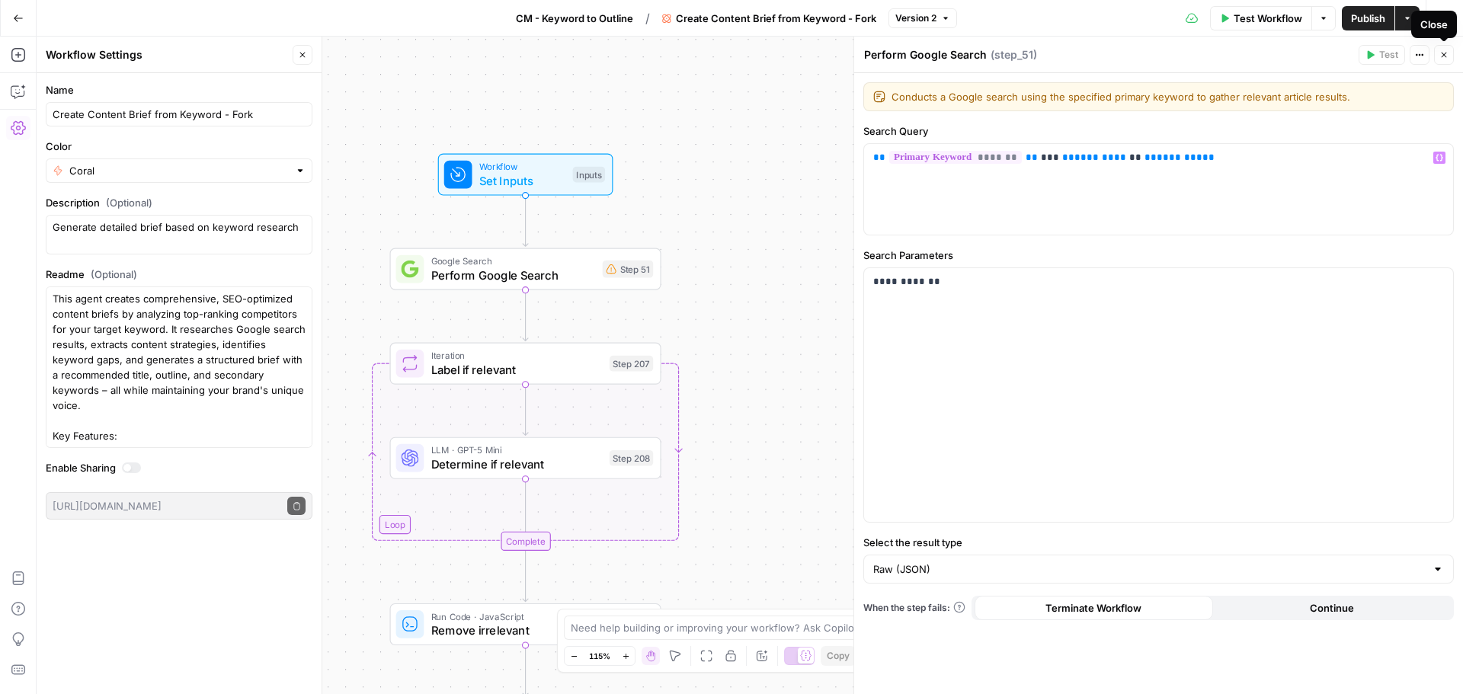
click at [1448, 58] on icon "button" at bounding box center [1443, 54] width 9 height 9
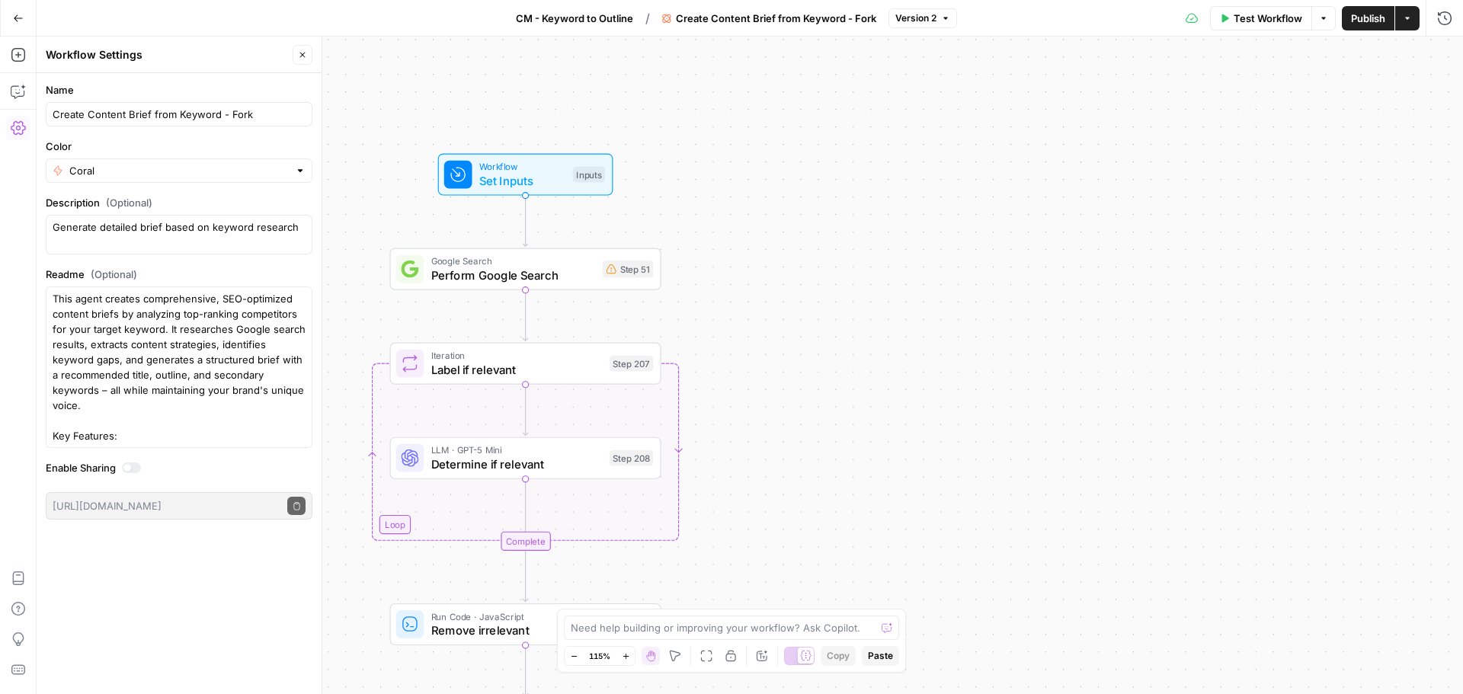
click at [532, 167] on span "Workflow" at bounding box center [522, 167] width 87 height 14
click at [1140, 296] on span "Add Field" at bounding box center [1139, 293] width 44 height 15
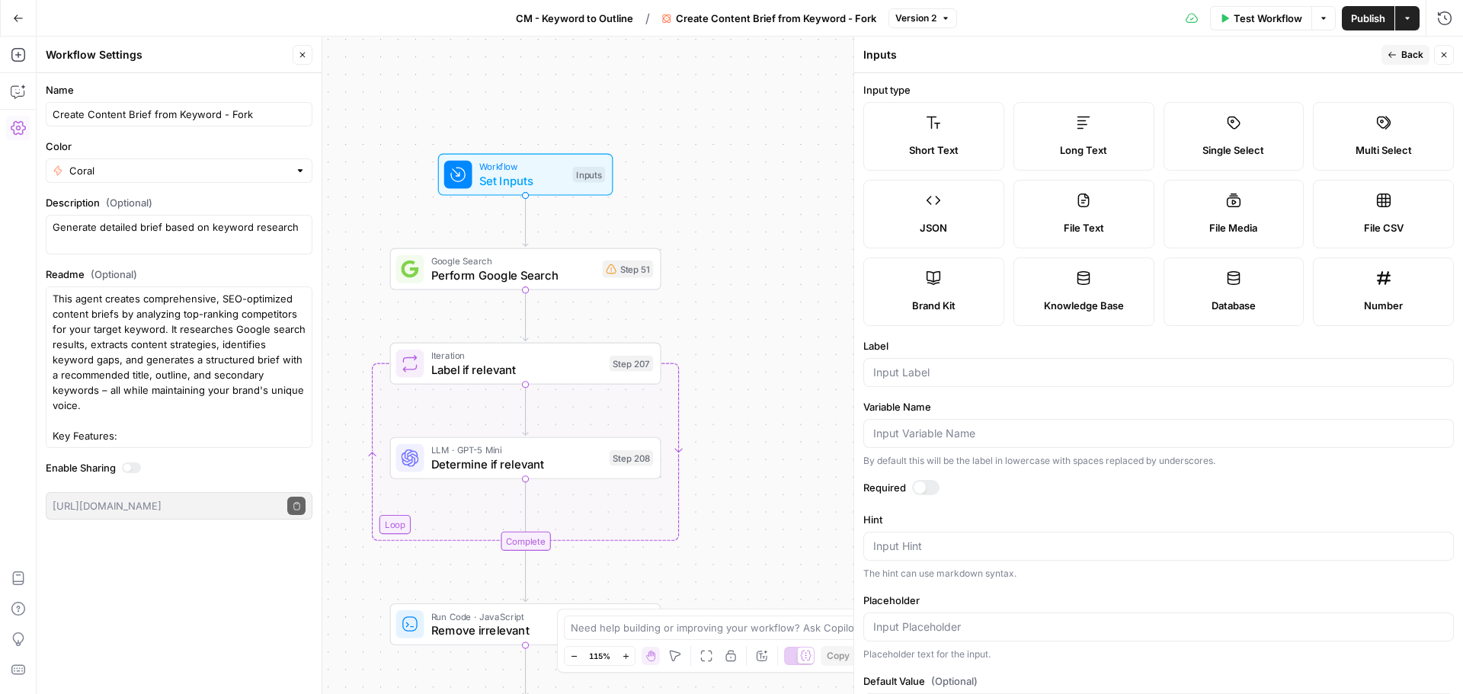
click at [1246, 130] on label "Single Select" at bounding box center [1233, 136] width 141 height 69
click at [961, 375] on input "Label" at bounding box center [1158, 372] width 571 height 15
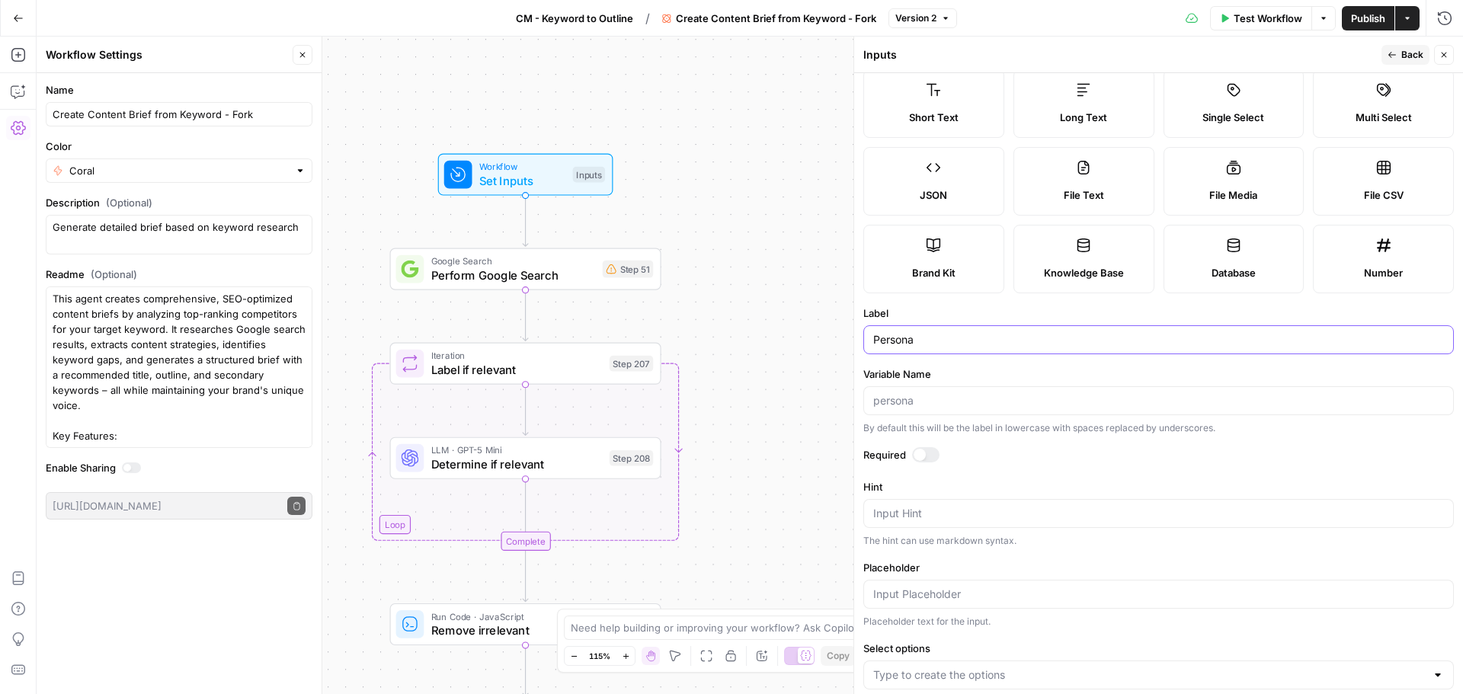
scroll to position [0, 0]
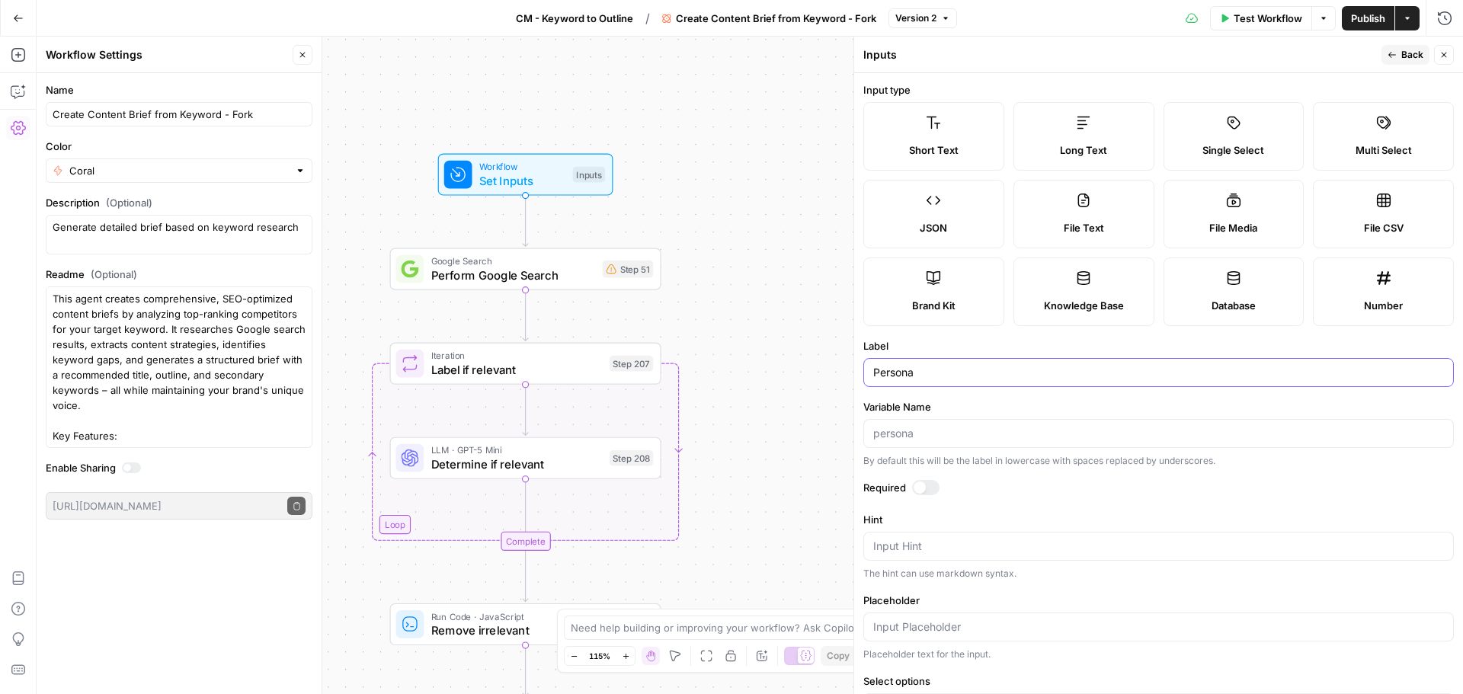
type input "Persona"
click at [1400, 58] on button "Back" at bounding box center [1405, 55] width 48 height 20
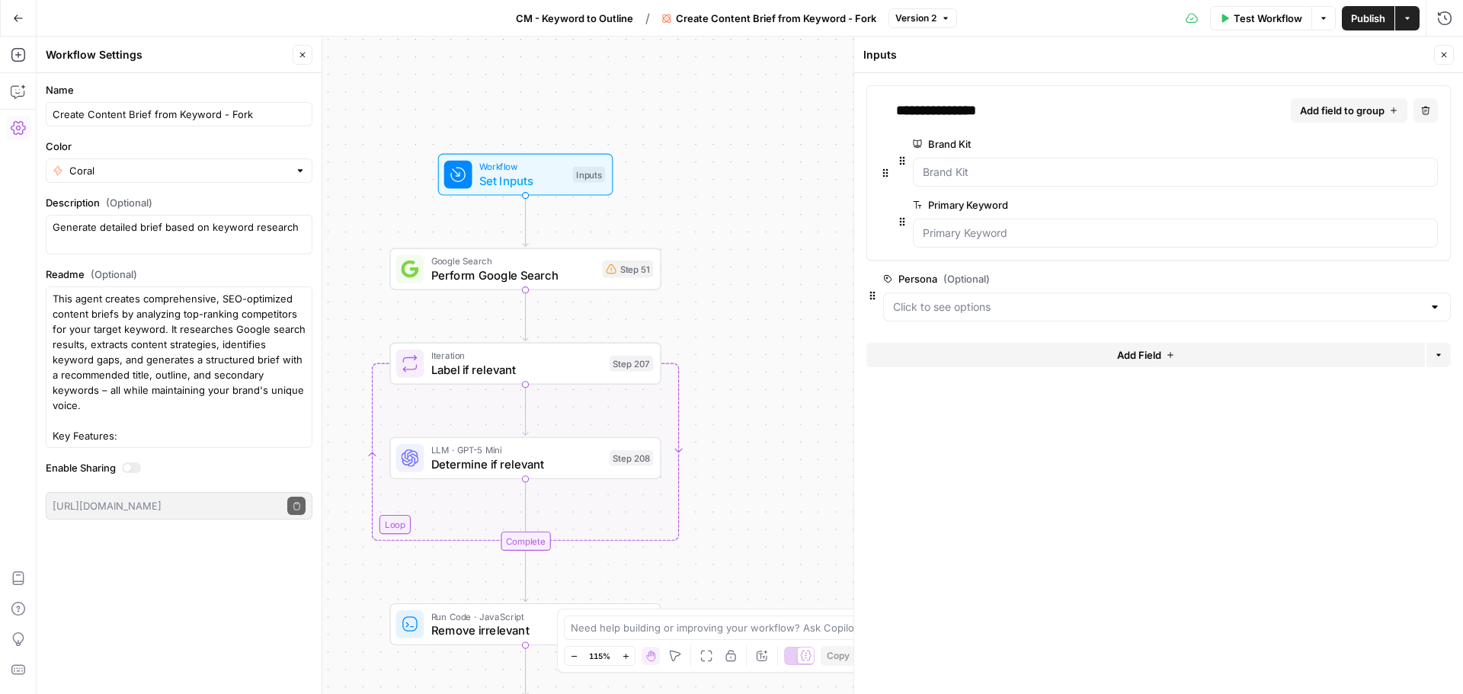
click at [1398, 275] on span "edit field" at bounding box center [1394, 279] width 34 height 12
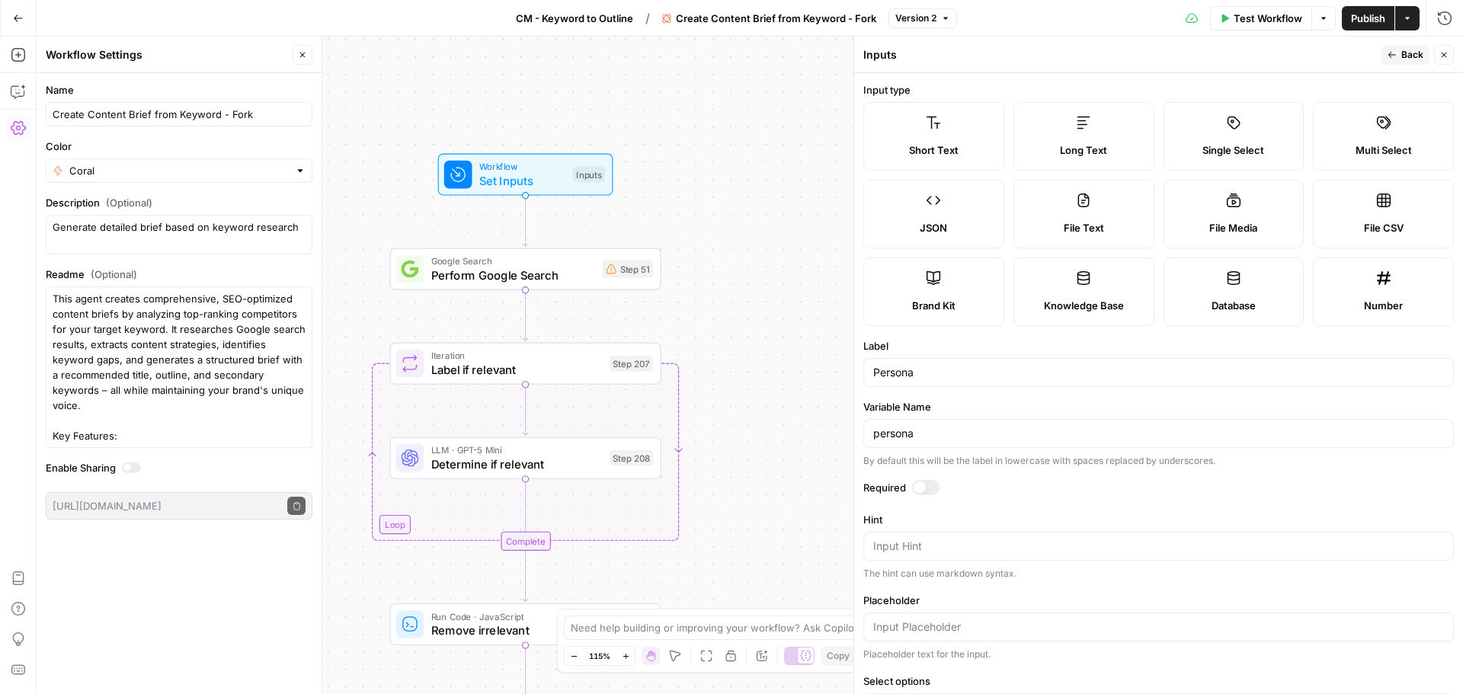
click at [926, 492] on div at bounding box center [925, 487] width 27 height 15
click at [1404, 53] on span "Back" at bounding box center [1412, 55] width 22 height 14
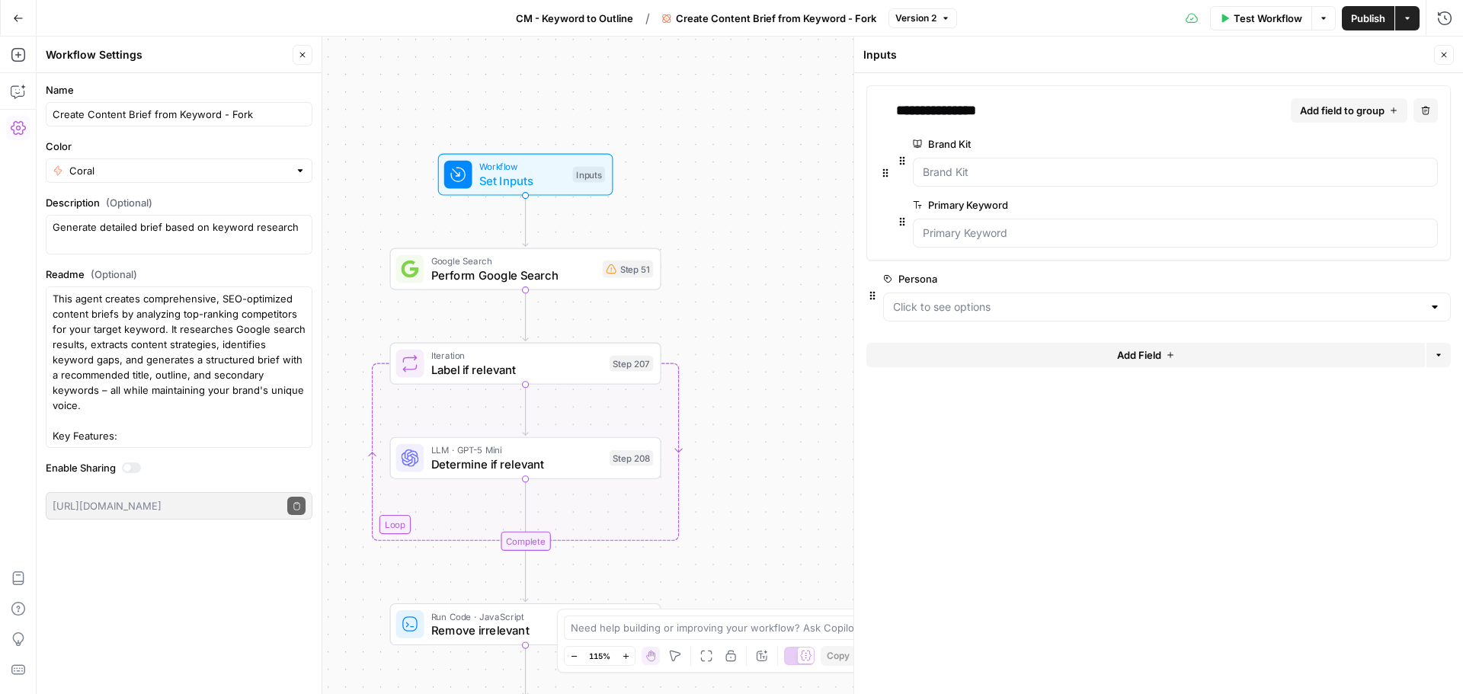
click at [1130, 354] on span "Add Field" at bounding box center [1139, 354] width 44 height 15
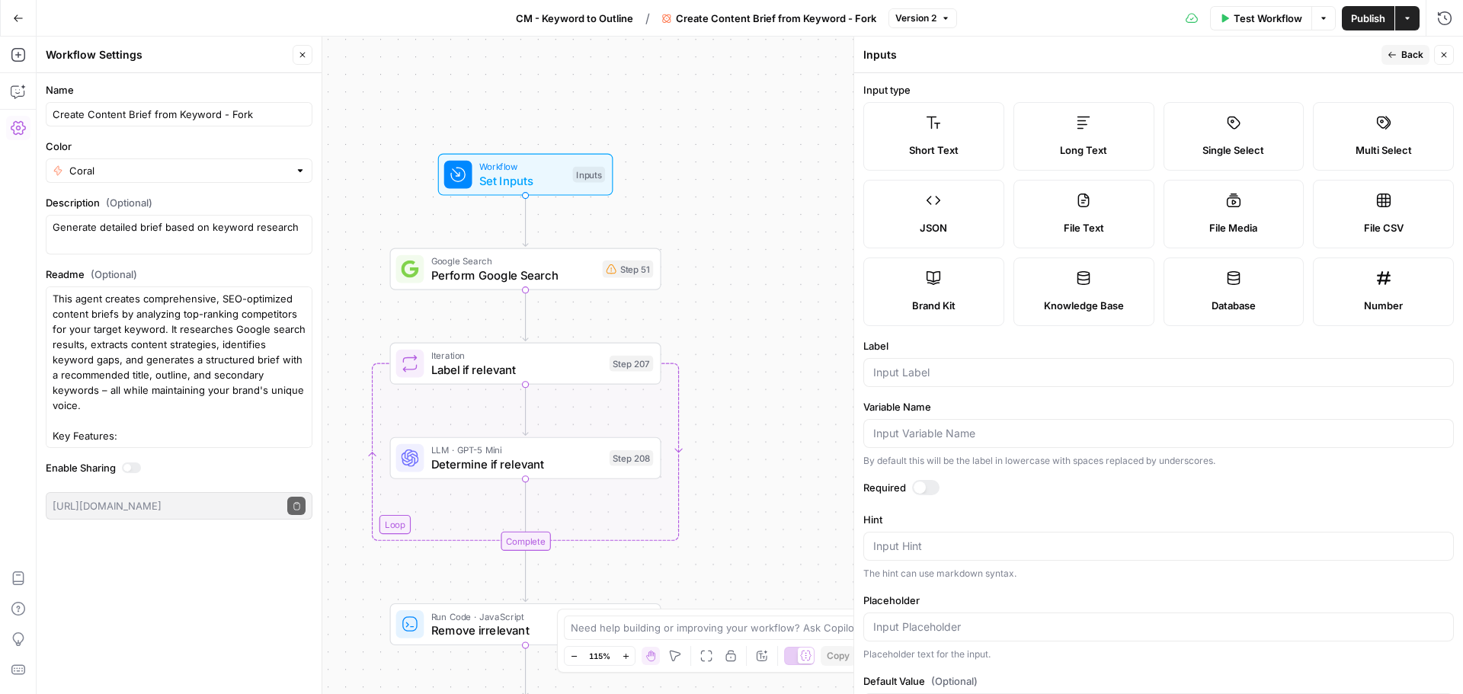
click at [1230, 130] on label "Single Select" at bounding box center [1233, 136] width 141 height 69
click at [936, 359] on div at bounding box center [1158, 372] width 590 height 29
type input "Industry"
click at [931, 486] on div at bounding box center [925, 487] width 27 height 15
click at [1390, 59] on button "Back" at bounding box center [1405, 55] width 48 height 20
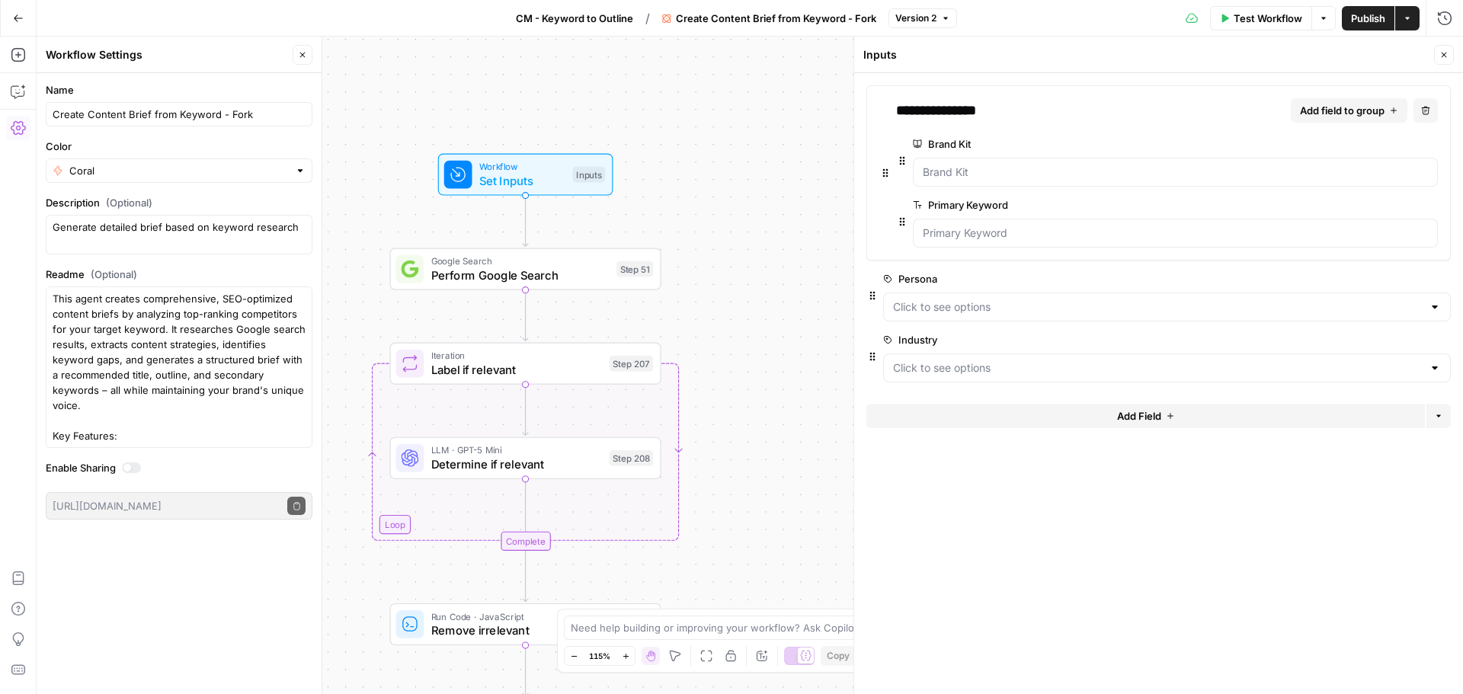
click at [1147, 417] on span "Add Field" at bounding box center [1139, 415] width 44 height 15
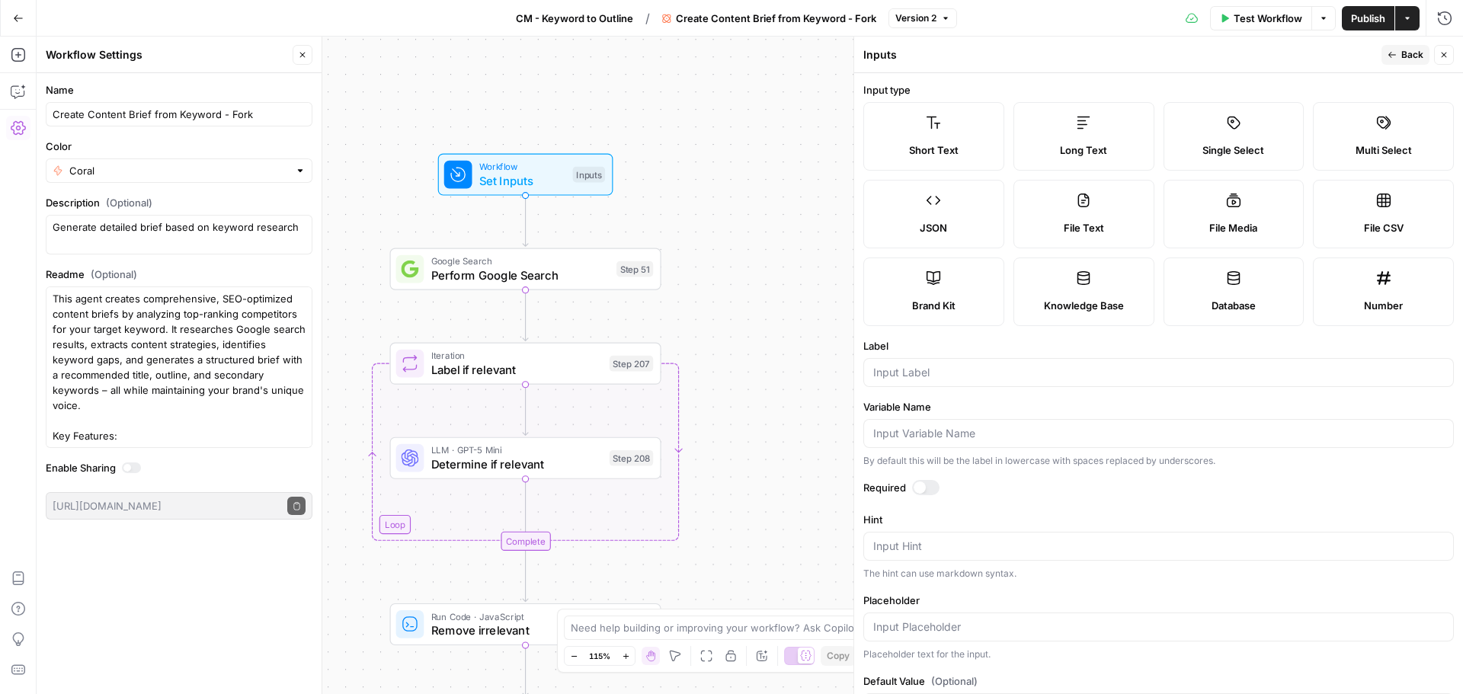
click at [1259, 133] on label "Single Select" at bounding box center [1233, 136] width 141 height 69
click at [969, 370] on input "Label" at bounding box center [1158, 372] width 571 height 15
type input "Product type"
click at [1243, 523] on label "Hint" at bounding box center [1158, 519] width 590 height 15
click at [1243, 539] on textarea "Hint" at bounding box center [1158, 546] width 571 height 15
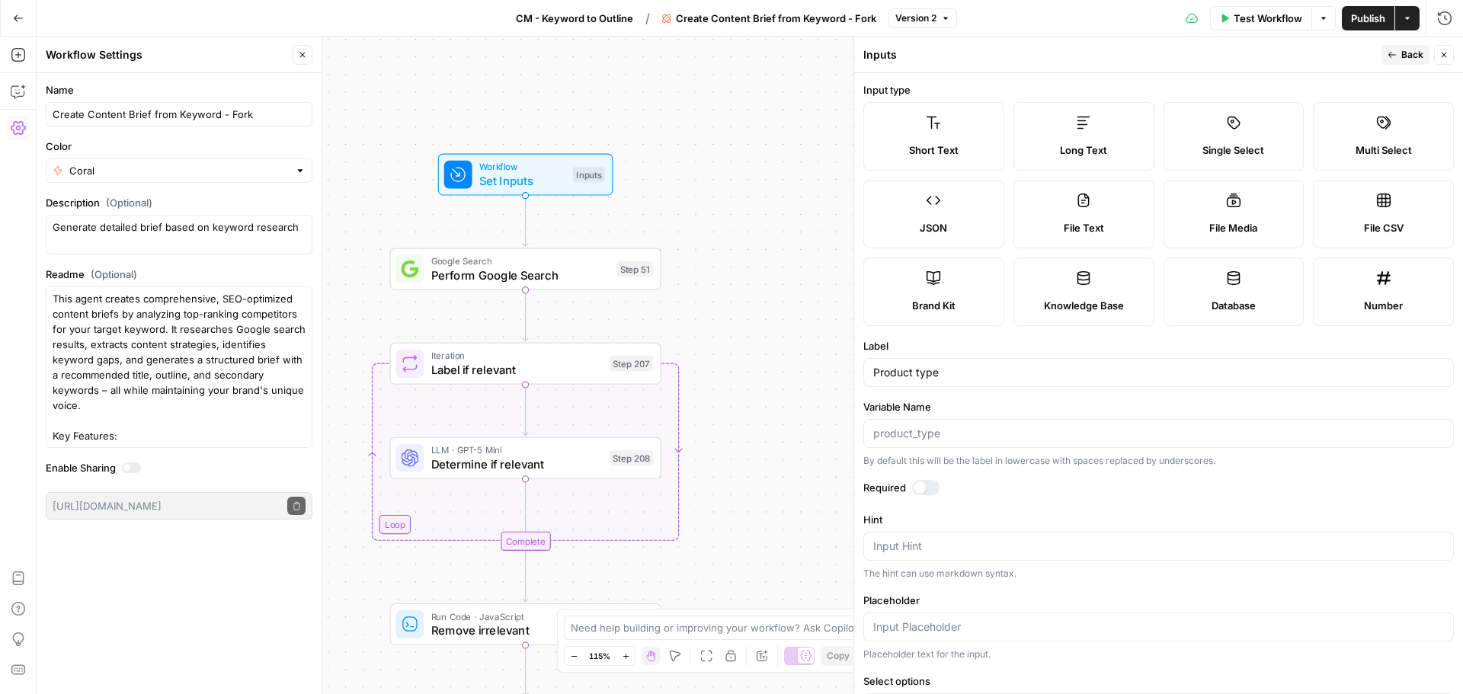
click at [1265, 504] on form "Input type Short Text Long Text Single Select Multi Select JSON File Text File …" at bounding box center [1158, 383] width 609 height 621
click at [927, 491] on div at bounding box center [925, 487] width 27 height 15
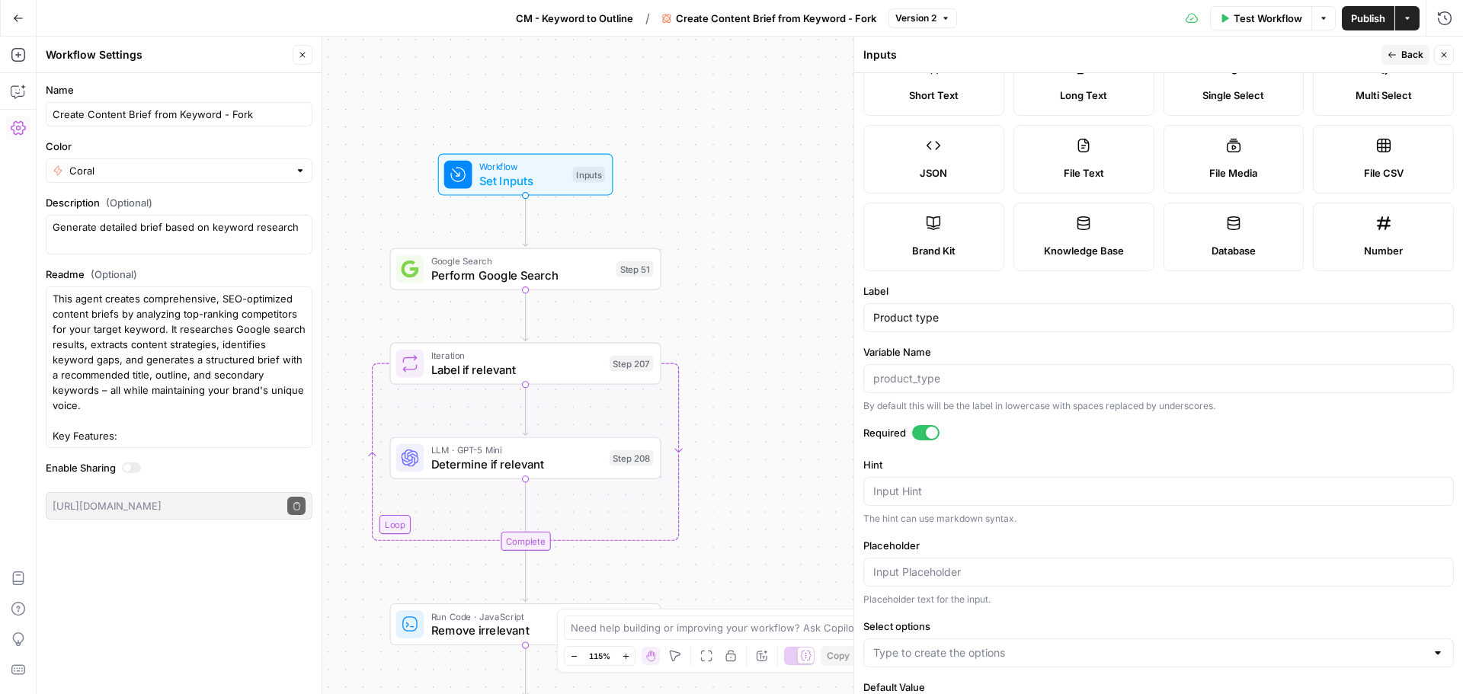
scroll to position [120, 0]
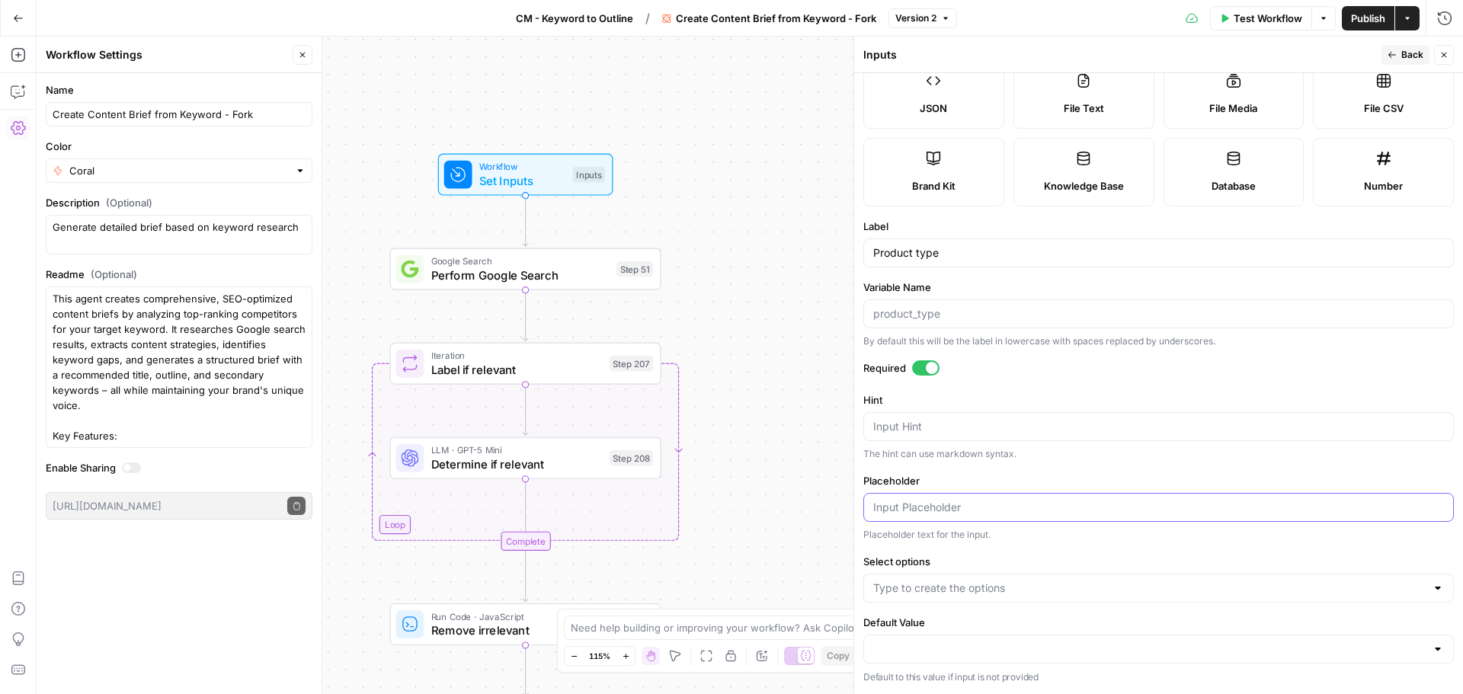
click at [1000, 510] on input "Placeholder" at bounding box center [1158, 507] width 571 height 15
click at [1051, 592] on input "Select options" at bounding box center [1149, 588] width 552 height 15
click at [996, 632] on span "Press enter to create an option" at bounding box center [1160, 626] width 526 height 15
click at [1005, 592] on input "Select options" at bounding box center [1149, 588] width 552 height 15
type input "work management"
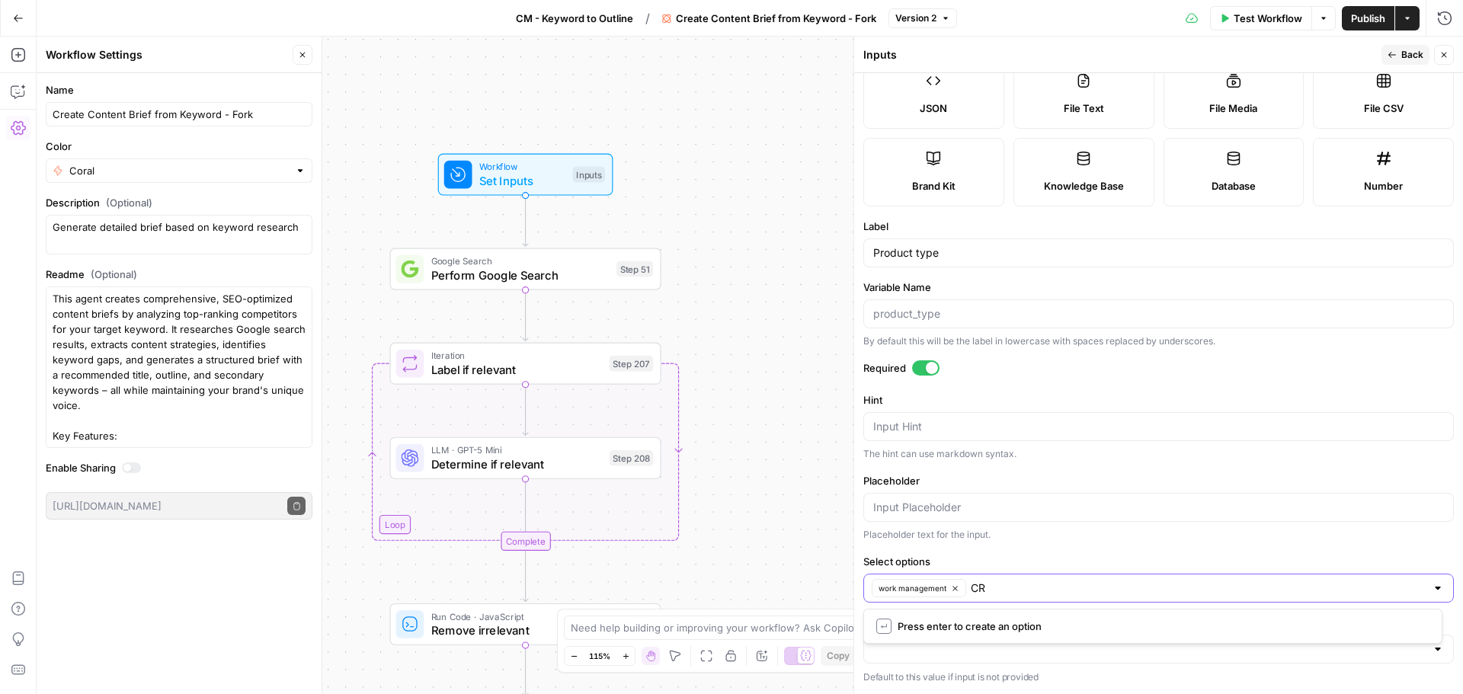
type input "CRM"
type input "service"
type input "dev"
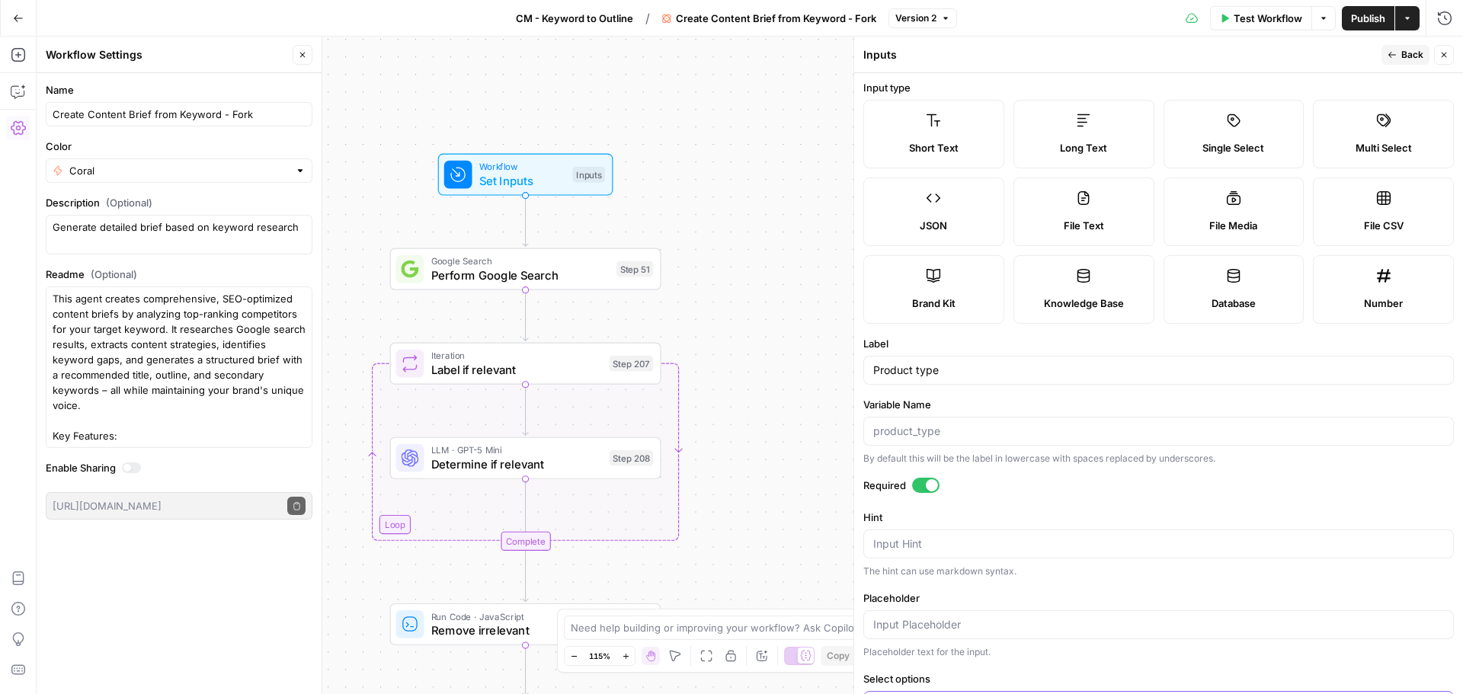
scroll to position [0, 0]
click at [1396, 49] on div "Publish P" at bounding box center [1366, 50] width 67 height 27
click at [1412, 53] on span "Back" at bounding box center [1412, 55] width 22 height 14
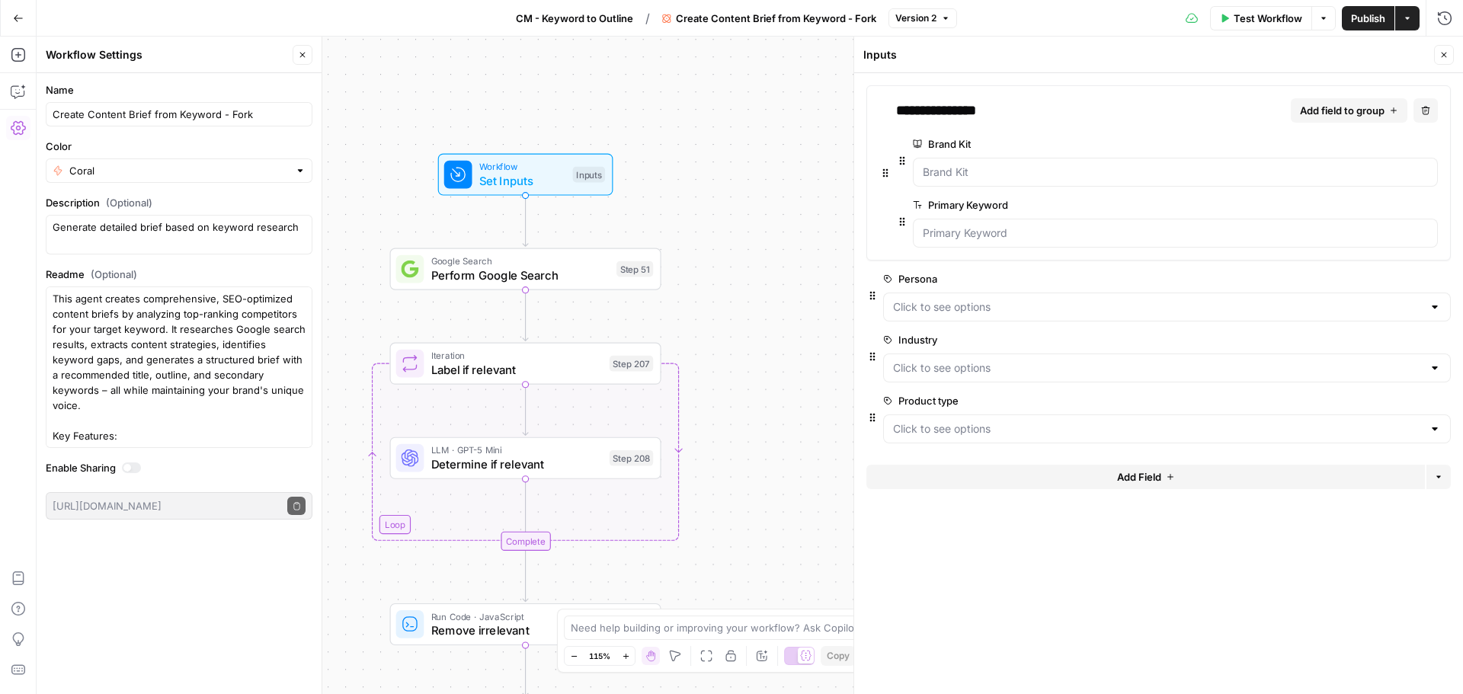
click at [1364, 21] on span "Publish" at bounding box center [1368, 18] width 34 height 15
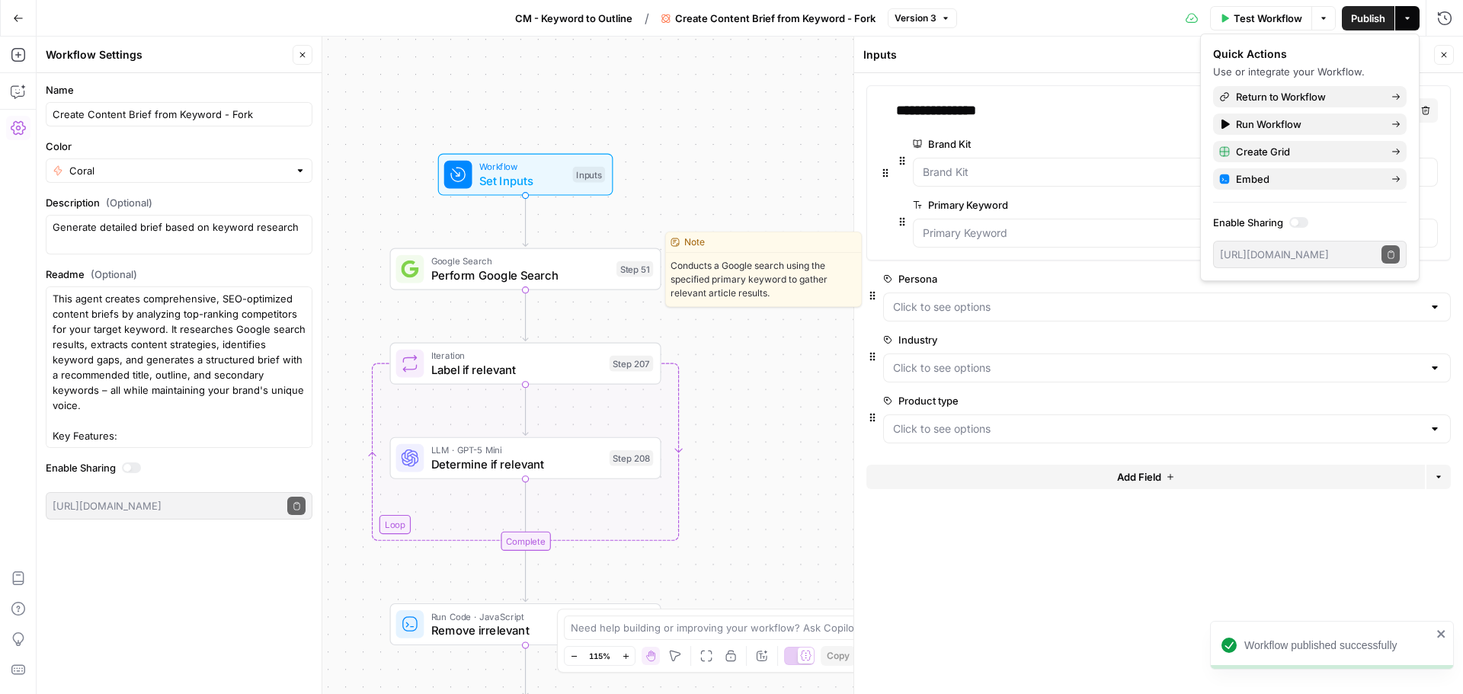
click at [584, 280] on span "Perform Google Search" at bounding box center [520, 276] width 178 height 18
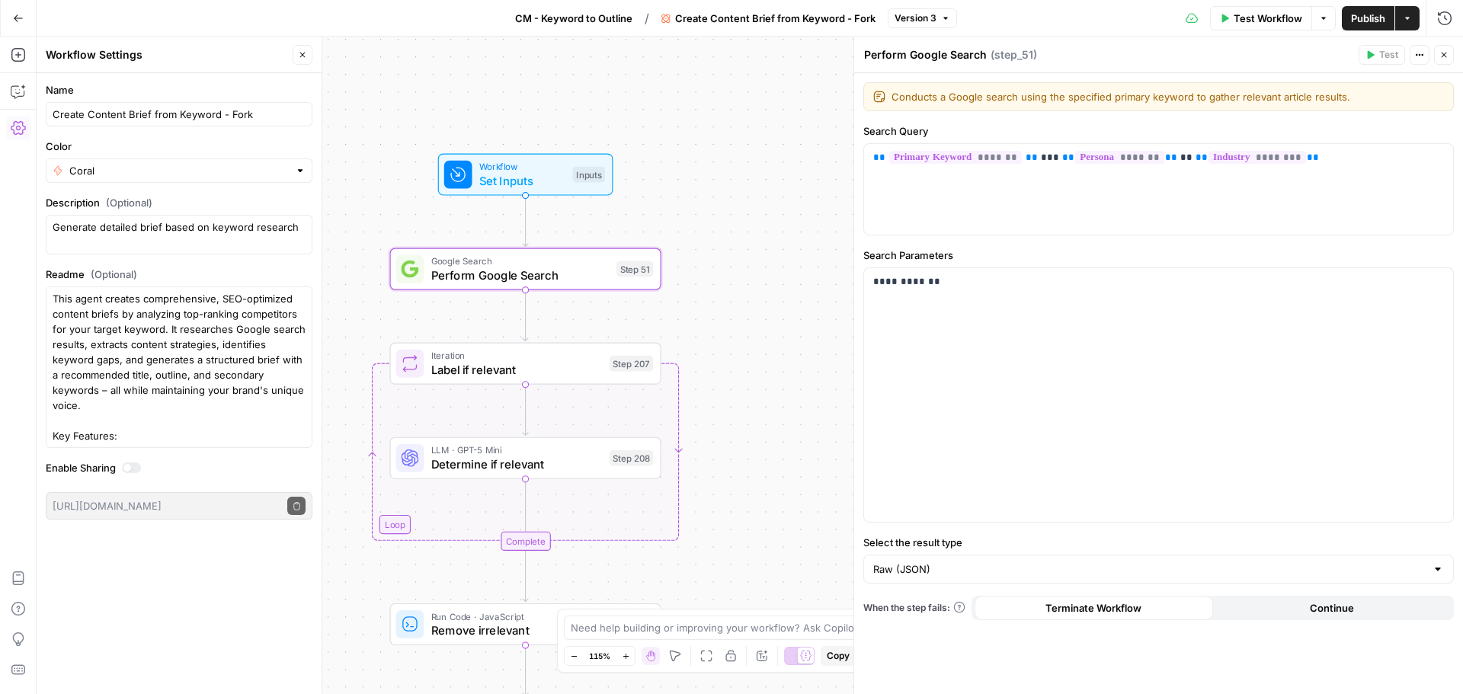
click at [696, 322] on div "Workflow Set Inputs Inputs Google Search Perform Google Search Step 51 Loop Ite…" at bounding box center [750, 365] width 1426 height 657
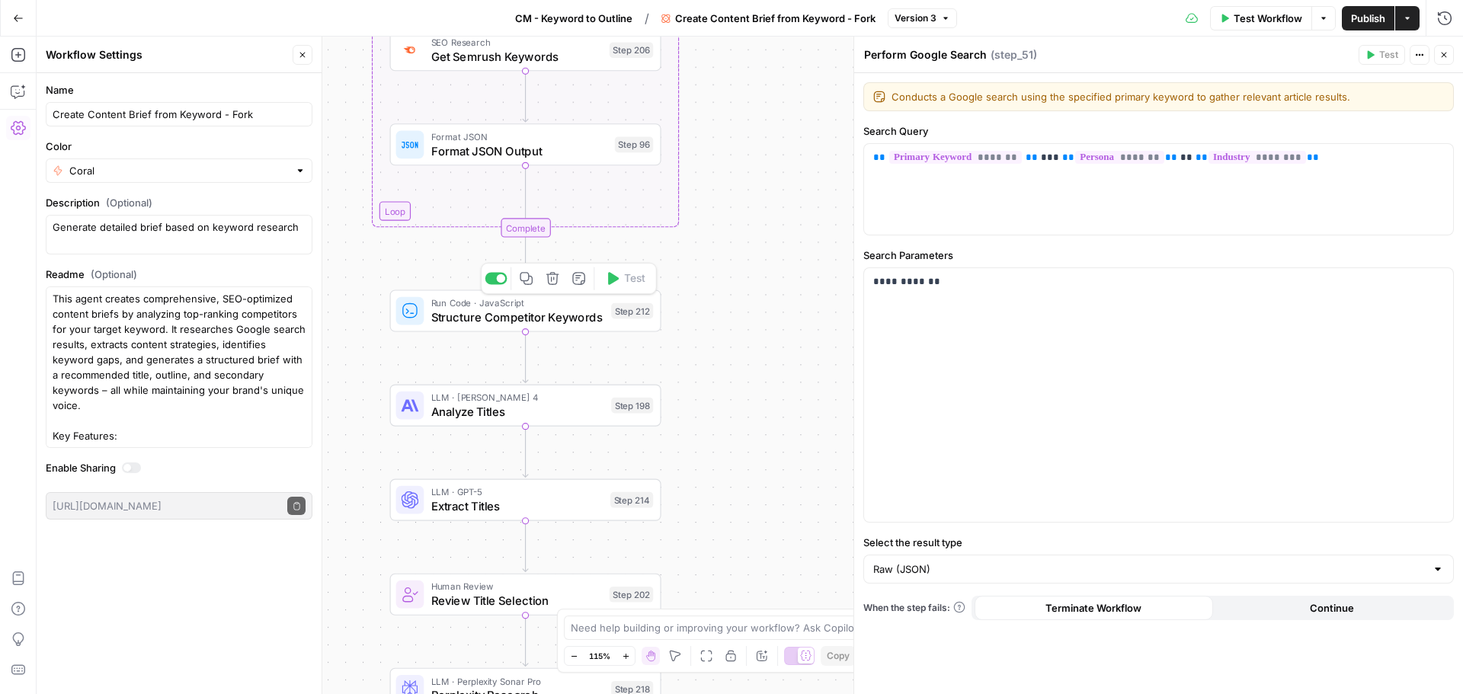
click at [568, 317] on span "Structure Competitor Keywords" at bounding box center [517, 318] width 173 height 18
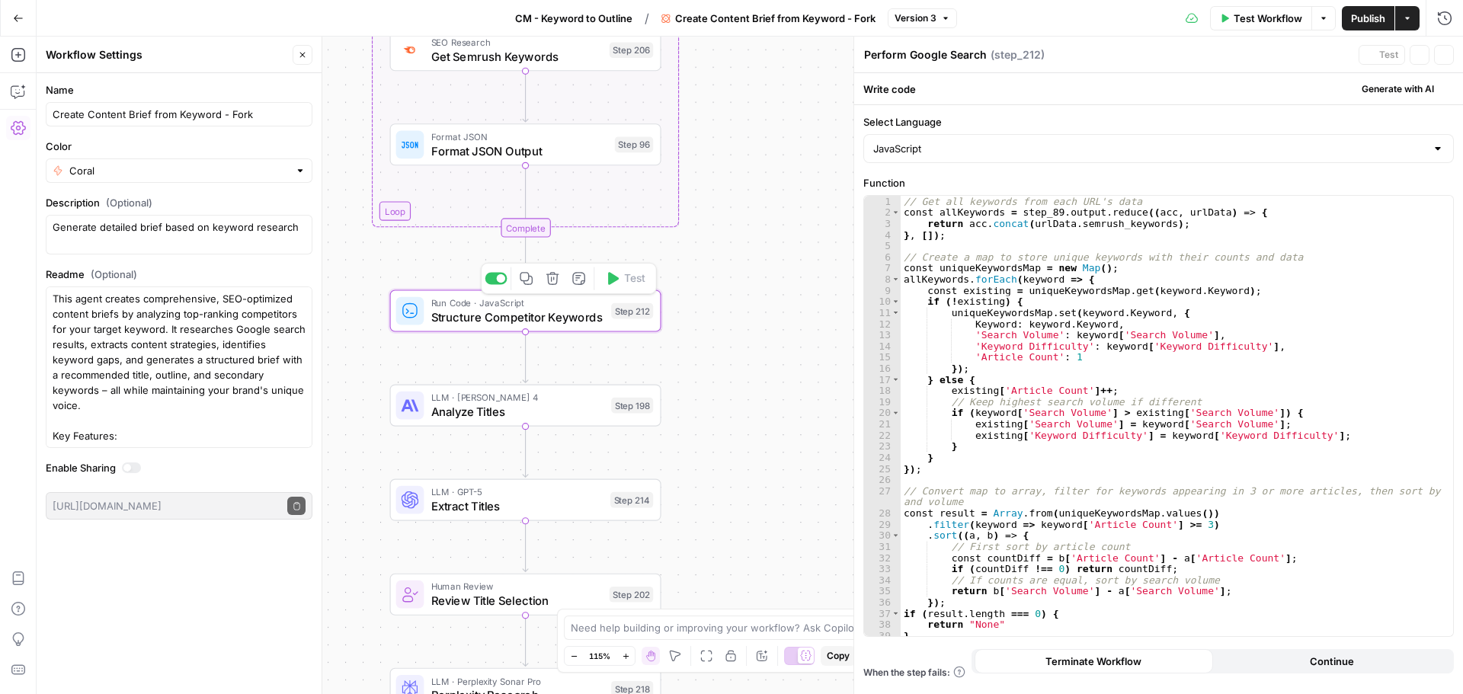
type textarea "Structure Competitor Keywords"
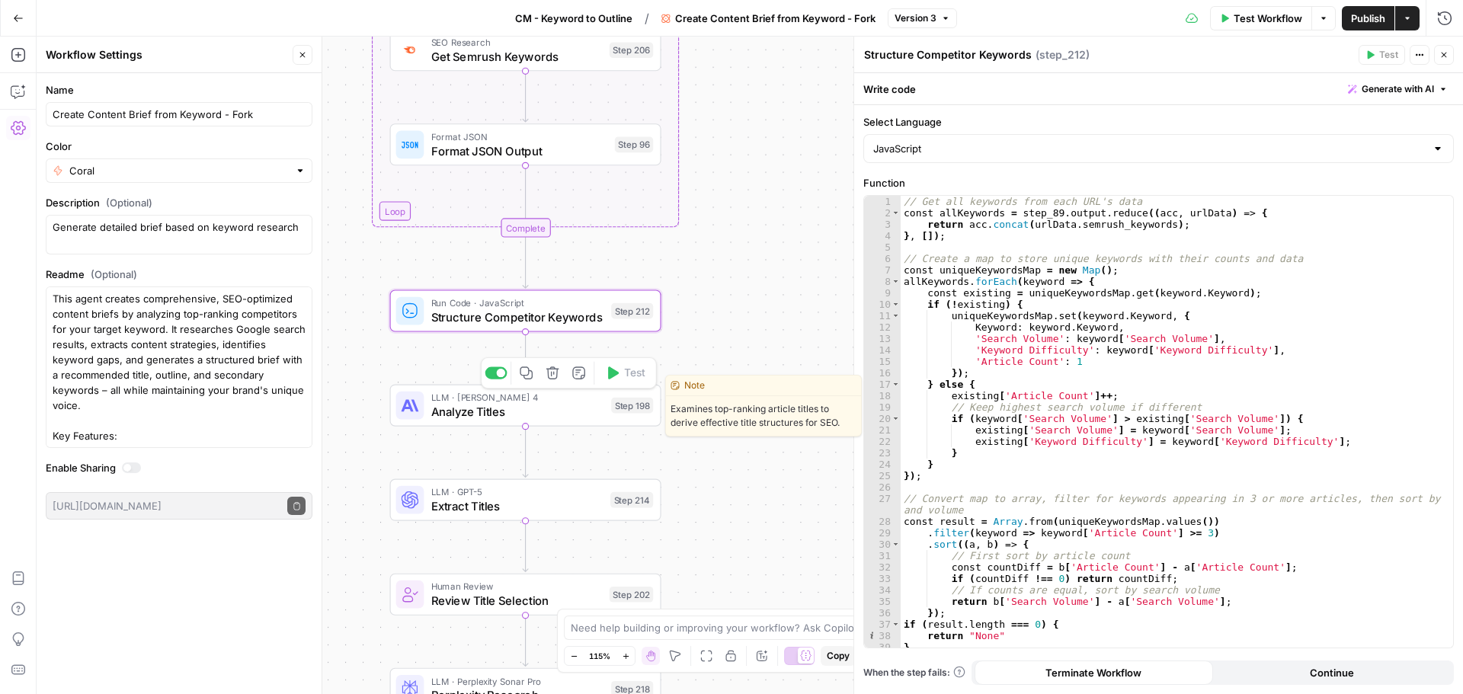
click at [577, 405] on span "Analyze Titles" at bounding box center [517, 412] width 173 height 18
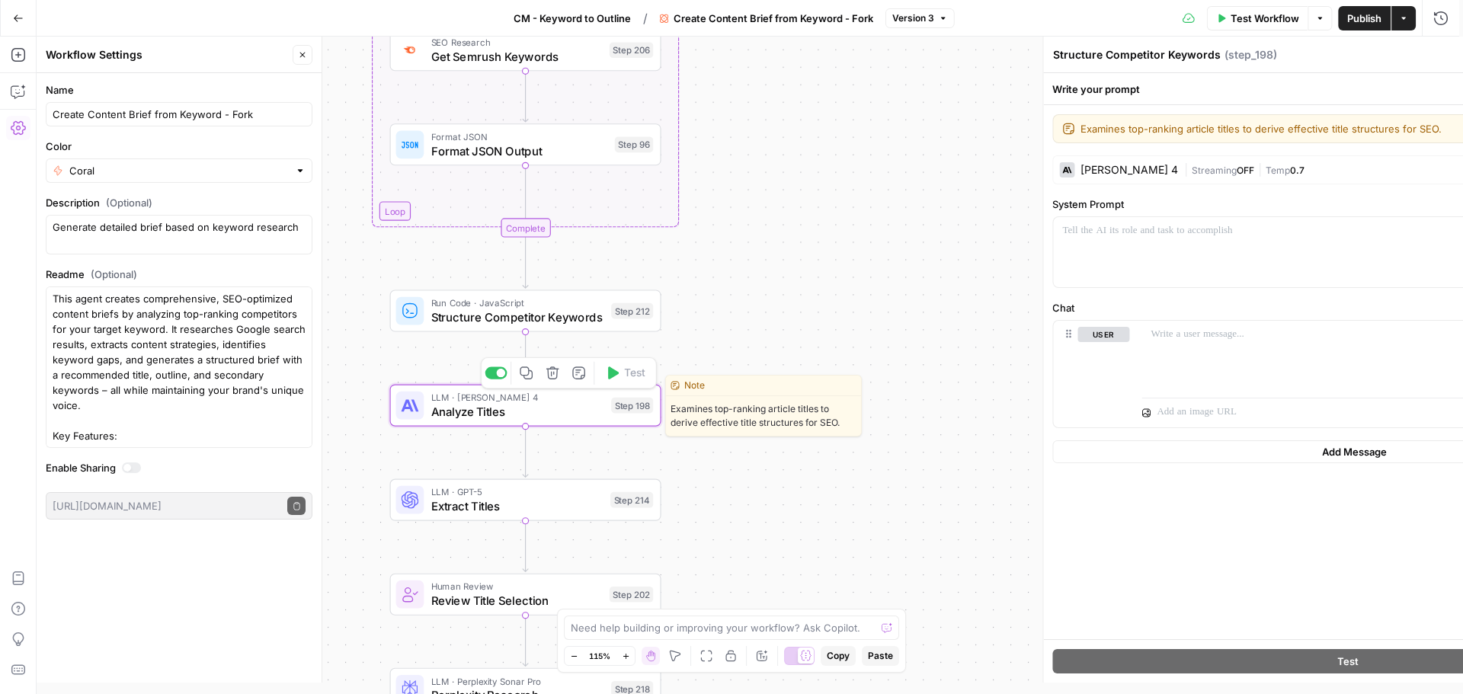
type textarea "Analyze Titles"
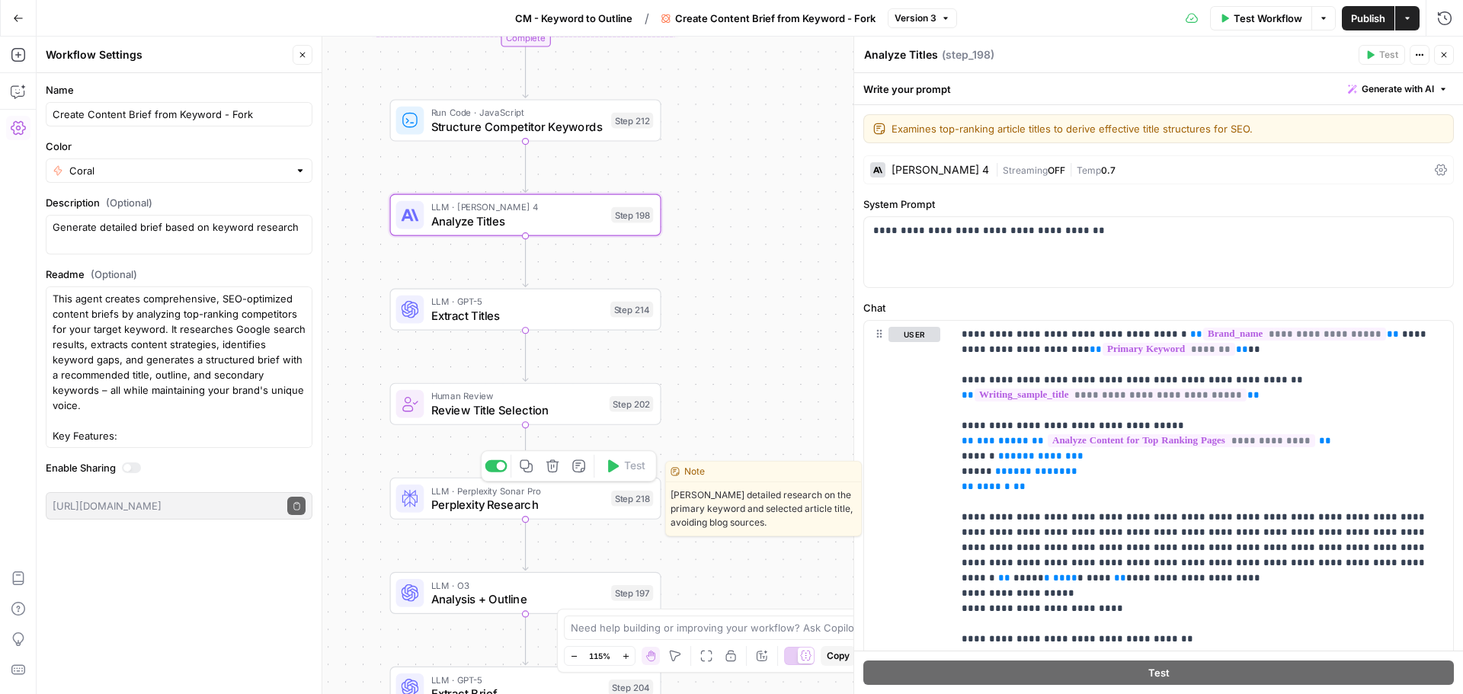
click at [597, 502] on span "Perplexity Research" at bounding box center [517, 505] width 173 height 18
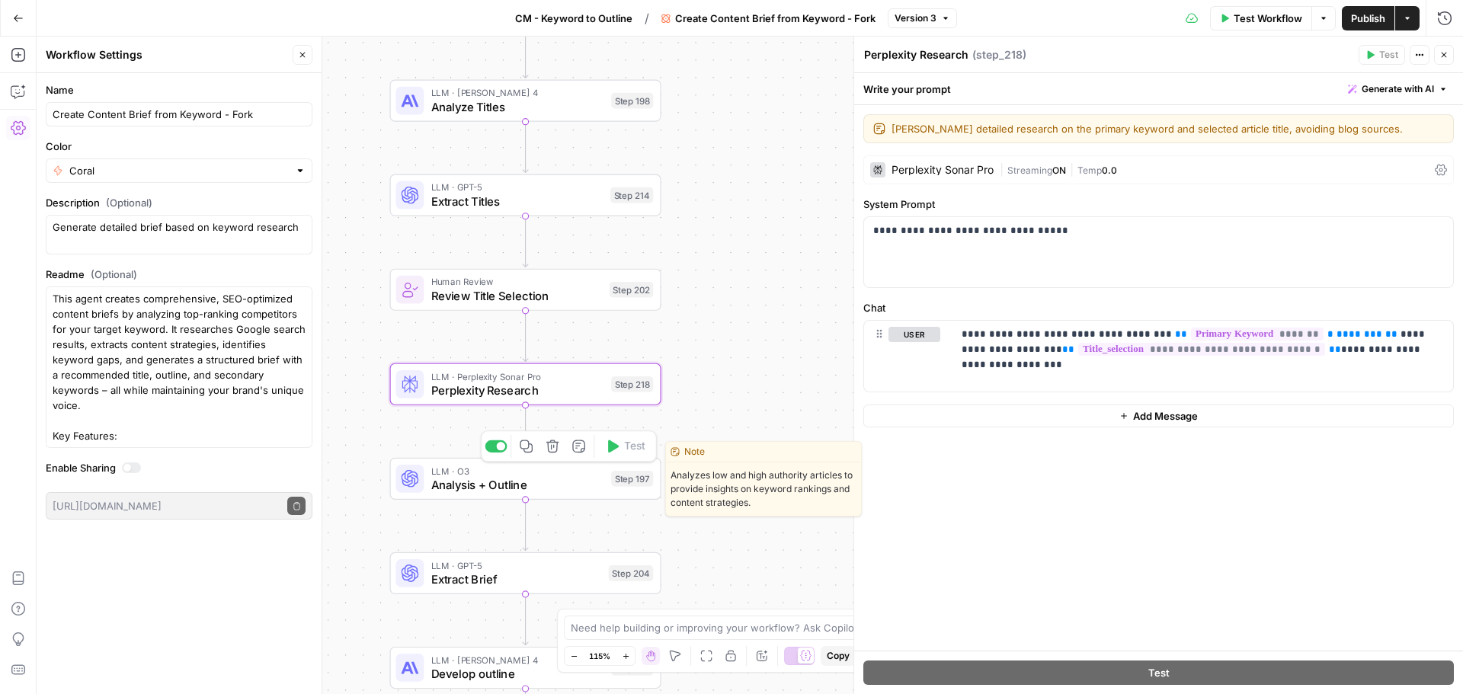
click at [558, 482] on span "Analysis + Outline" at bounding box center [517, 485] width 173 height 18
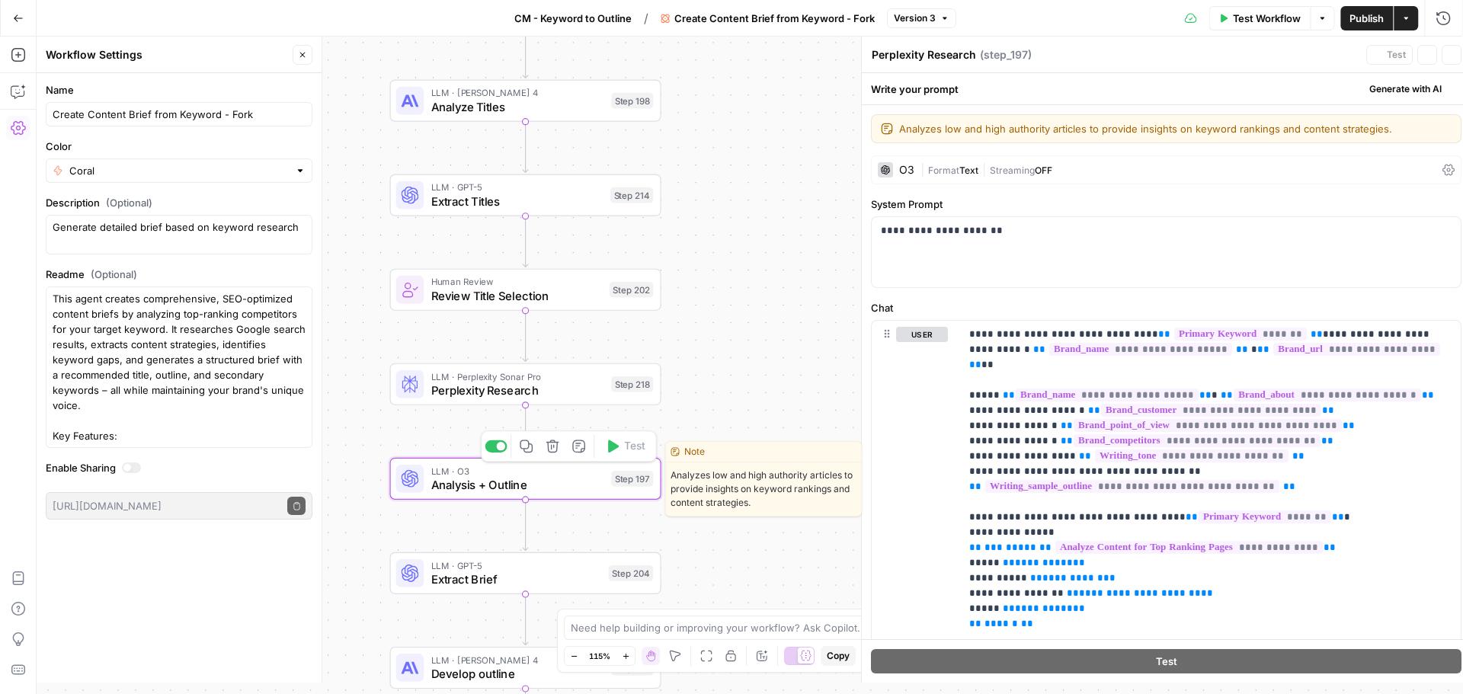
type textarea "Analysis + Outline"
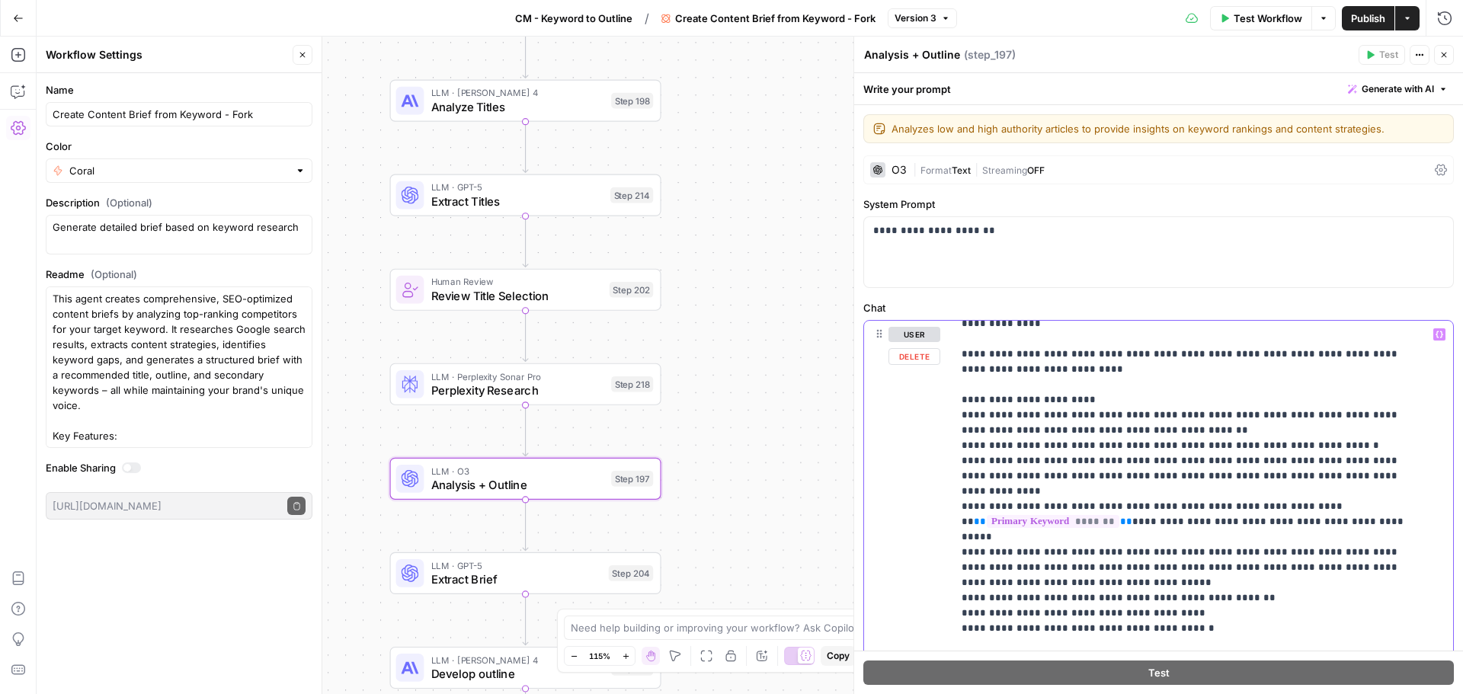
scroll to position [2438, 0]
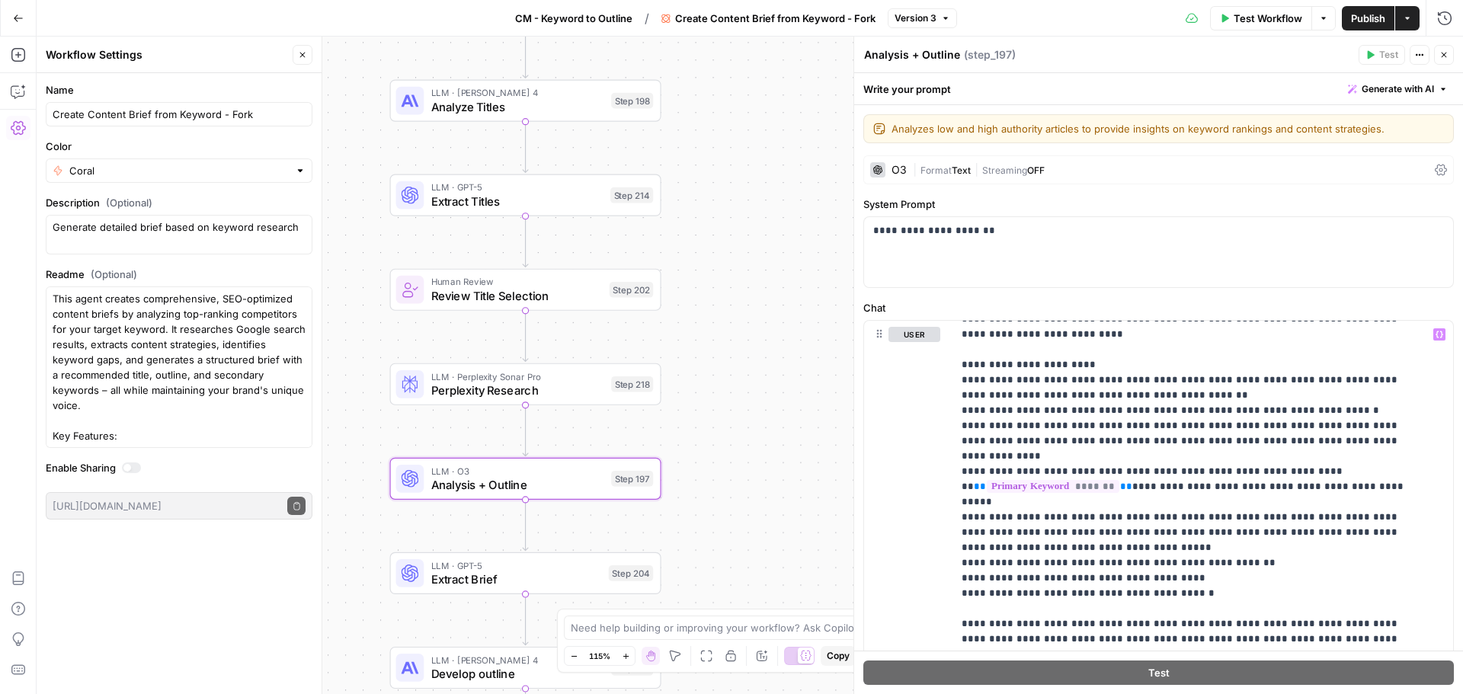
click at [748, 440] on div "Workflow Set Inputs Inputs Google Search Perform Google Search Step 51 Loop Ite…" at bounding box center [750, 365] width 1426 height 657
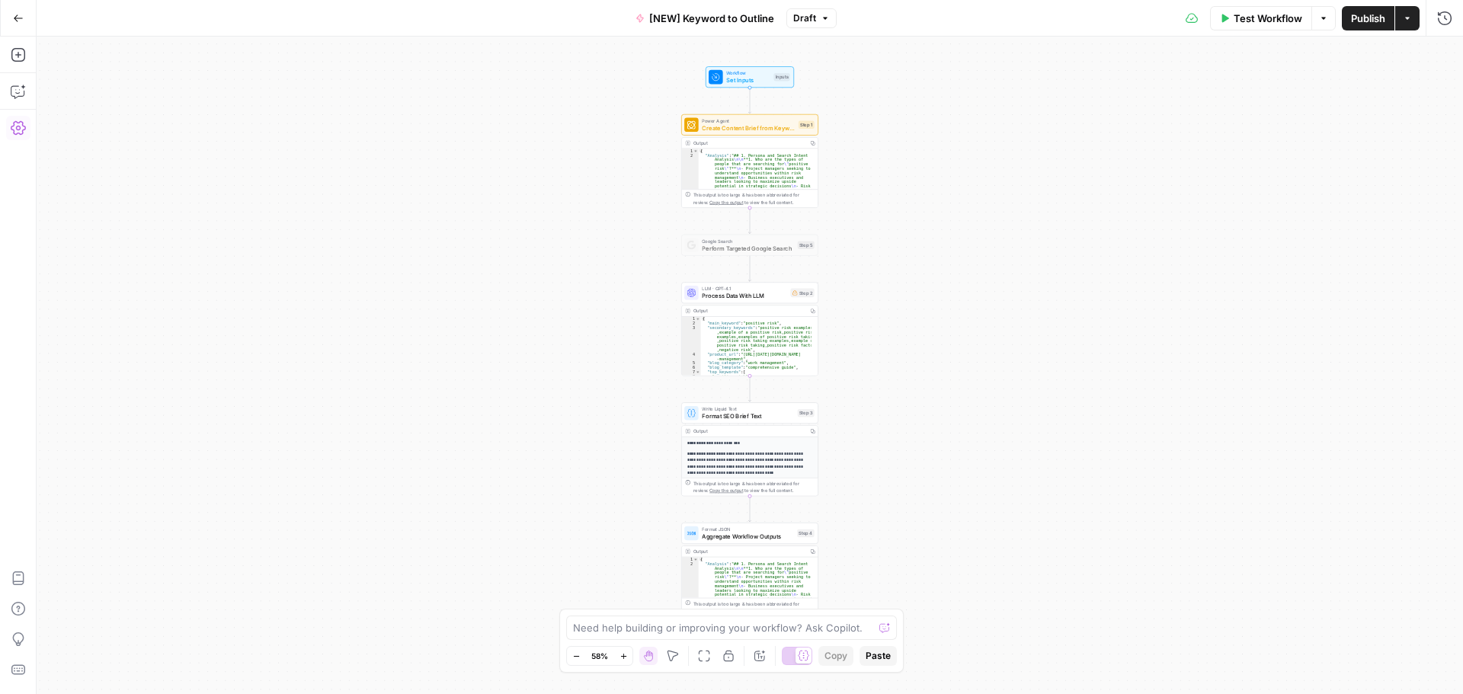
click at [27, 134] on button "Settings" at bounding box center [18, 128] width 24 height 24
click at [127, 347] on div at bounding box center [127, 346] width 8 height 8
click at [296, 388] on icon "button" at bounding box center [297, 384] width 8 height 8
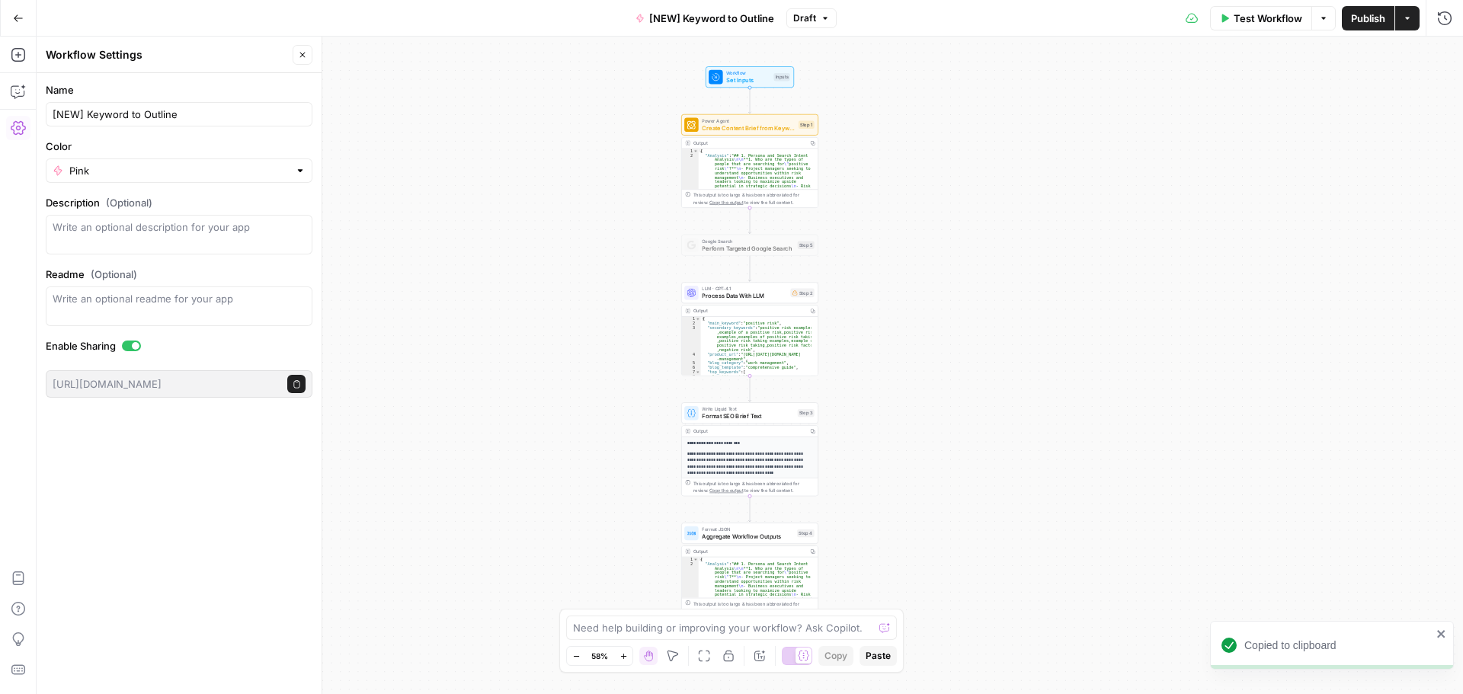
click at [124, 342] on div at bounding box center [131, 346] width 19 height 11
click at [535, 322] on div "Workflow Set Inputs Inputs Power Agent Create Content Brief from Keyword - Fork…" at bounding box center [750, 365] width 1426 height 657
click at [1326, 26] on button "Options" at bounding box center [1323, 18] width 24 height 24
click at [828, 18] on icon "button" at bounding box center [825, 18] width 9 height 9
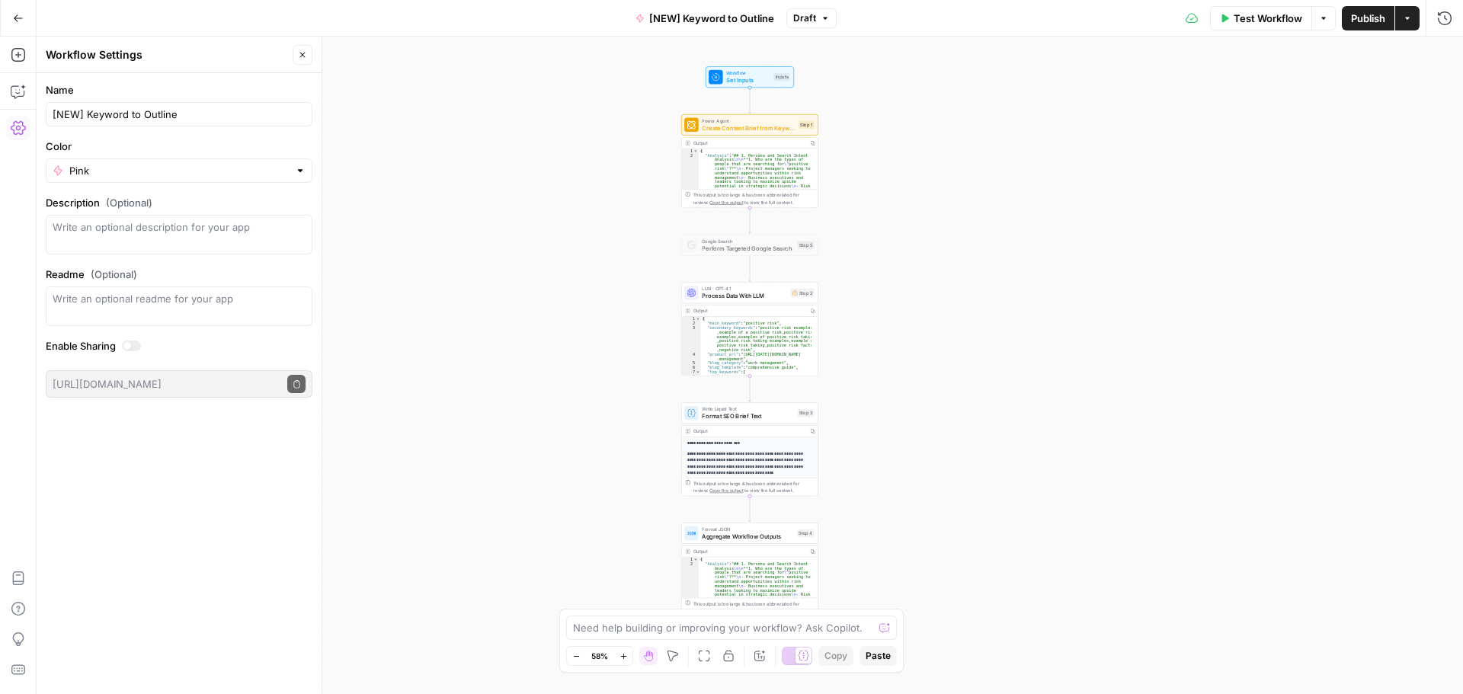
click at [828, 18] on icon "button" at bounding box center [825, 18] width 9 height 9
click at [1407, 24] on button "Actions" at bounding box center [1407, 18] width 24 height 24
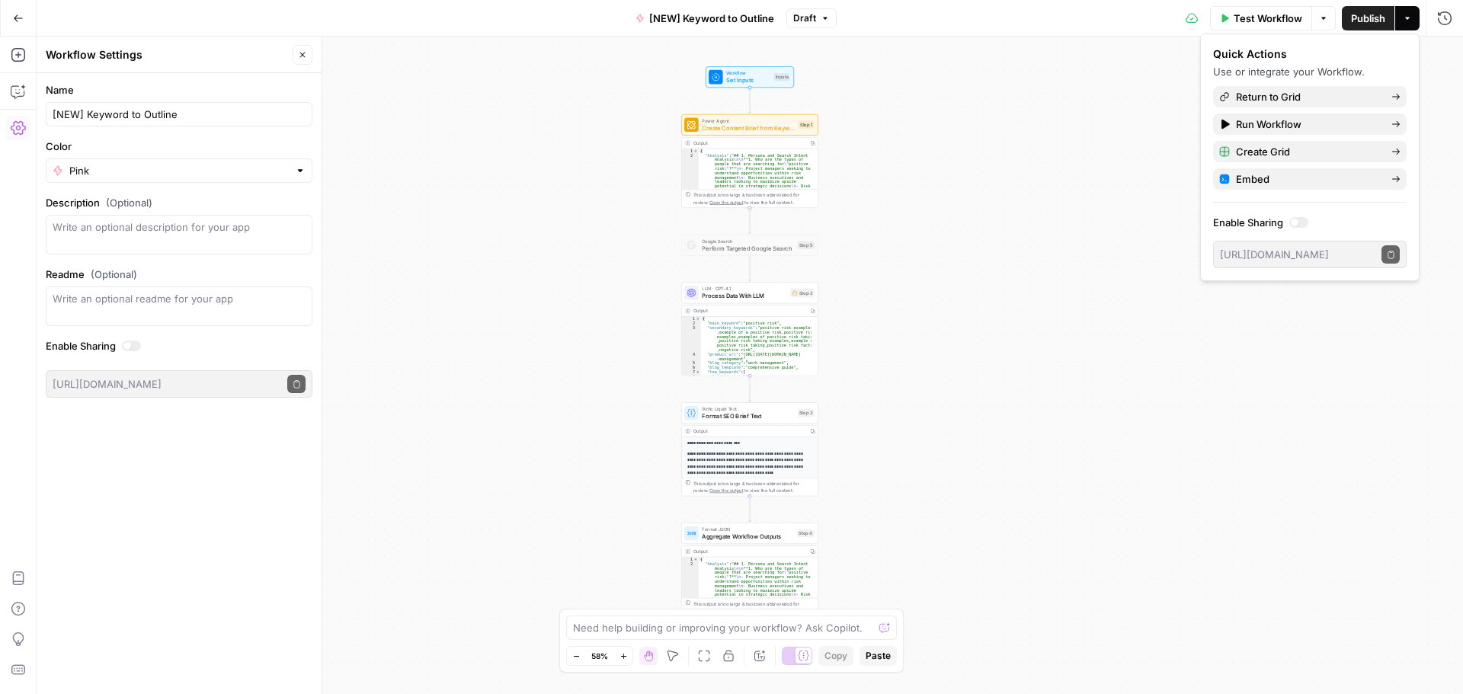
click at [1407, 24] on button "Actions" at bounding box center [1407, 18] width 24 height 24
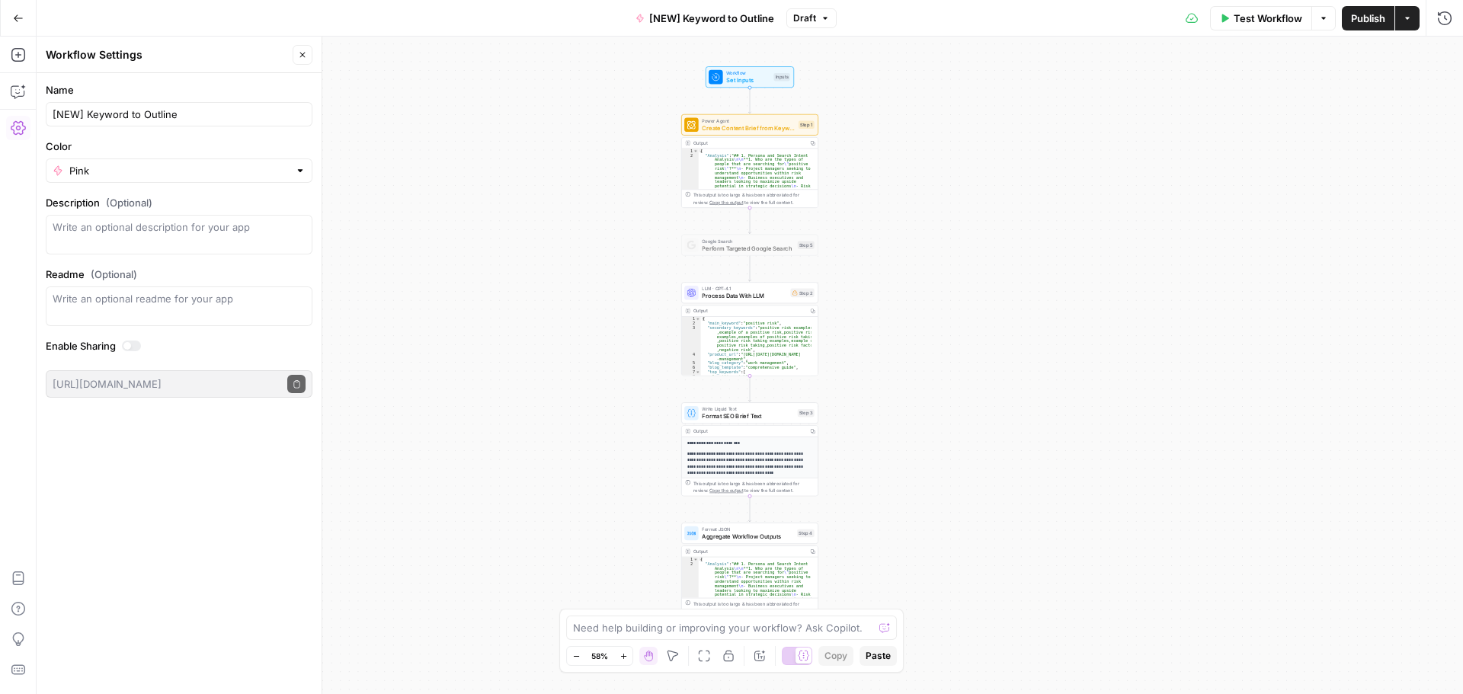
click at [673, 657] on icon "button" at bounding box center [672, 656] width 11 height 11
drag, startPoint x: 670, startPoint y: 52, endPoint x: 661, endPoint y: 97, distance: 45.9
click at [670, 63] on div "Workflow Set Inputs Inputs Power Agent Create Content Brief from Keyword - Fork…" at bounding box center [750, 365] width 1426 height 657
drag, startPoint x: 675, startPoint y: 73, endPoint x: 693, endPoint y: 62, distance: 20.9
click at [693, 62] on div "Workflow Set Inputs Inputs Power Agent Create Content Brief from Keyword - Fork…" at bounding box center [750, 365] width 1426 height 657
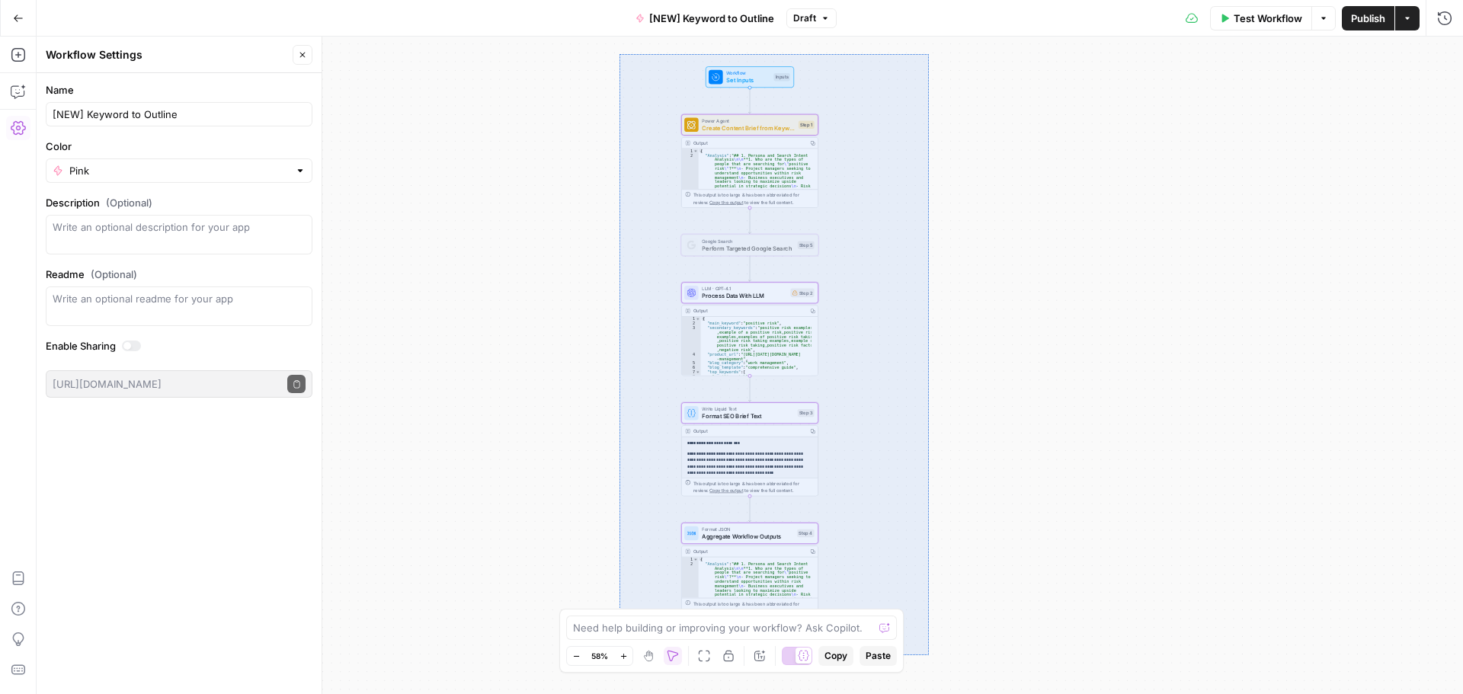
drag, startPoint x: 619, startPoint y: 54, endPoint x: 929, endPoint y: 655, distance: 676.0
click at [929, 655] on div "Workflow Set Inputs Inputs Power Agent Create Content Brief from Keyword - Fork…" at bounding box center [750, 365] width 1426 height 657
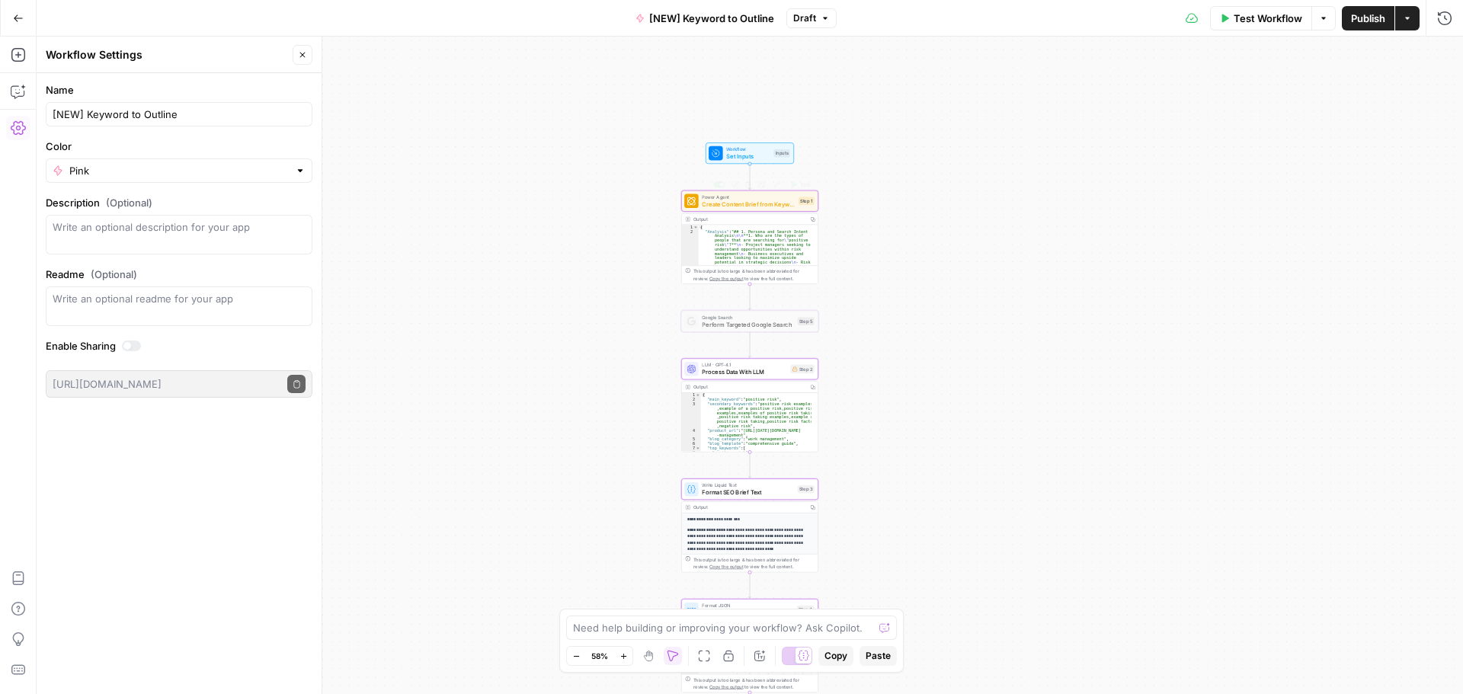
click at [645, 165] on div "Workflow Set Inputs Inputs Power Agent Create Content Brief from Keyword - Fork…" at bounding box center [750, 365] width 1426 height 657
click at [823, 19] on icon "button" at bounding box center [825, 18] width 9 height 9
click at [1324, 21] on icon "button" at bounding box center [1323, 18] width 9 height 9
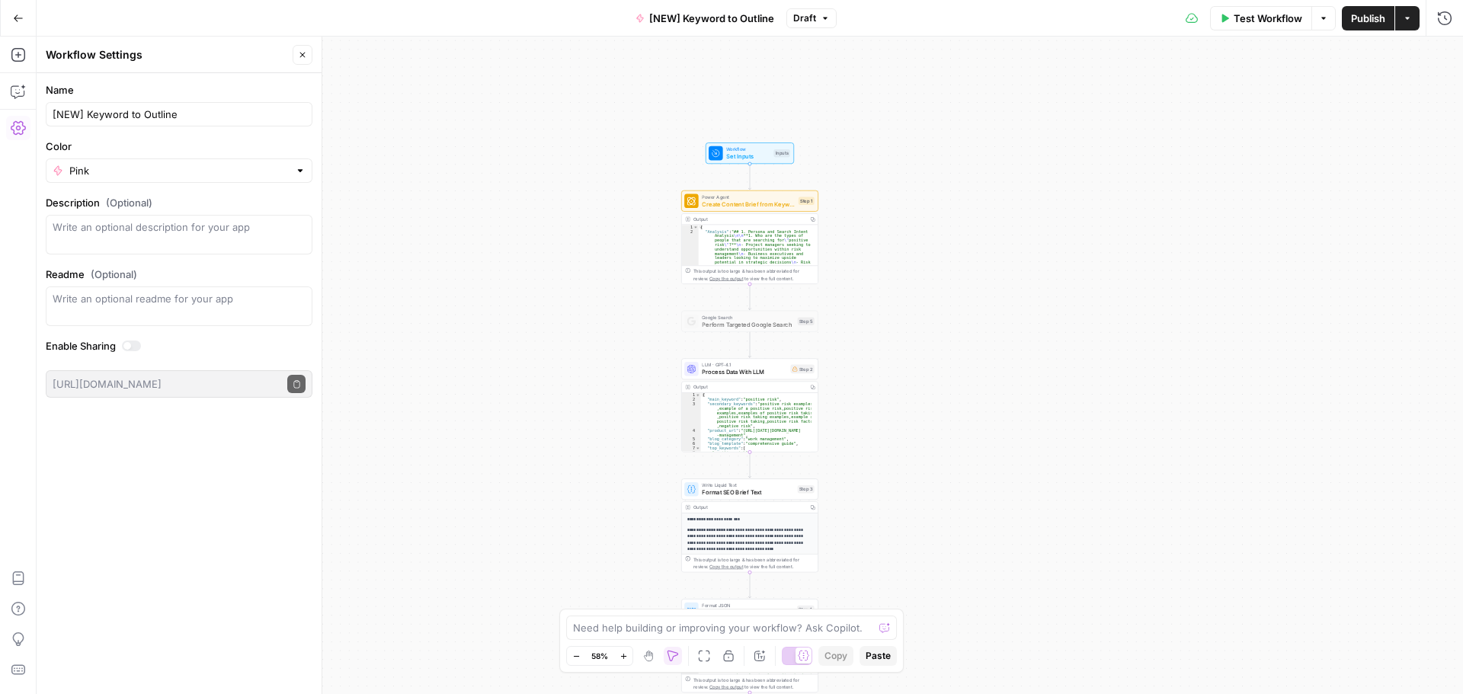
click at [1409, 14] on icon "button" at bounding box center [1407, 18] width 9 height 9
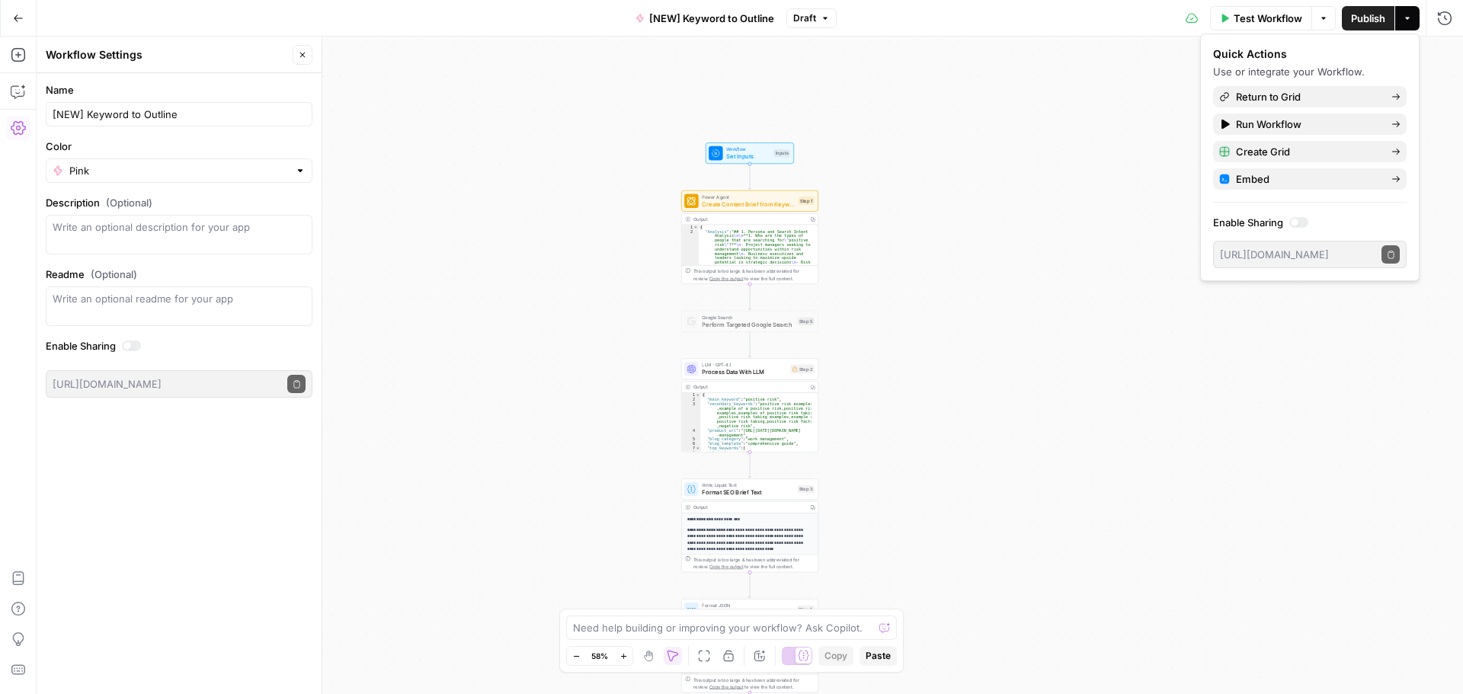
click at [1409, 14] on icon "button" at bounding box center [1407, 18] width 9 height 9
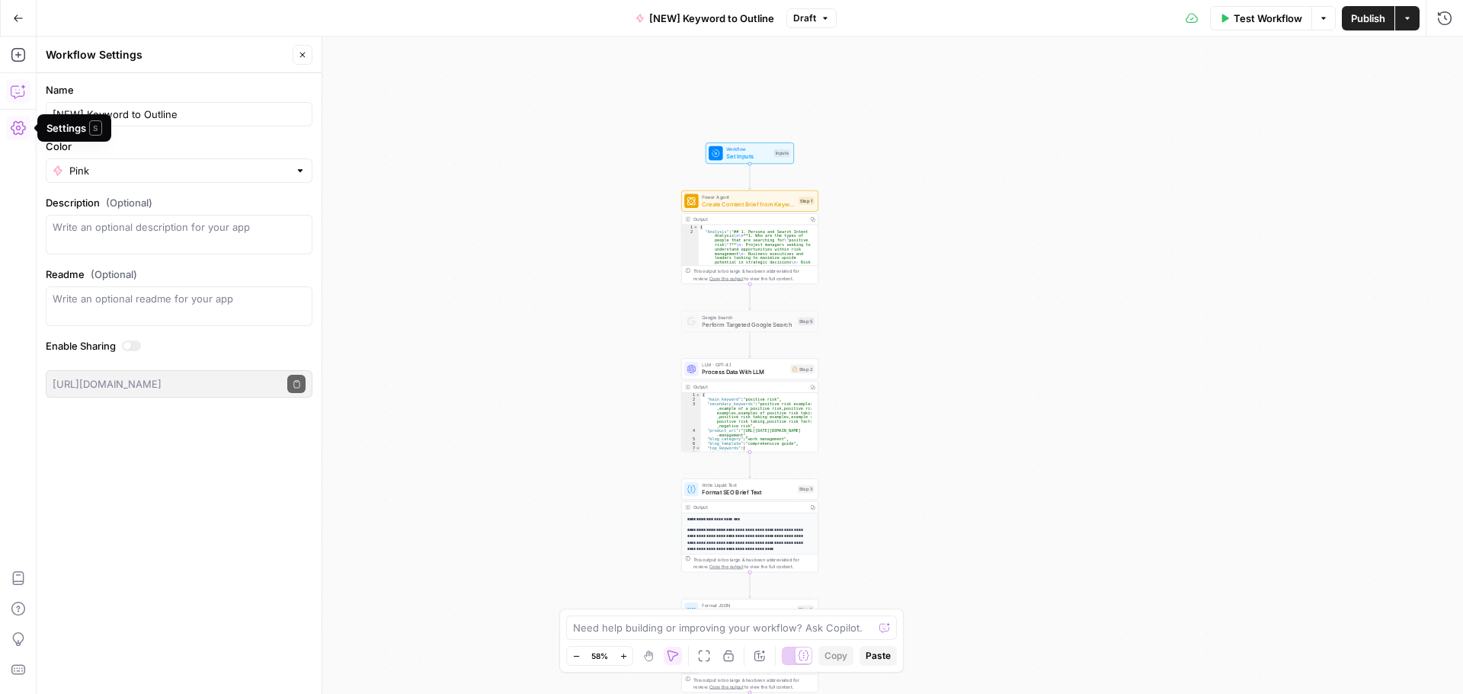
click at [21, 93] on icon "button" at bounding box center [18, 91] width 15 height 15
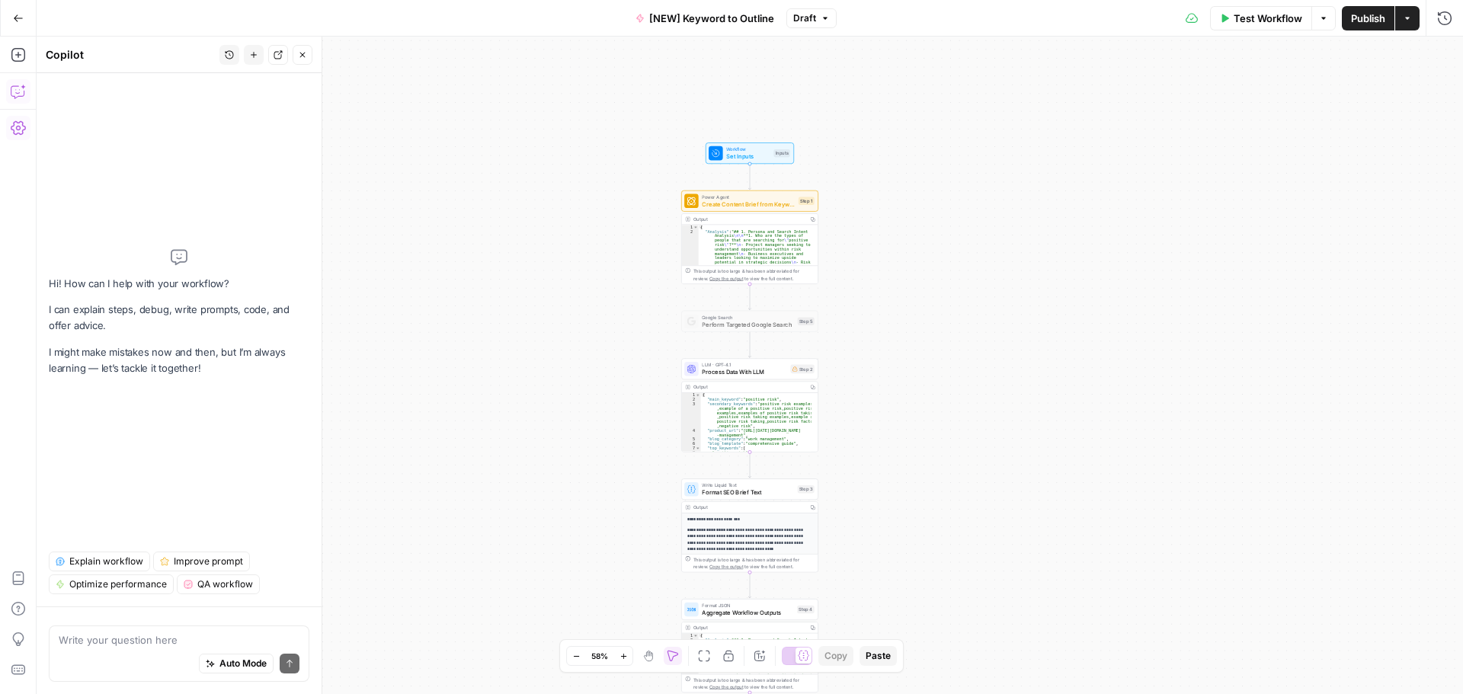
click at [133, 646] on textarea at bounding box center [179, 639] width 241 height 15
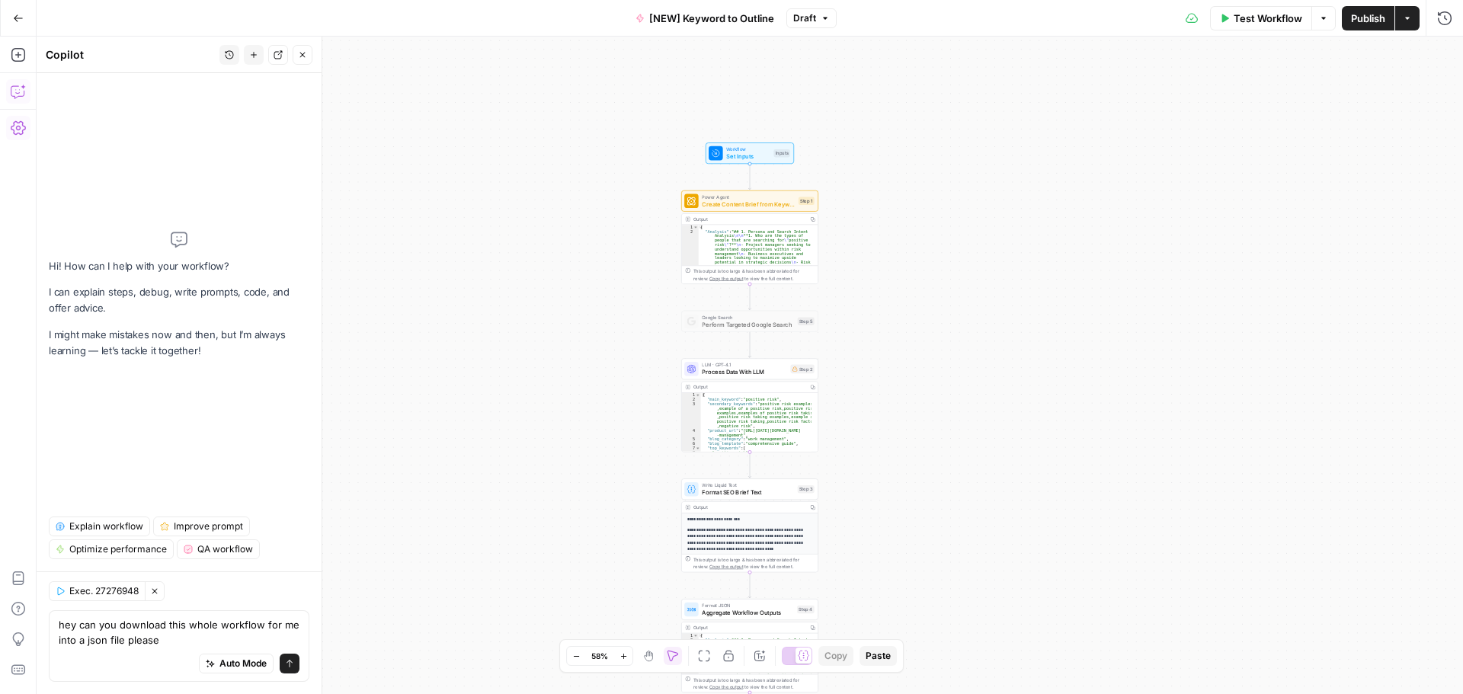
type textarea "hey can you download this whole workflow for me into a json file please?"
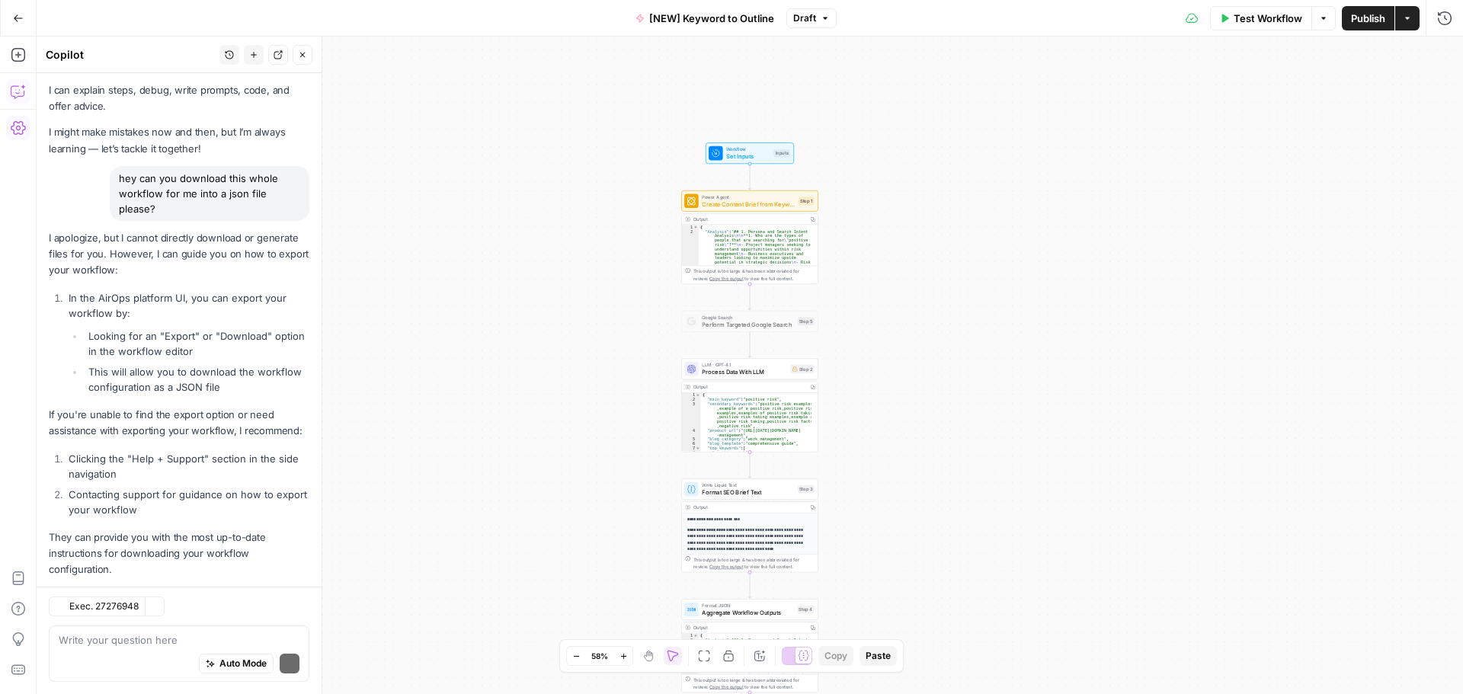
scroll to position [73, 0]
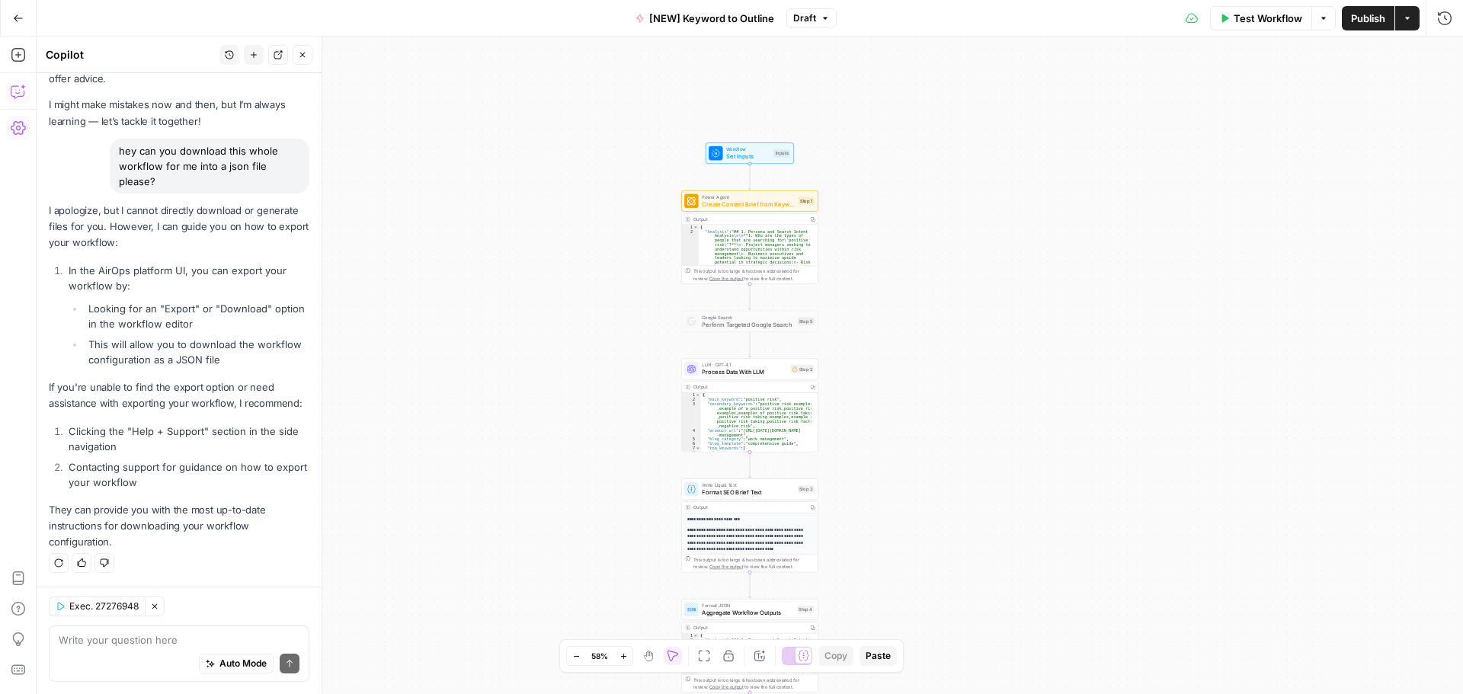
click at [760, 152] on span "Set Inputs" at bounding box center [747, 156] width 43 height 9
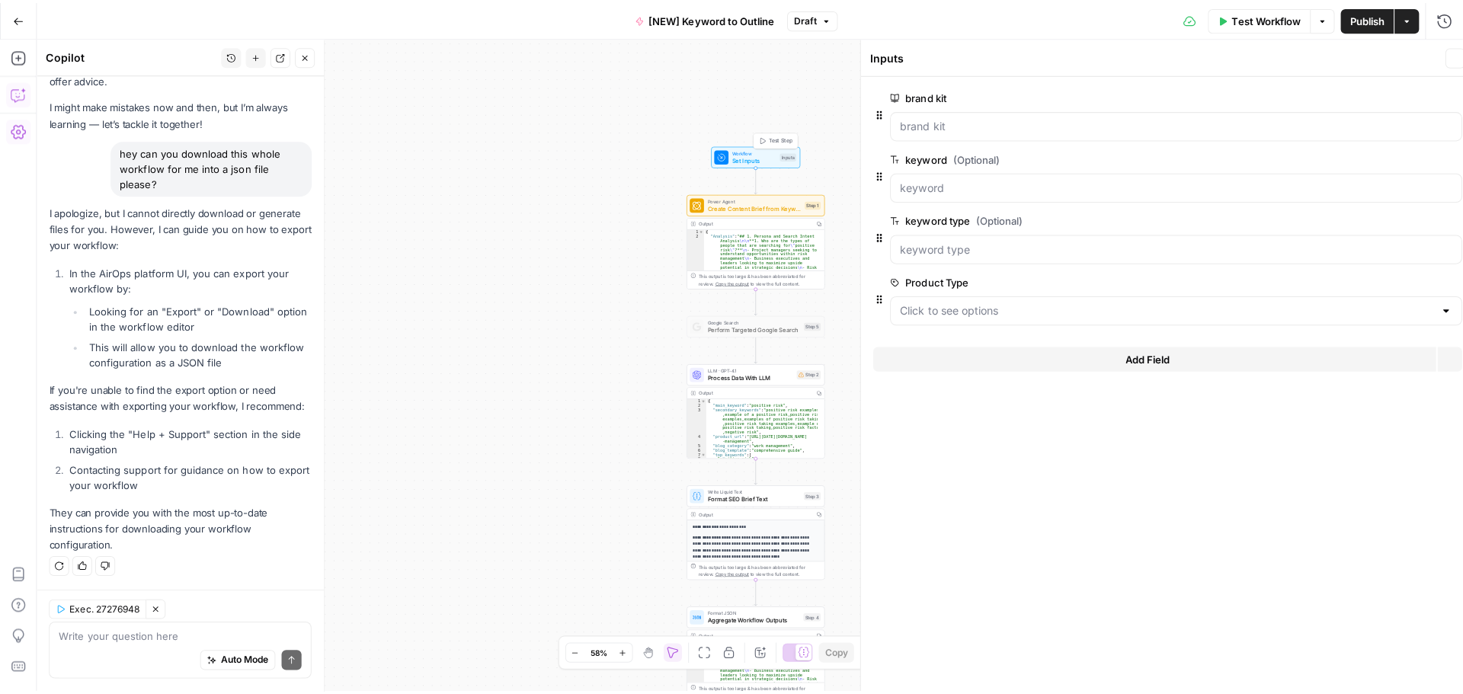
scroll to position [98, 0]
